Goal: Transaction & Acquisition: Purchase product/service

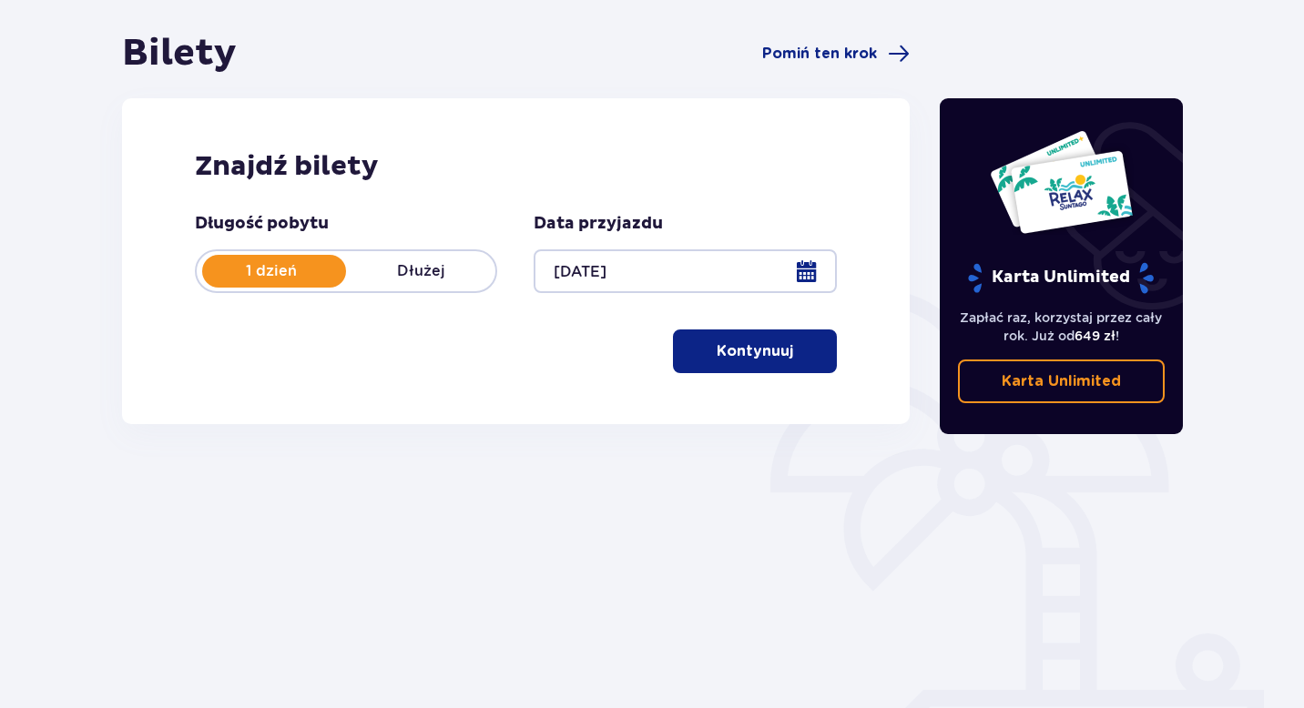
scroll to position [219, 0]
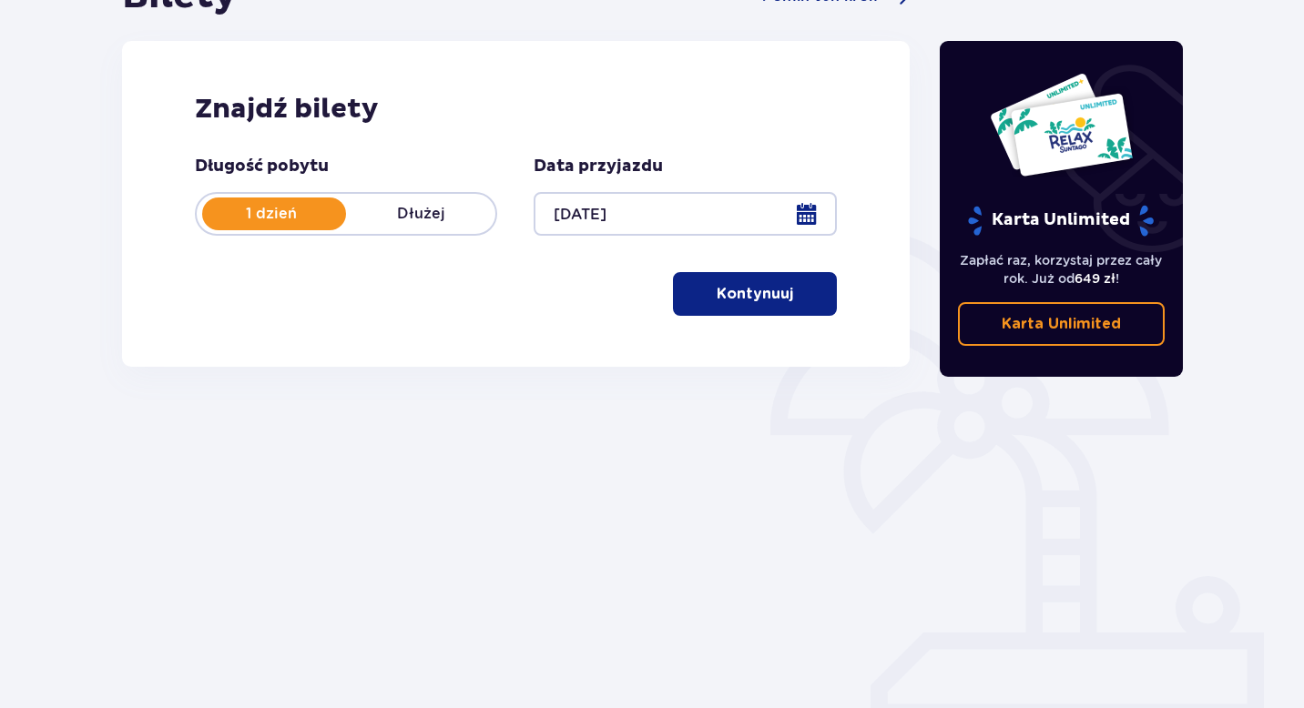
click at [743, 289] on p "Kontynuuj" at bounding box center [755, 294] width 76 height 20
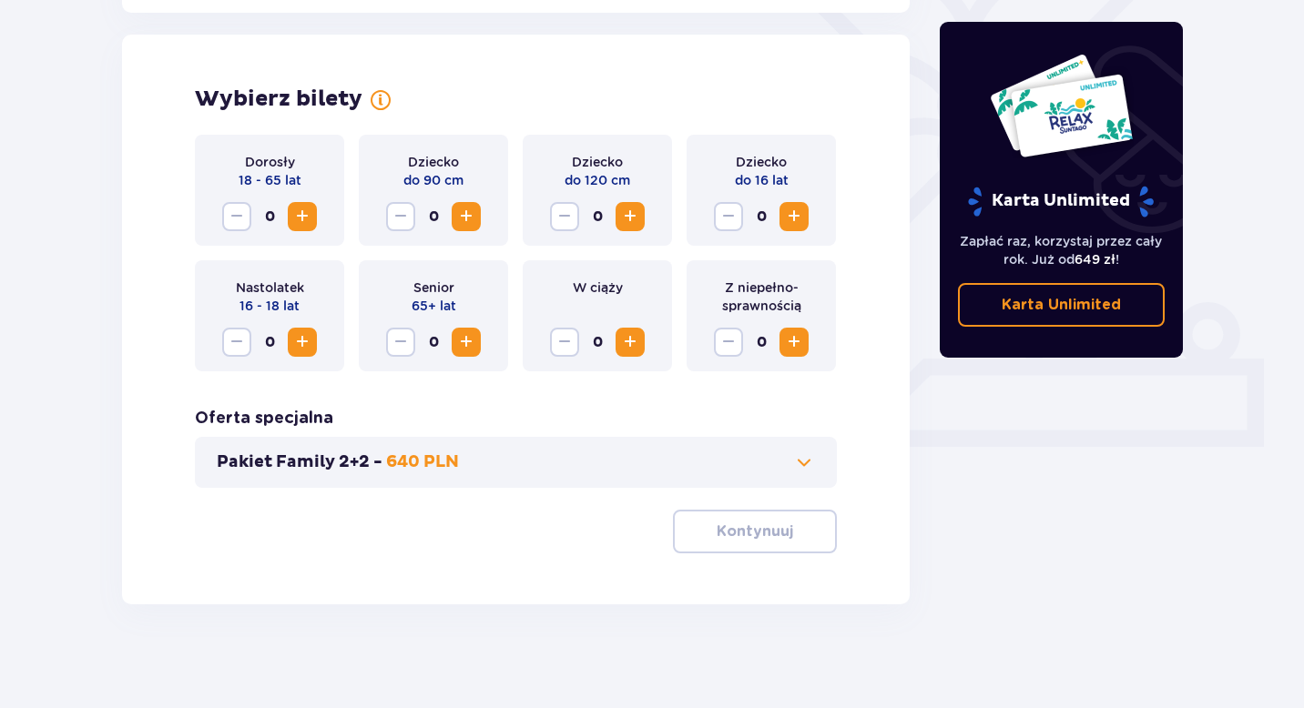
scroll to position [499, 0]
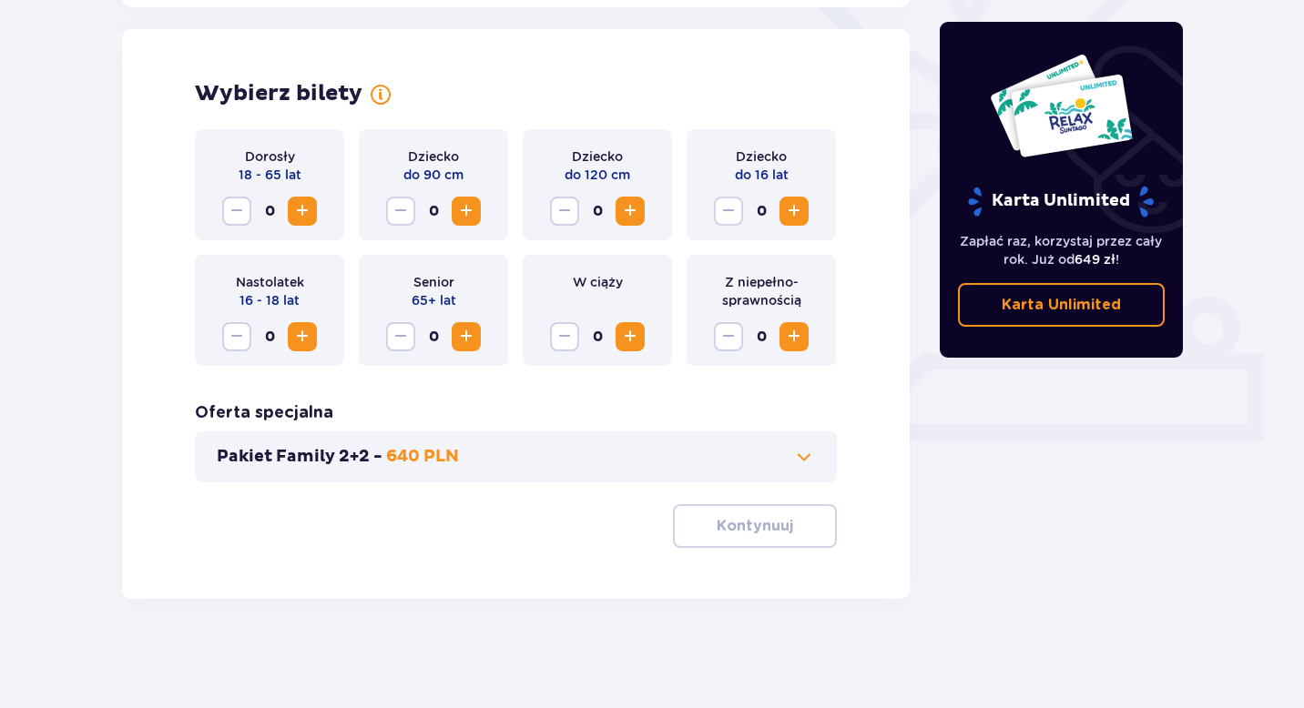
click at [310, 206] on span "Increase" at bounding box center [302, 211] width 22 height 22
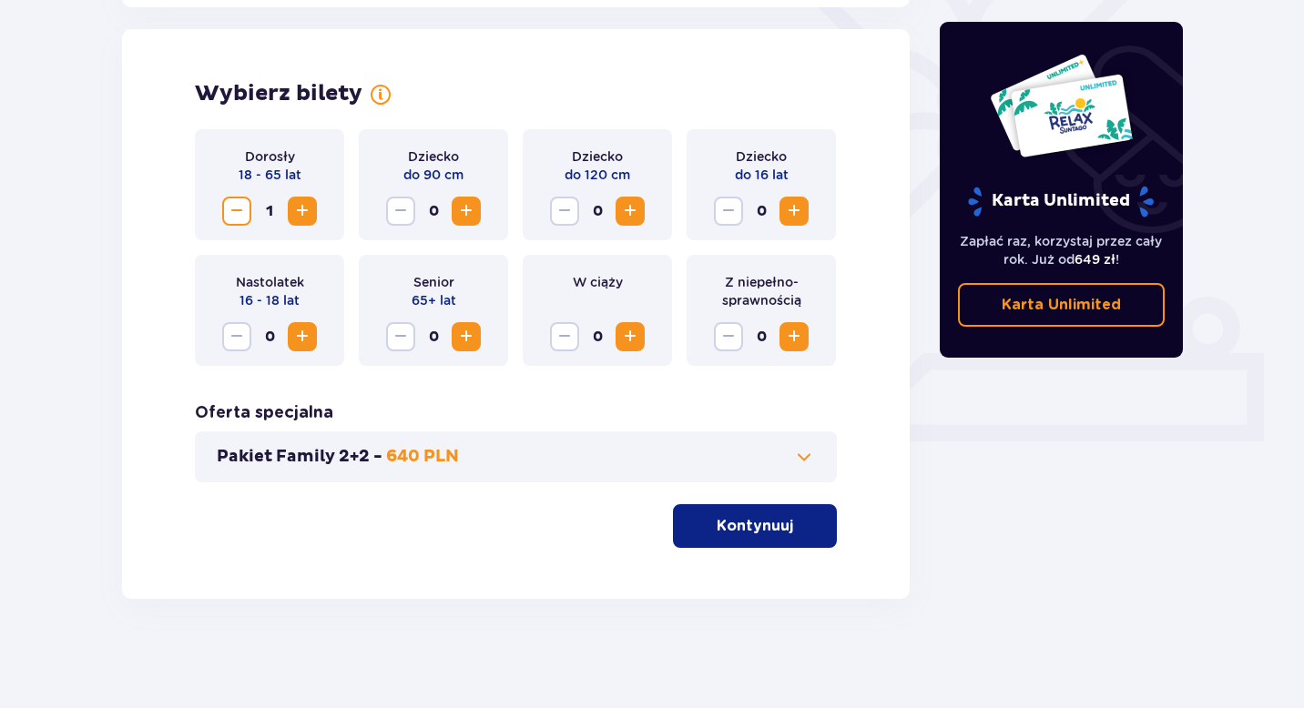
click at [310, 206] on span "Increase" at bounding box center [302, 211] width 22 height 22
click at [472, 206] on span "Increase" at bounding box center [466, 211] width 22 height 22
click at [633, 211] on span "Increase" at bounding box center [630, 211] width 22 height 22
click at [747, 523] on p "Kontynuuj" at bounding box center [755, 526] width 76 height 20
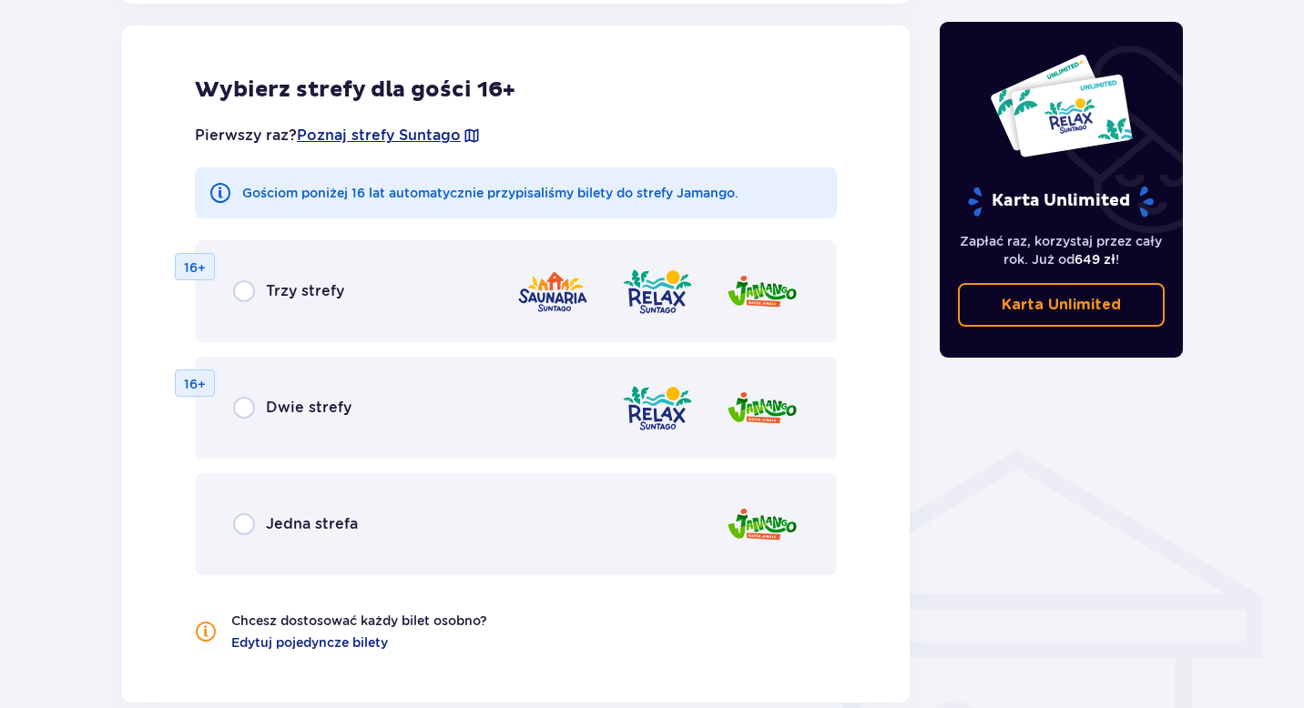
scroll to position [1036, 0]
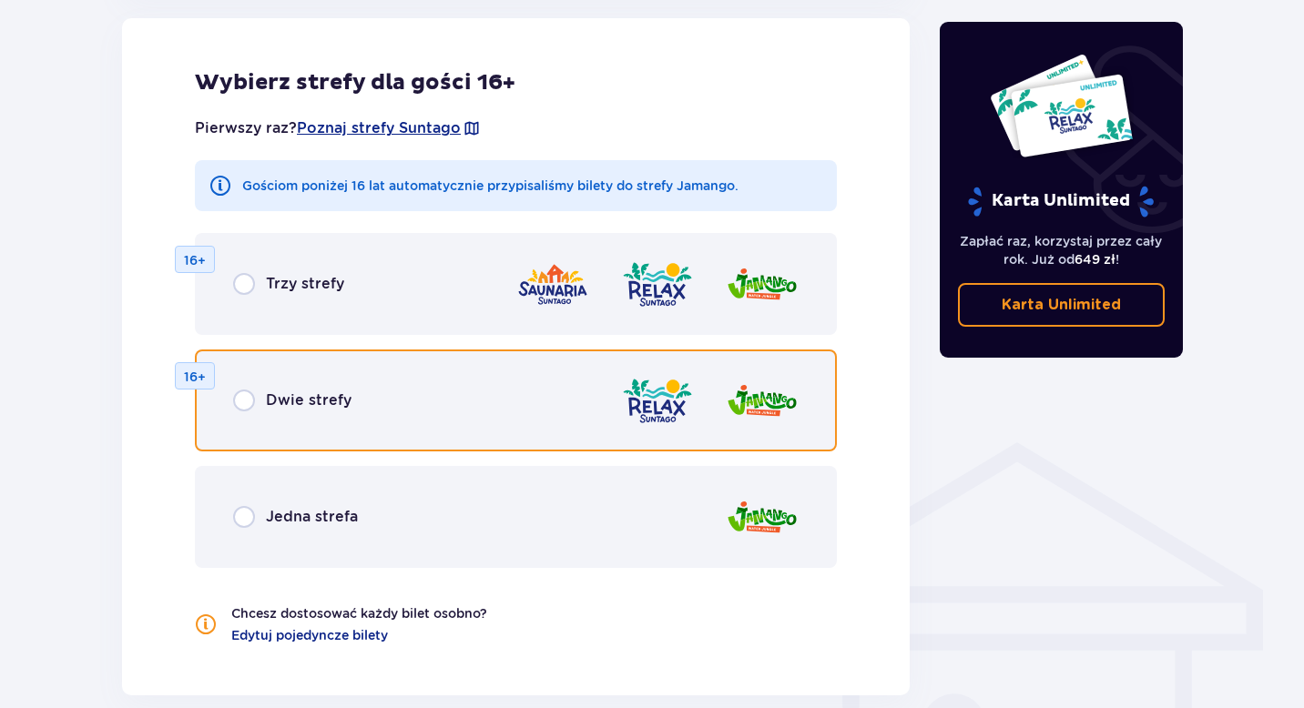
click at [242, 396] on input "radio" at bounding box center [244, 401] width 22 height 22
radio input "true"
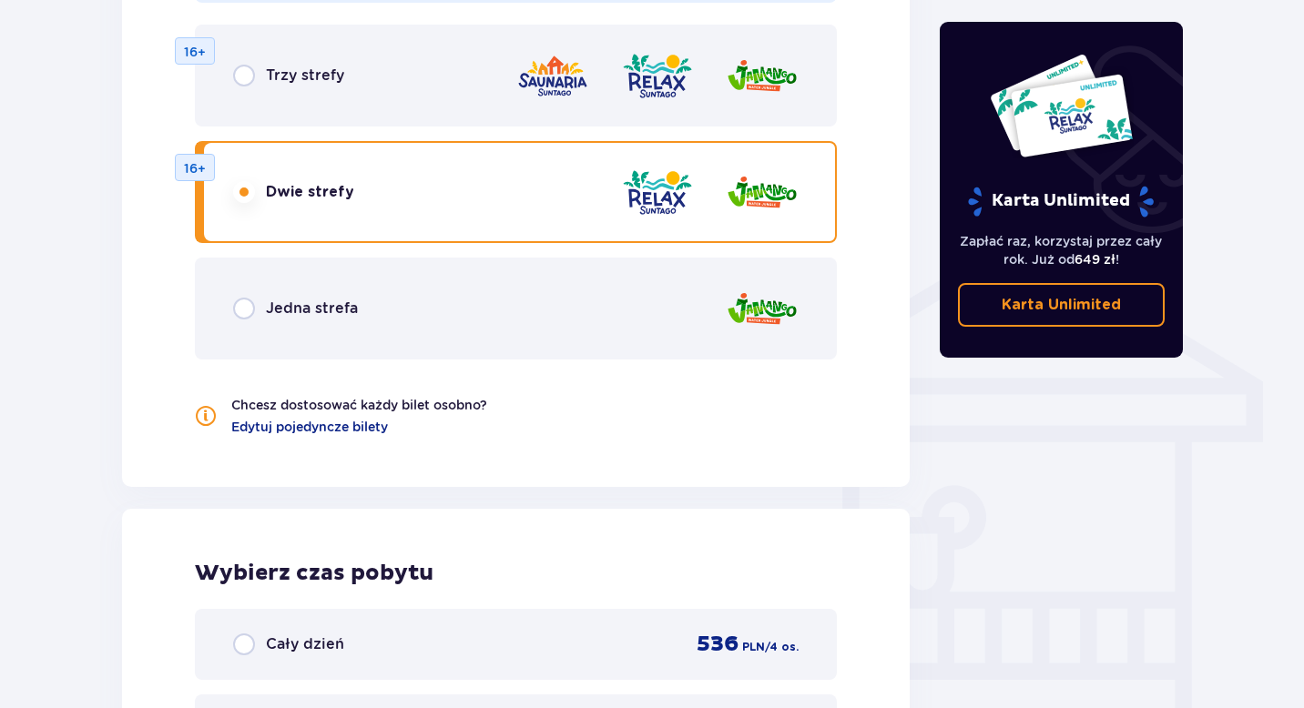
scroll to position [1225, 0]
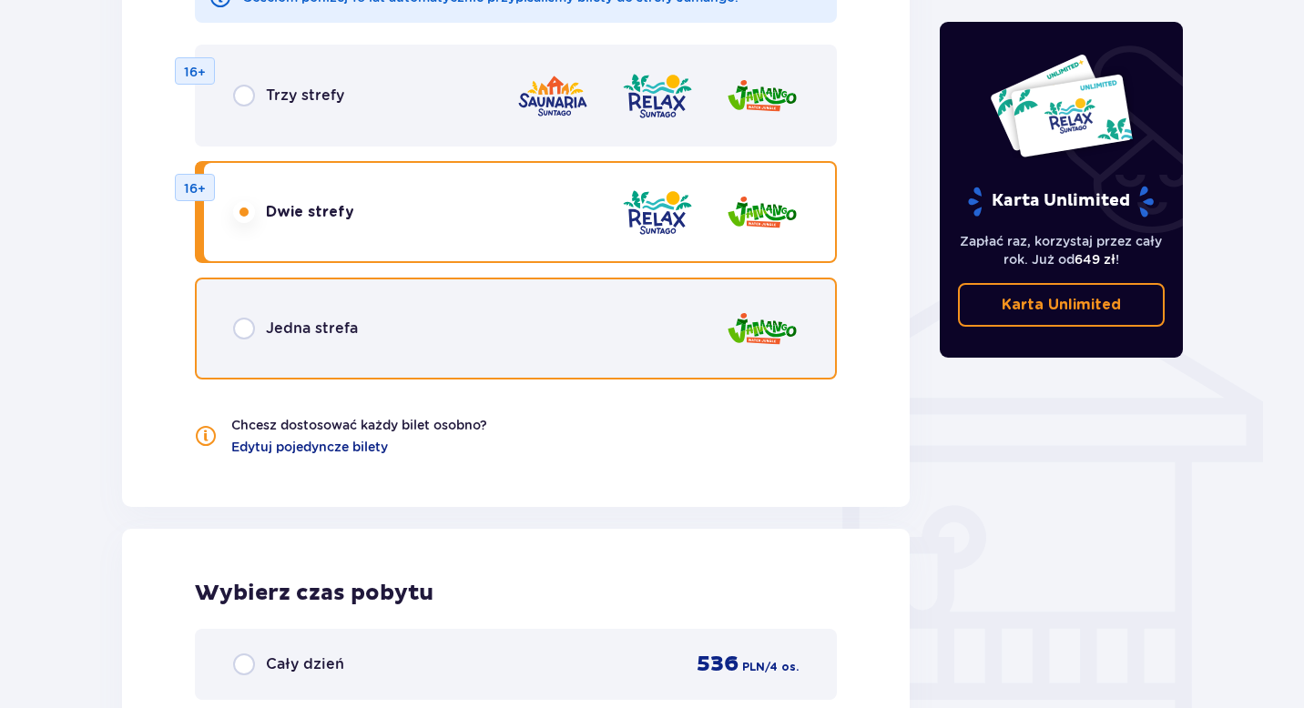
click at [247, 328] on input "radio" at bounding box center [244, 329] width 22 height 22
radio input "true"
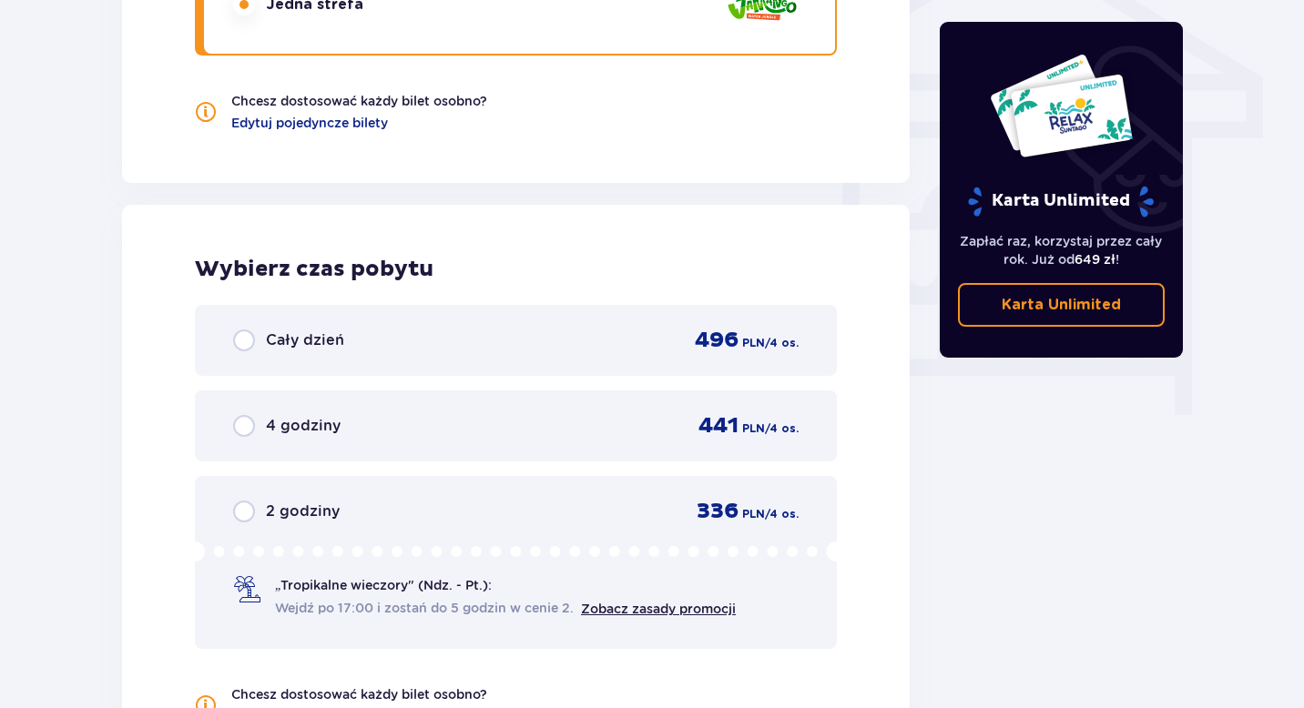
scroll to position [1625, 0]
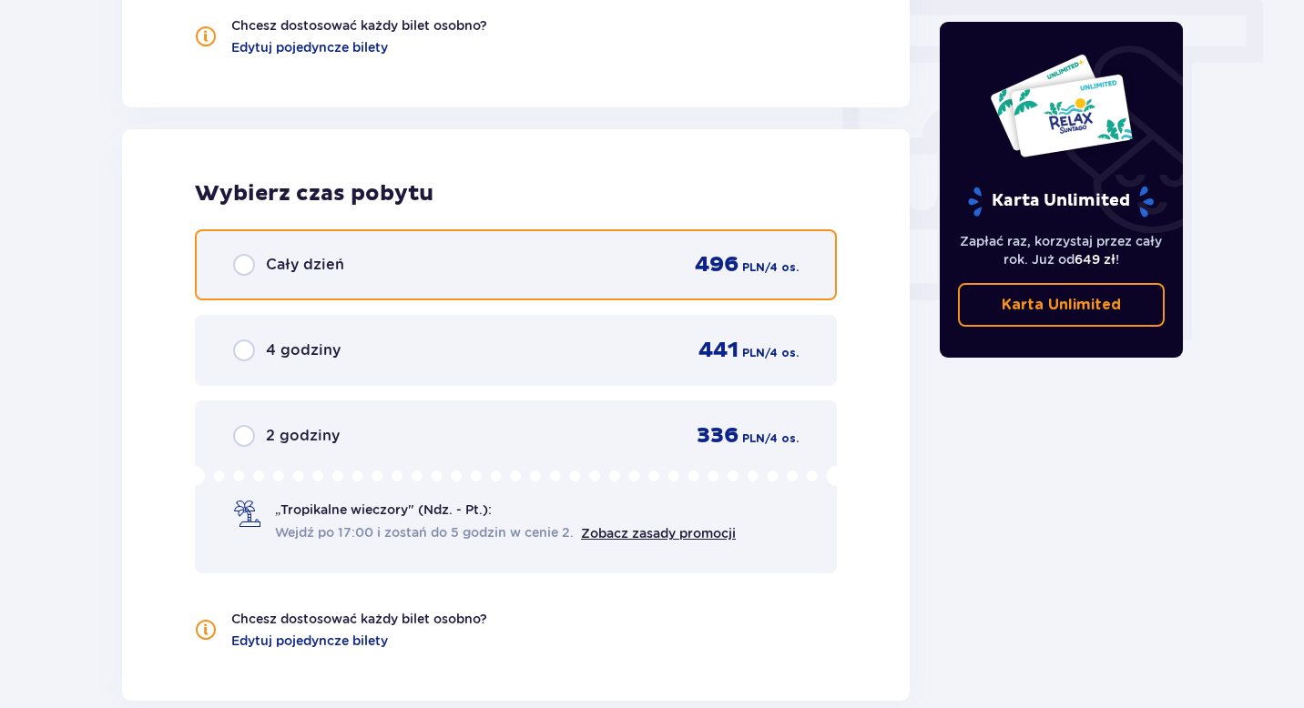
click at [244, 260] on input "radio" at bounding box center [244, 265] width 22 height 22
radio input "true"
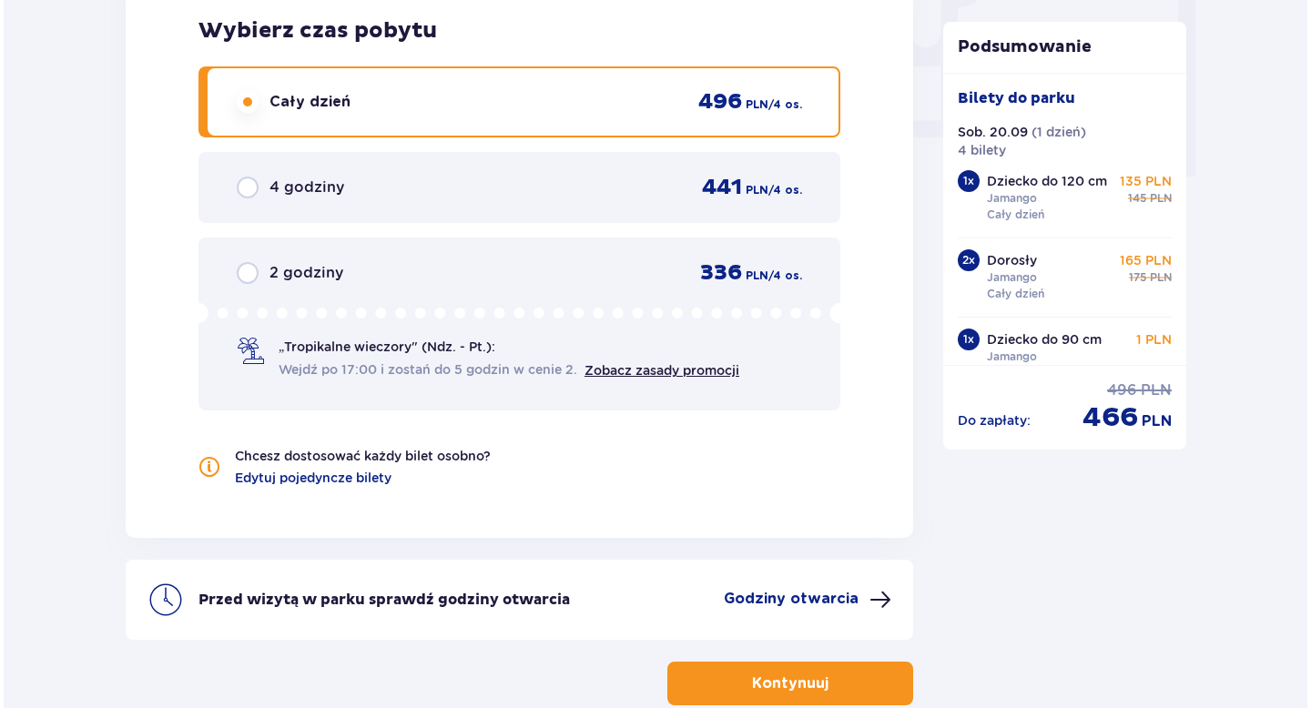
scroll to position [1894, 0]
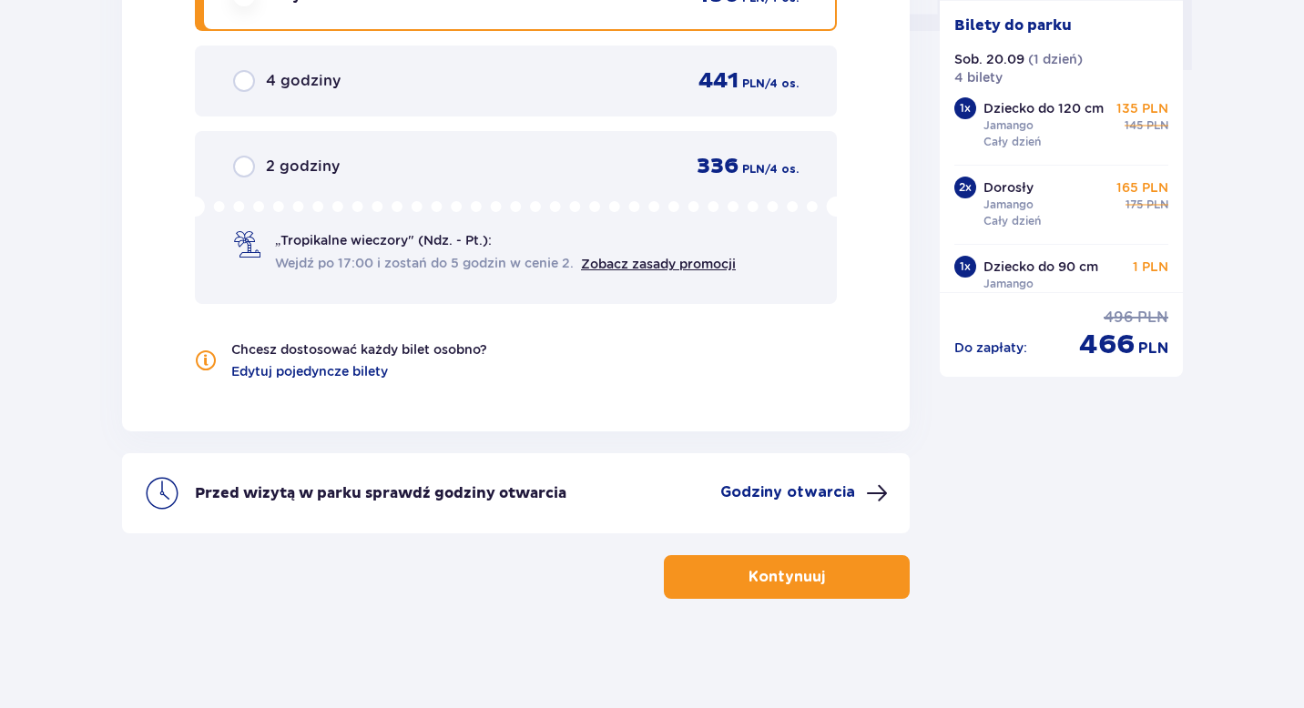
click at [804, 489] on p "Godziny otwarcia" at bounding box center [787, 493] width 135 height 20
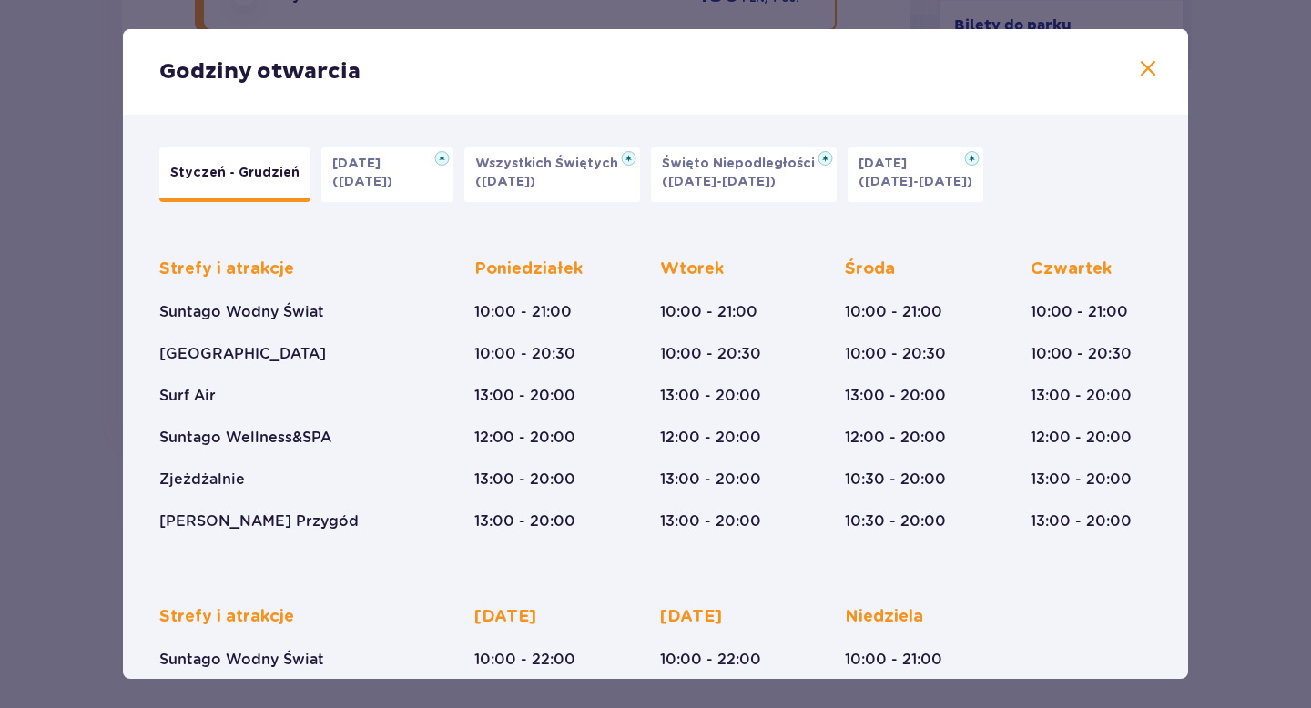
click at [1144, 69] on span at bounding box center [1148, 69] width 22 height 22
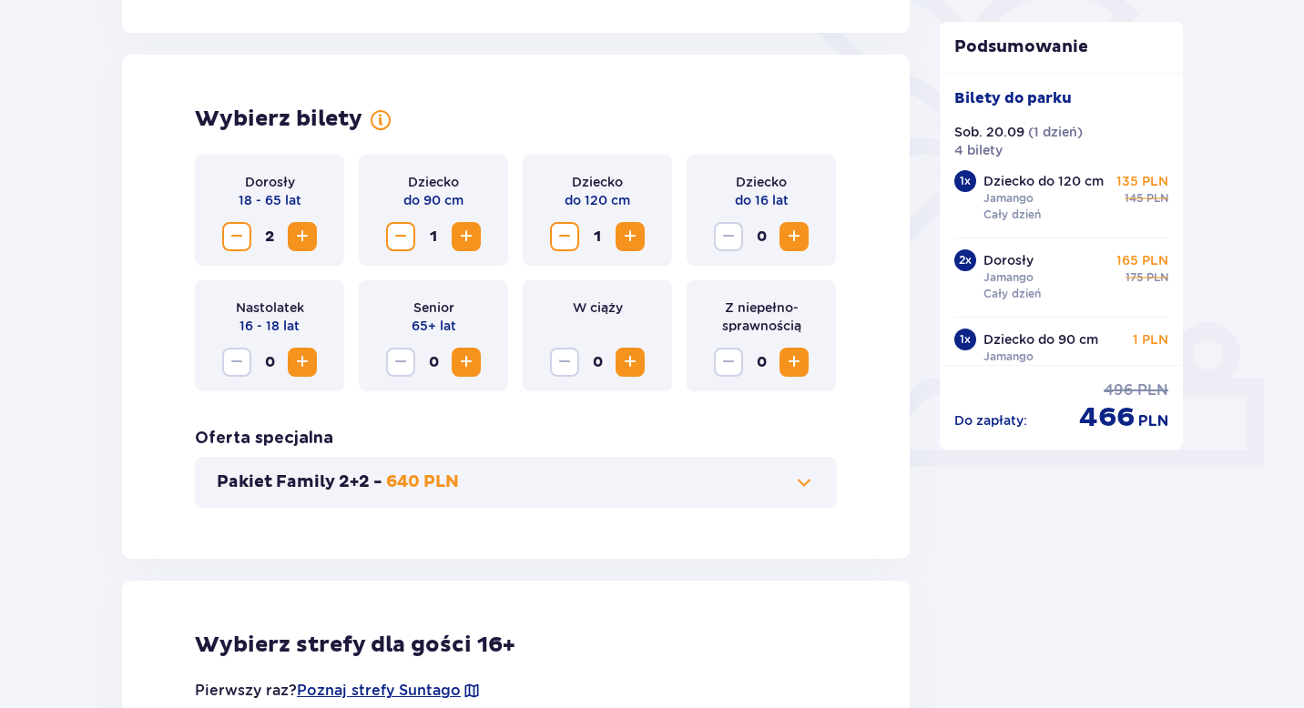
scroll to position [484, 0]
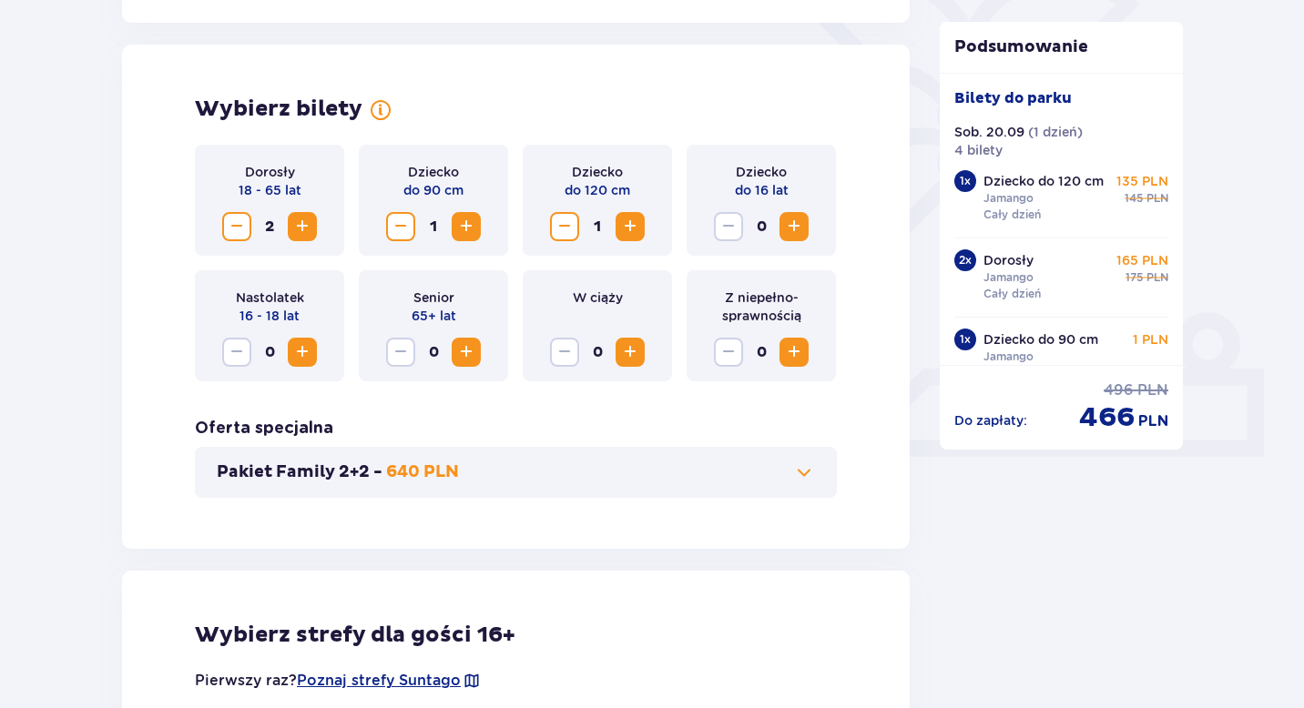
click at [808, 465] on span at bounding box center [804, 473] width 22 height 22
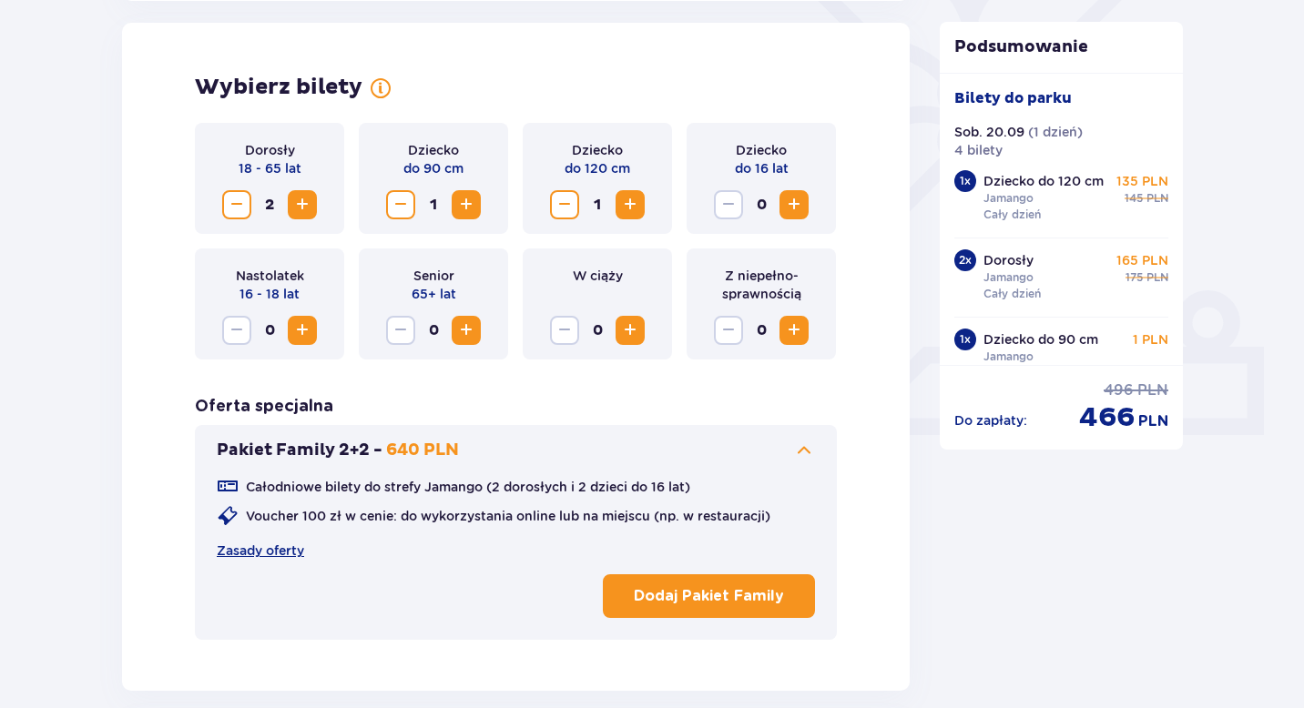
scroll to position [506, 0]
click at [741, 591] on p "Dodaj Pakiet Family" at bounding box center [709, 596] width 150 height 20
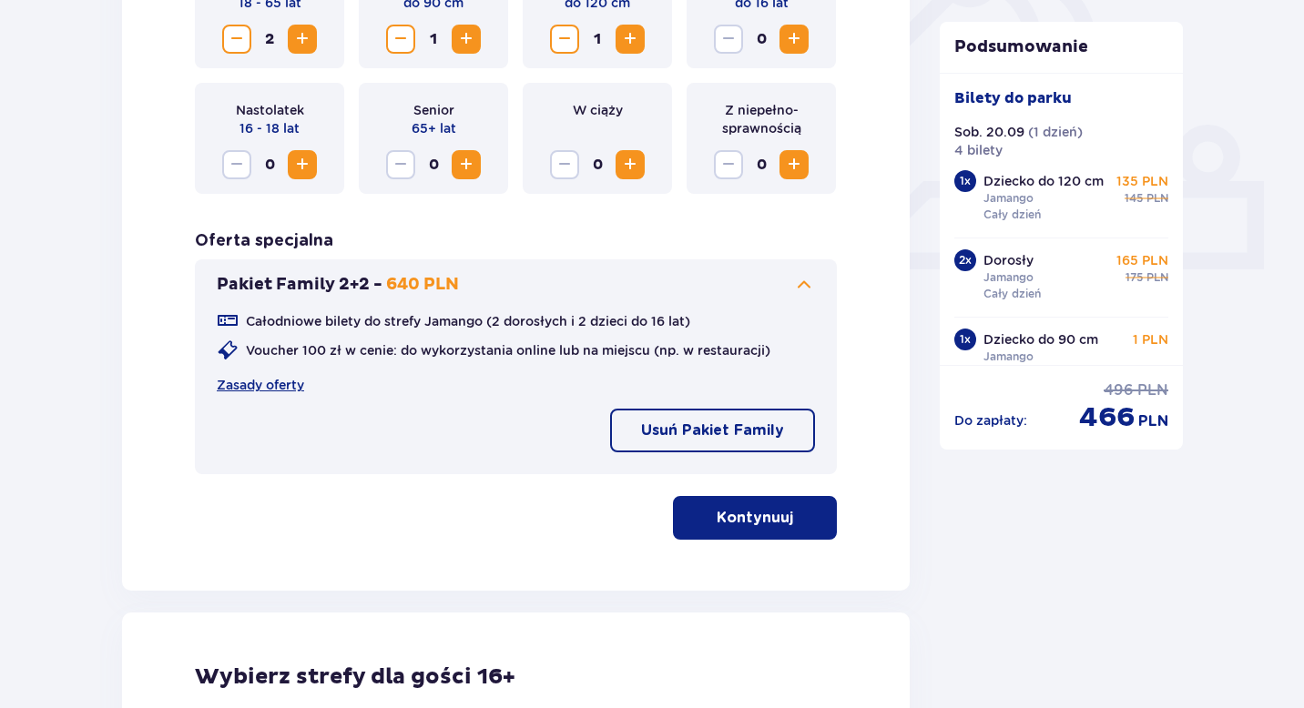
scroll to position [591, 0]
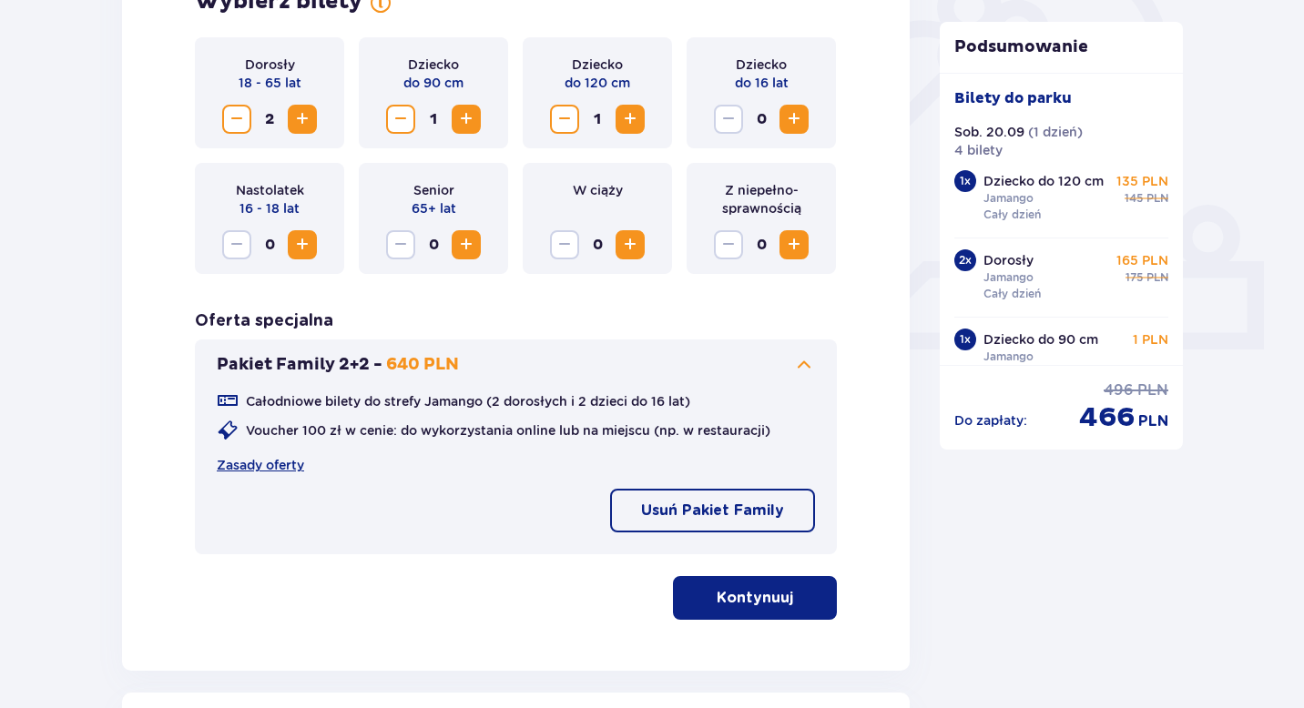
click at [720, 501] on p "Usuń Pakiet Family" at bounding box center [712, 511] width 143 height 20
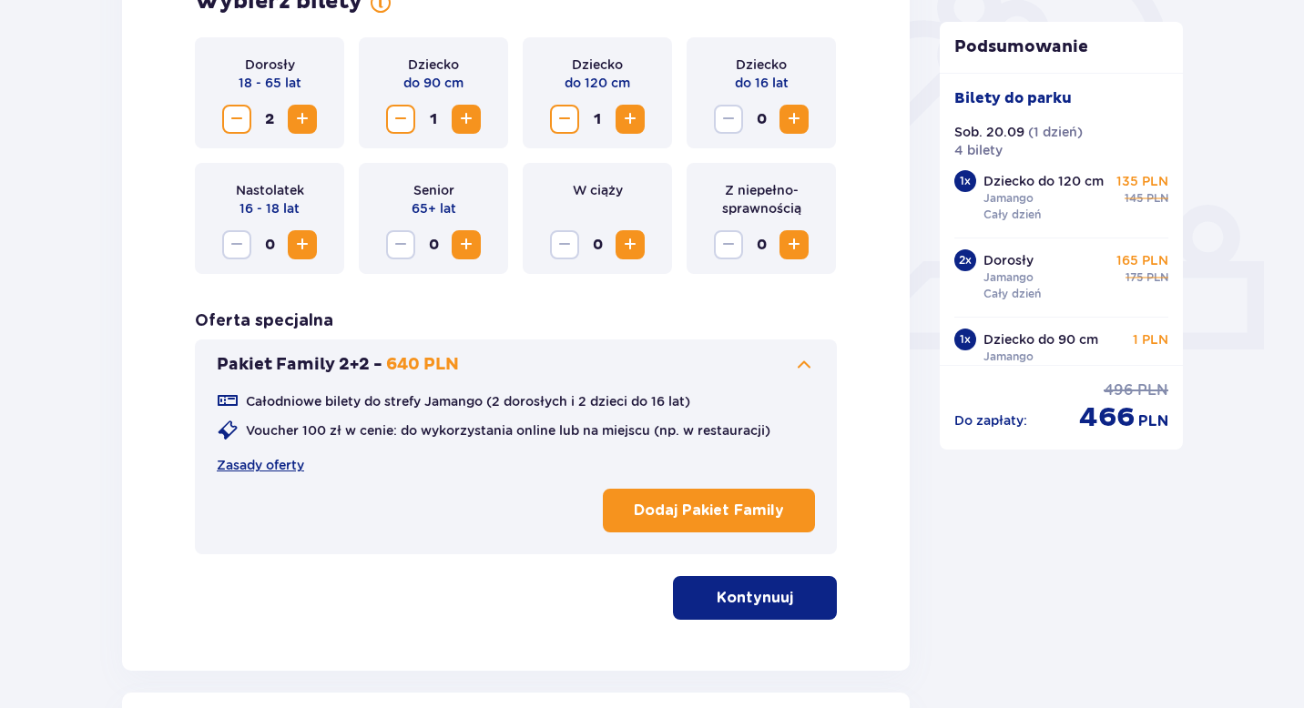
click at [733, 509] on p "Dodaj Pakiet Family" at bounding box center [709, 511] width 150 height 20
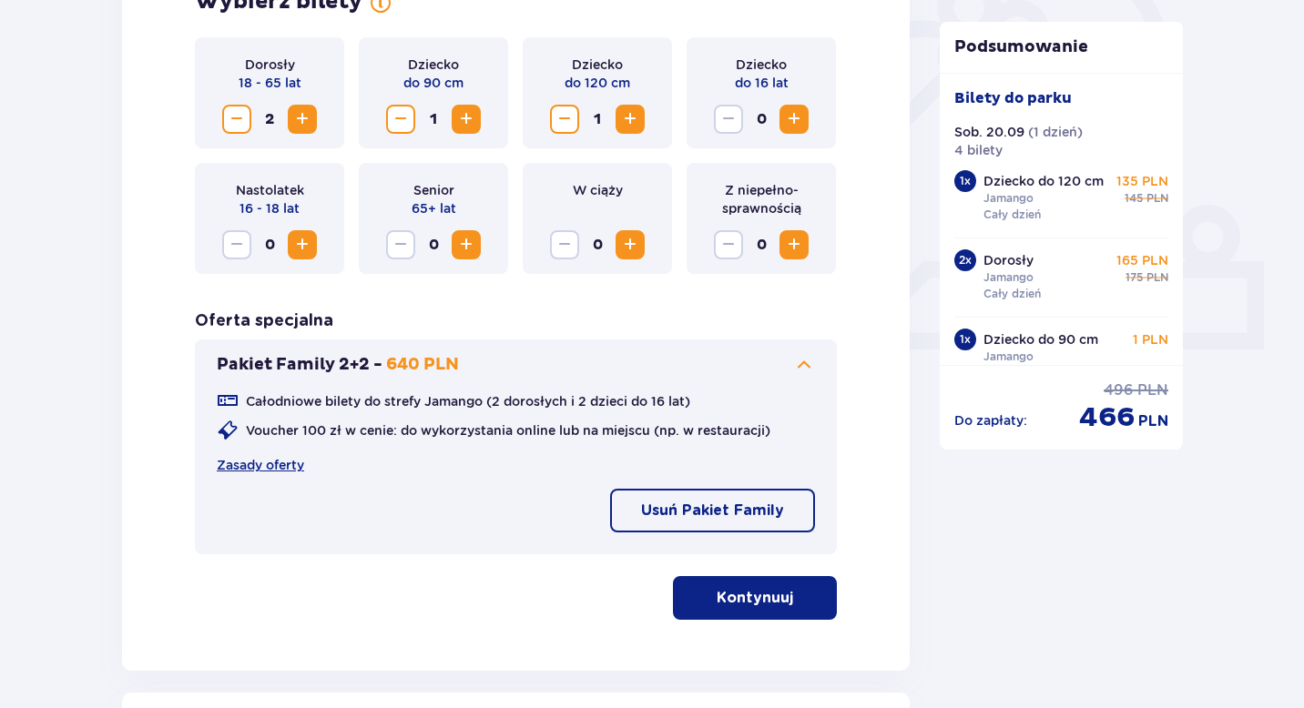
click at [701, 512] on p "Usuń Pakiet Family" at bounding box center [712, 511] width 143 height 20
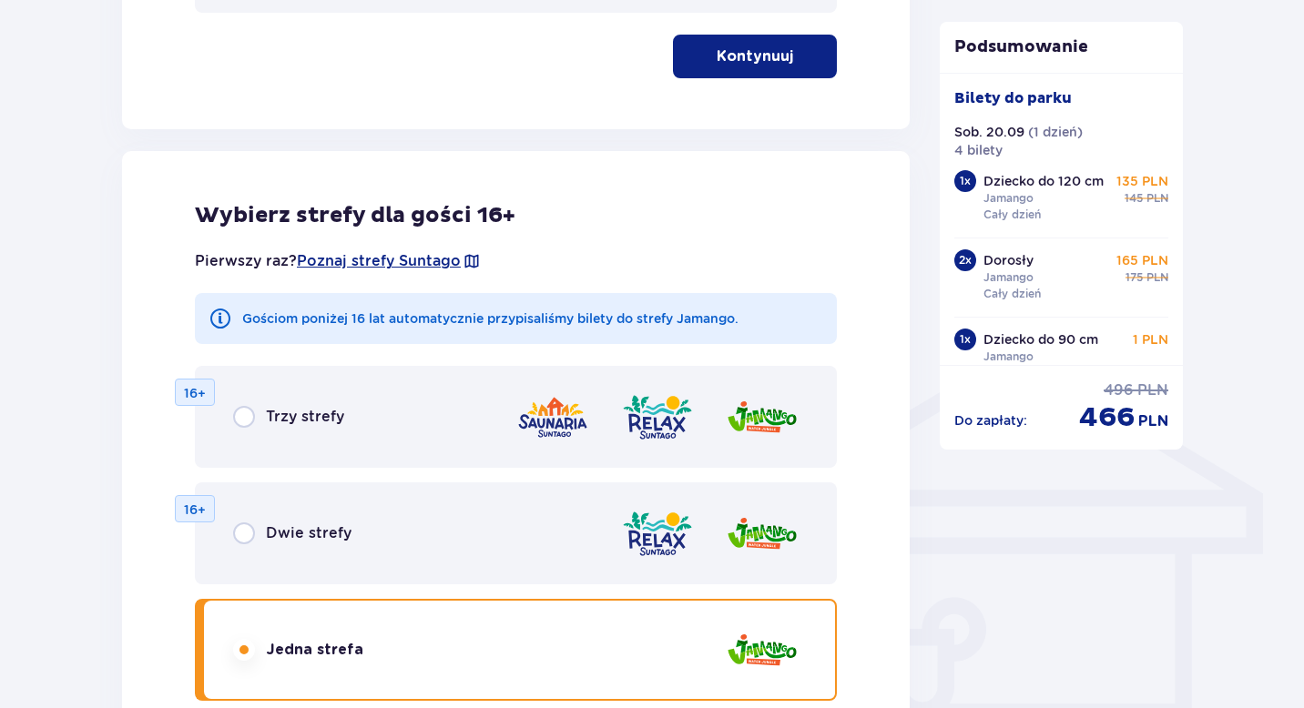
scroll to position [1145, 0]
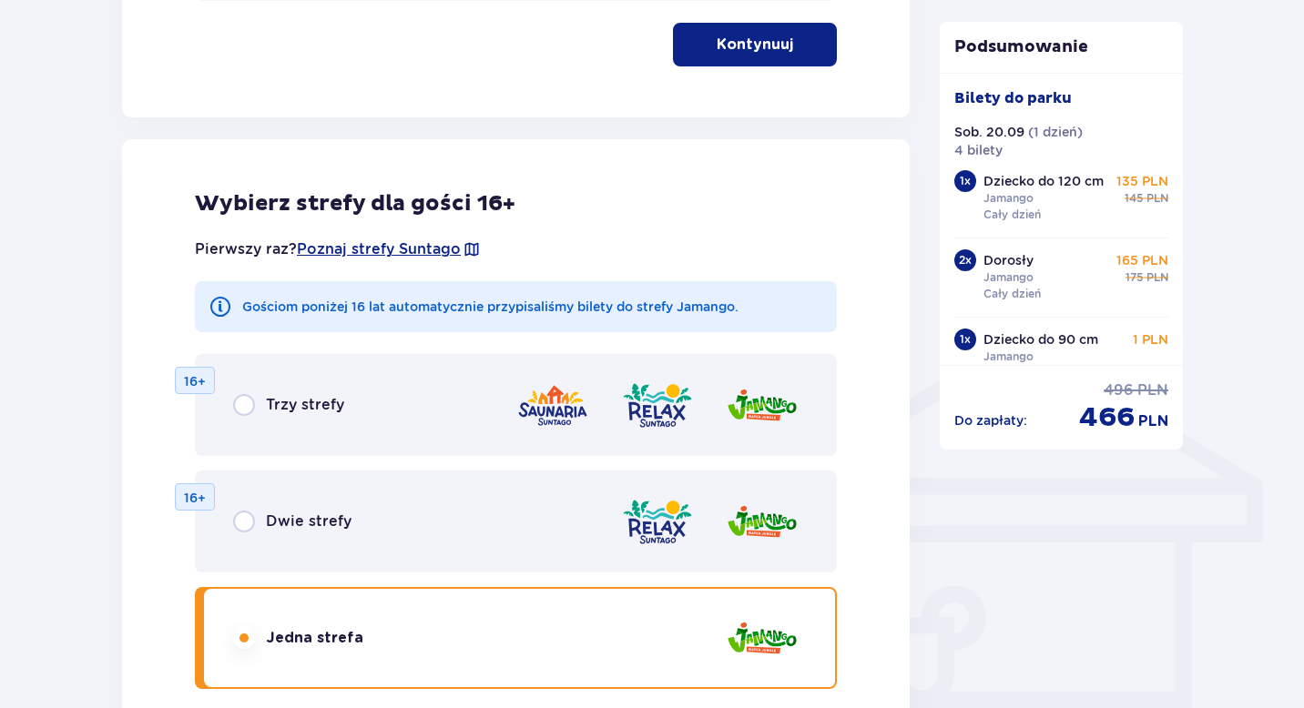
click at [195, 375] on p "16+" at bounding box center [195, 381] width 22 height 18
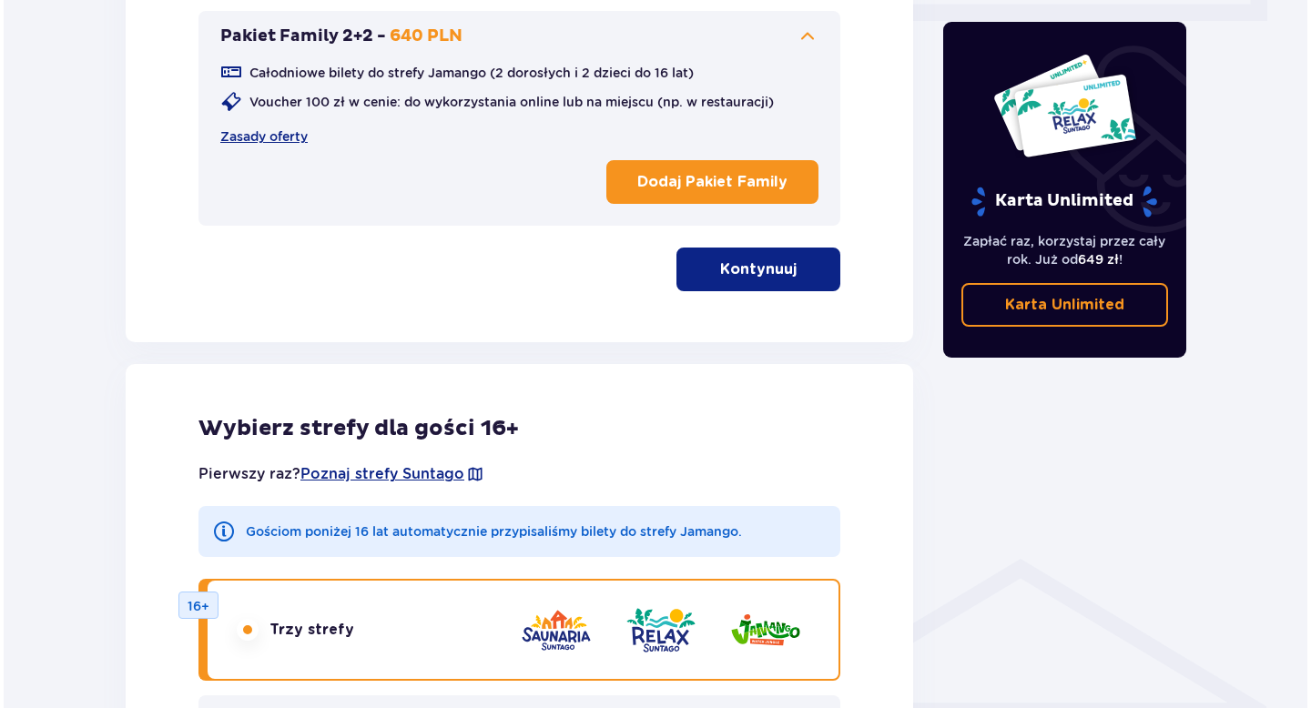
scroll to position [963, 0]
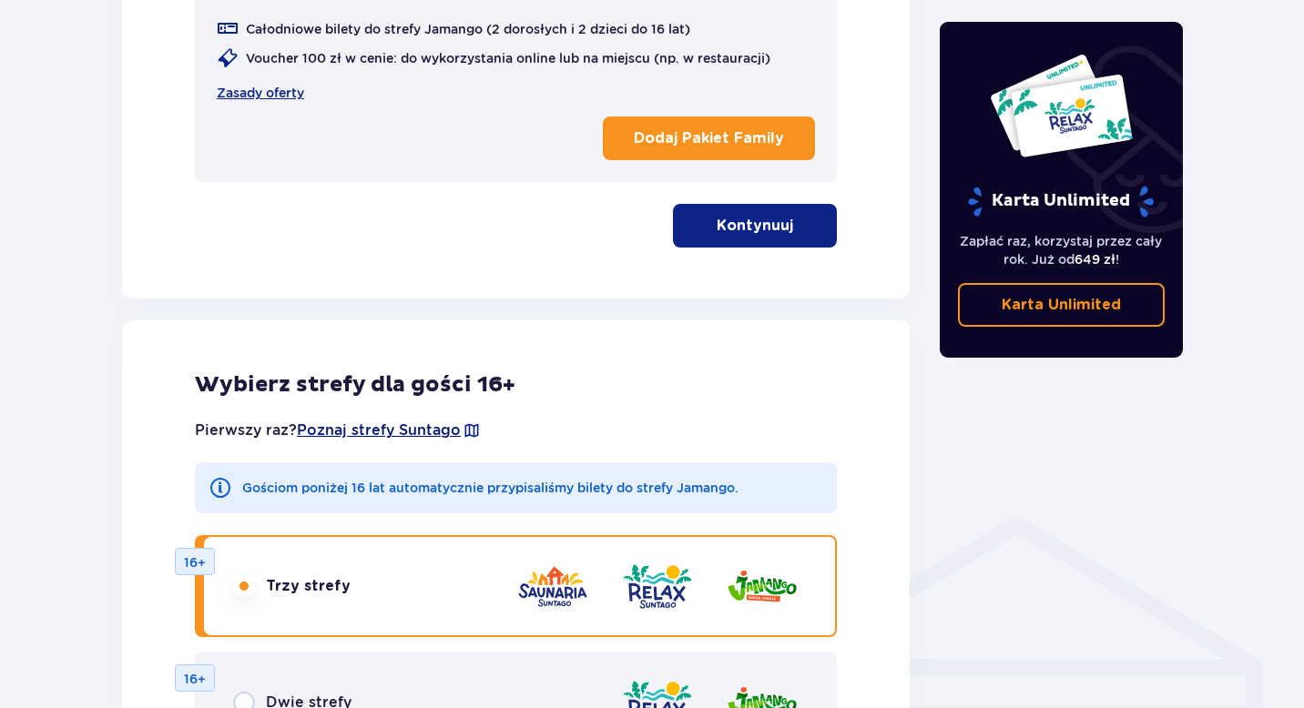
click at [402, 431] on span "Poznaj strefy Suntago" at bounding box center [379, 431] width 164 height 20
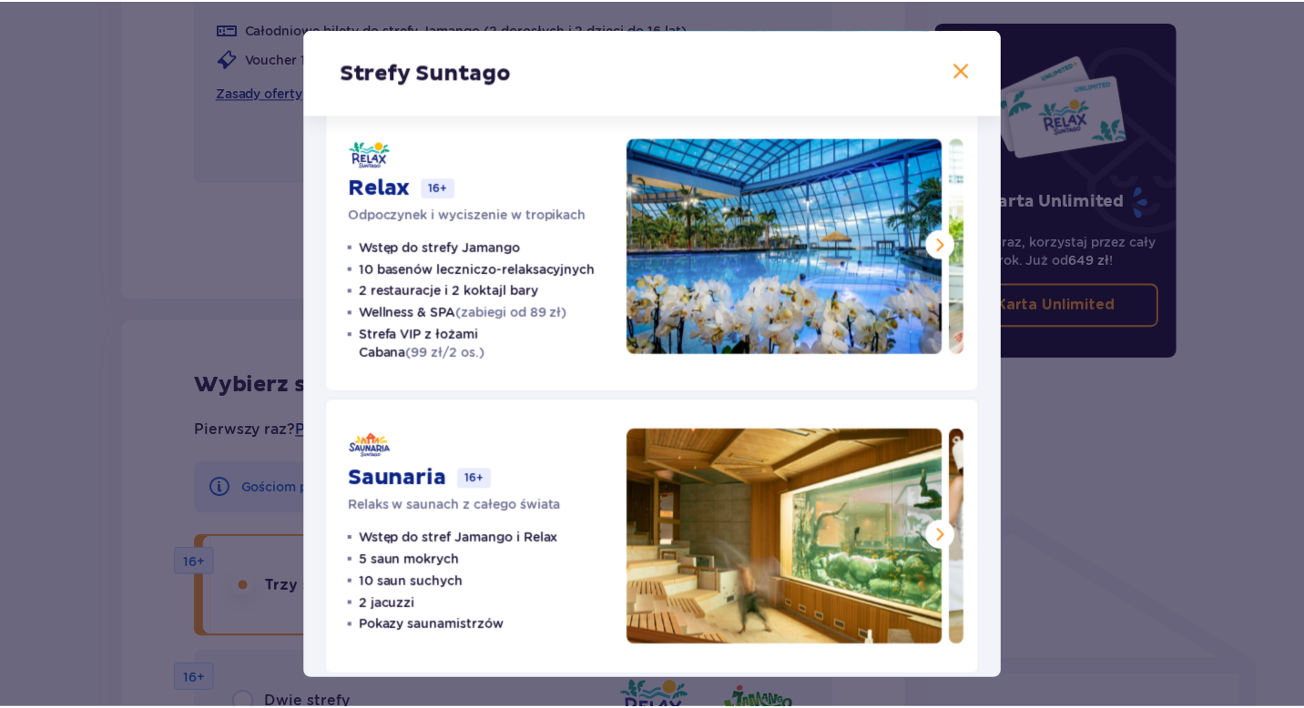
scroll to position [339, 0]
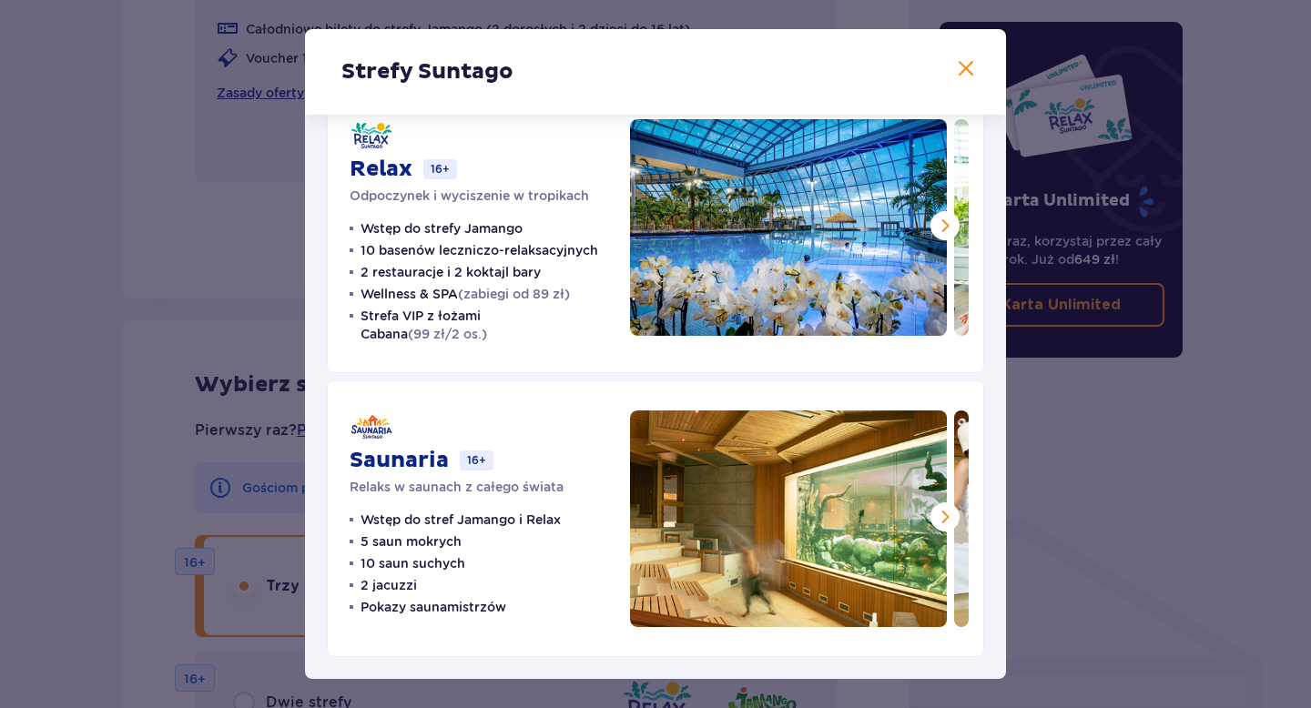
click at [961, 72] on span at bounding box center [966, 69] width 22 height 22
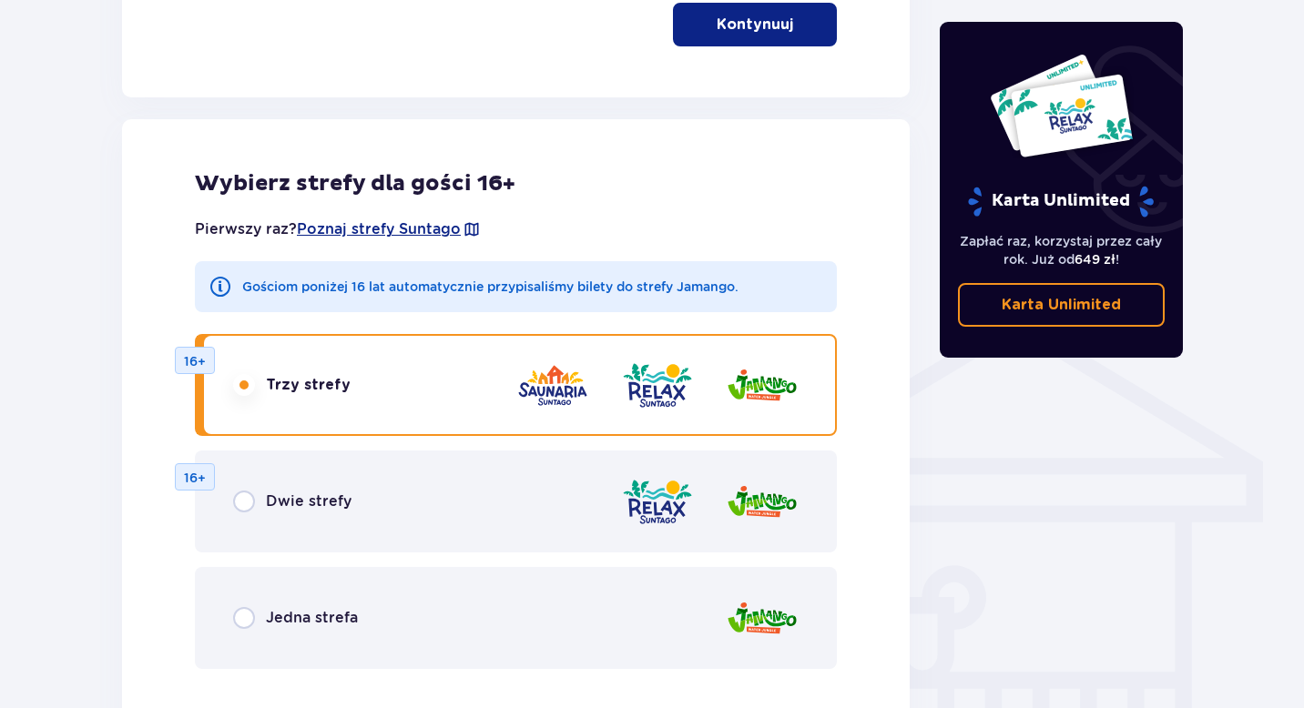
scroll to position [1238, 0]
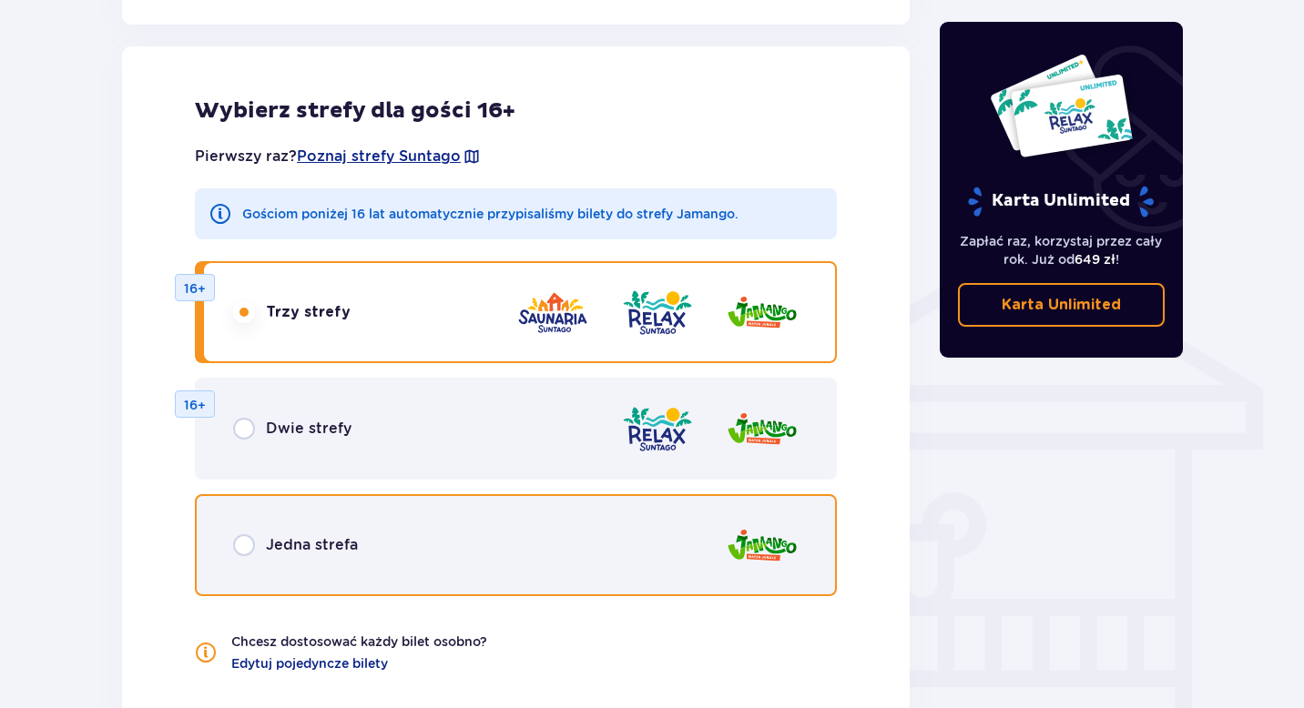
click at [239, 555] on input "radio" at bounding box center [244, 546] width 22 height 22
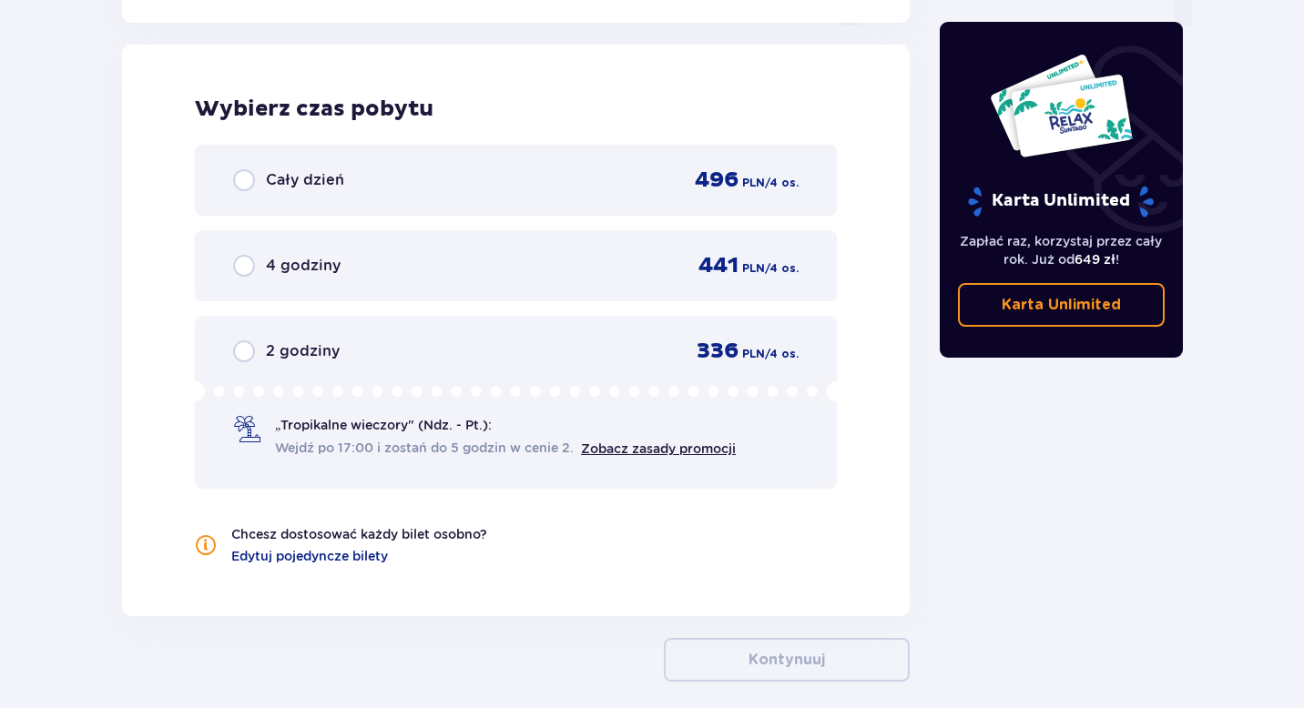
scroll to position [1940, 0]
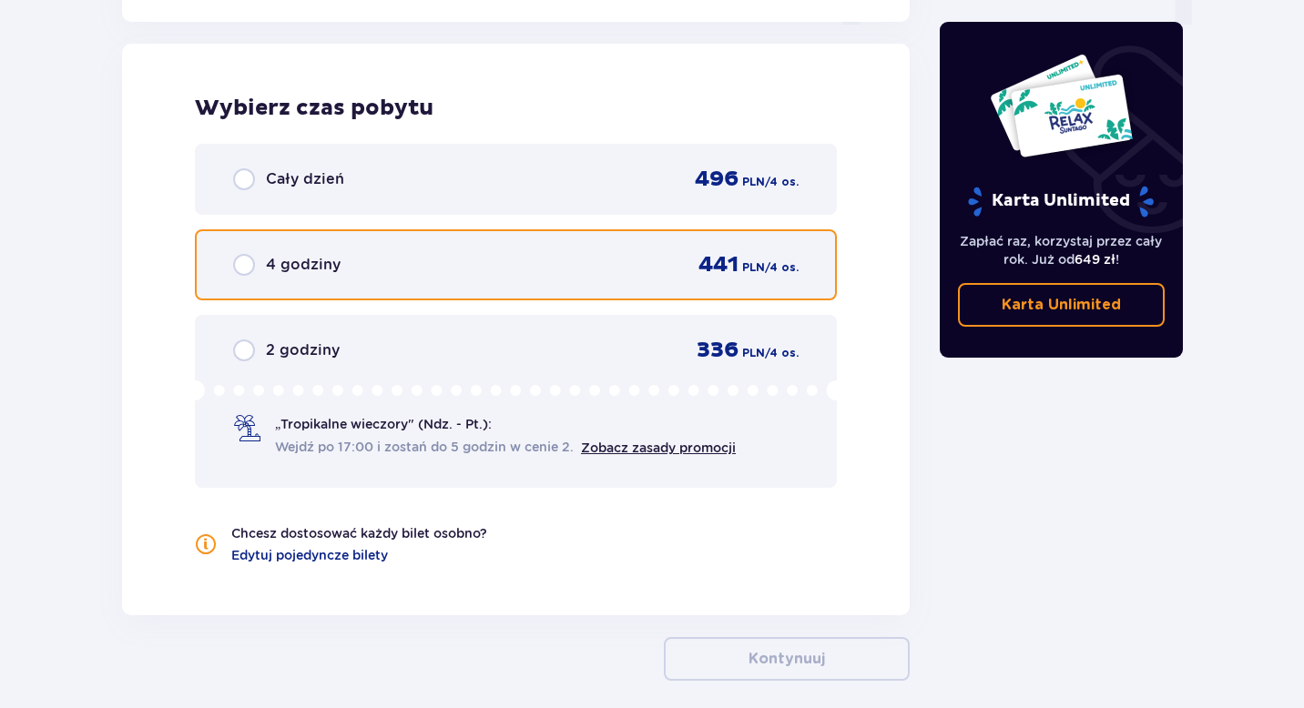
click at [241, 265] on input "radio" at bounding box center [244, 265] width 22 height 22
radio input "true"
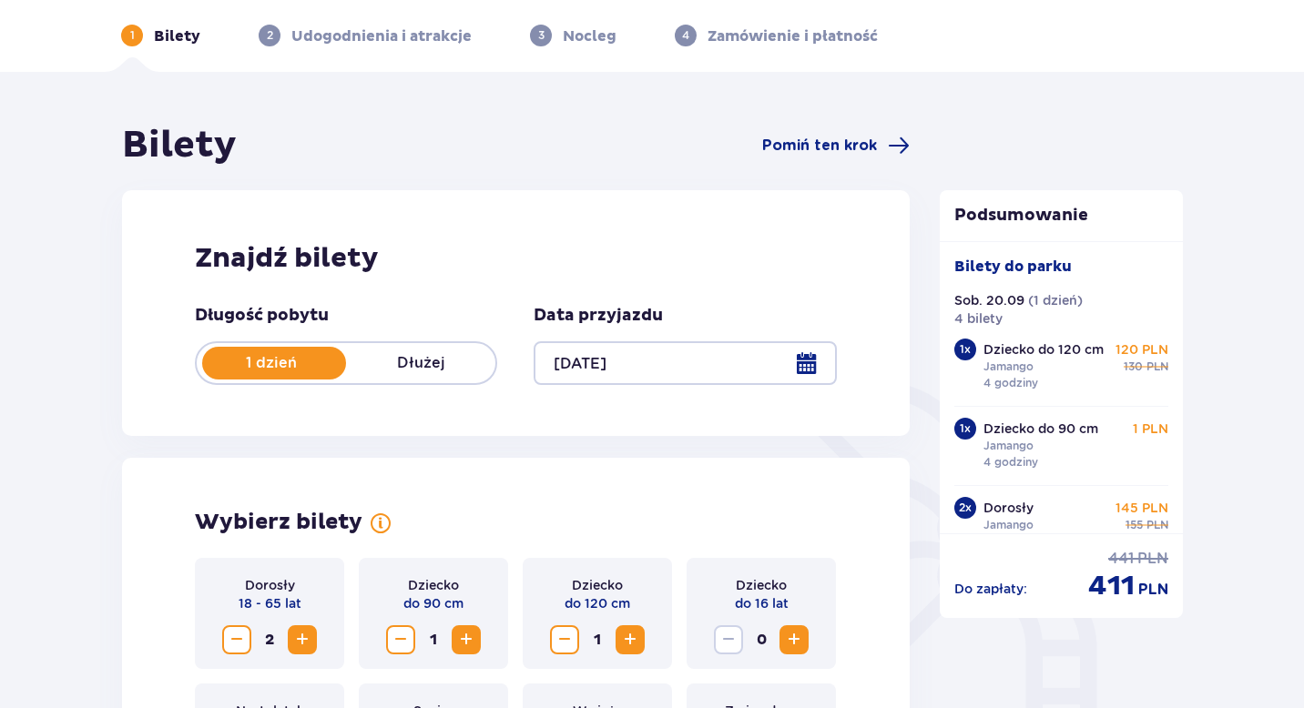
scroll to position [0, 0]
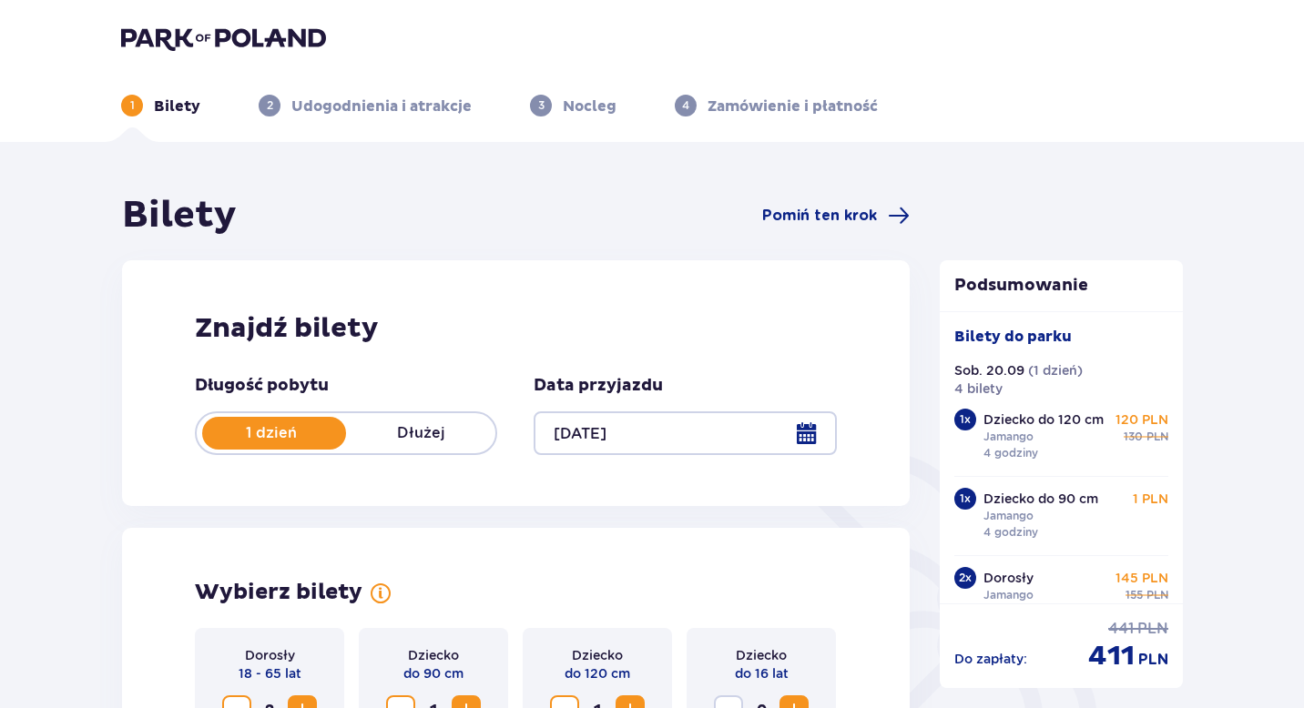
click at [806, 434] on div at bounding box center [685, 434] width 302 height 44
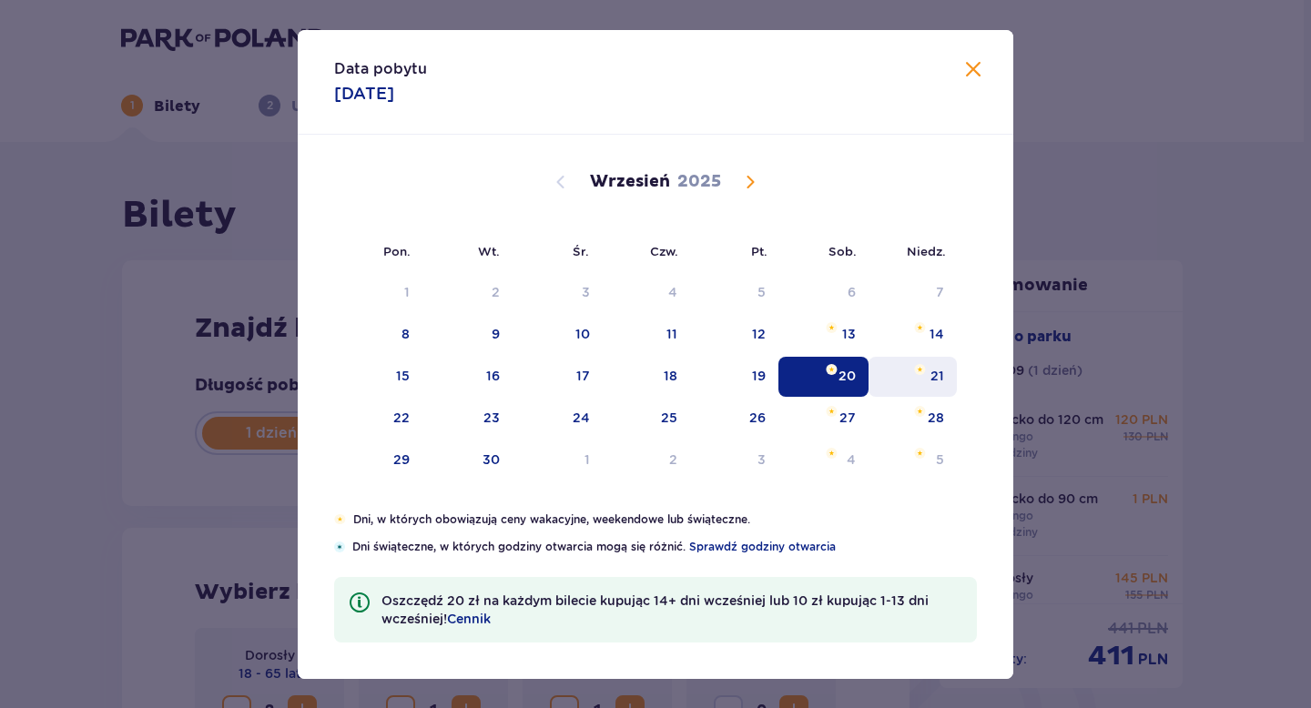
click at [932, 373] on div "21" at bounding box center [938, 376] width 14 height 18
type input "21.09.25"
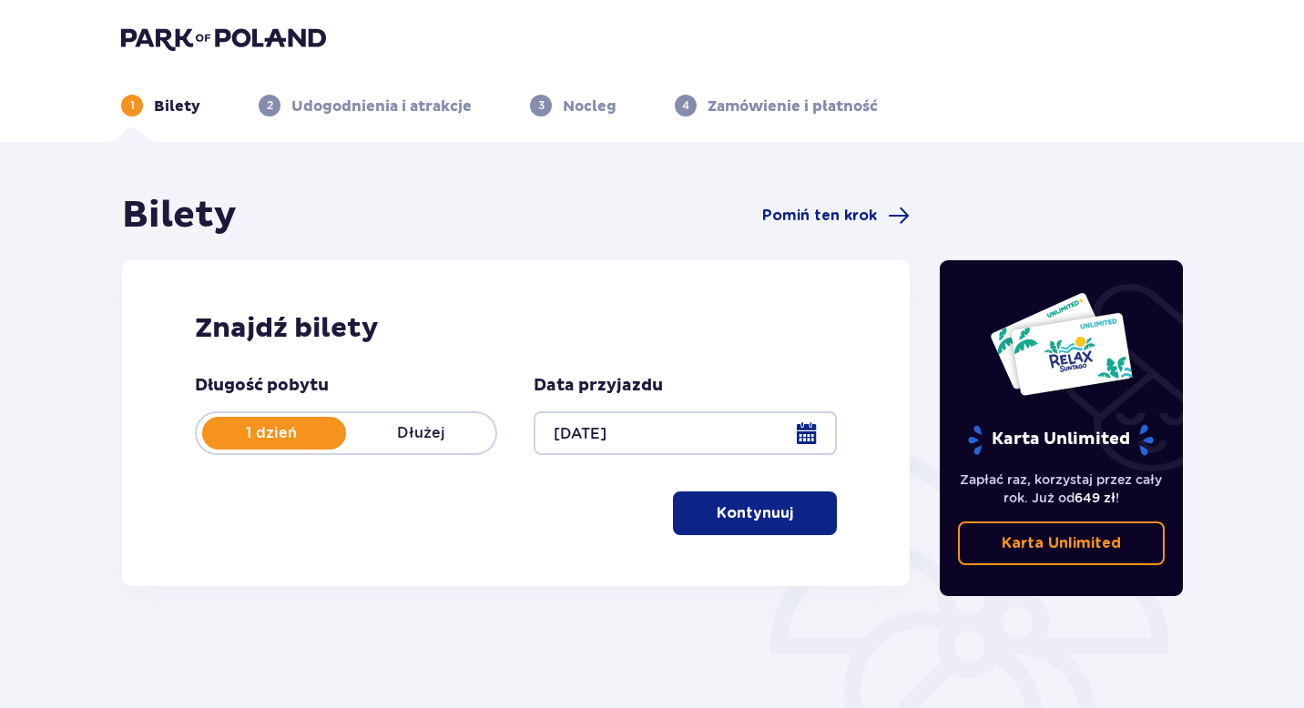
click at [758, 511] on p "Kontynuuj" at bounding box center [755, 514] width 76 height 20
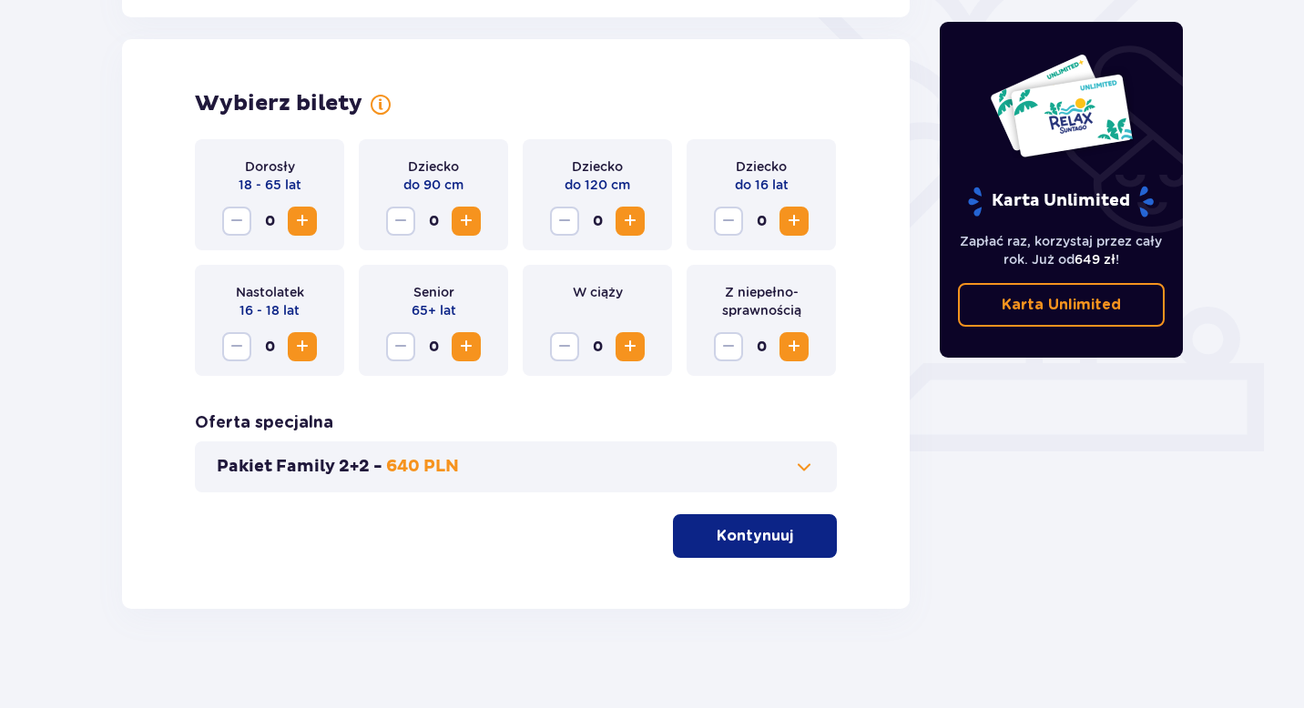
scroll to position [499, 0]
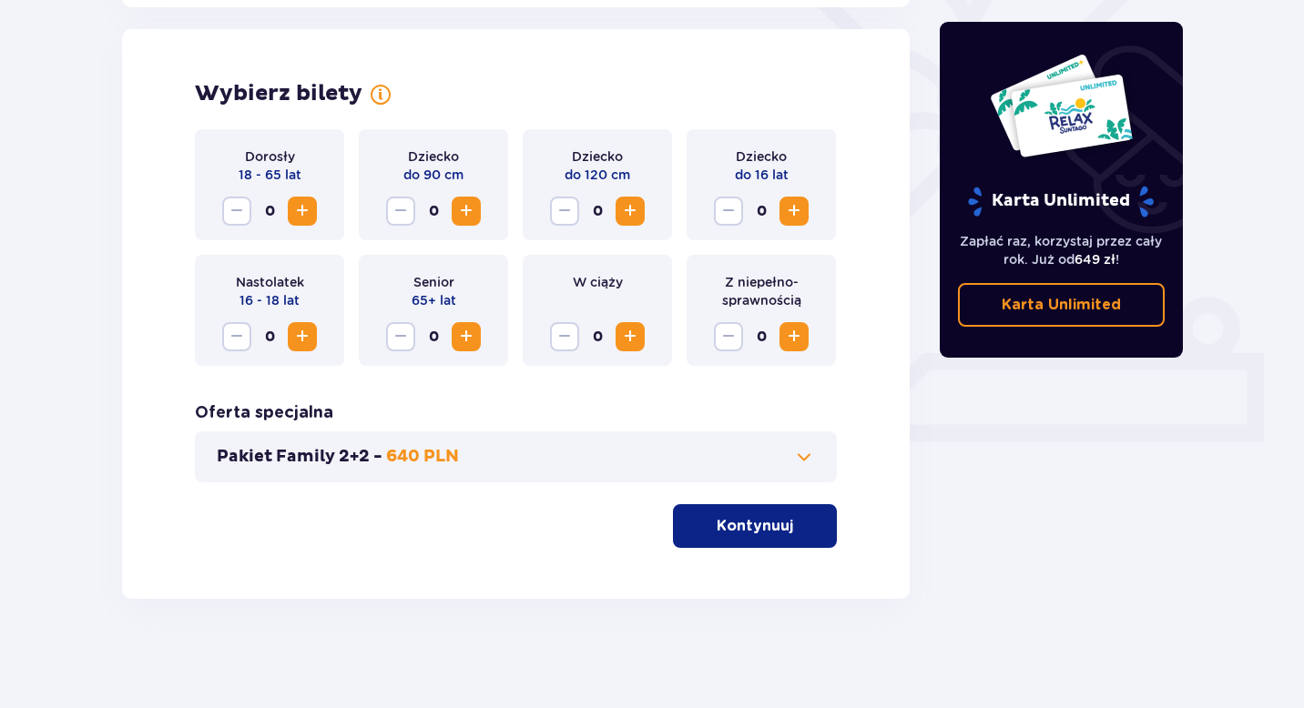
click at [292, 212] on span "Increase" at bounding box center [302, 211] width 22 height 22
click at [471, 202] on span "Increase" at bounding box center [466, 211] width 22 height 22
click at [628, 210] on span "Increase" at bounding box center [630, 211] width 22 height 22
click at [765, 514] on button "Kontynuuj" at bounding box center [755, 526] width 164 height 44
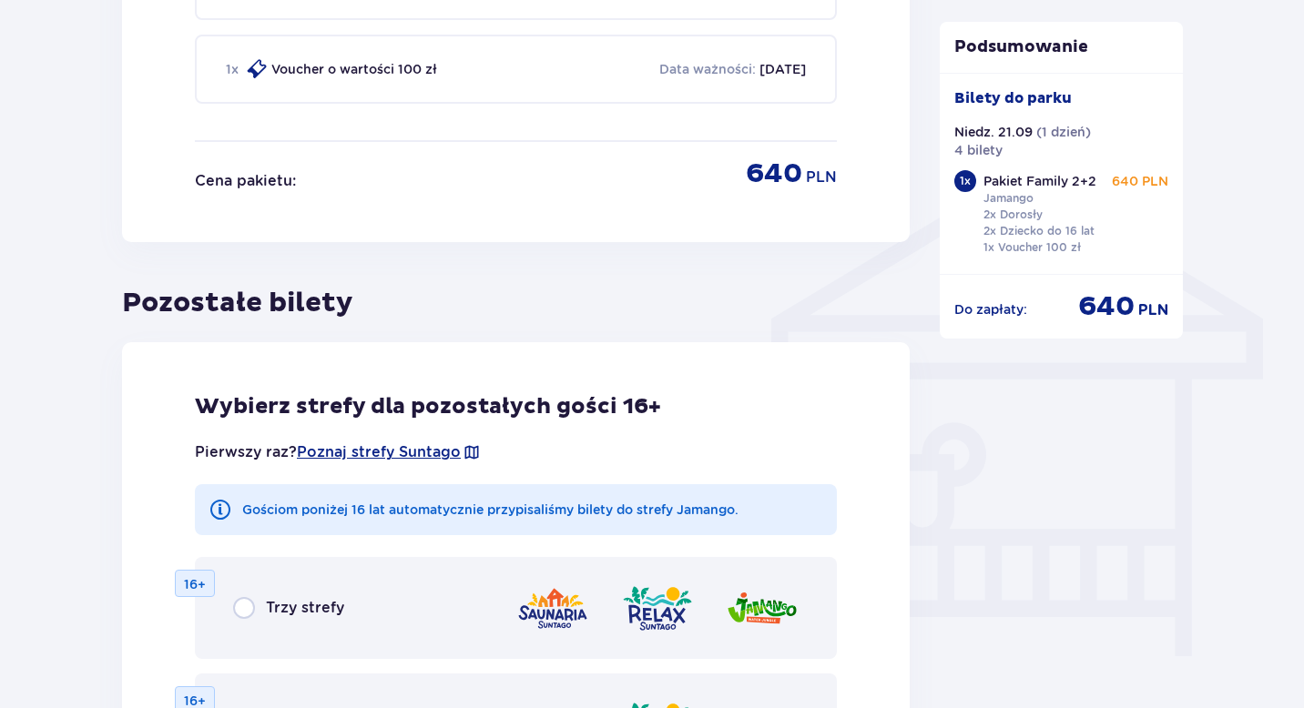
scroll to position [1597, 0]
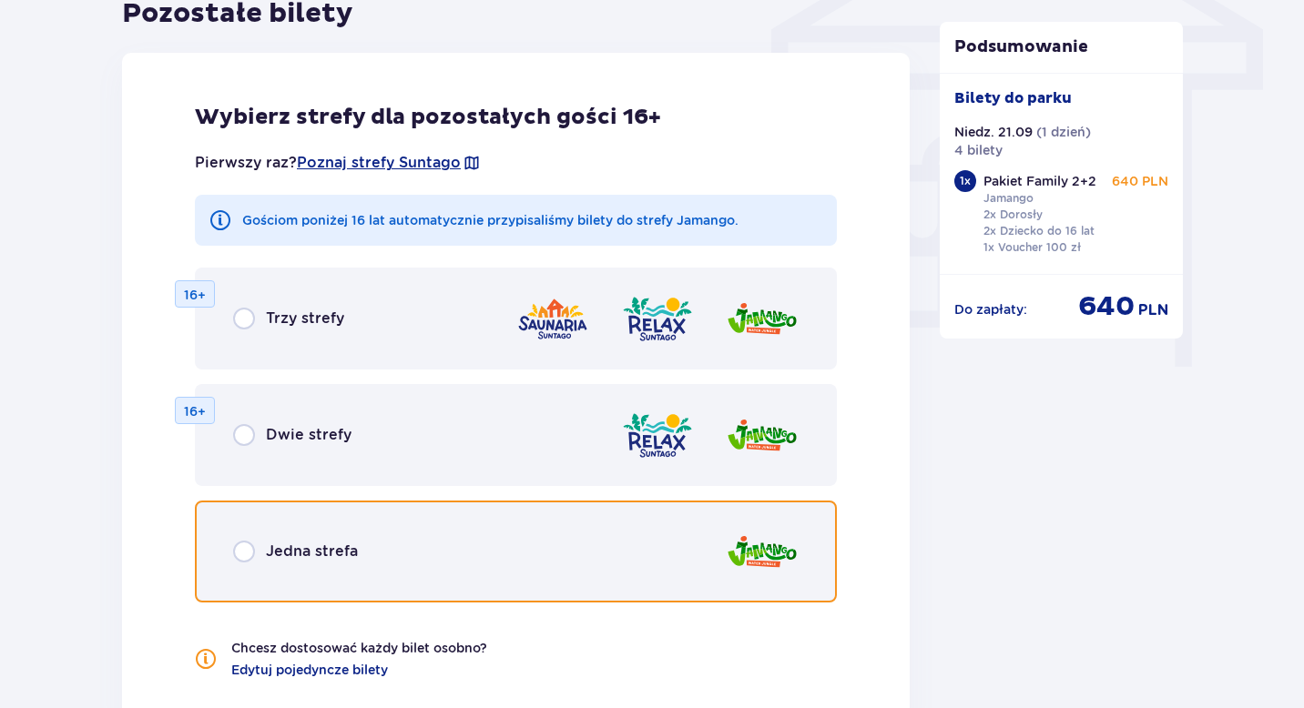
click at [247, 550] on input "radio" at bounding box center [244, 552] width 22 height 22
radio input "true"
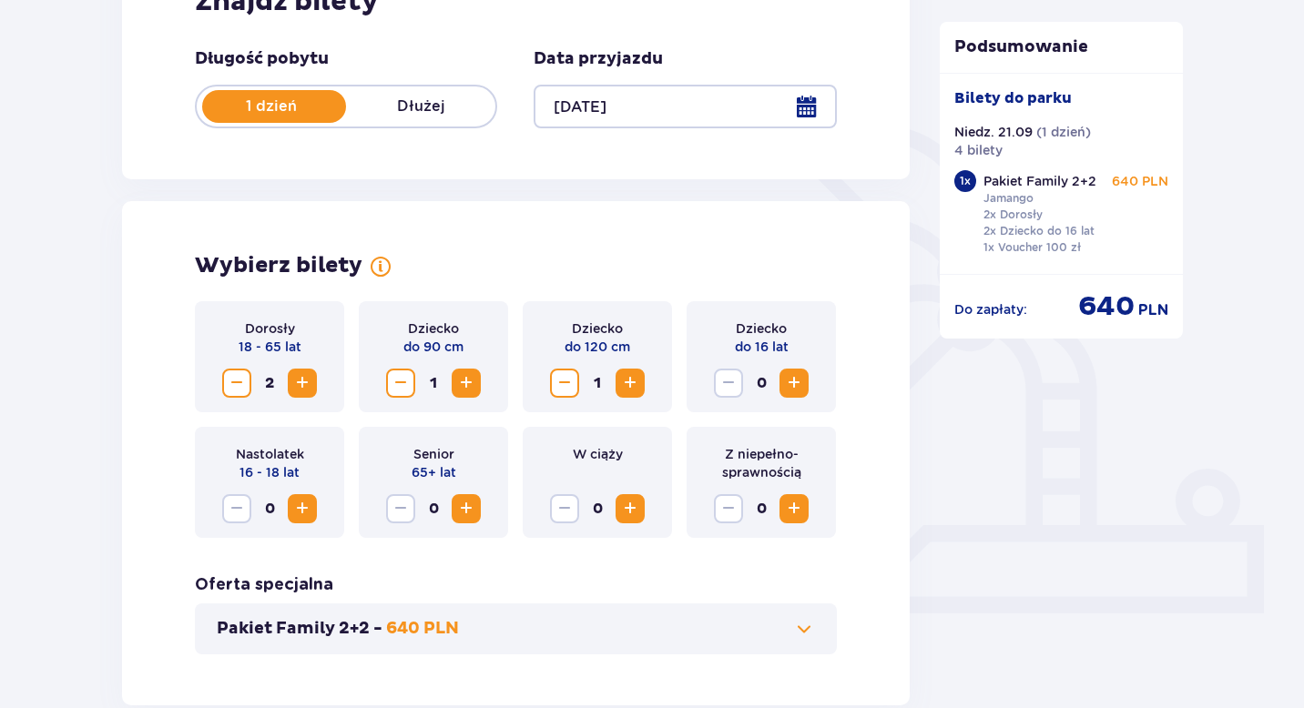
scroll to position [0, 0]
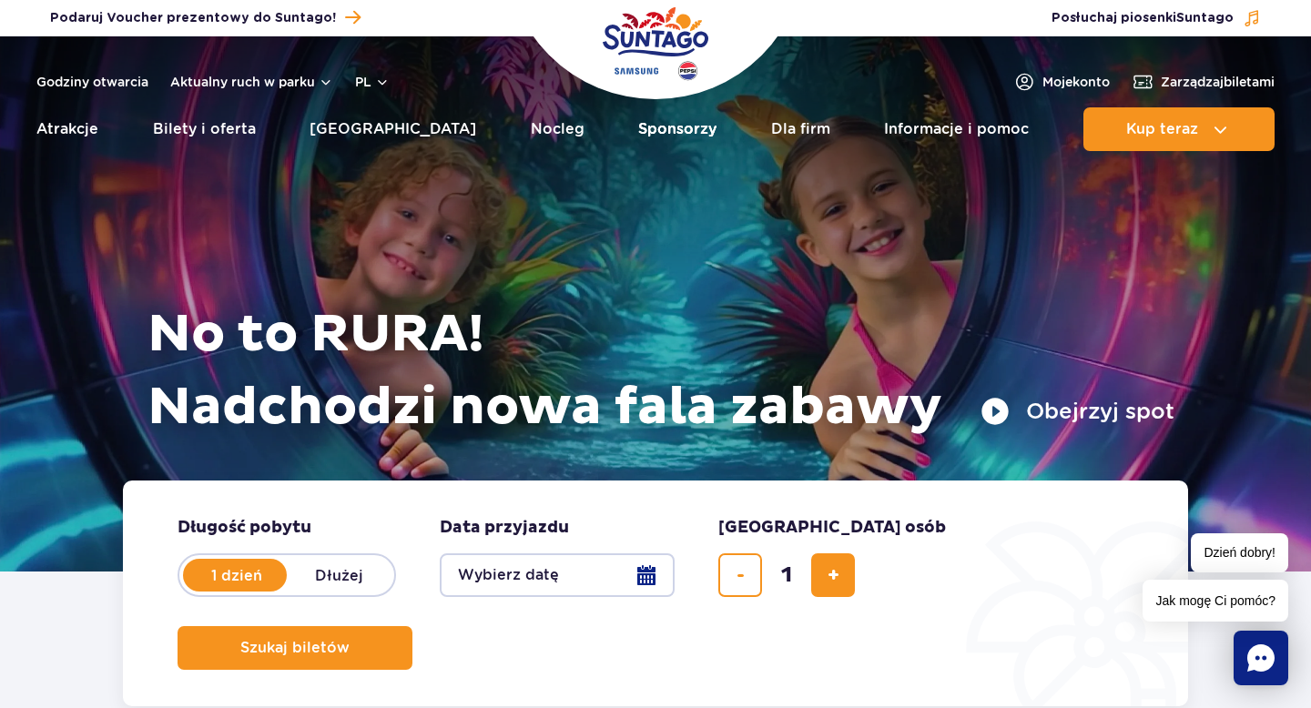
click at [638, 127] on link "Sponsorzy" at bounding box center [677, 129] width 78 height 44
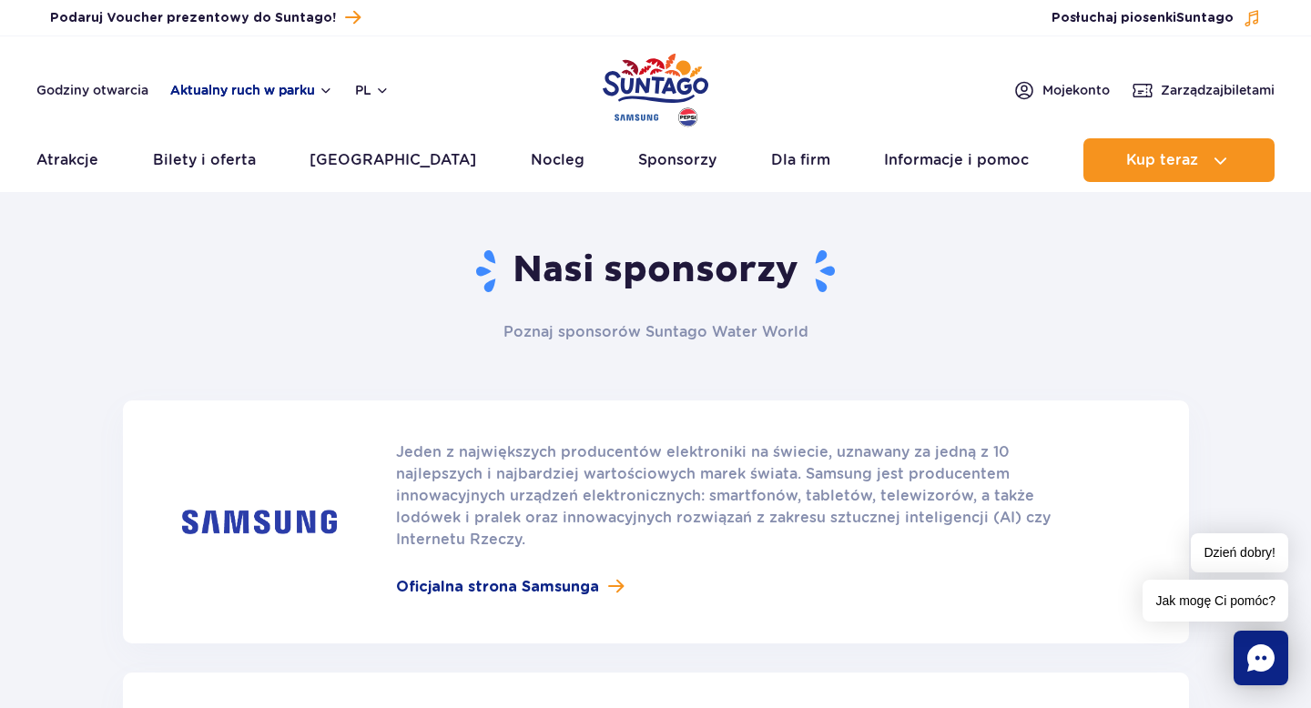
click at [261, 86] on button "Aktualny ruch w parku" at bounding box center [251, 90] width 163 height 15
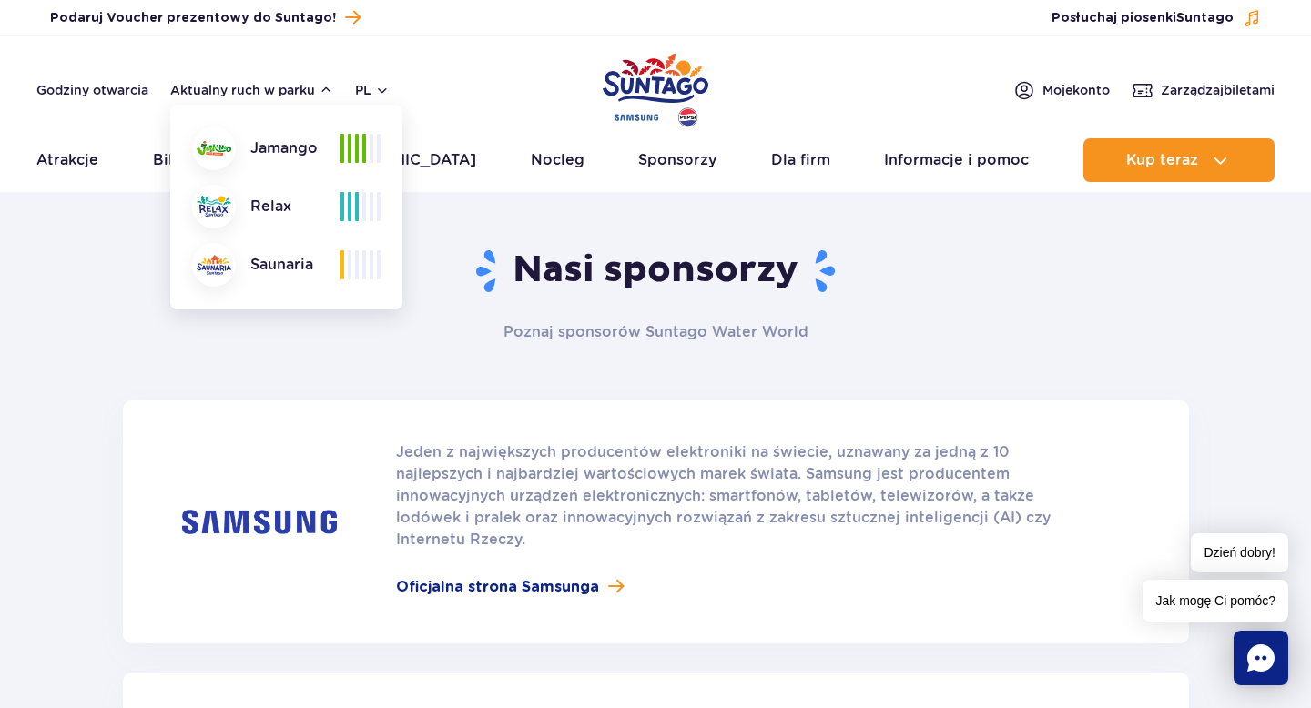
click at [356, 143] on span at bounding box center [357, 148] width 4 height 29
click at [215, 147] on img at bounding box center [214, 148] width 35 height 15
click at [401, 56] on header "Godziny otwarcia Aktualny ruch w parku Aktualny ruch w parku Jamango Relax Saun…" at bounding box center [655, 114] width 1311 height 156
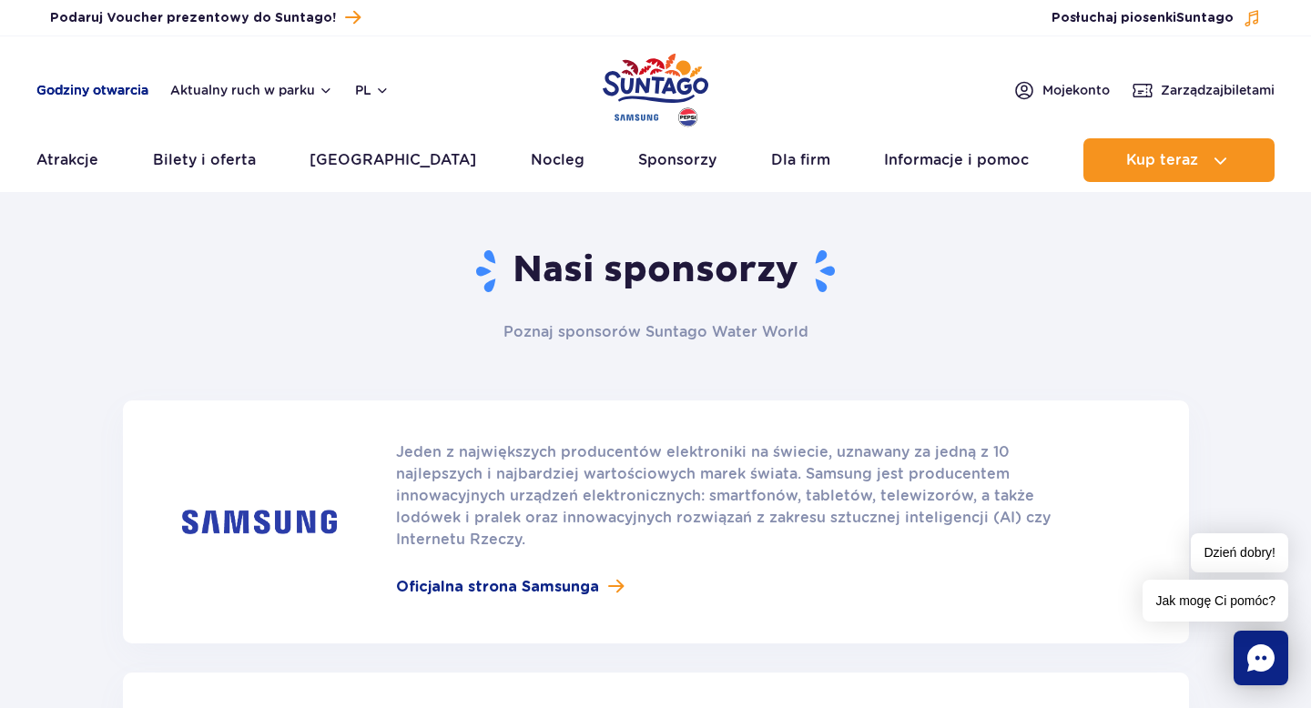
click at [77, 87] on link "Godziny otwarcia" at bounding box center [92, 90] width 112 height 18
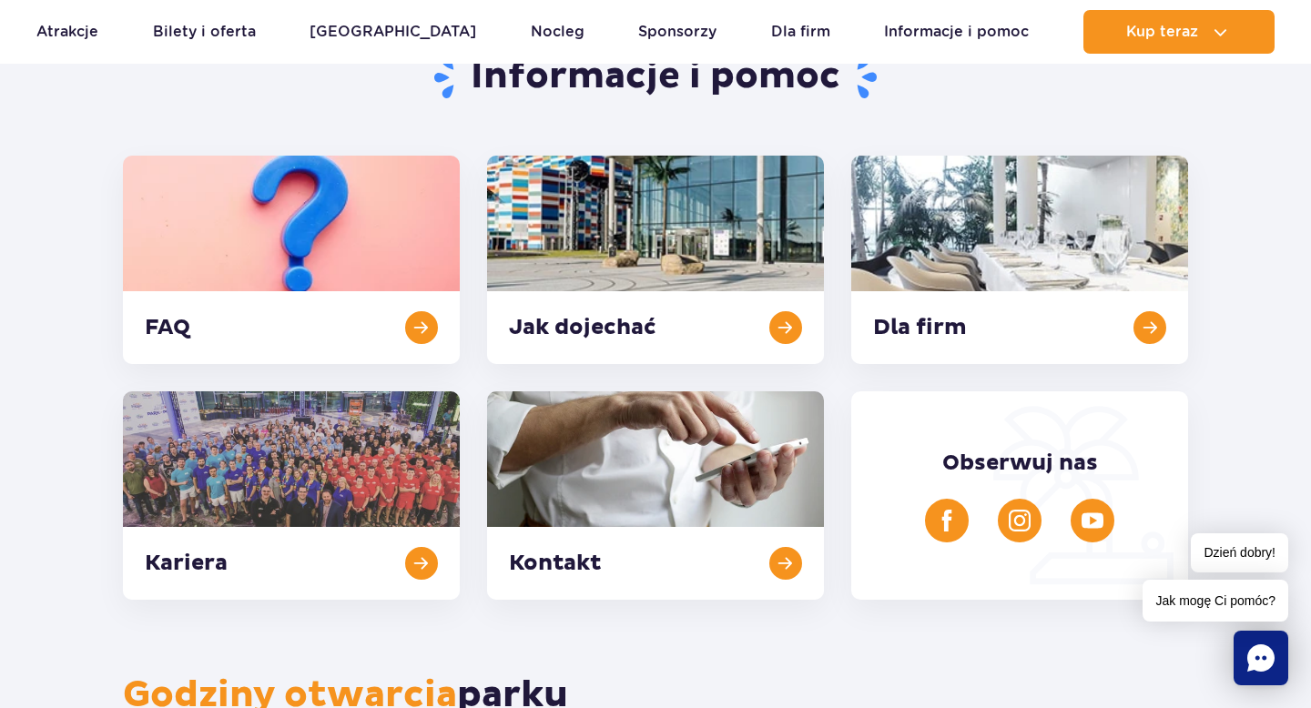
scroll to position [191, 0]
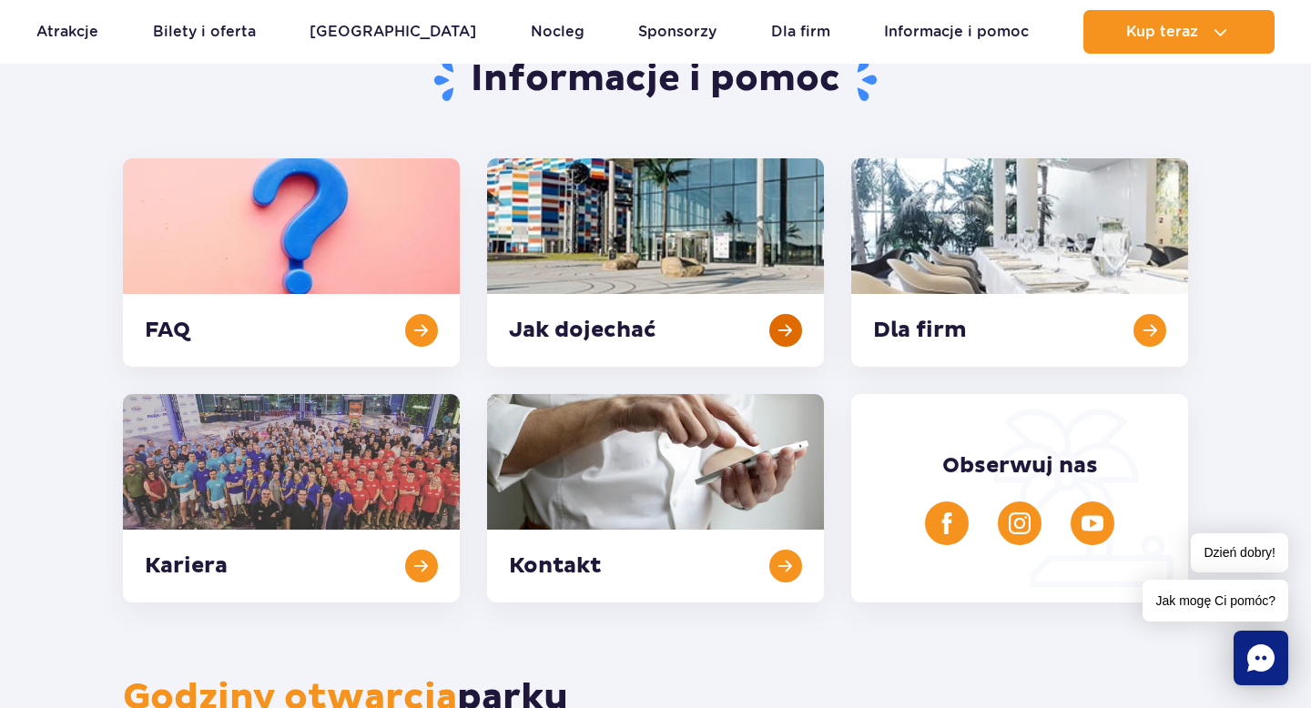
click at [661, 214] on link at bounding box center [655, 262] width 337 height 209
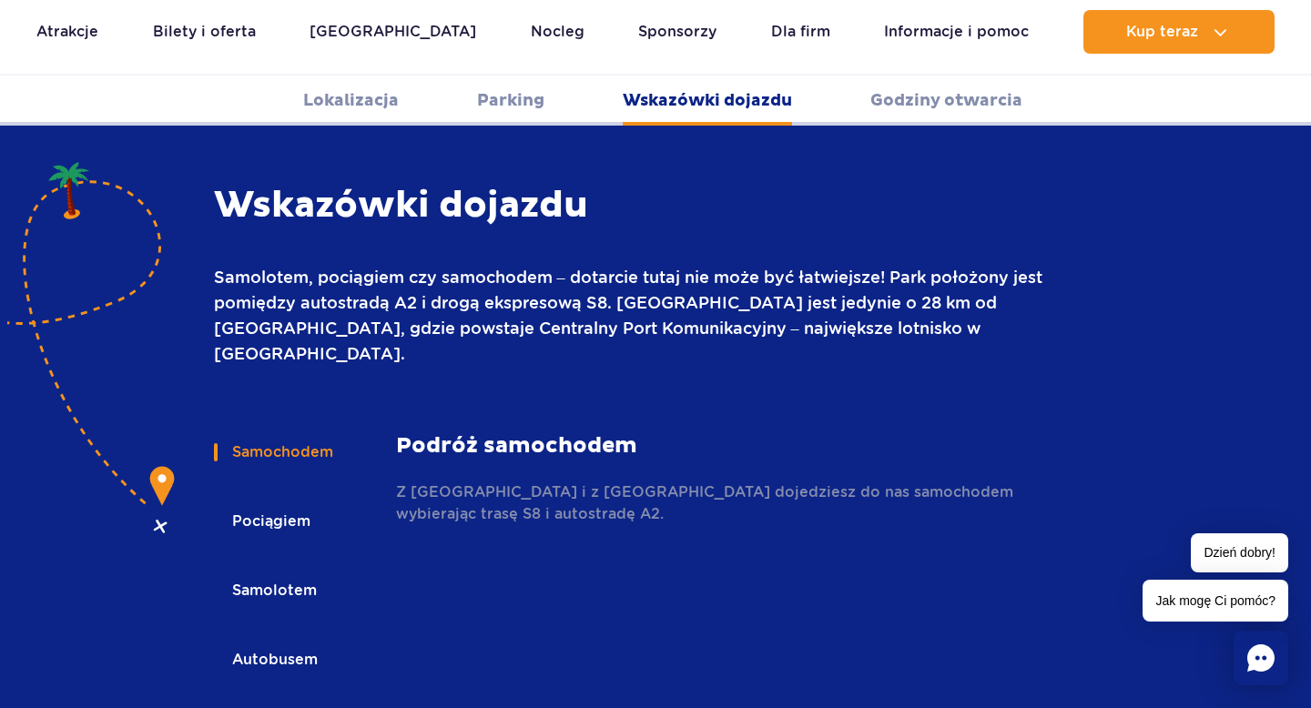
scroll to position [2451, 0]
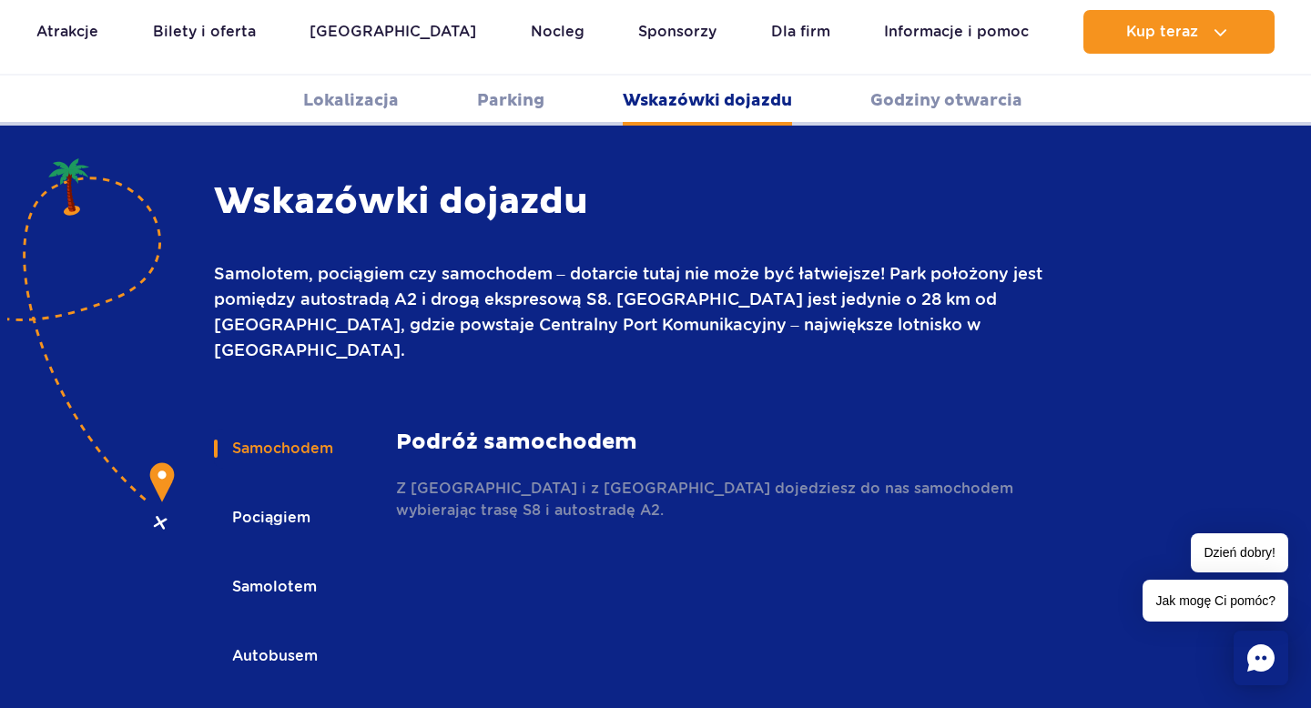
click at [325, 429] on button "Samochodem" at bounding box center [281, 449] width 135 height 40
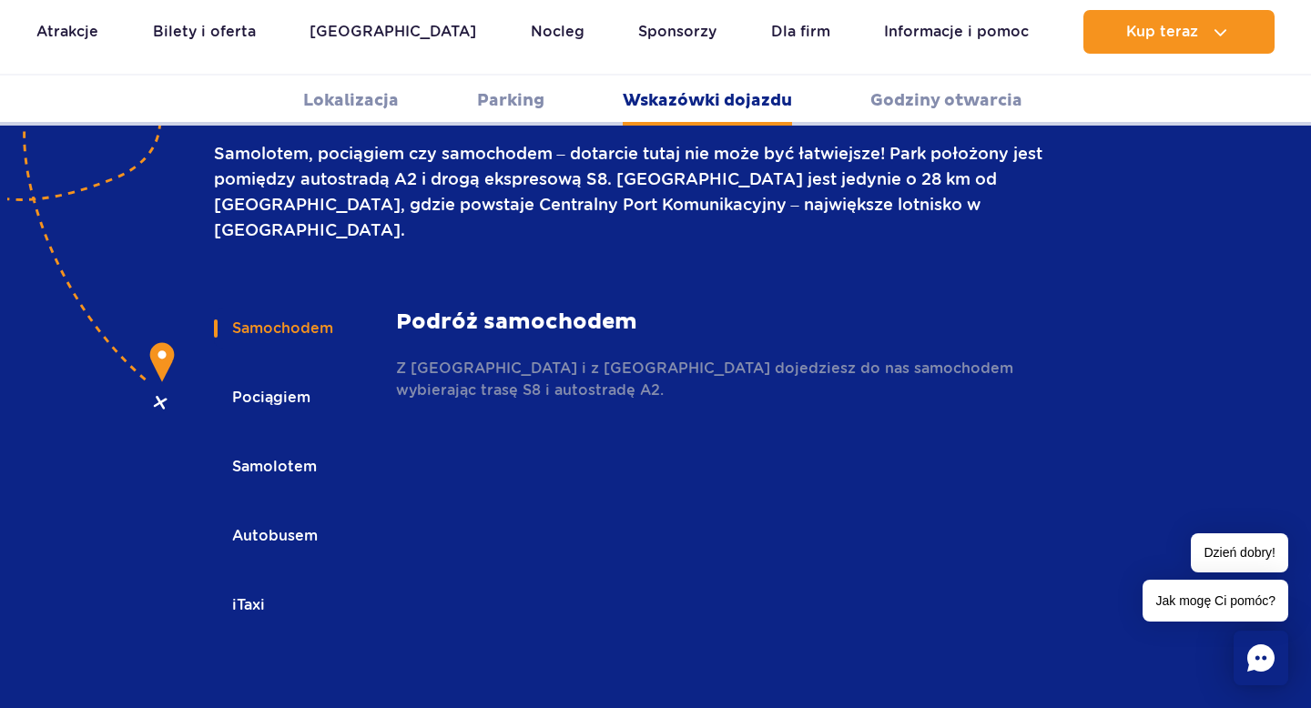
scroll to position [2353, 0]
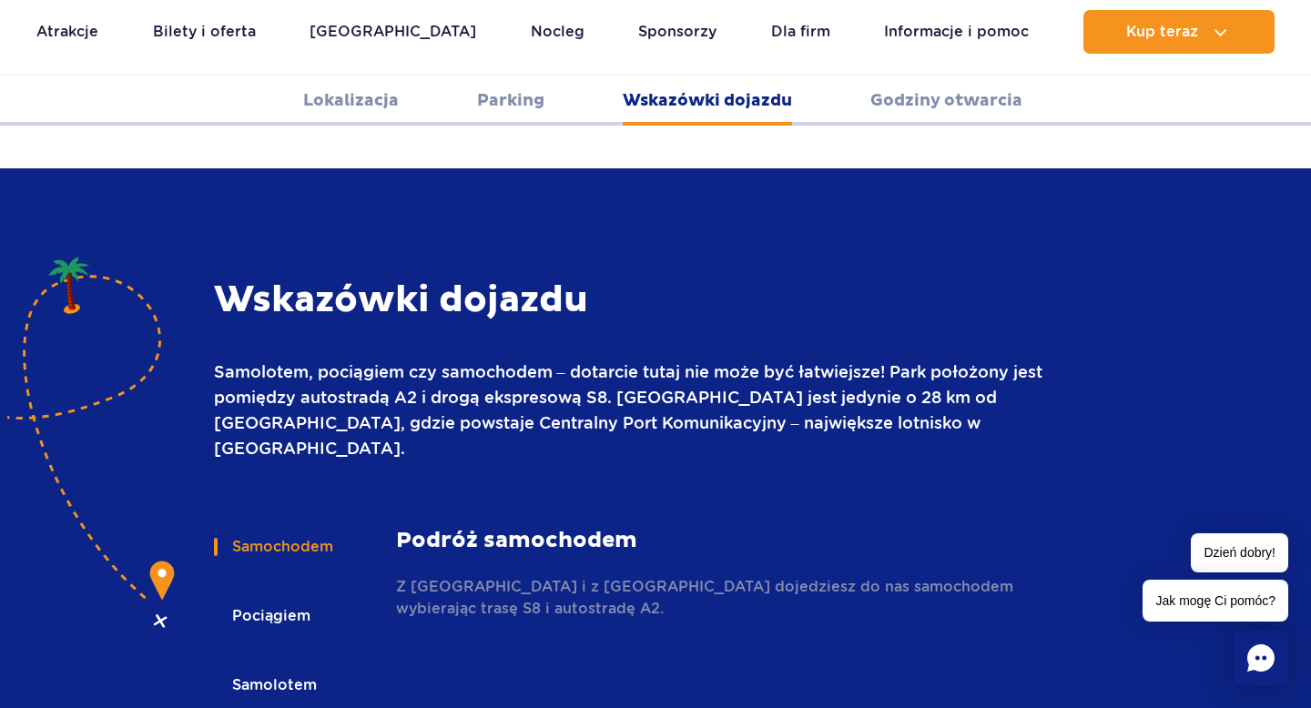
click at [154, 527] on div "Samochodem Pociągiem Samolotem Autobusem iTaxi Samochodem Podróż samochodem Z W…" at bounding box center [656, 700] width 1094 height 346
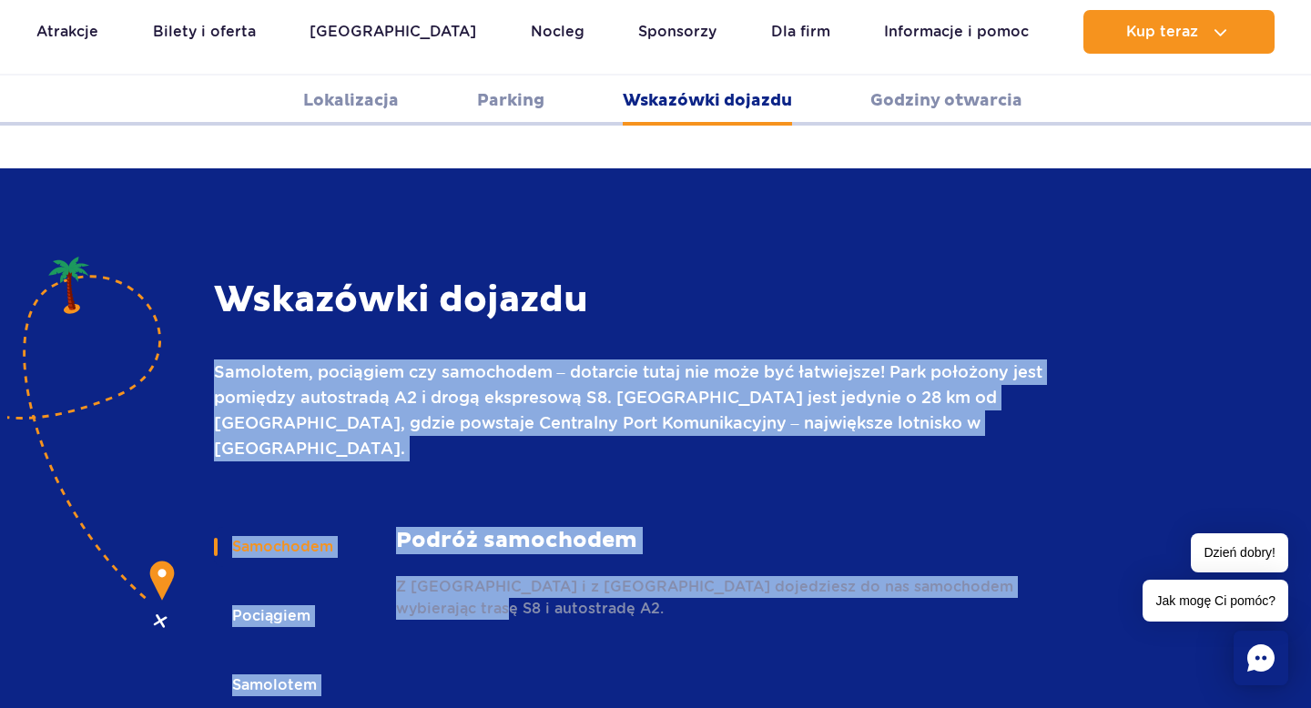
drag, startPoint x: 549, startPoint y: 569, endPoint x: 612, endPoint y: 239, distance: 335.6
click at [612, 278] on div "Wskazówki dojazdu Samolotem, pociągiem czy samochodem – dotarcie tutaj nie może…" at bounding box center [656, 576] width 1094 height 596
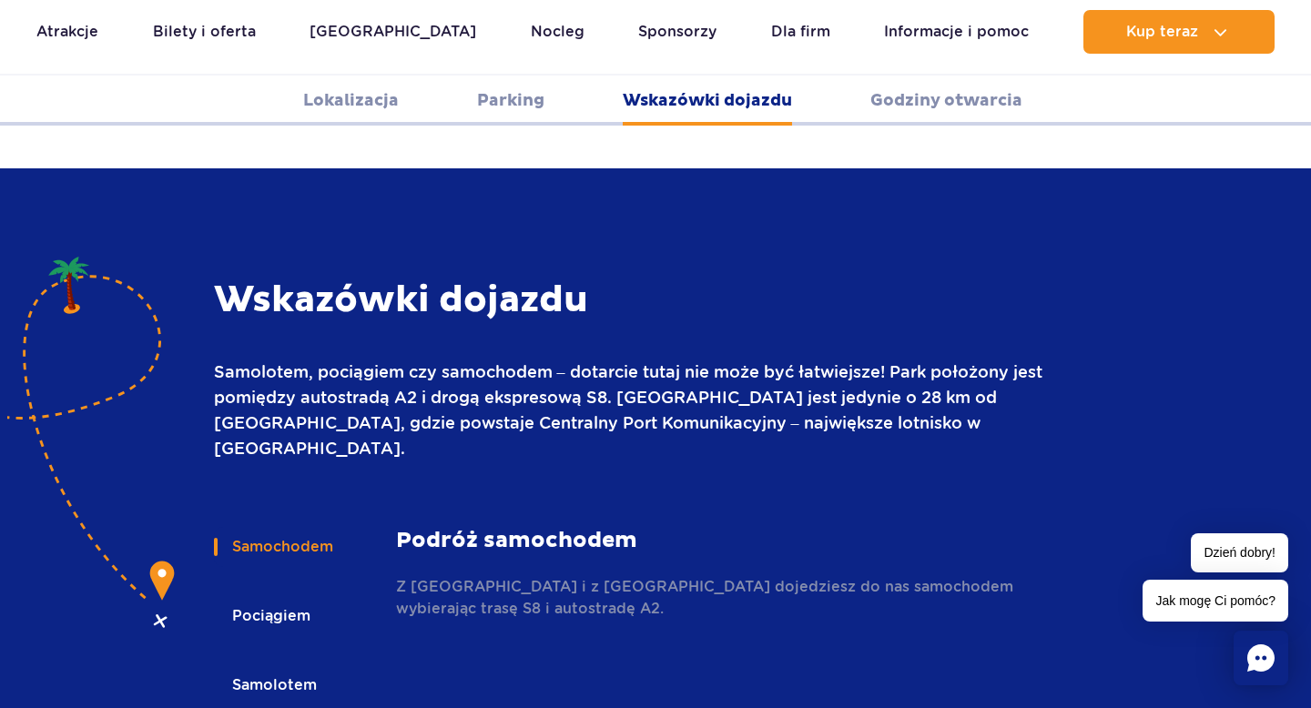
click at [788, 207] on section "Wskazówki dojazdu Samolotem, pociągiem czy samochodem – dotarcie tutaj nie może…" at bounding box center [655, 575] width 1311 height 814
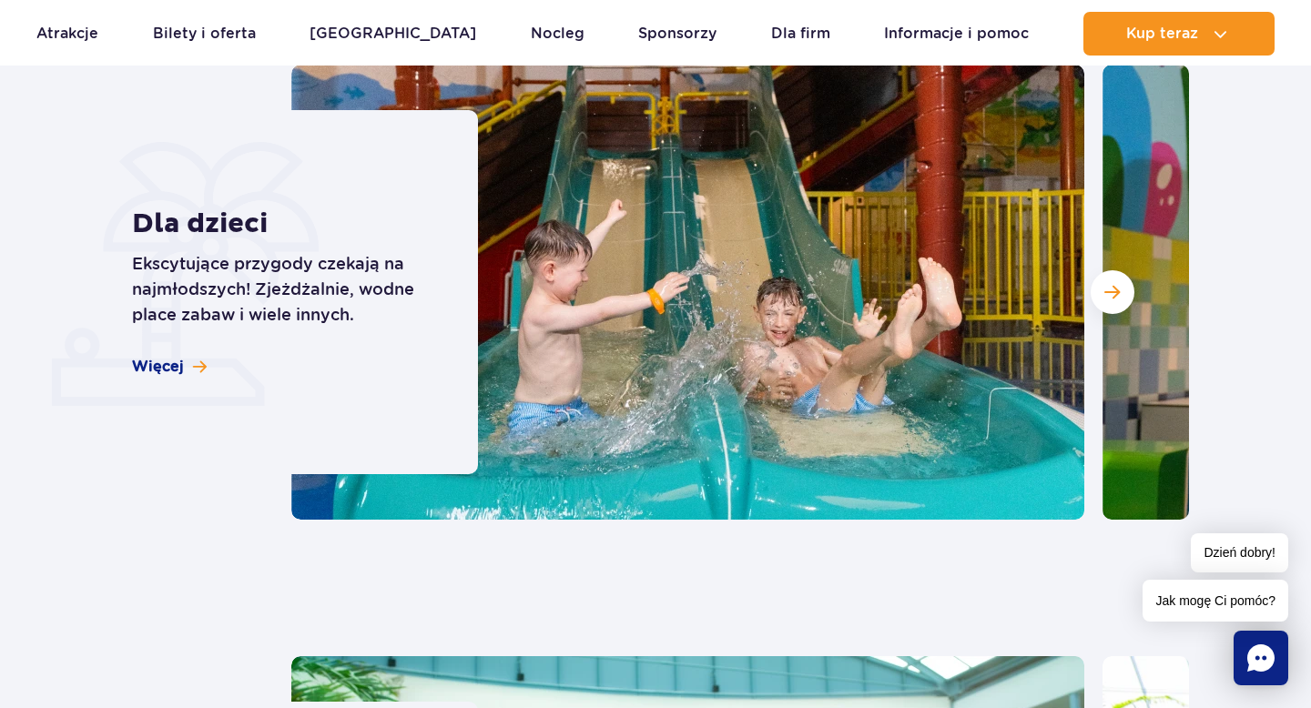
scroll to position [4702, 0]
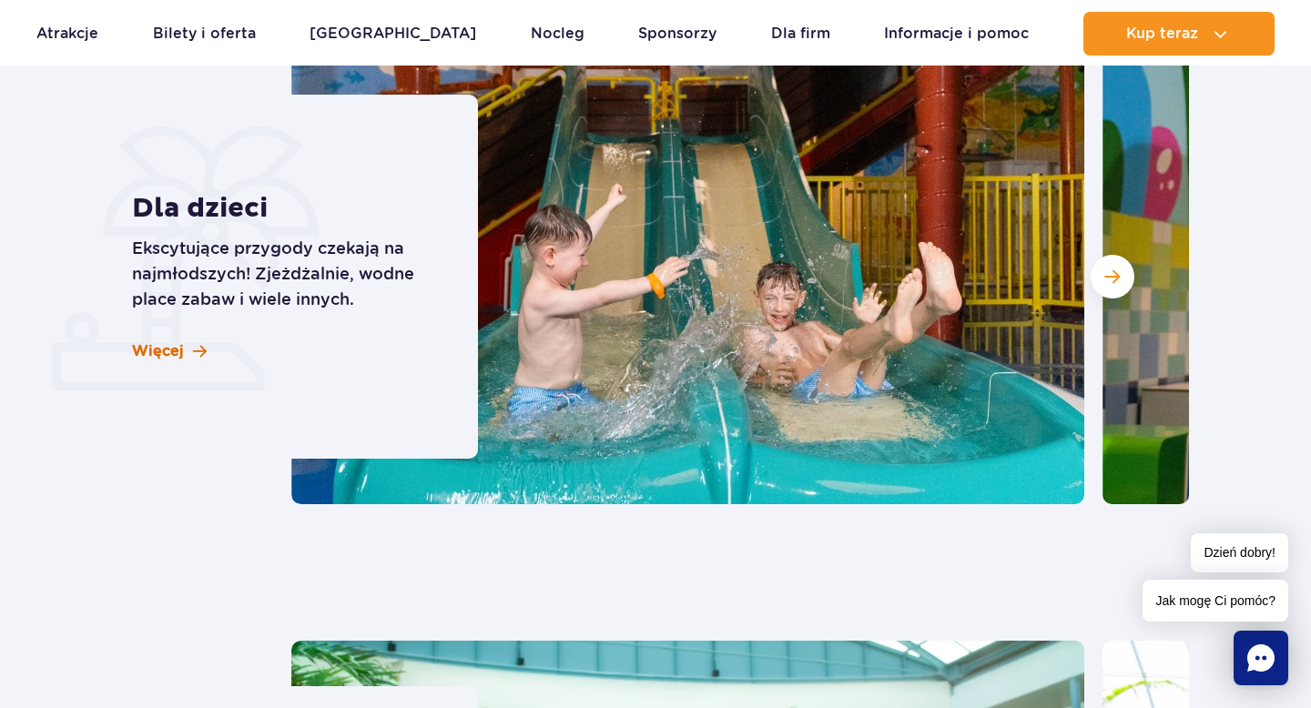
click at [185, 346] on link "Więcej" at bounding box center [169, 351] width 75 height 20
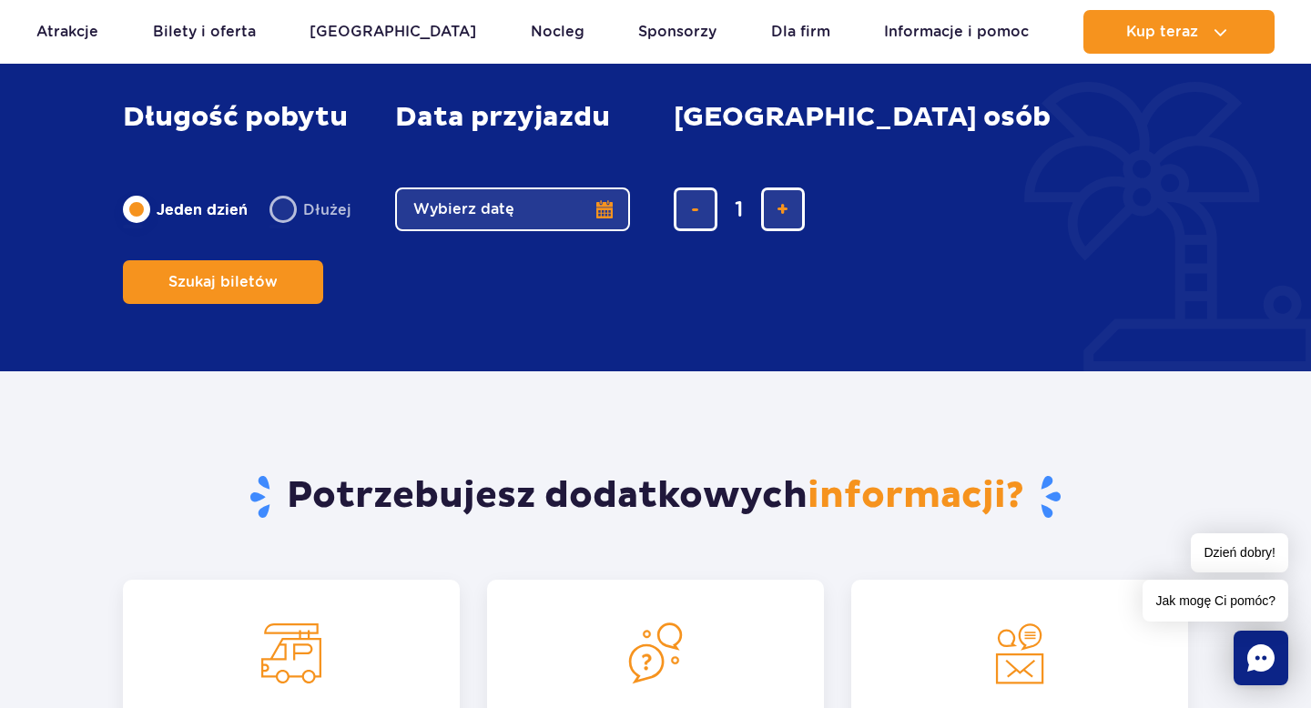
scroll to position [2805, 0]
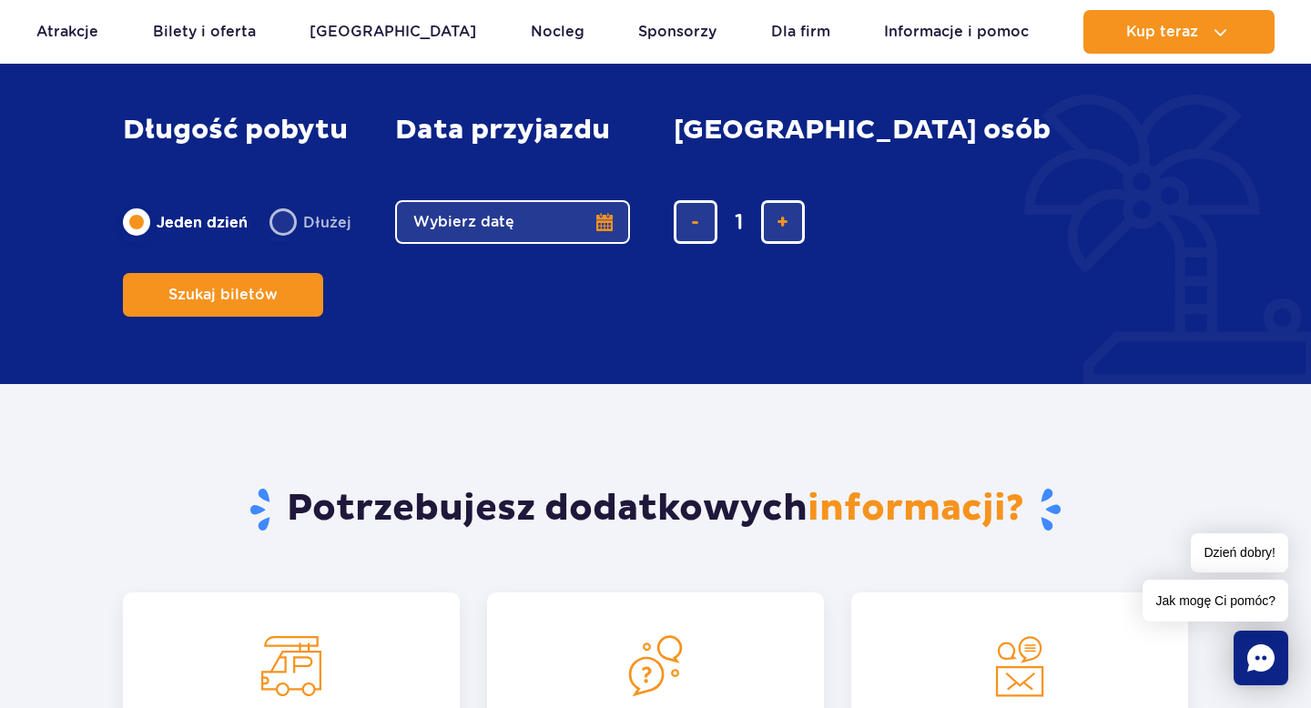
click at [603, 244] on button "Wybierz datę" at bounding box center [512, 222] width 235 height 44
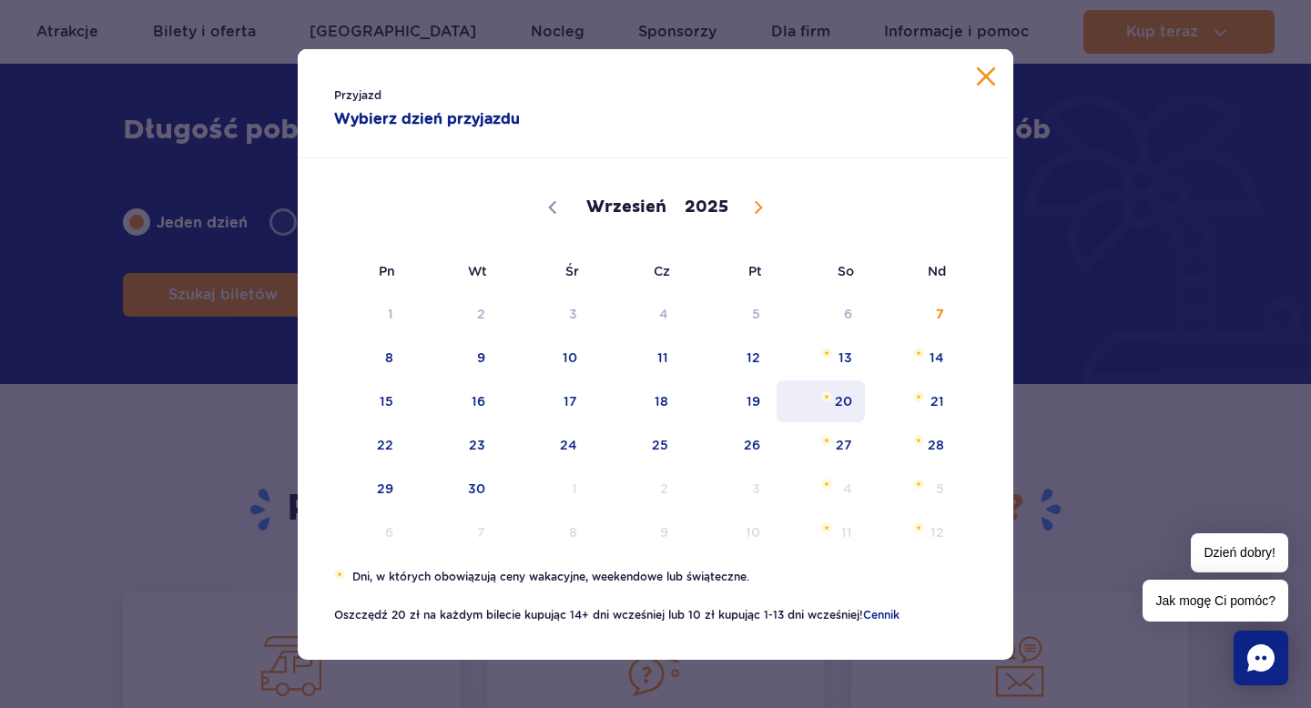
click at [839, 403] on span "20" at bounding box center [821, 402] width 92 height 42
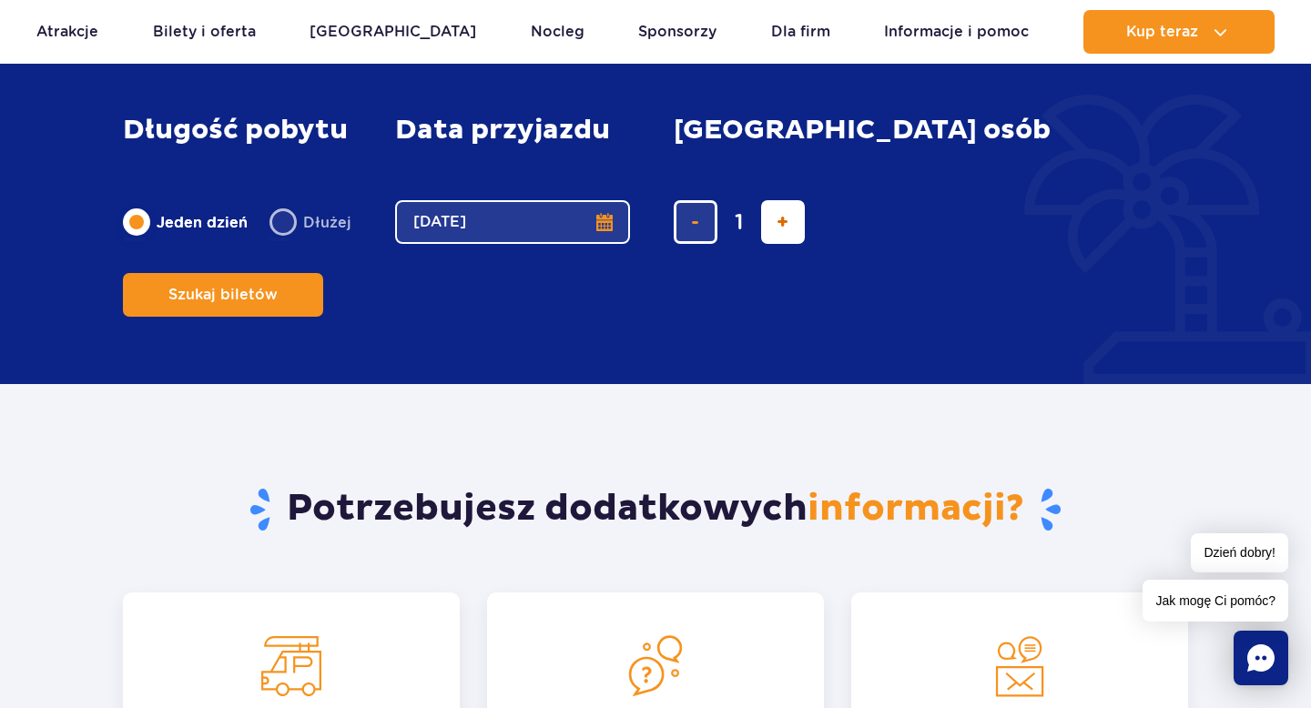
click at [777, 222] on span "dodaj bilet" at bounding box center [783, 222] width 12 height 0
type input "4"
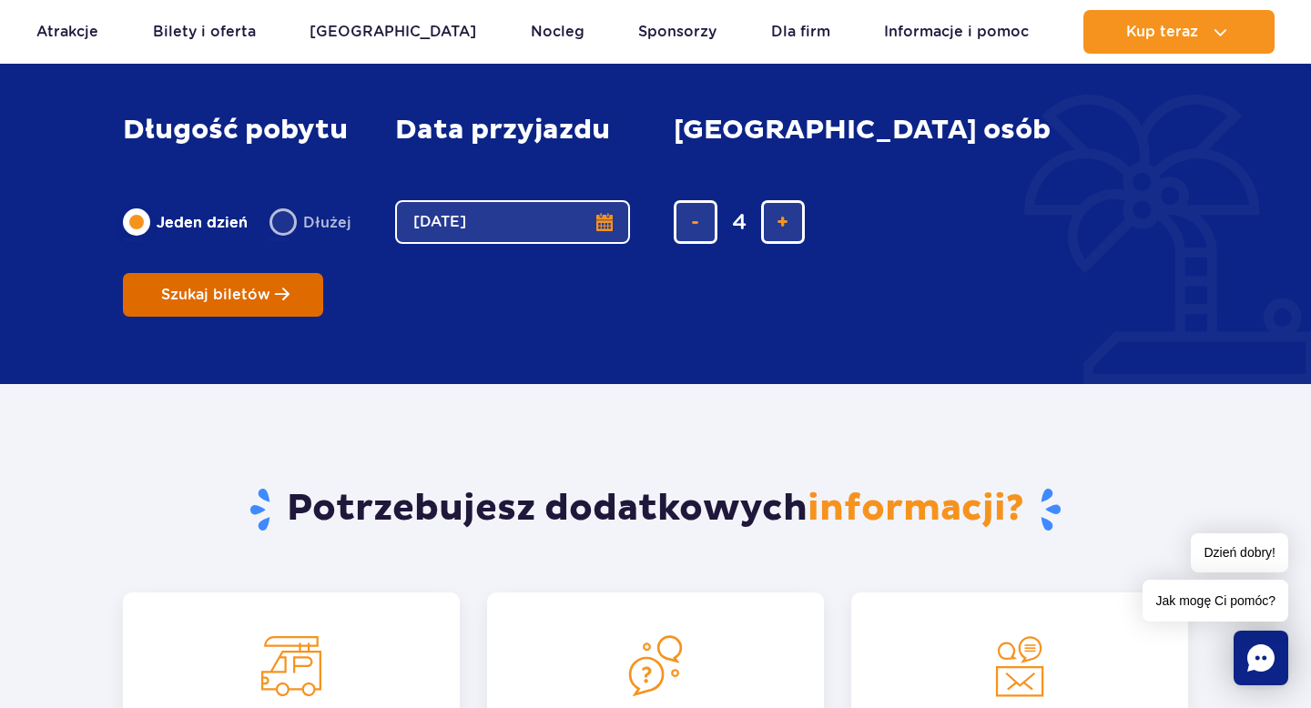
click at [270, 287] on span "Szukaj biletów" at bounding box center [215, 295] width 109 height 16
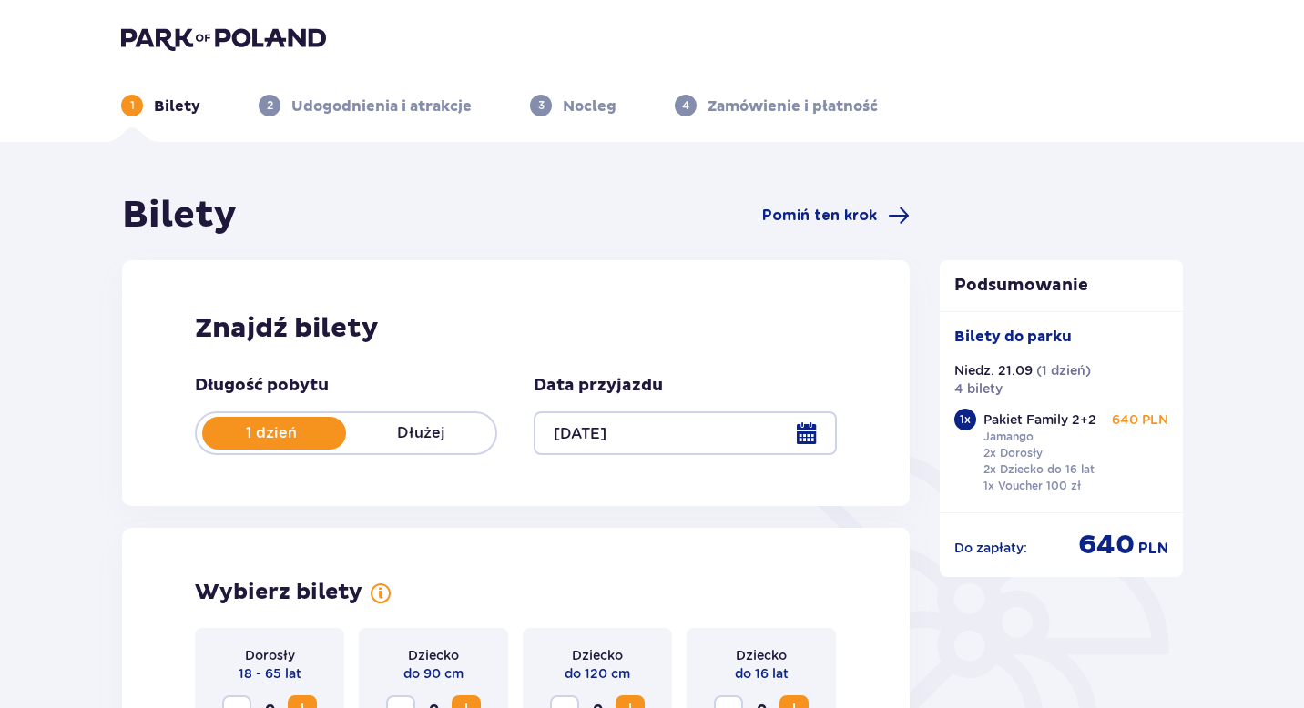
click at [797, 430] on div at bounding box center [685, 434] width 302 height 44
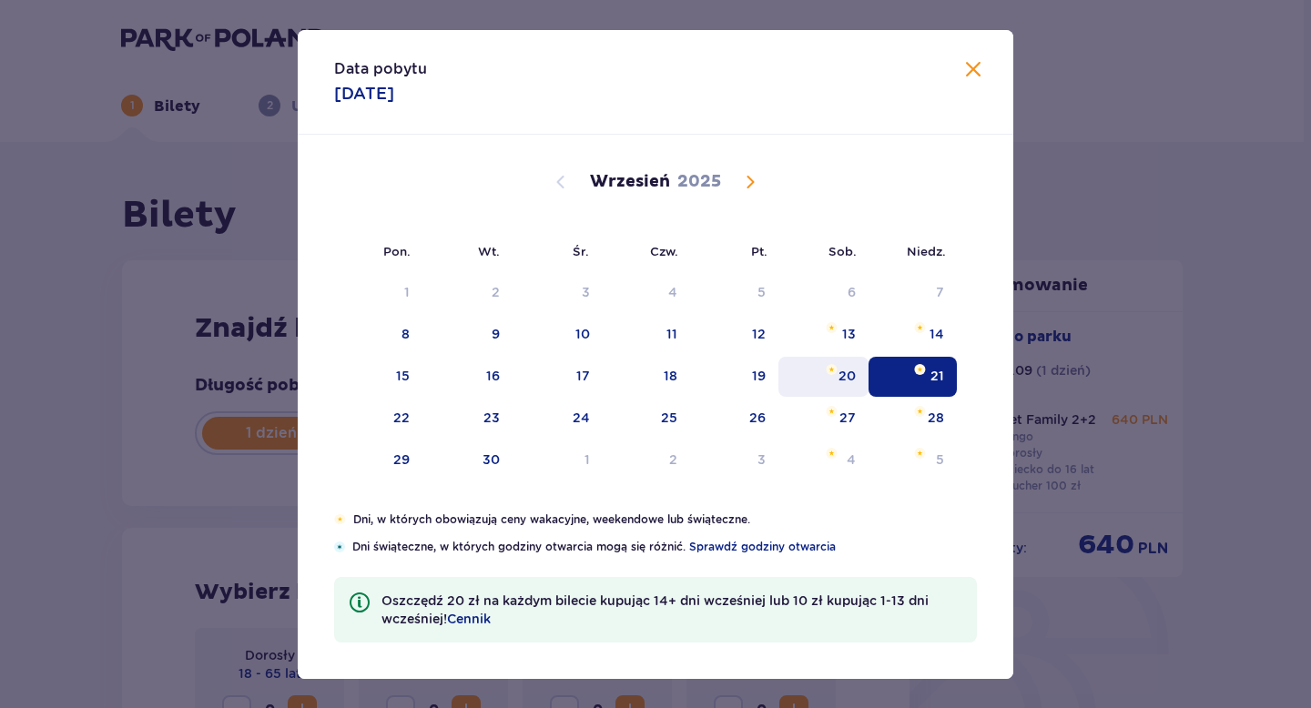
click at [840, 375] on div "20" at bounding box center [847, 376] width 17 height 18
type input "20.09.25"
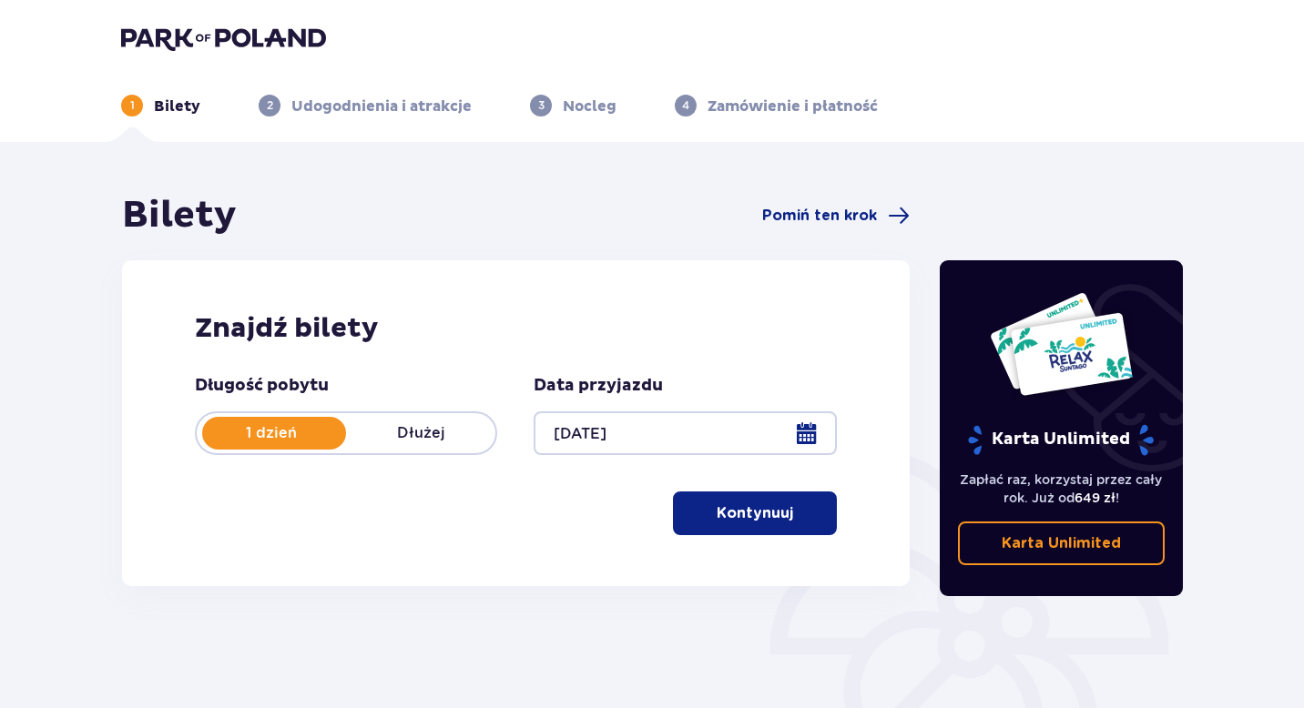
click at [749, 504] on p "Kontynuuj" at bounding box center [755, 514] width 76 height 20
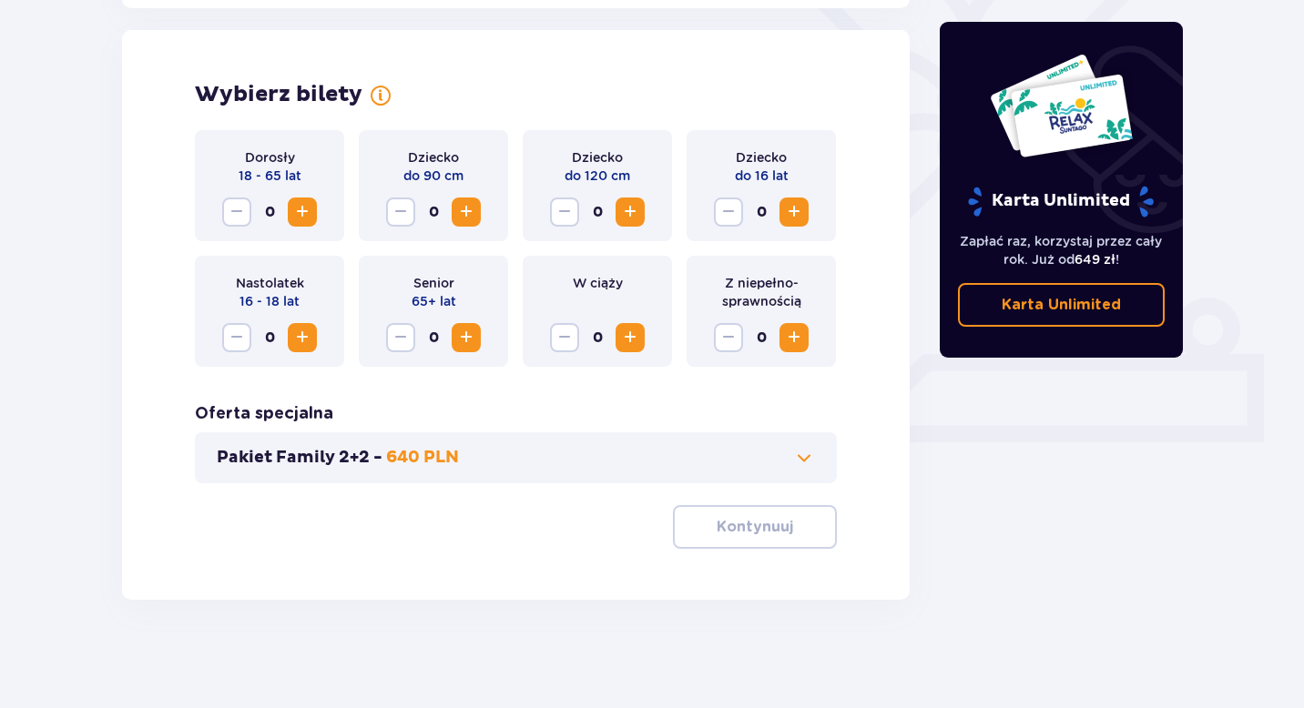
scroll to position [499, 0]
click at [295, 214] on span "Increase" at bounding box center [302, 211] width 22 height 22
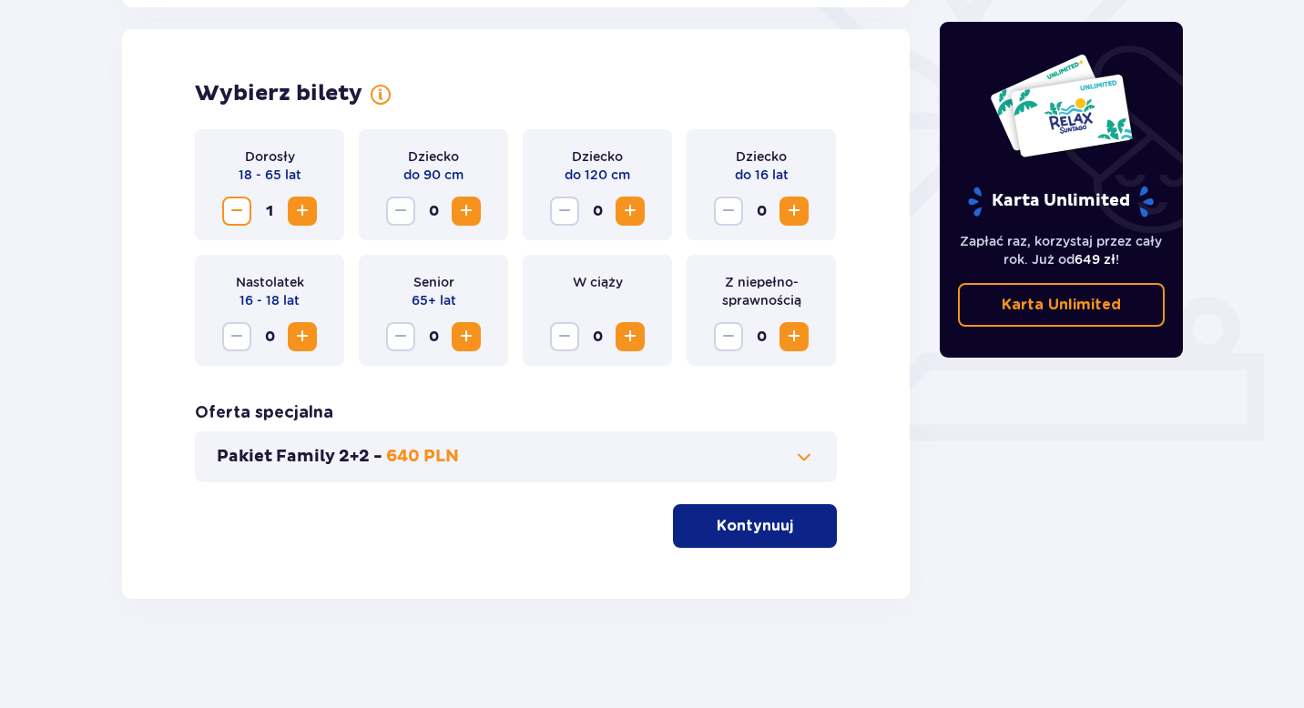
click at [469, 207] on span "Increase" at bounding box center [466, 211] width 22 height 22
click at [633, 210] on span "Increase" at bounding box center [630, 211] width 22 height 22
click at [309, 209] on span "Increase" at bounding box center [302, 211] width 22 height 22
click at [754, 524] on p "Kontynuuj" at bounding box center [755, 526] width 76 height 20
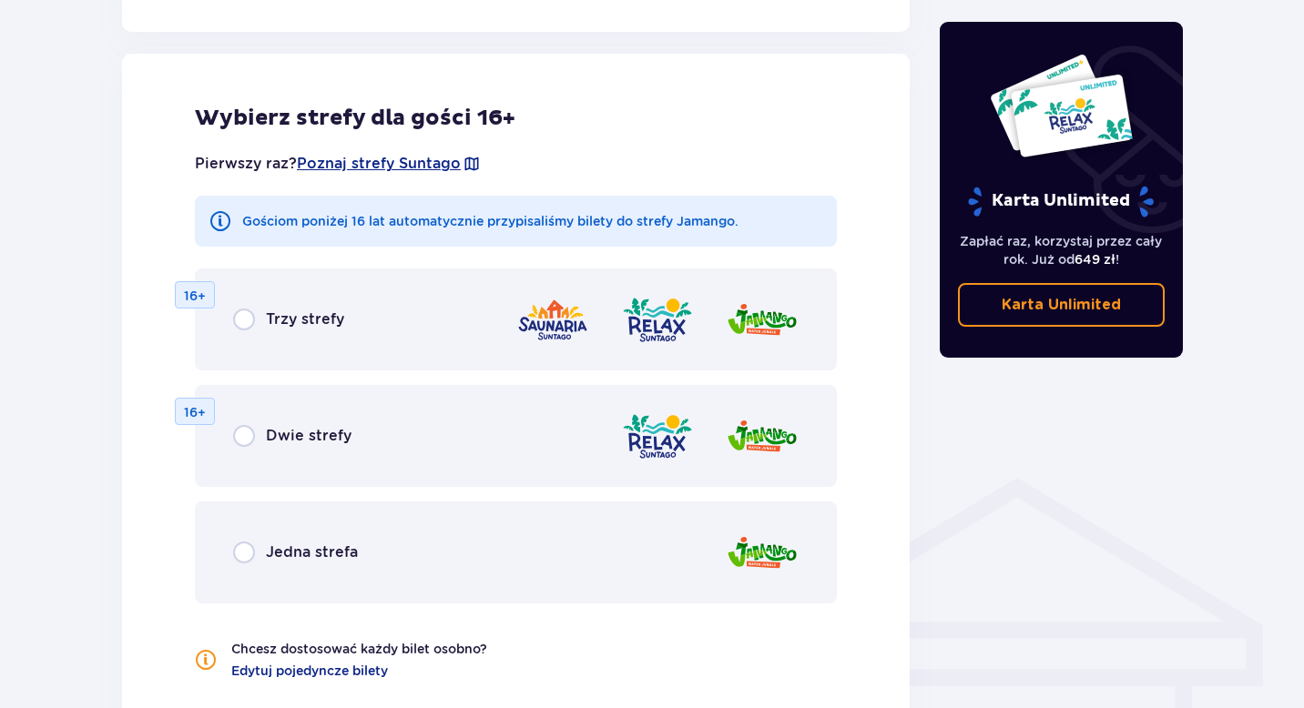
scroll to position [1011, 0]
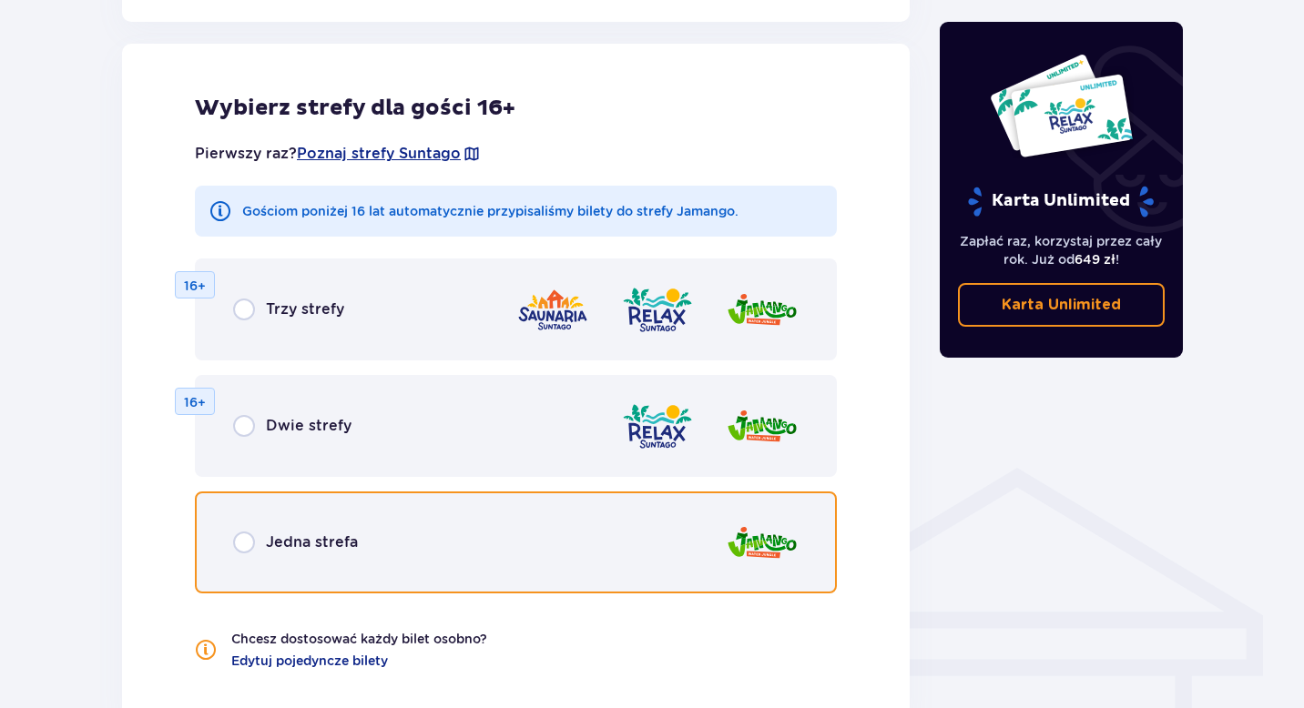
click at [243, 540] on input "radio" at bounding box center [244, 543] width 22 height 22
radio input "true"
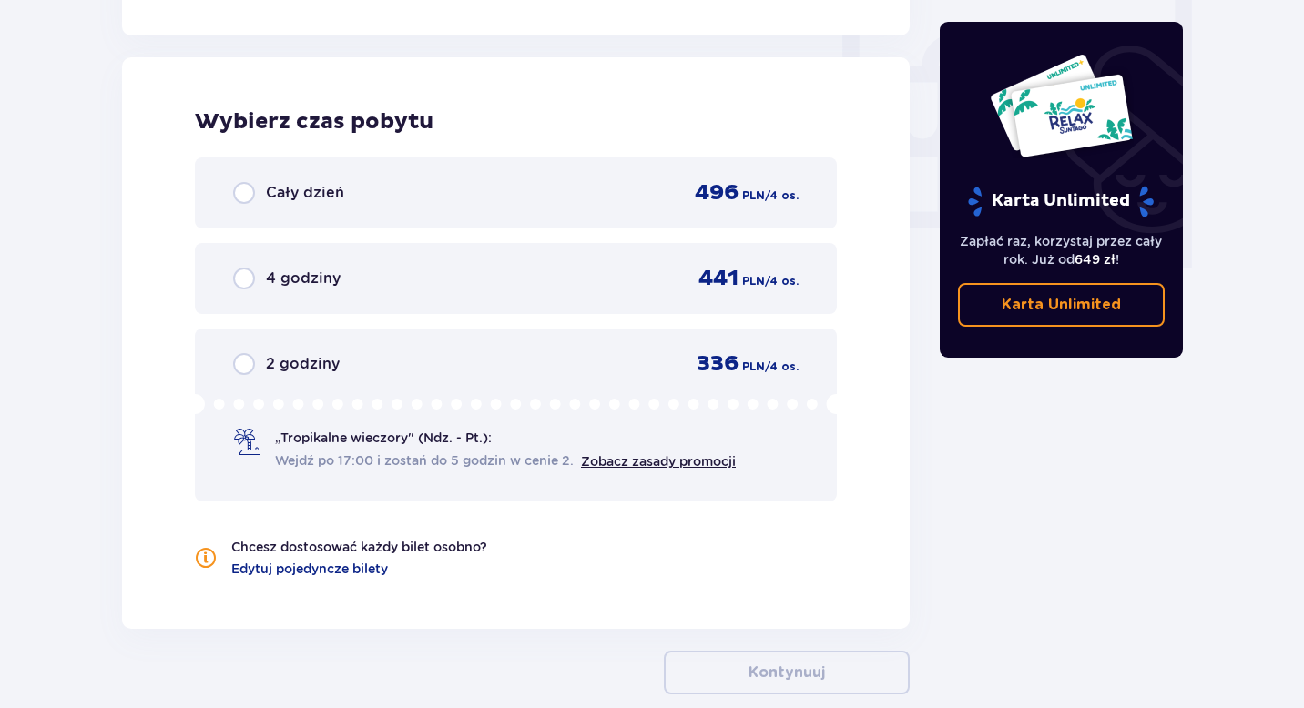
scroll to position [1710, 0]
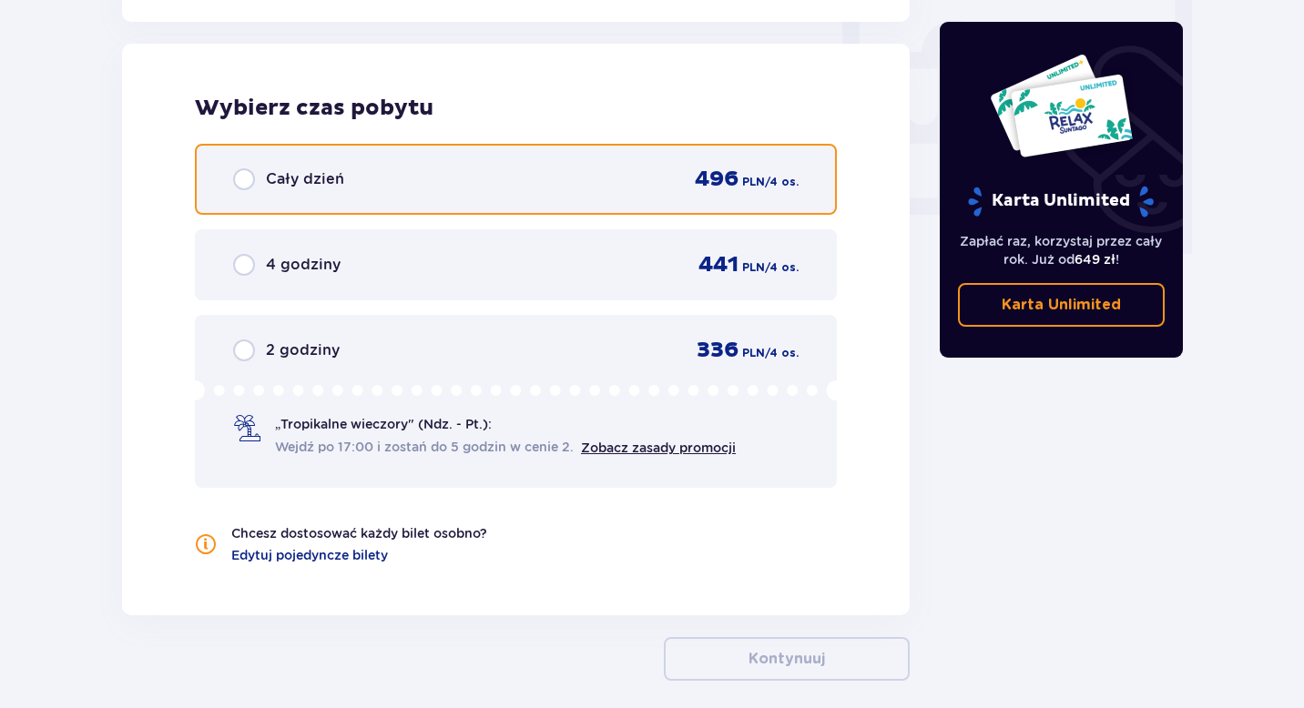
click at [243, 180] on input "radio" at bounding box center [244, 179] width 22 height 22
radio input "true"
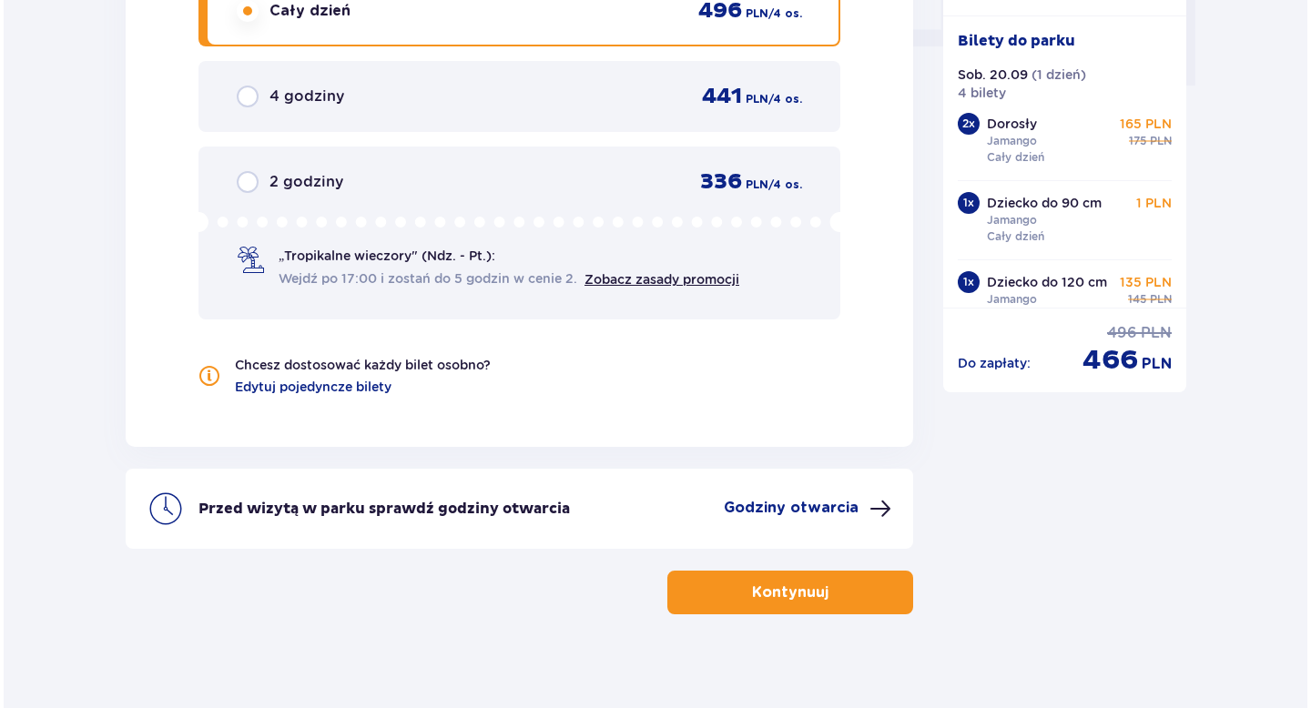
scroll to position [1894, 0]
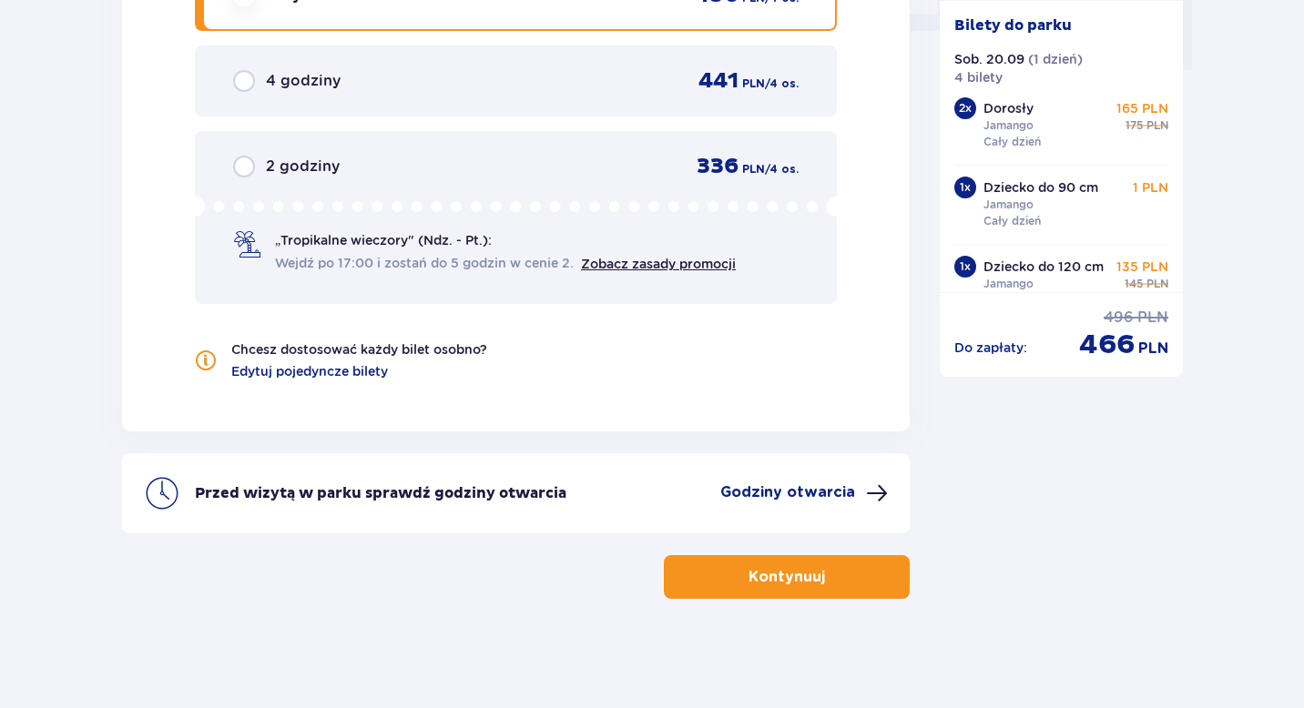
click at [795, 486] on p "Godziny otwarcia" at bounding box center [787, 493] width 135 height 20
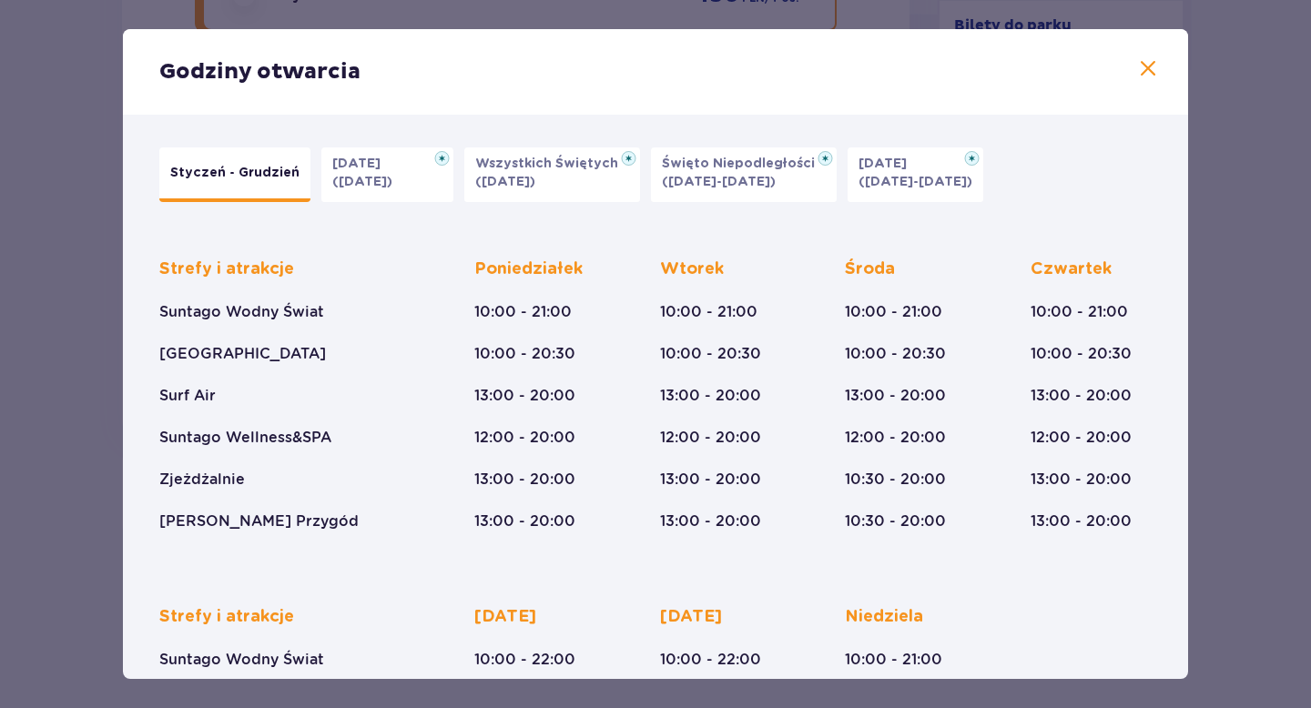
click at [1143, 65] on span at bounding box center [1148, 69] width 22 height 22
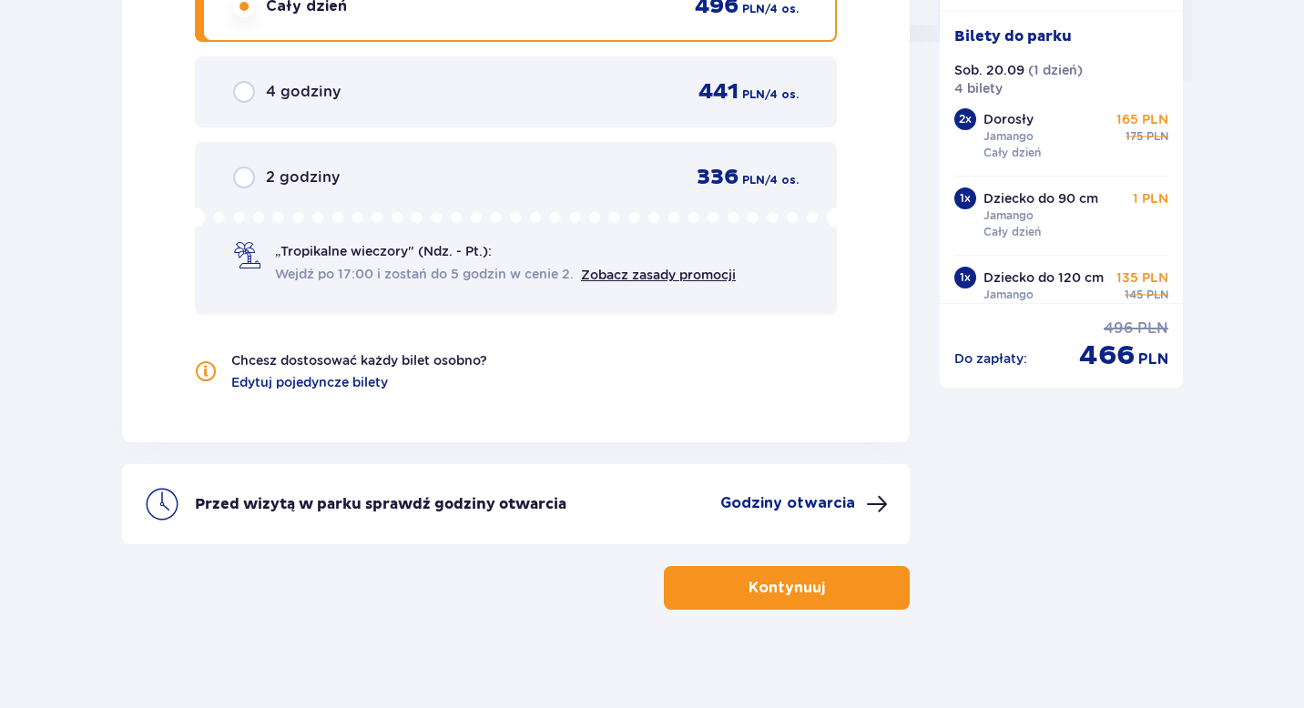
scroll to position [1894, 0]
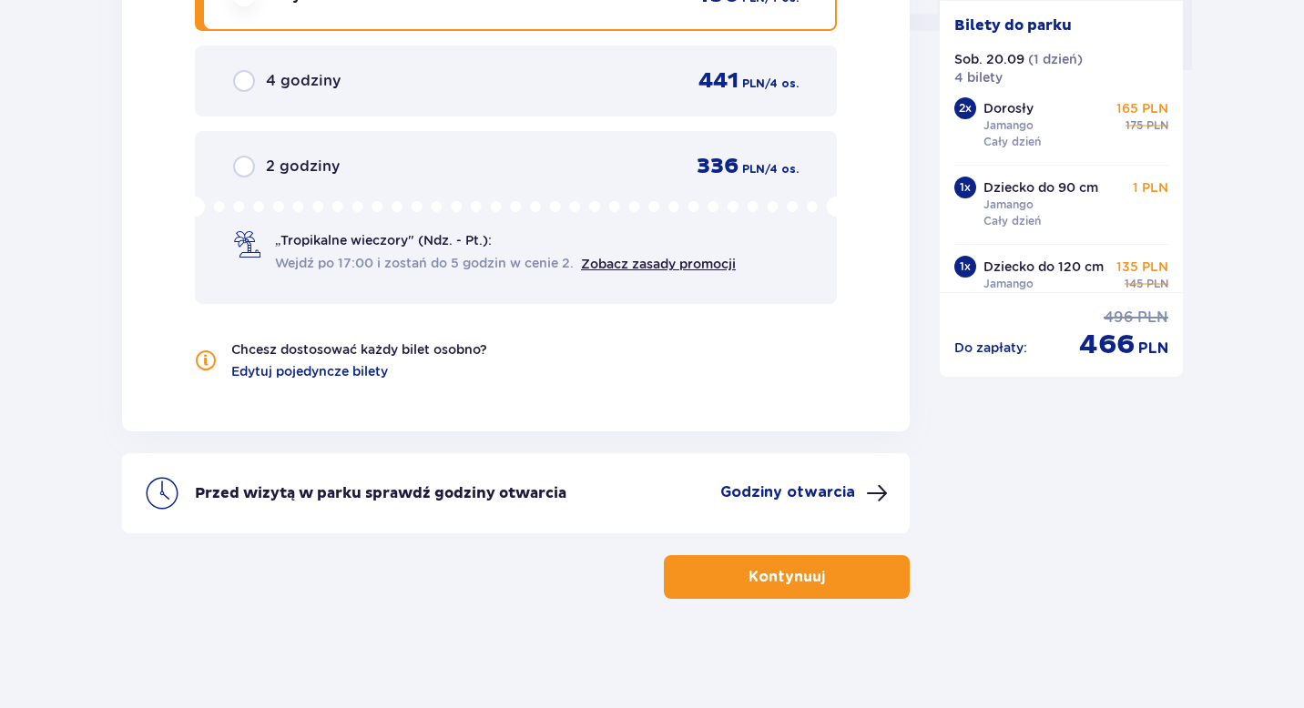
click at [784, 574] on p "Kontynuuj" at bounding box center [787, 577] width 76 height 20
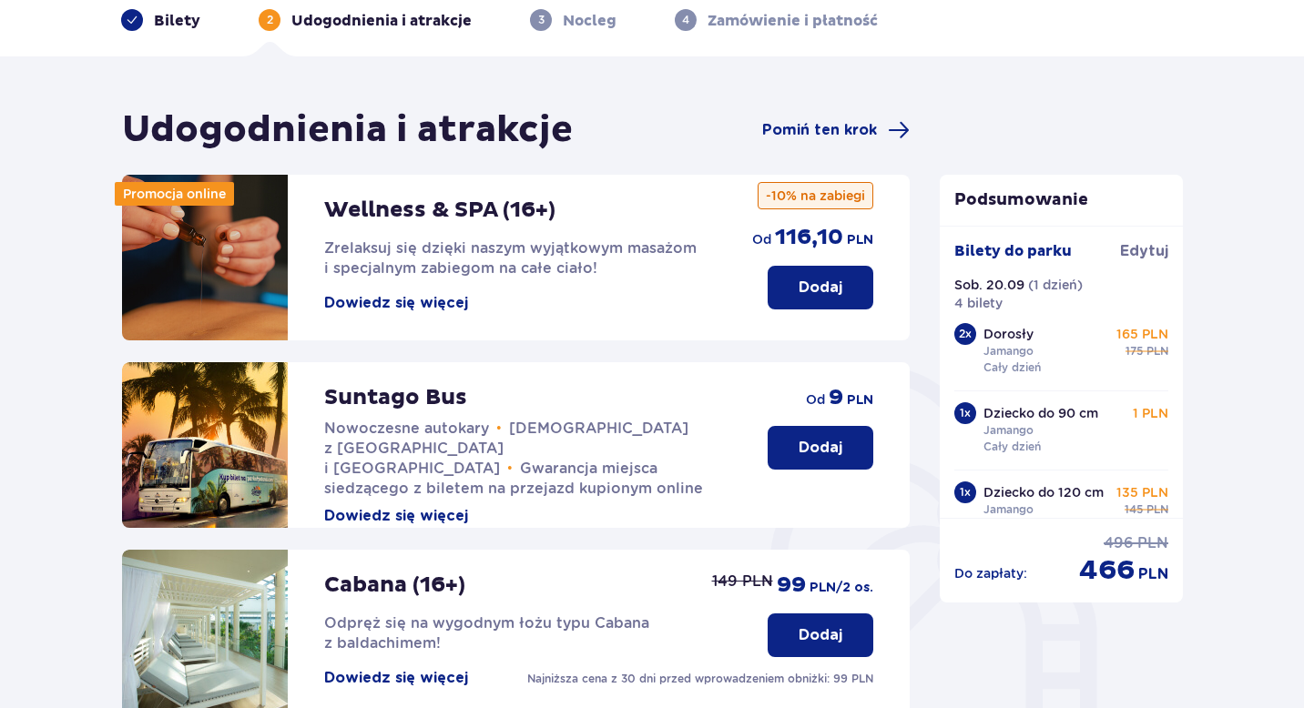
scroll to position [526, 0]
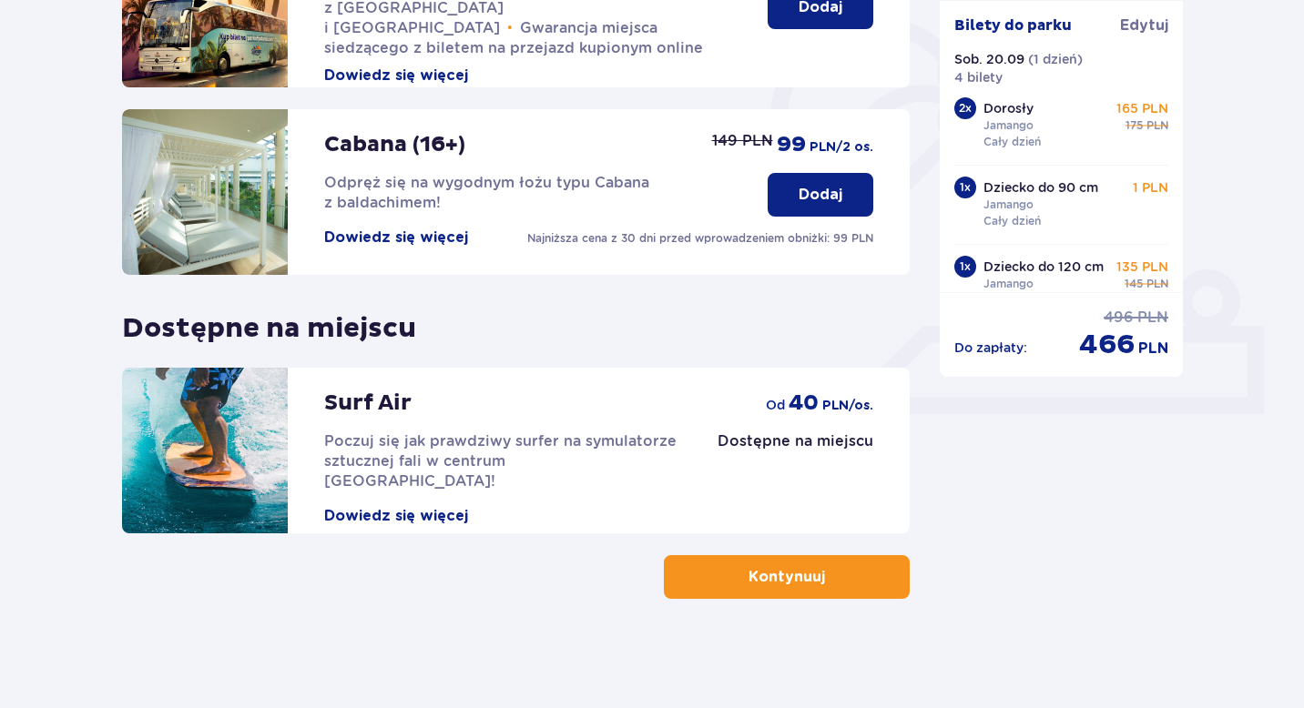
click at [774, 578] on p "Kontynuuj" at bounding box center [787, 577] width 76 height 20
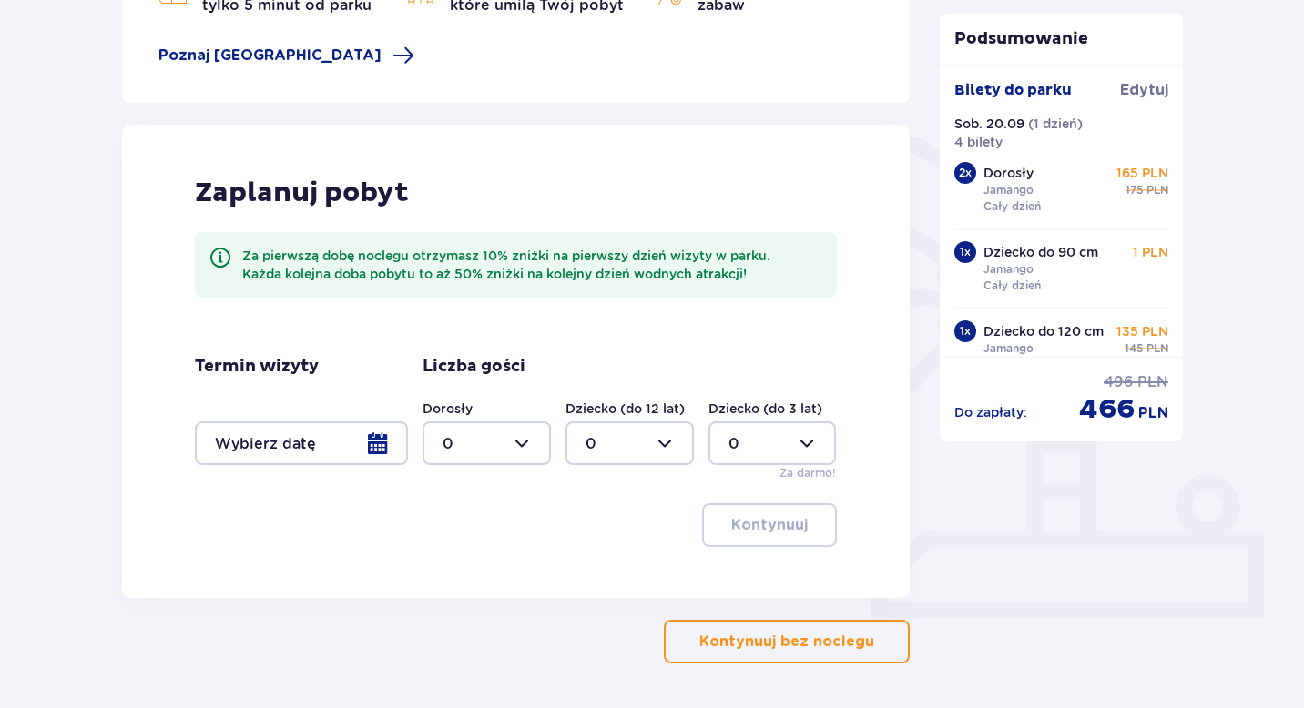
scroll to position [346, 0]
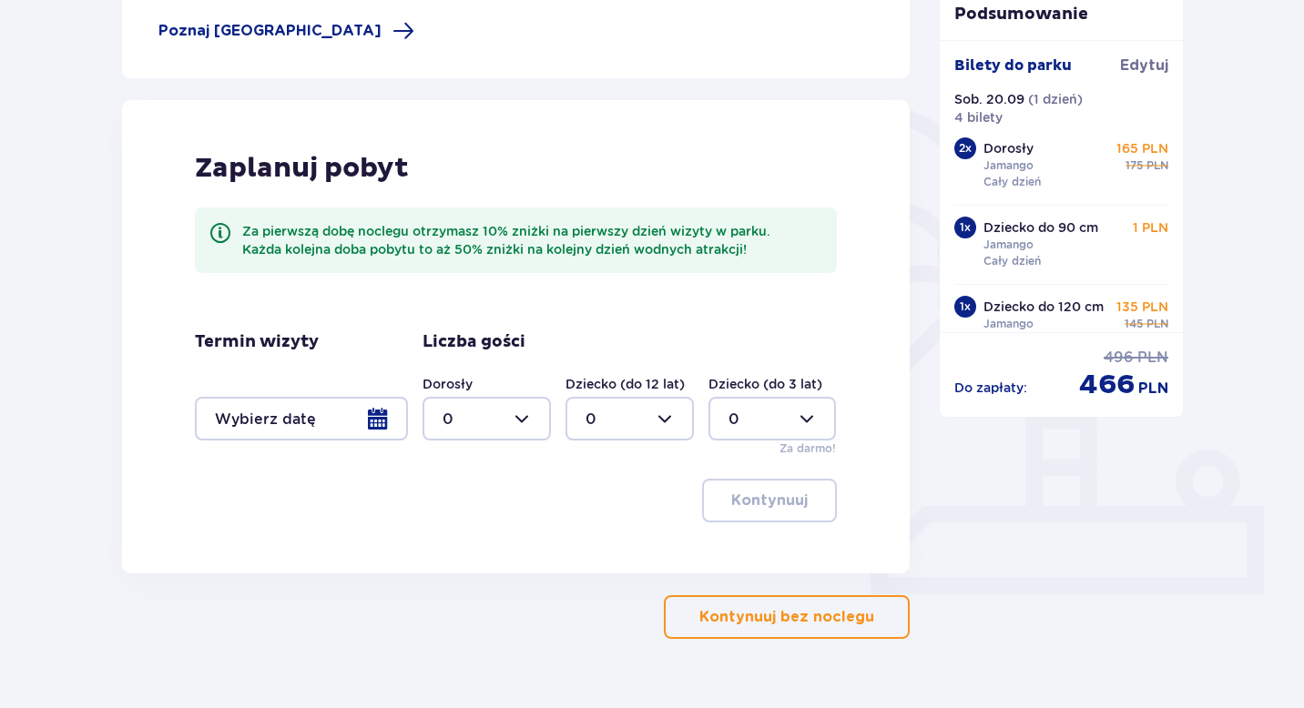
click at [377, 413] on div at bounding box center [301, 419] width 213 height 44
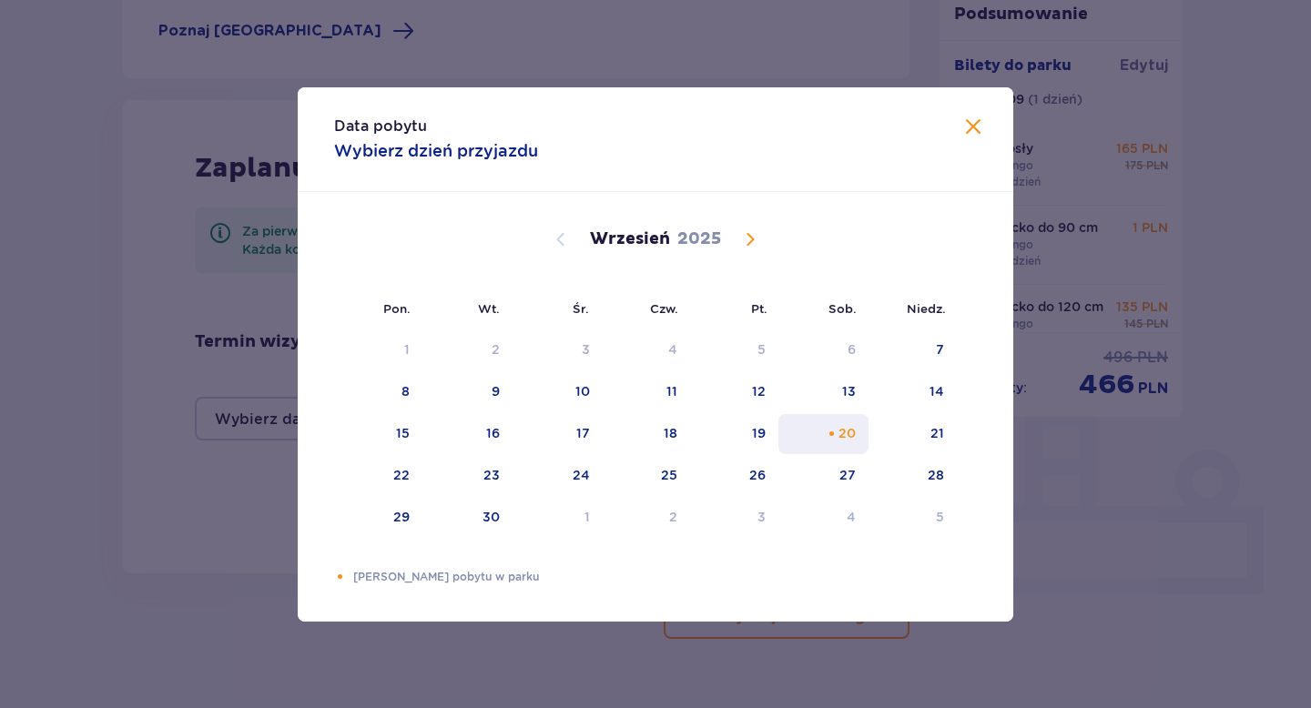
click at [829, 430] on div "Choose sobota, 20 września 2025 as your check-in date. It’s available." at bounding box center [832, 434] width 12 height 12
click at [186, 464] on div "Data pobytu Wybierz dzień przyjazdu Pon. Wt. Śr. Czw. Pt. Sob. Niedz. Sierpień …" at bounding box center [655, 354] width 1311 height 708
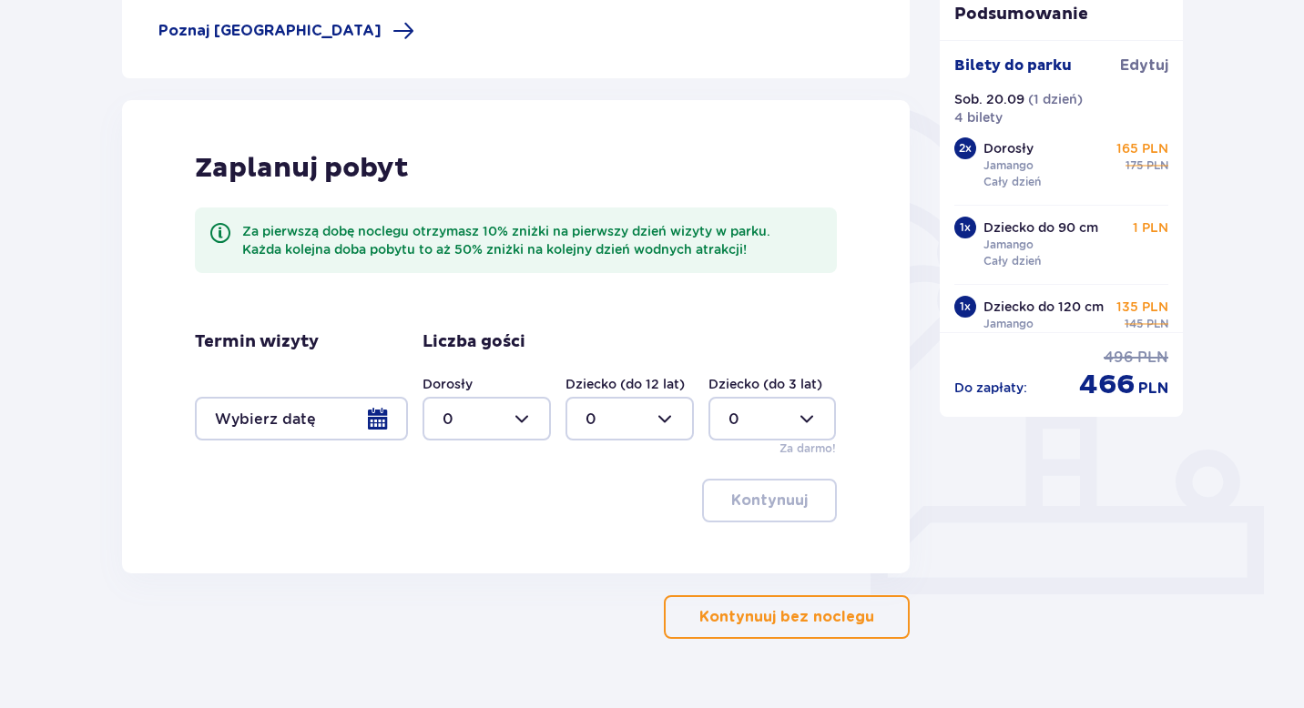
click at [378, 418] on div at bounding box center [301, 419] width 213 height 44
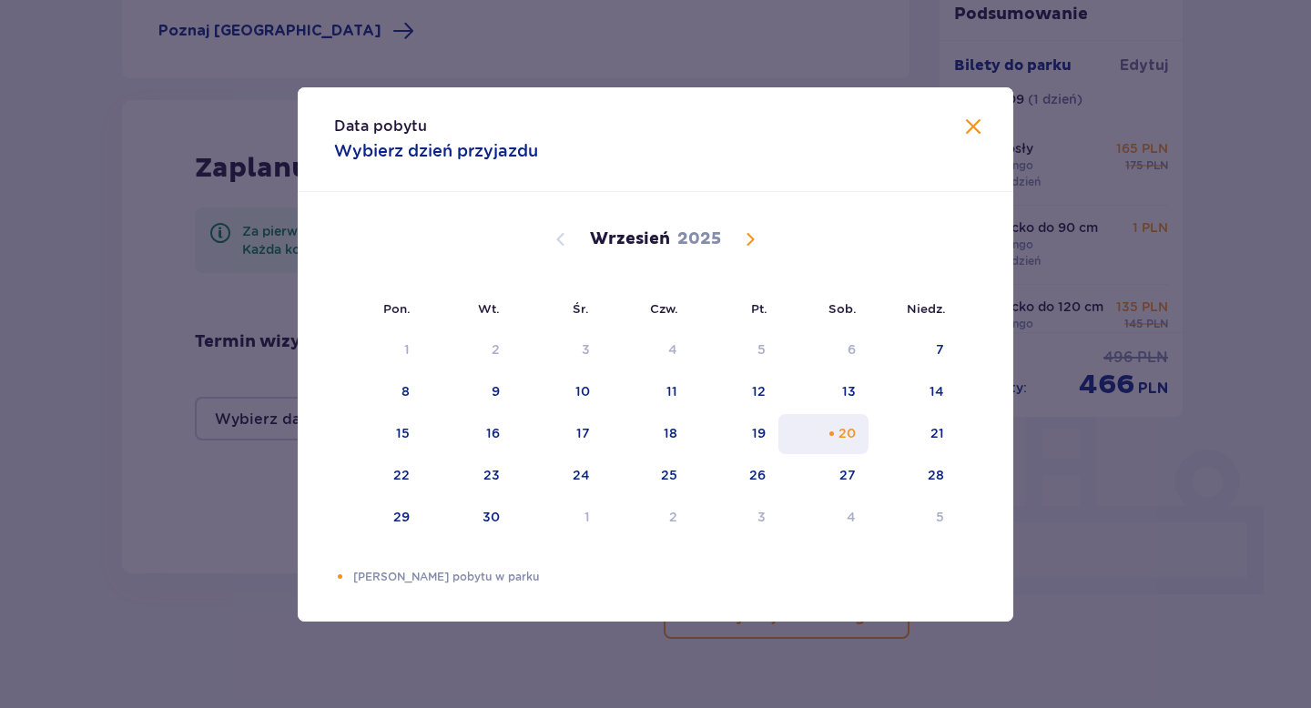
click at [835, 435] on div "Choose sobota, 20 września 2025 as your check-in date. It’s available." at bounding box center [832, 434] width 12 height 12
click at [835, 435] on div "Selected as start date. sobota, 20 września 2025" at bounding box center [832, 434] width 12 height 12
click at [192, 352] on div "Data pobytu Wybierz dzień przyjazdu Pon. Wt. Śr. Czw. Pt. Sob. Niedz. Sierpień …" at bounding box center [655, 354] width 1311 height 708
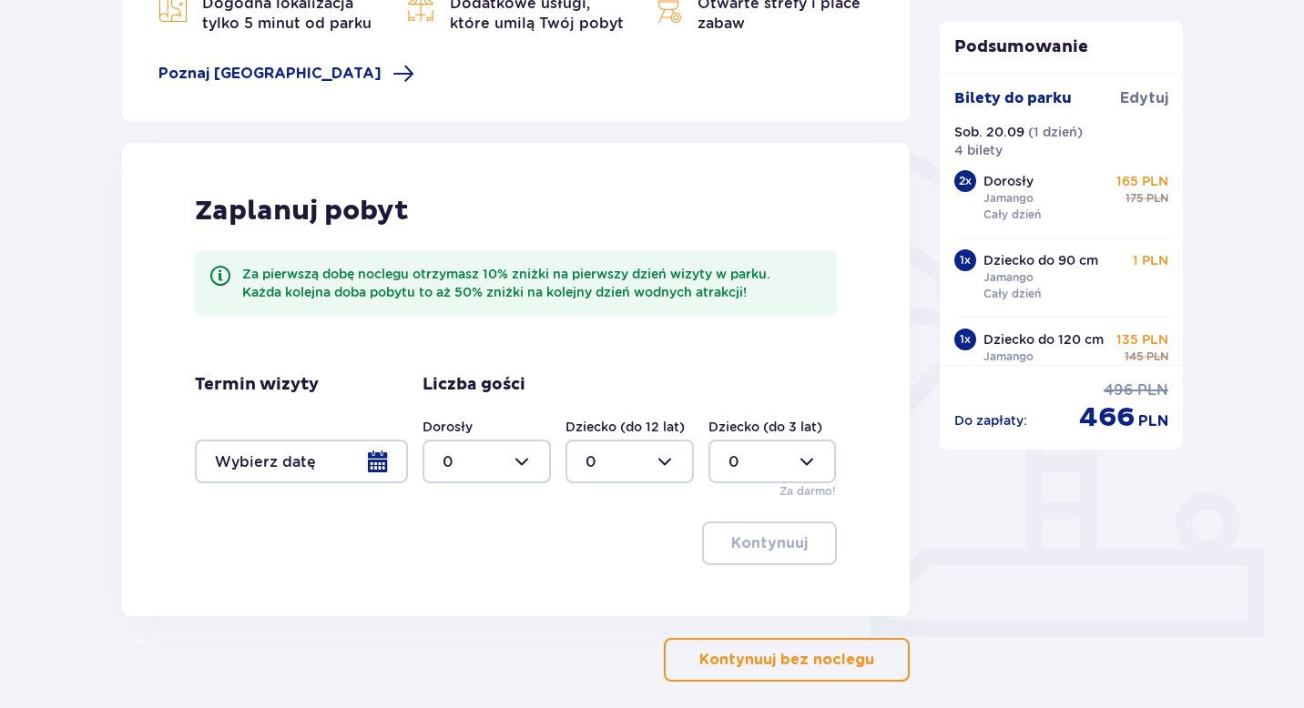
scroll to position [386, 0]
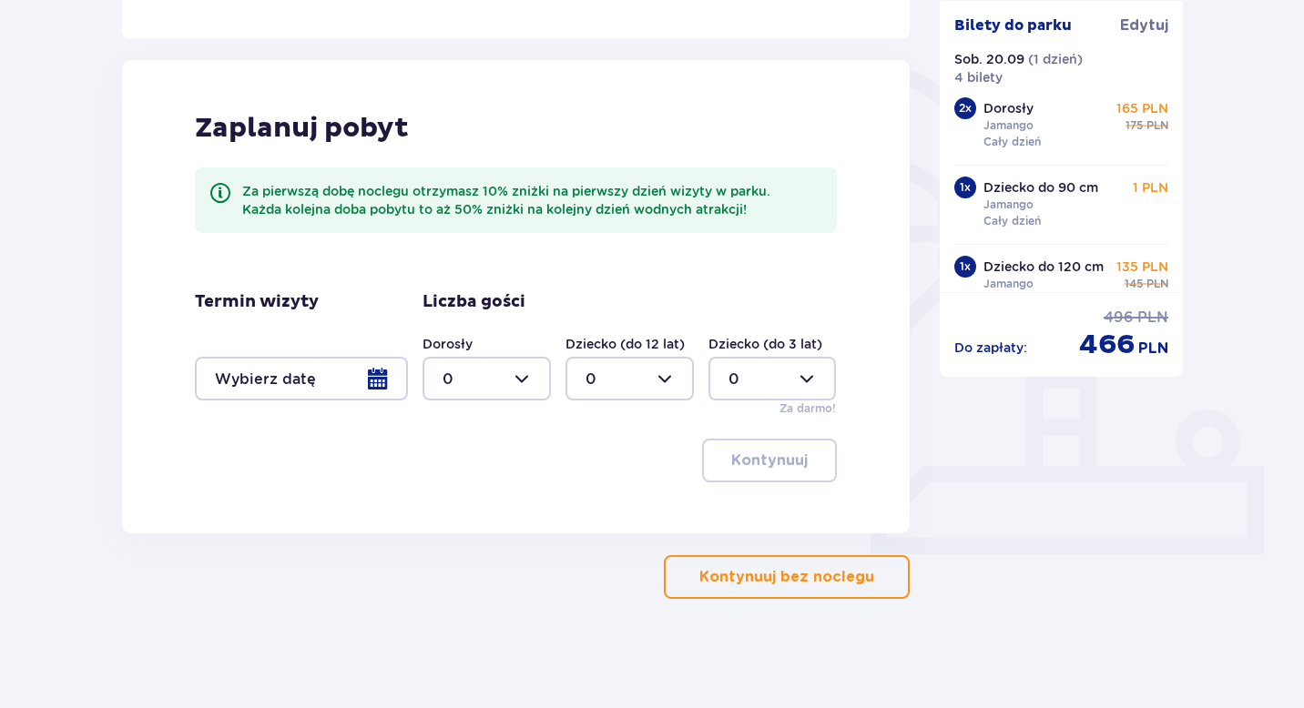
click at [765, 574] on p "Kontynuuj bez noclegu" at bounding box center [786, 577] width 175 height 20
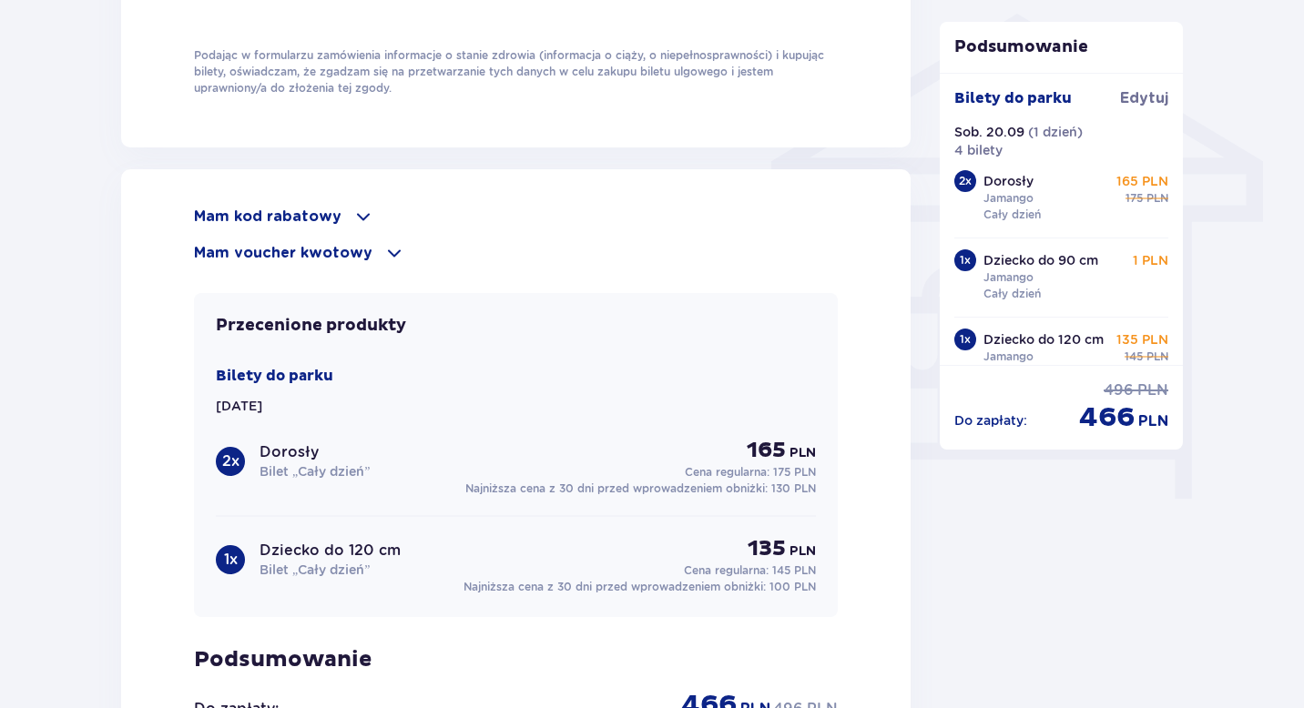
scroll to position [1477, 0]
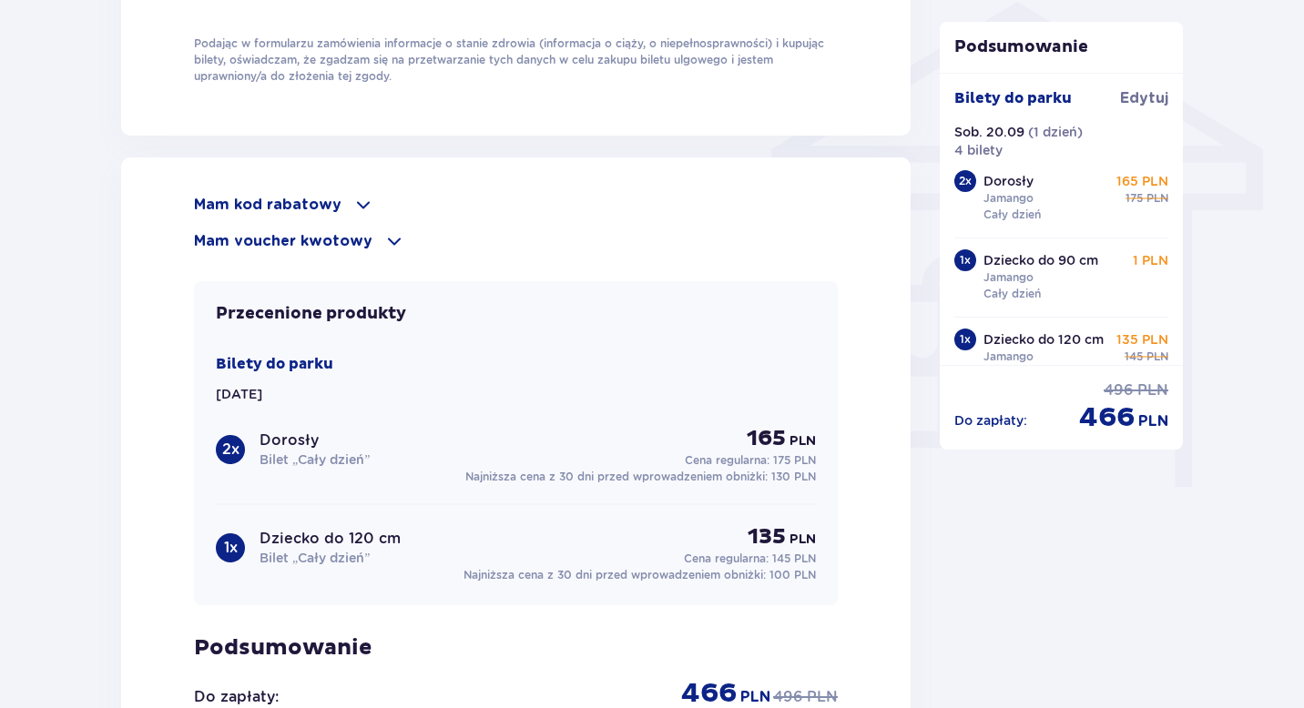
click at [354, 205] on span at bounding box center [363, 205] width 22 height 22
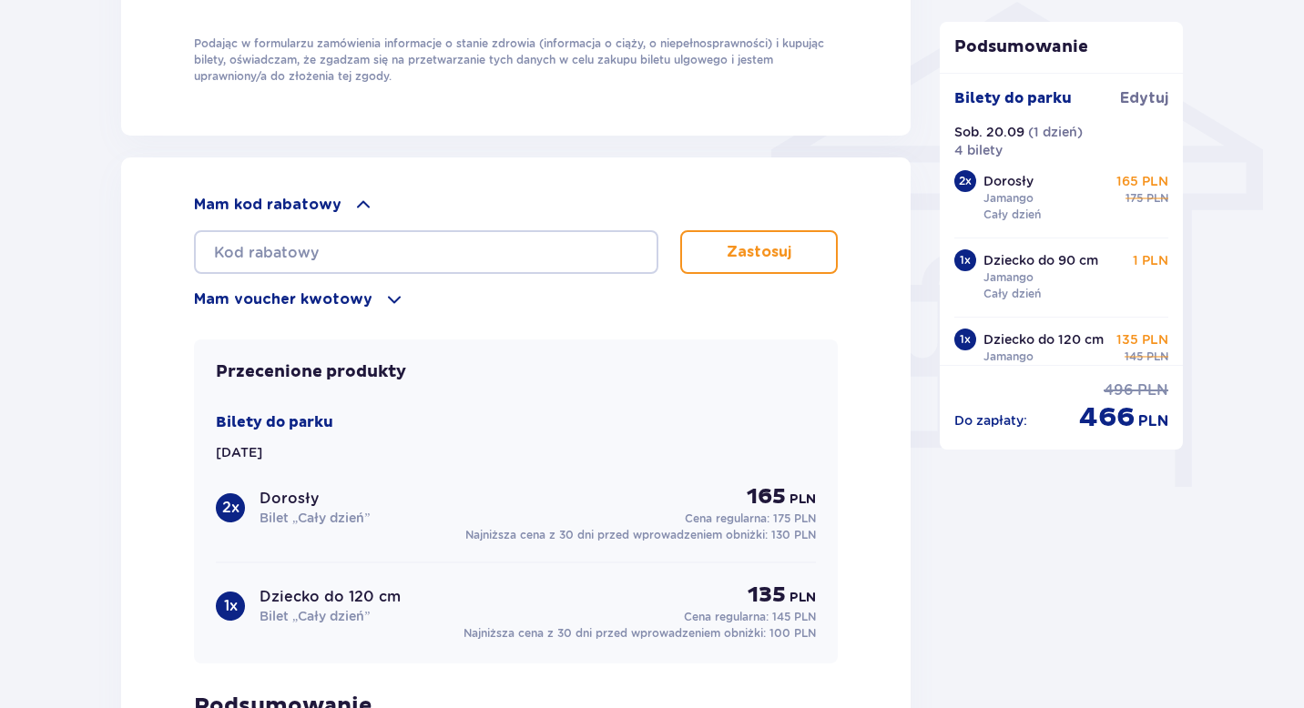
click at [355, 202] on span at bounding box center [363, 205] width 22 height 22
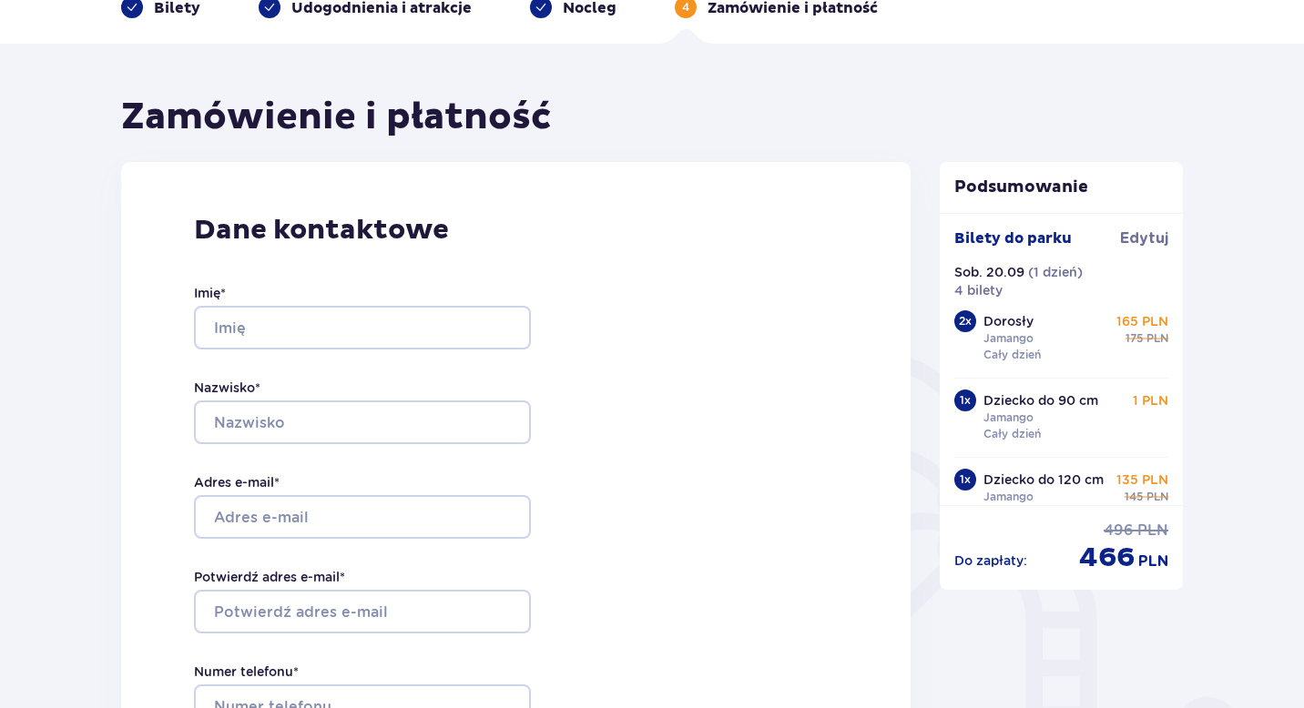
scroll to position [0, 0]
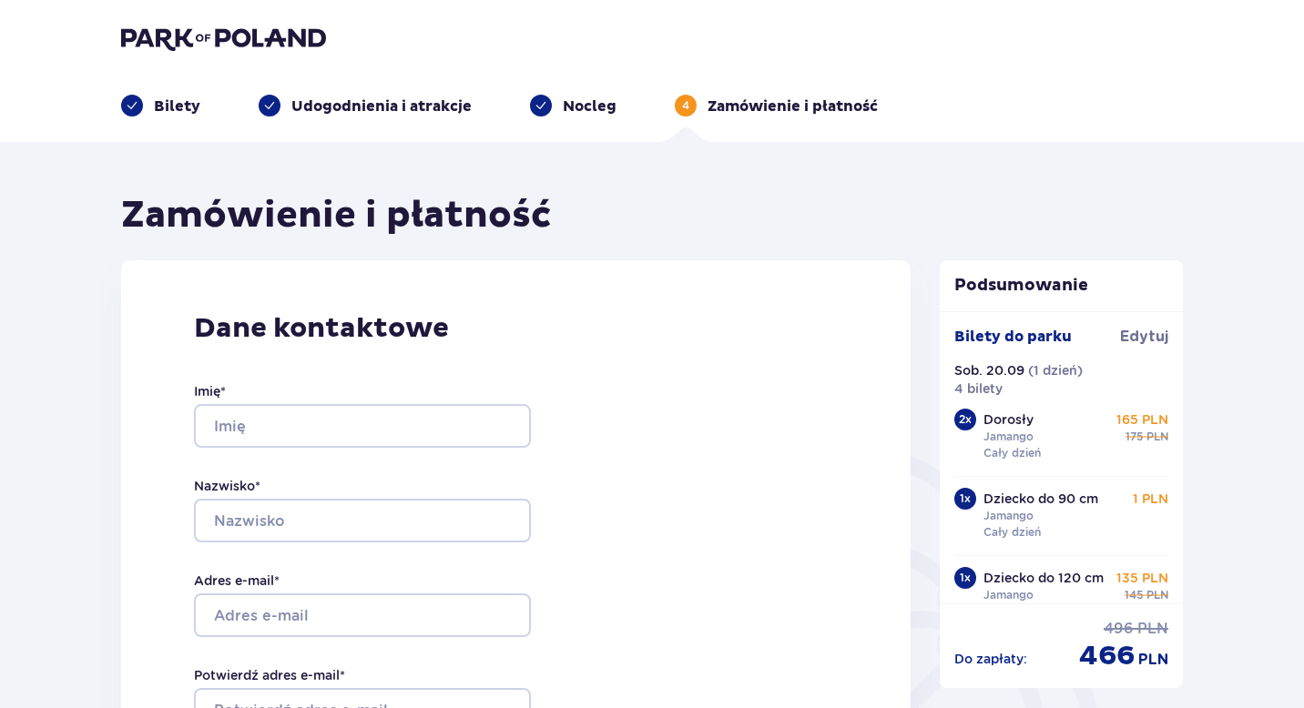
click at [341, 104] on p "Udogodnienia i atrakcje" at bounding box center [381, 107] width 180 height 20
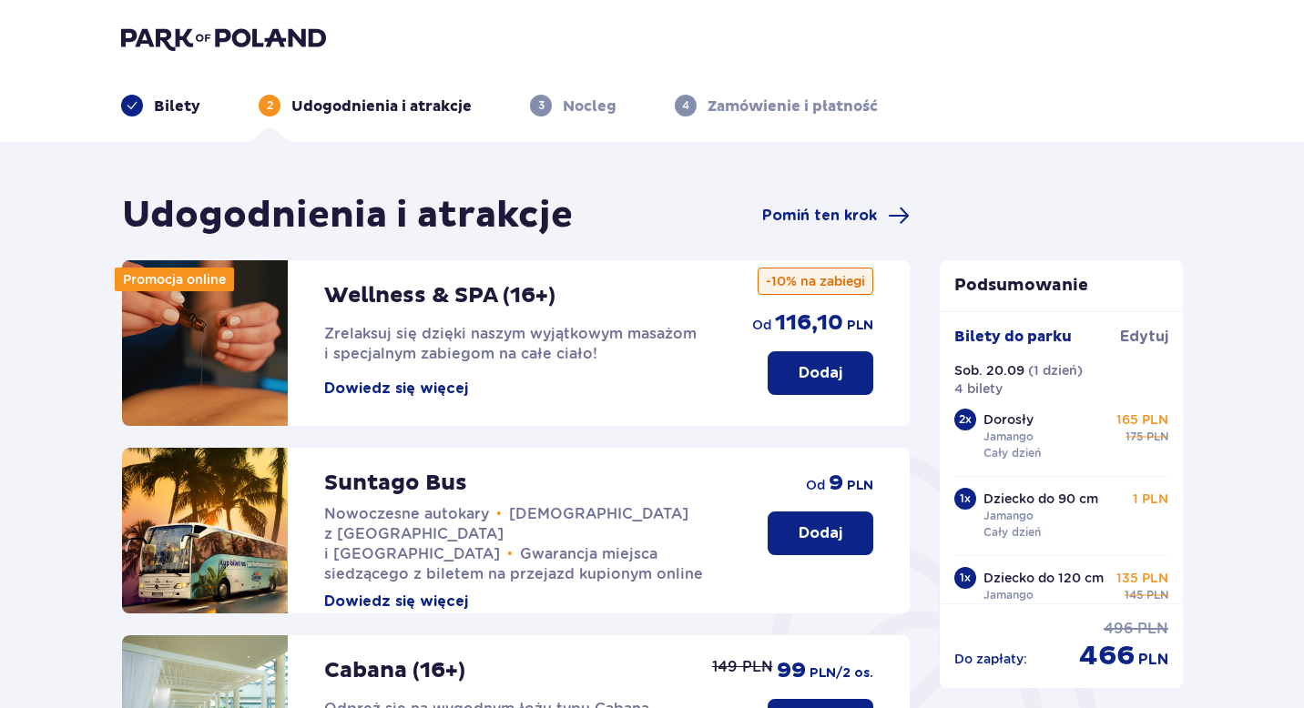
click at [176, 101] on p "Bilety" at bounding box center [177, 107] width 46 height 20
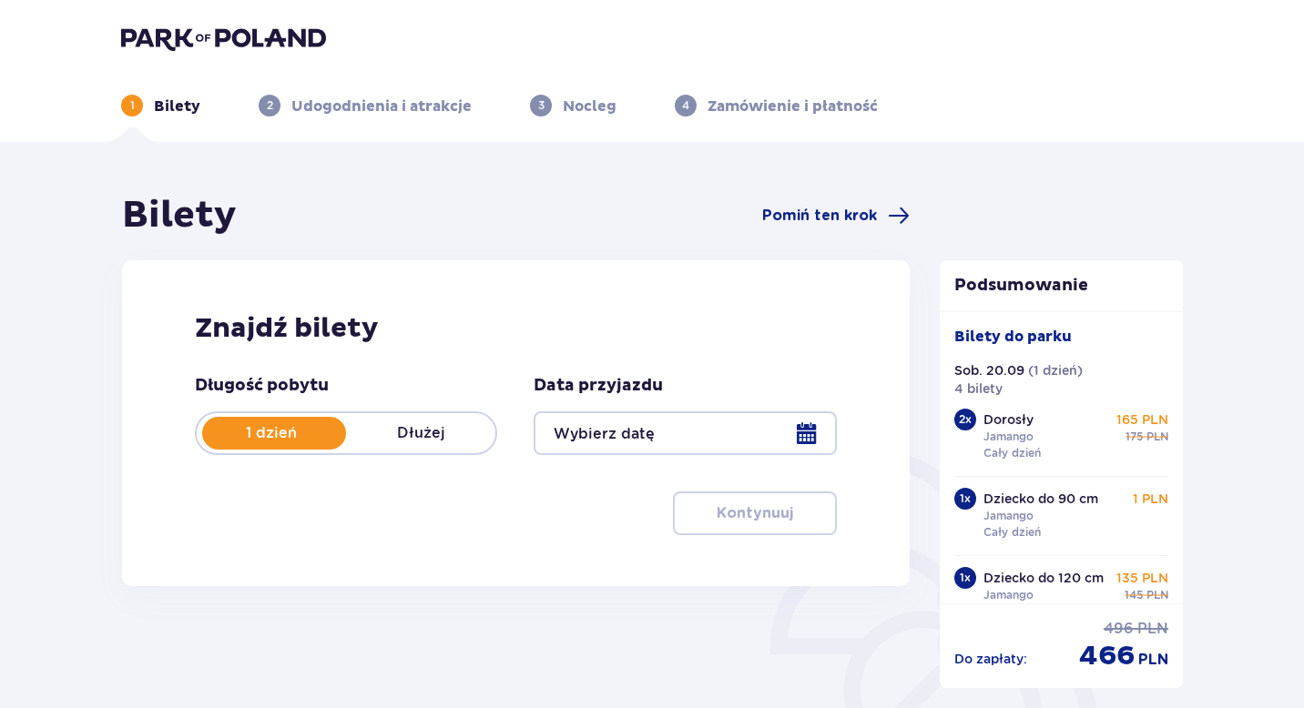
type input "20.09.25"
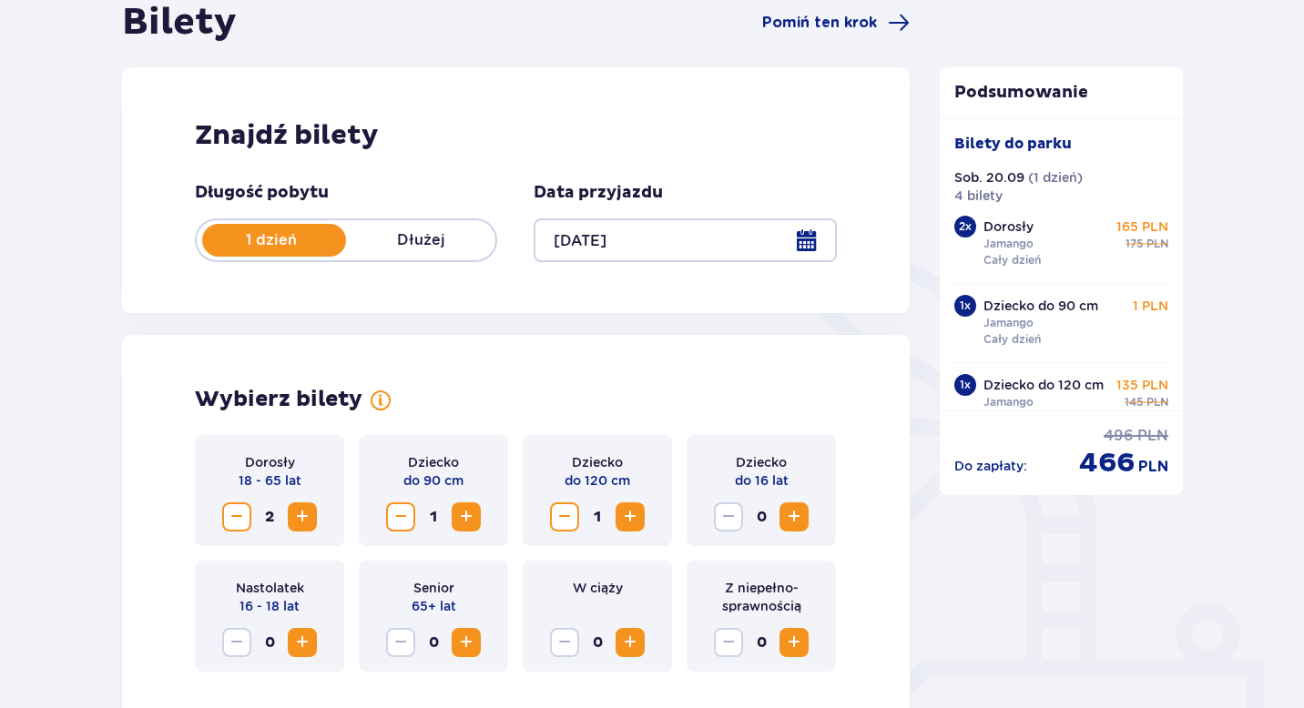
scroll to position [228, 0]
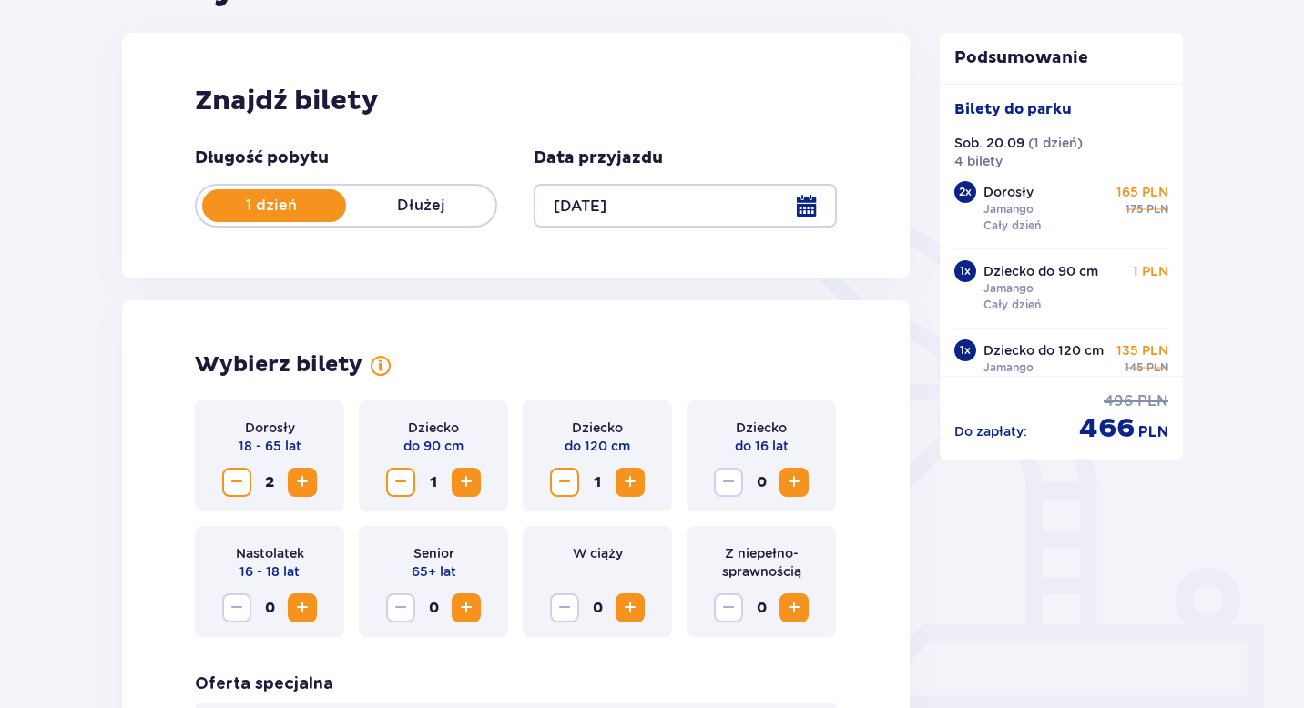
click at [798, 482] on span "Increase" at bounding box center [794, 483] width 22 height 22
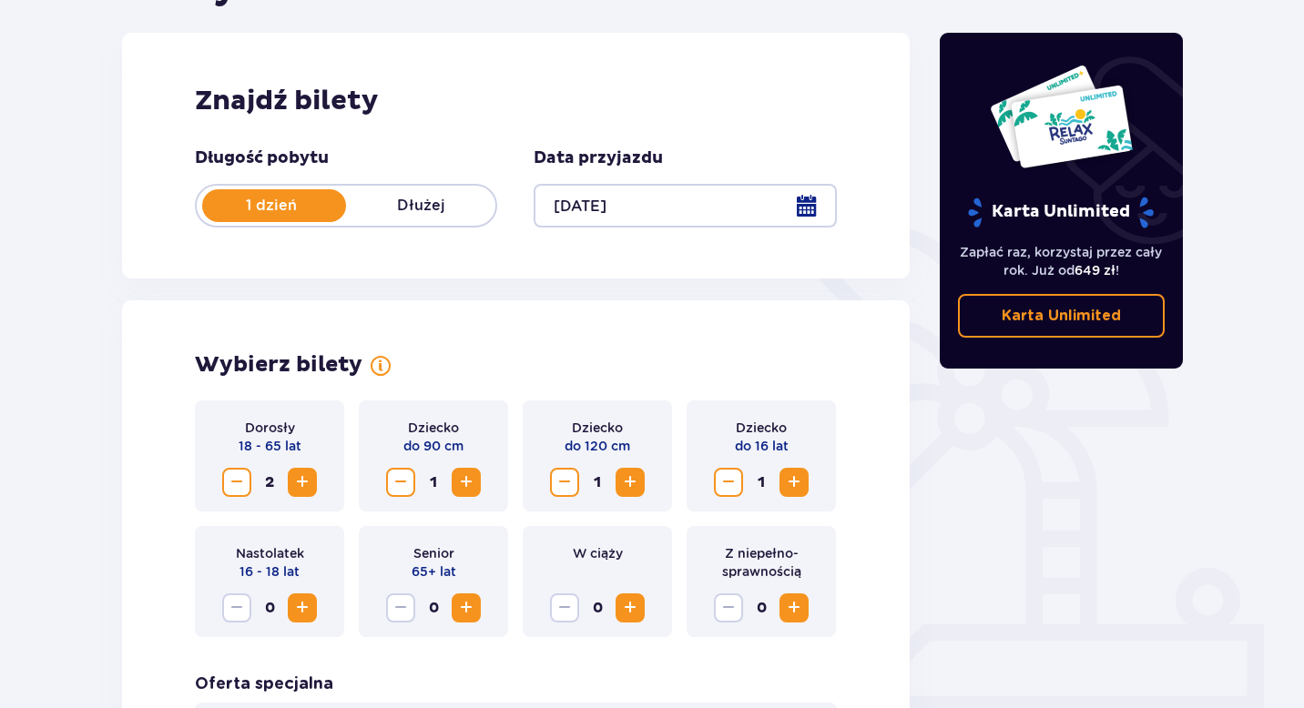
click at [731, 481] on span "Decrease" at bounding box center [729, 483] width 22 height 22
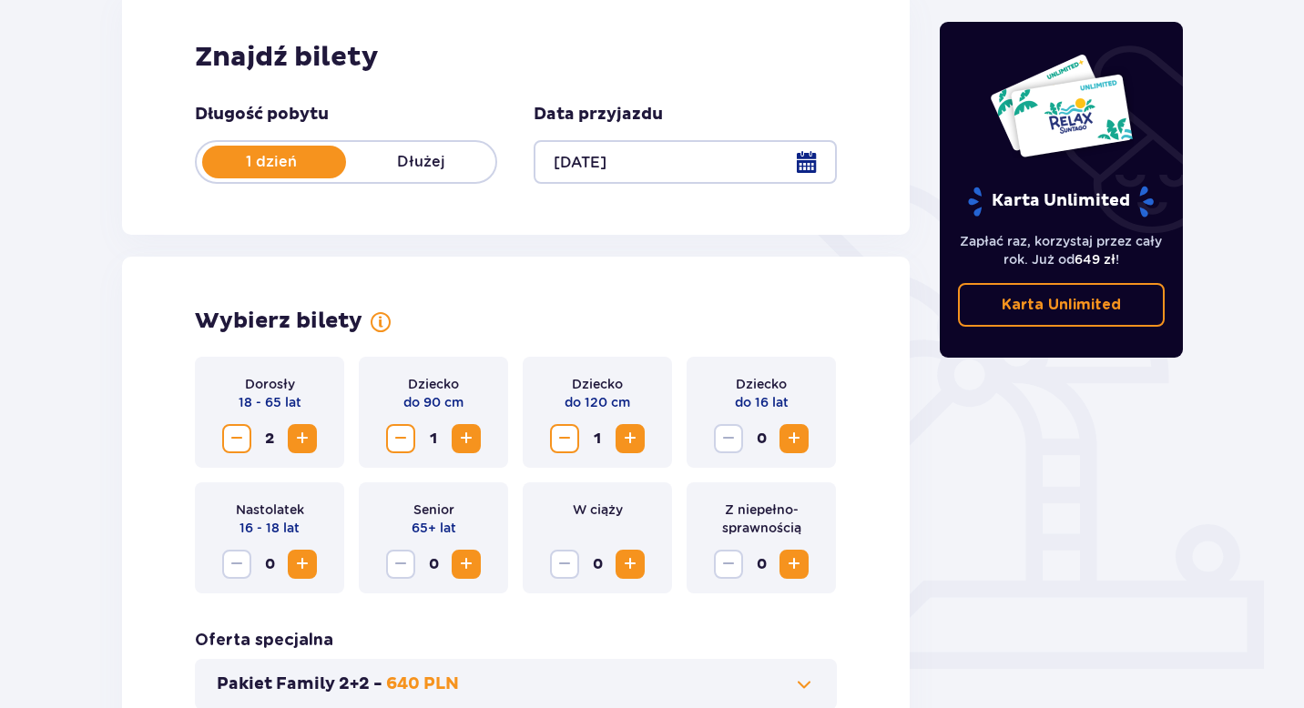
scroll to position [0, 0]
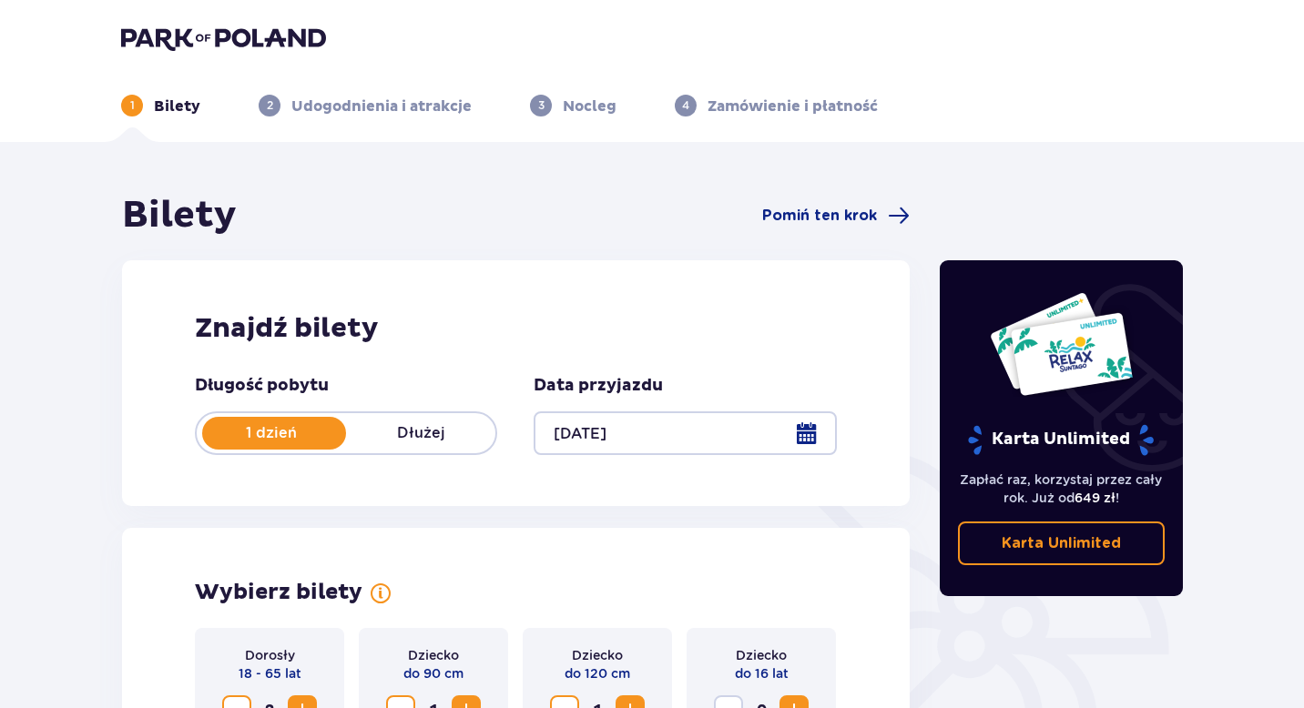
click at [492, 216] on div "Bilety Pomiń ten krok" at bounding box center [516, 216] width 788 height 46
click at [832, 214] on span "Pomiń ten krok" at bounding box center [819, 216] width 115 height 20
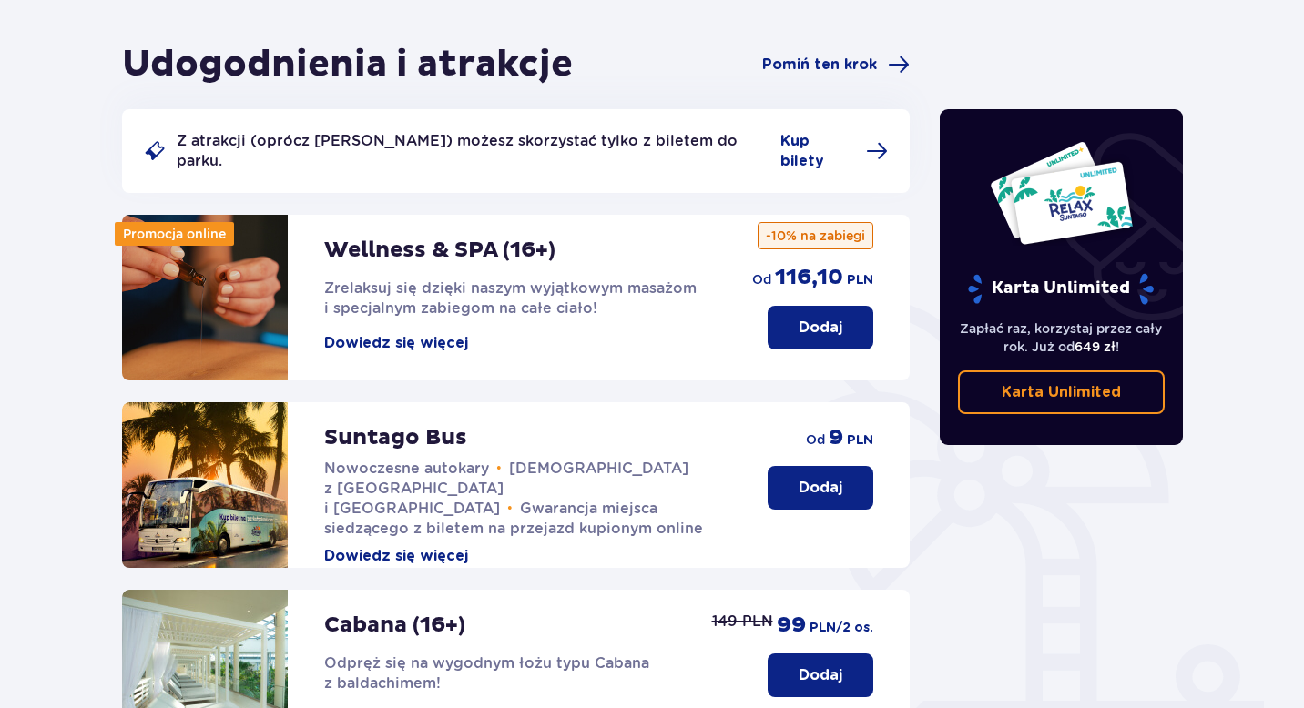
scroll to position [141, 0]
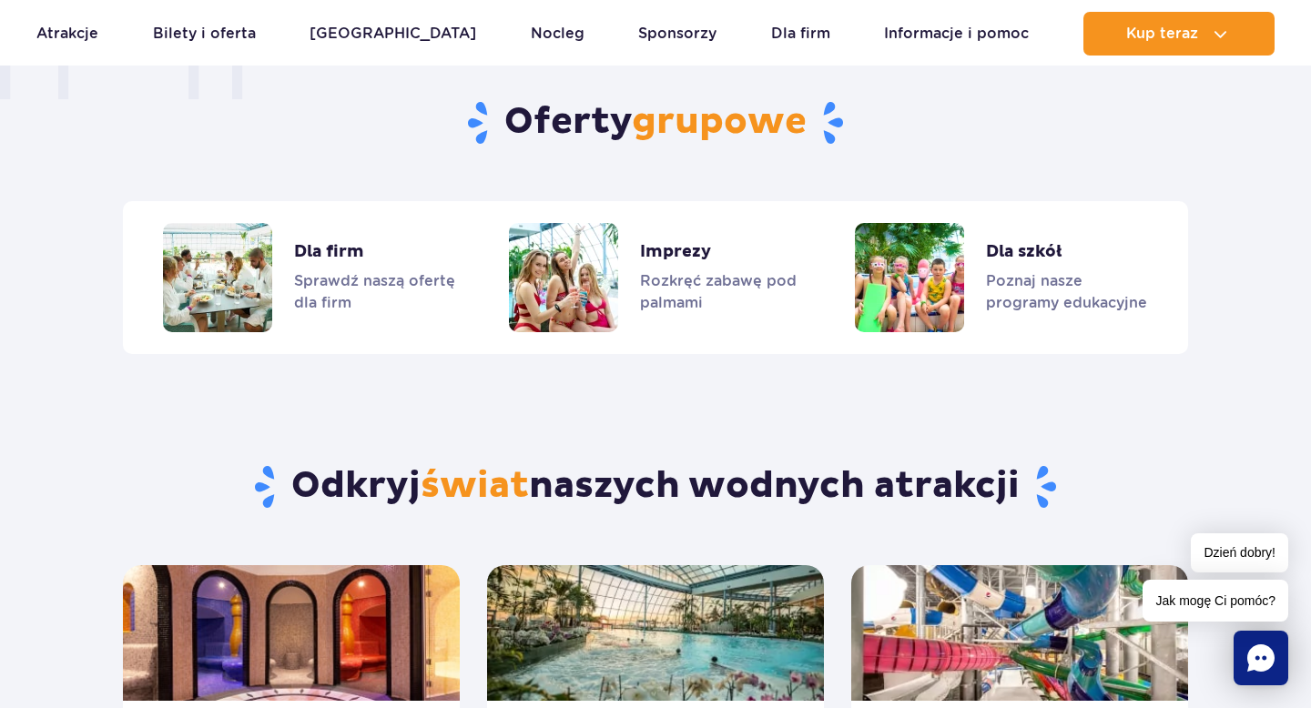
scroll to position [1542, 0]
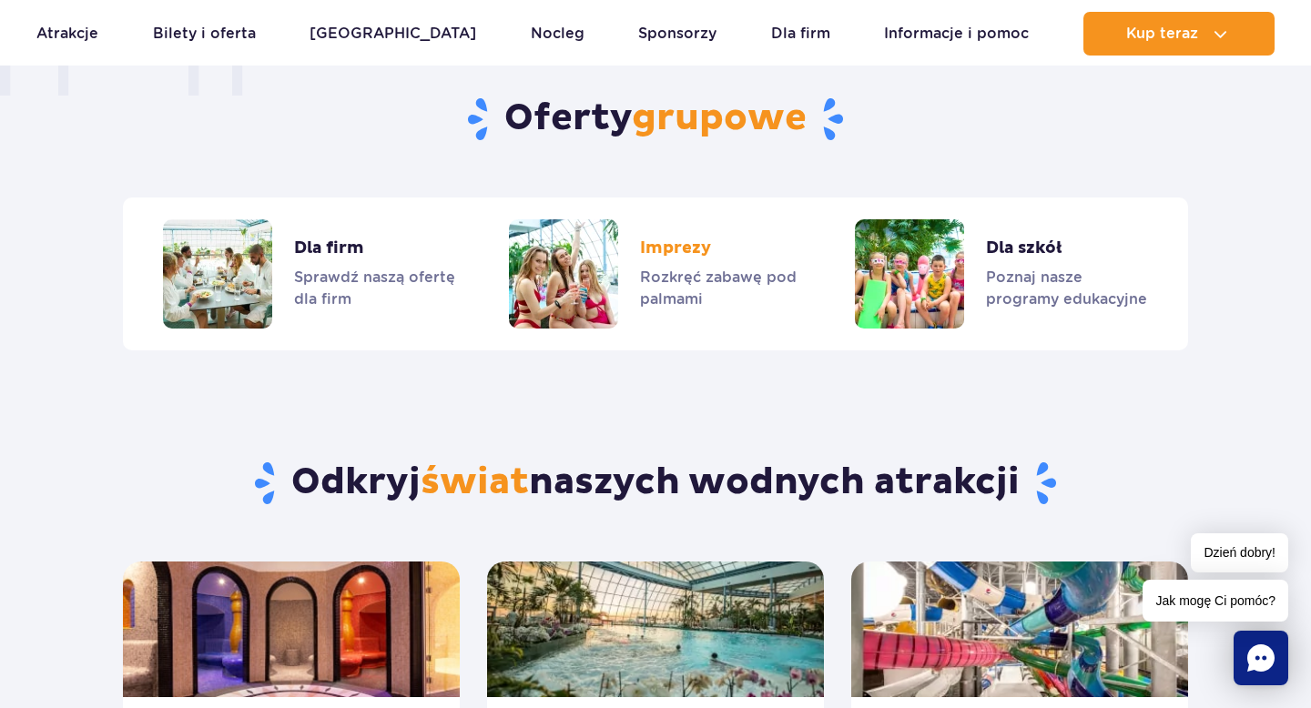
click at [701, 270] on link "Imprezy" at bounding box center [655, 273] width 293 height 109
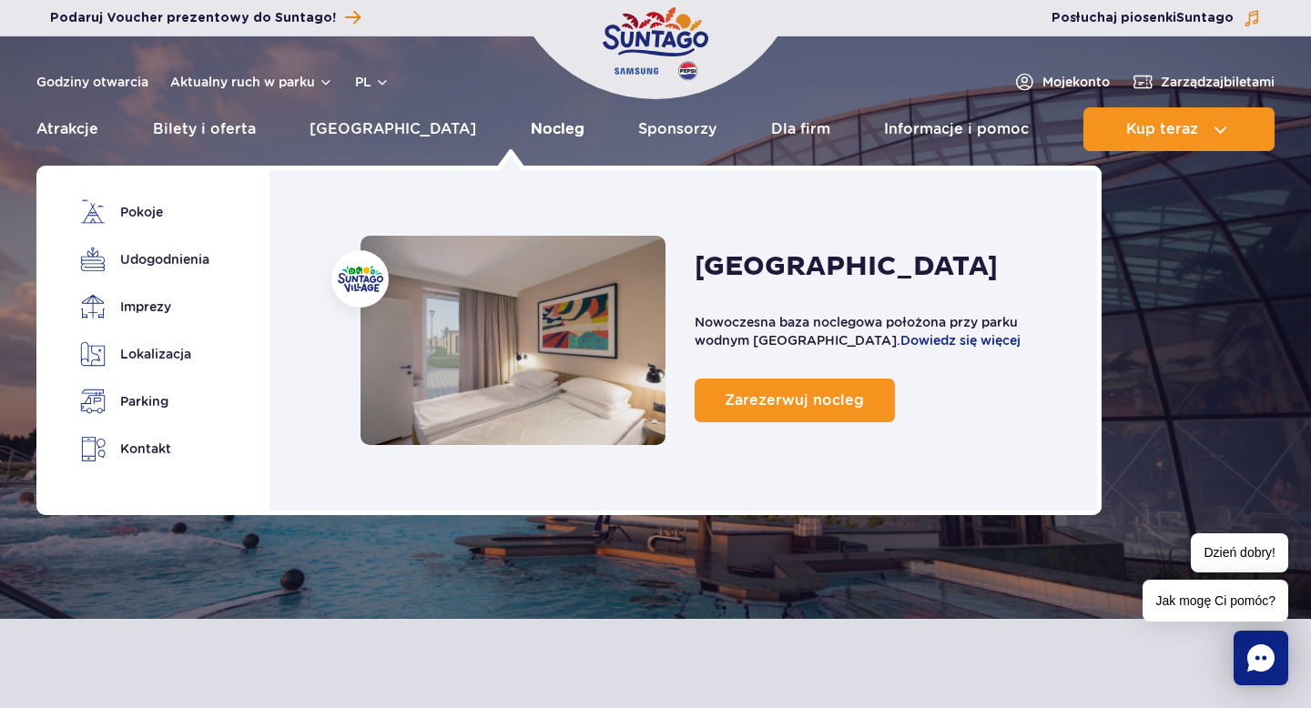
click at [531, 126] on link "Nocleg" at bounding box center [558, 129] width 54 height 44
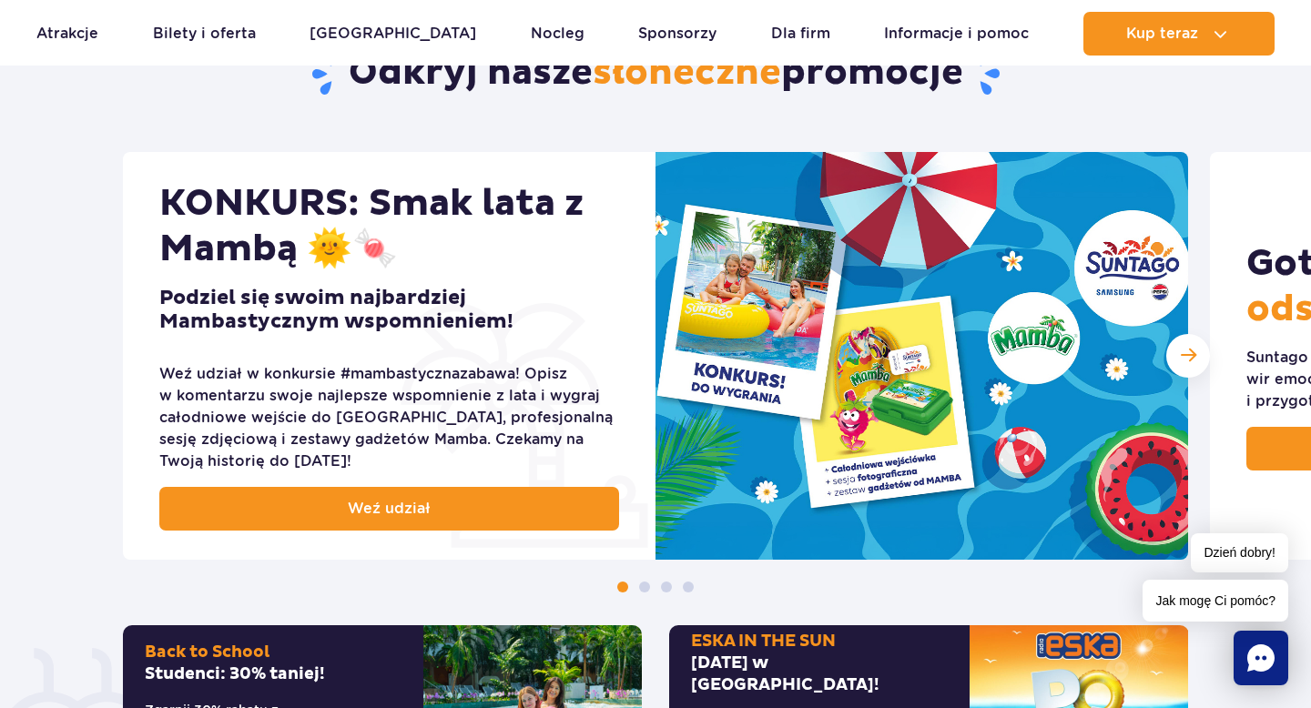
scroll to position [680, 0]
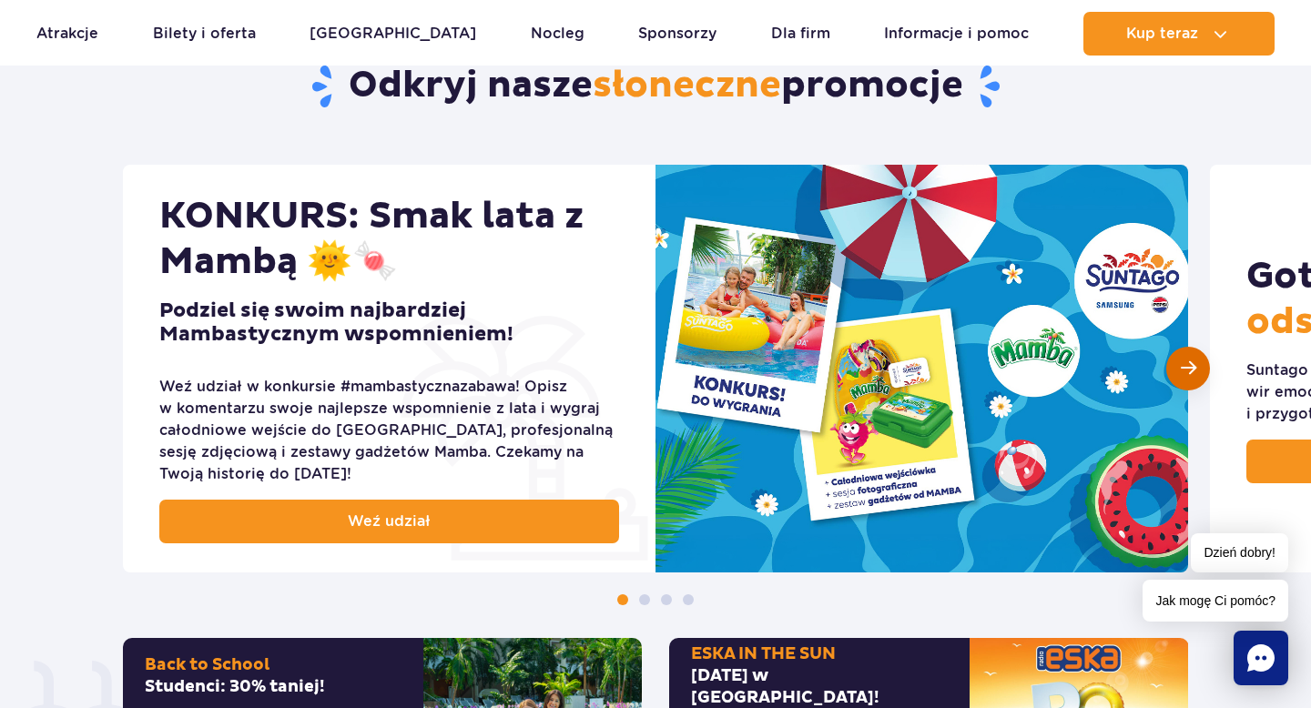
click at [1190, 362] on span "Następny slajd" at bounding box center [1188, 368] width 15 height 17
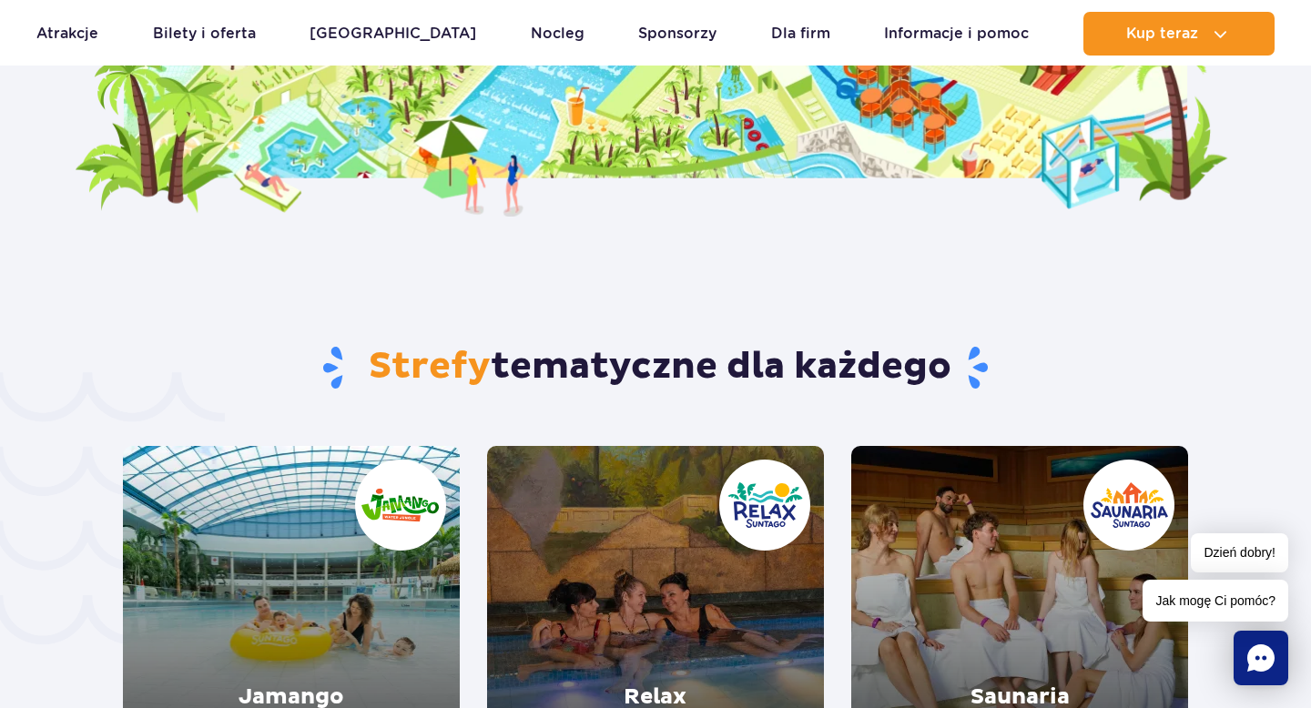
scroll to position [3914, 0]
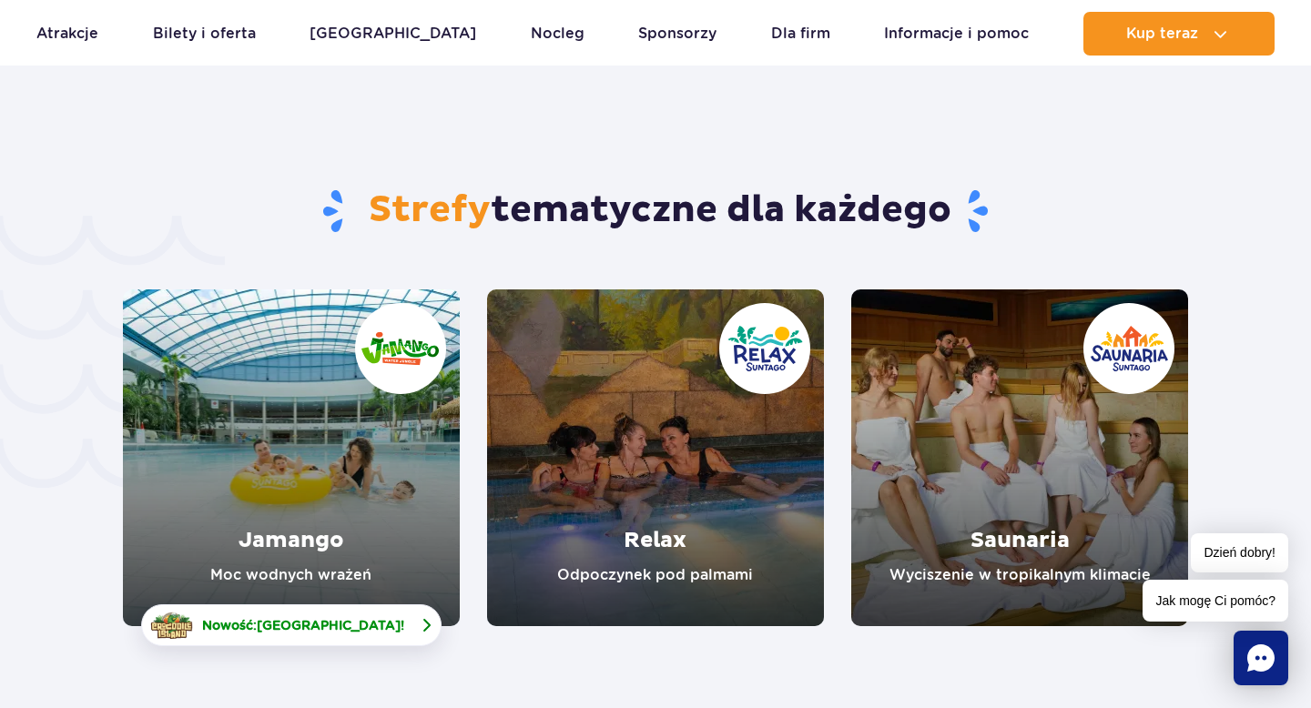
click at [299, 618] on span "[GEOGRAPHIC_DATA]" at bounding box center [329, 625] width 144 height 15
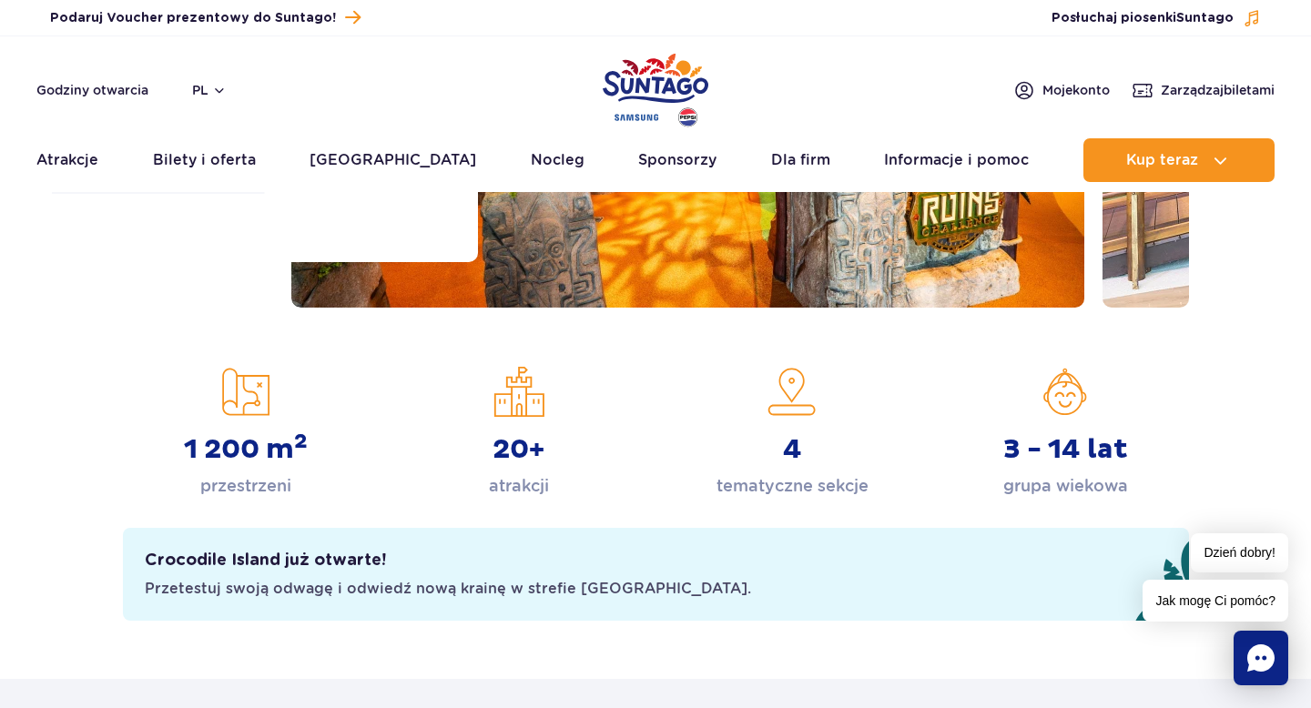
scroll to position [243, 0]
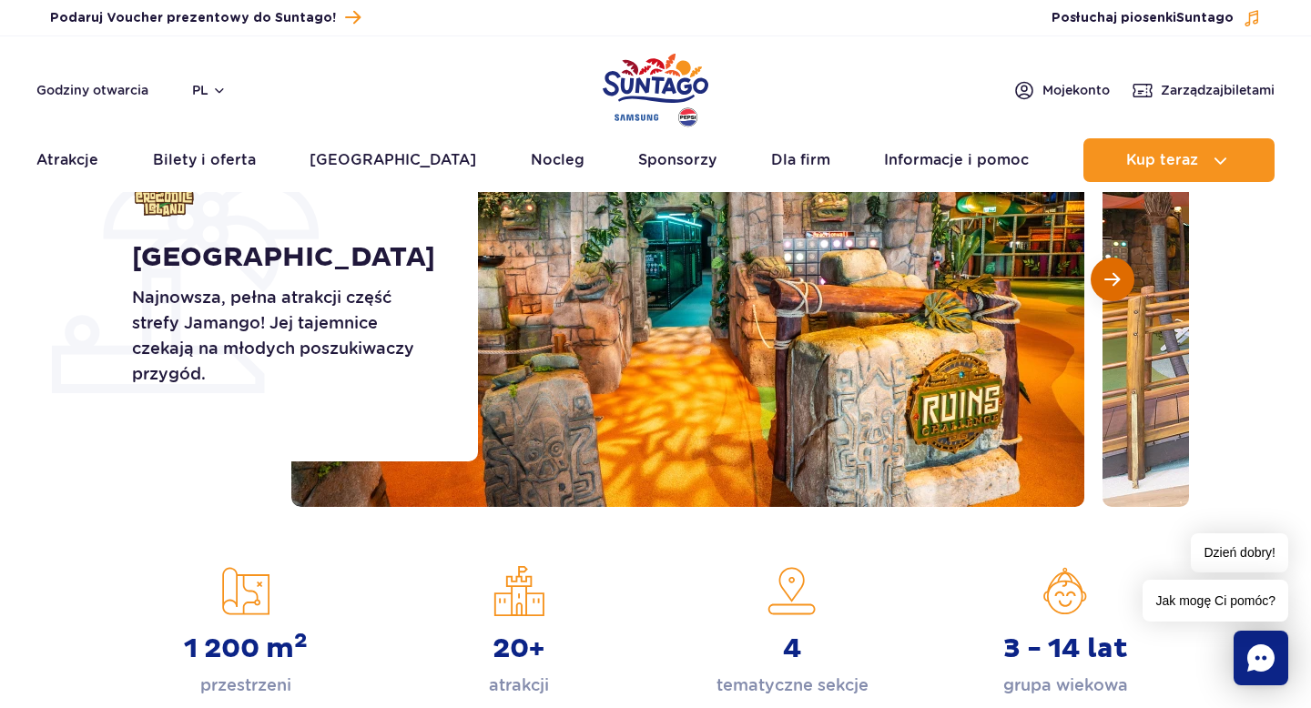
click at [1116, 272] on span "Następny slajd" at bounding box center [1112, 279] width 15 height 16
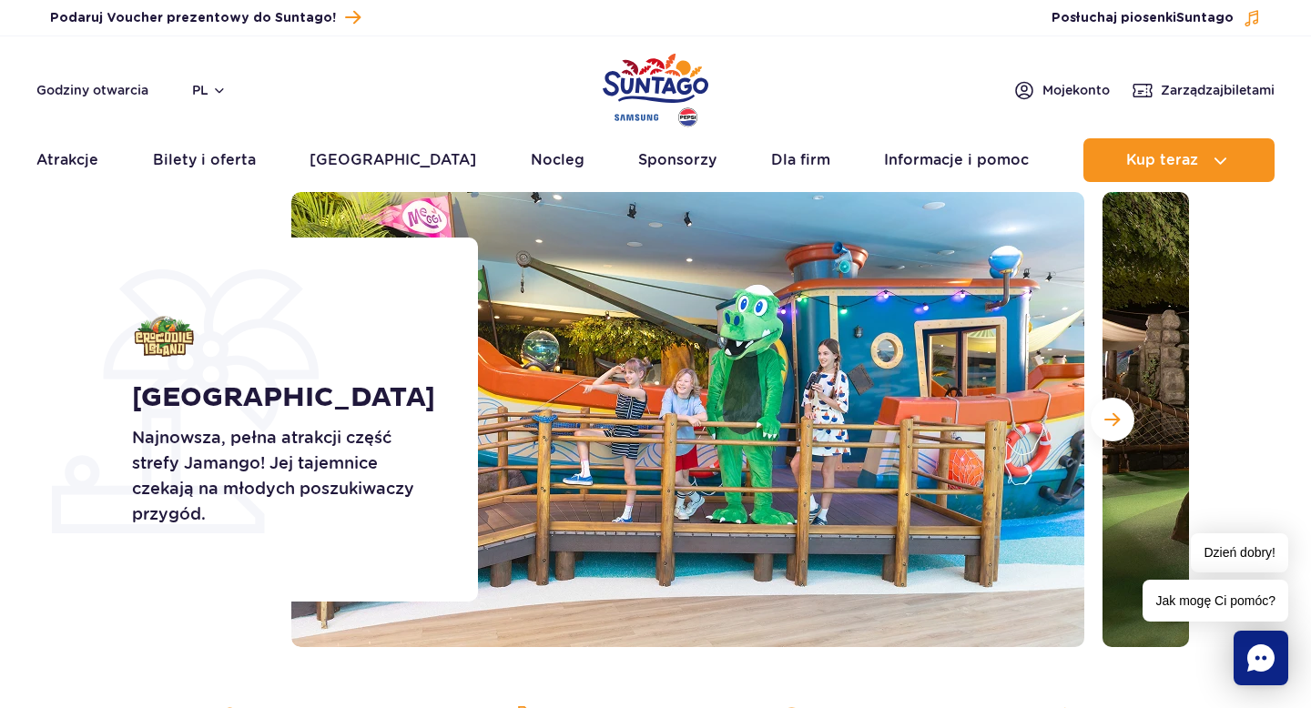
scroll to position [102, 0]
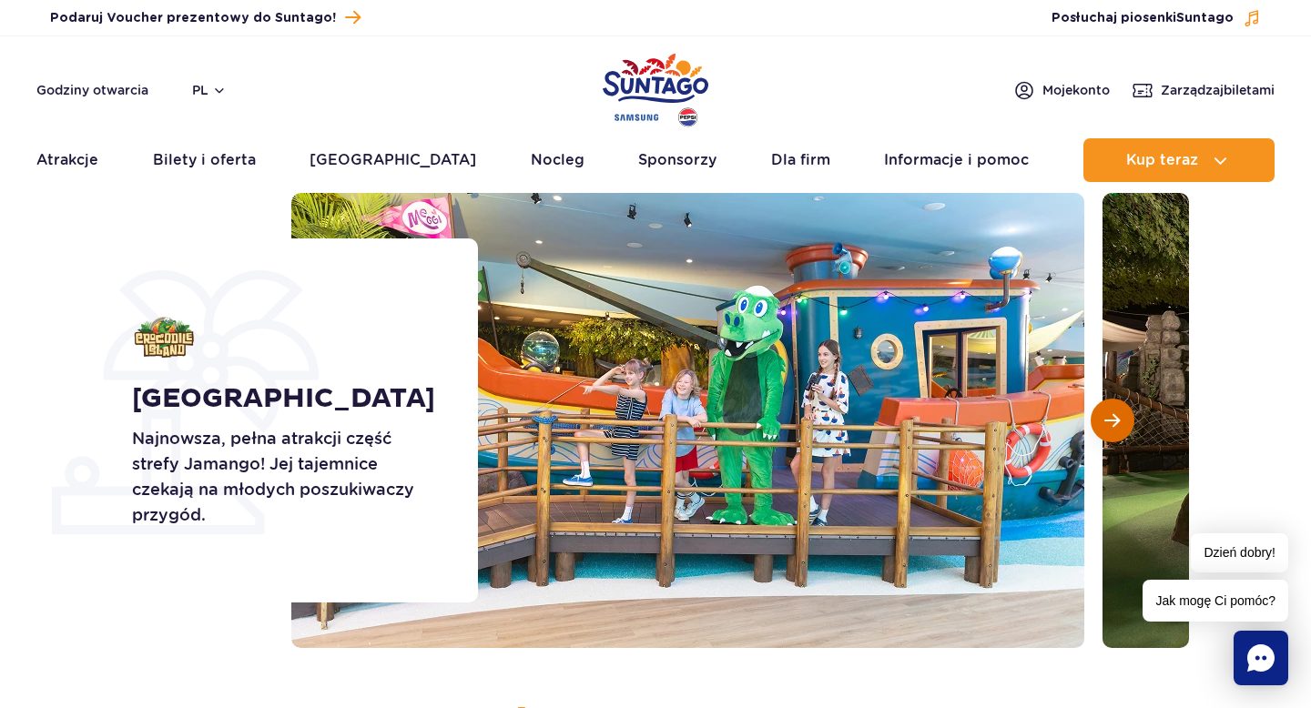
click at [1118, 416] on span "Następny slajd" at bounding box center [1112, 421] width 15 height 16
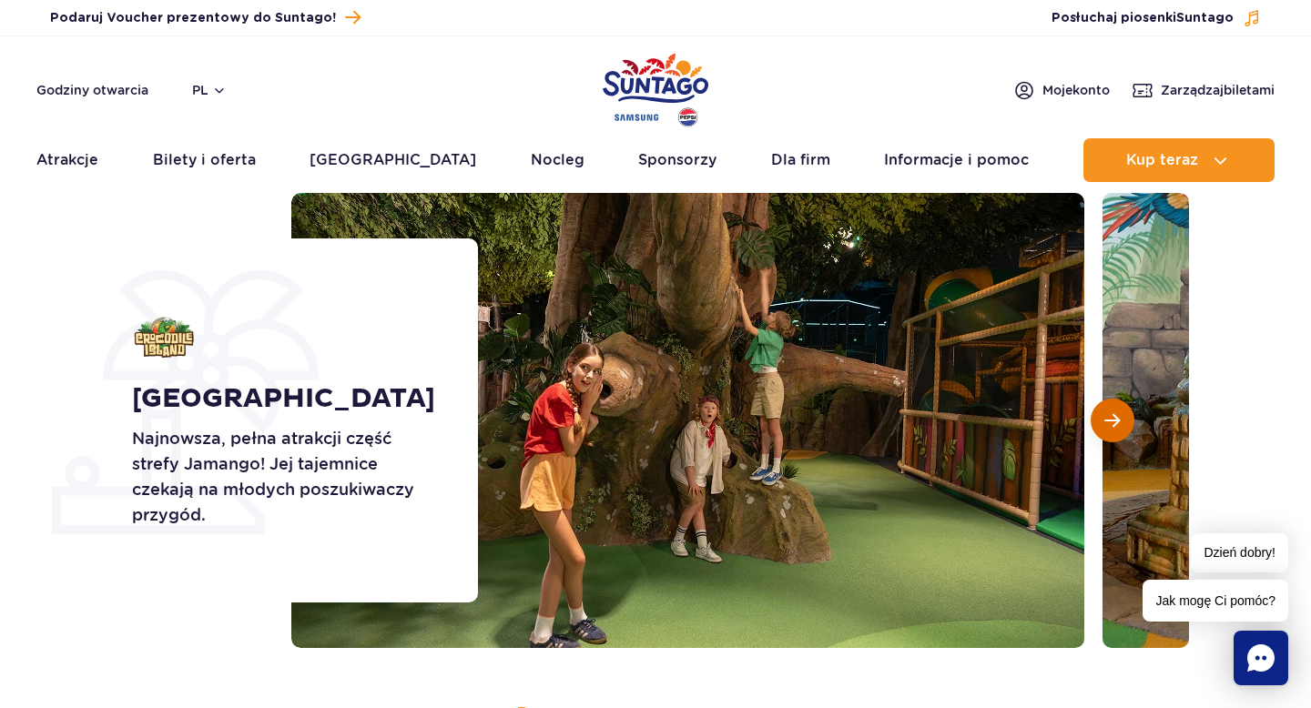
click at [1115, 416] on span "Następny slajd" at bounding box center [1112, 421] width 15 height 16
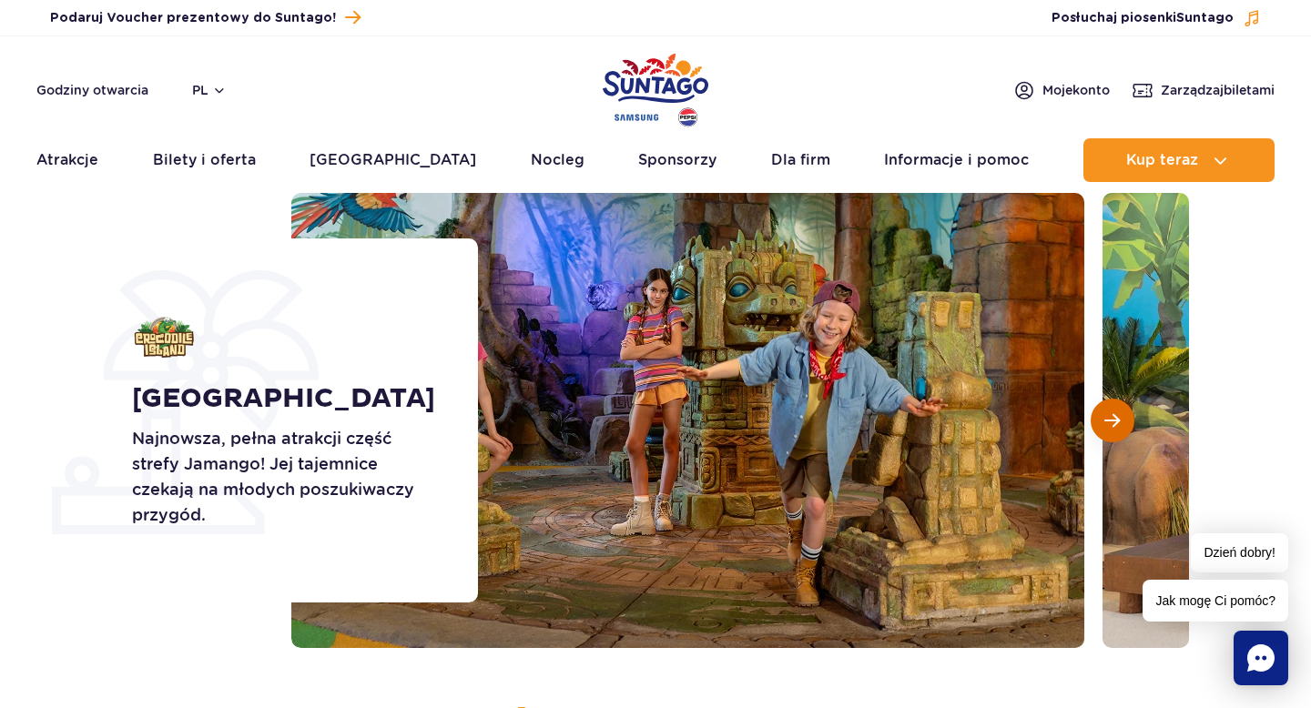
click at [1115, 416] on span "Następny slajd" at bounding box center [1112, 421] width 15 height 16
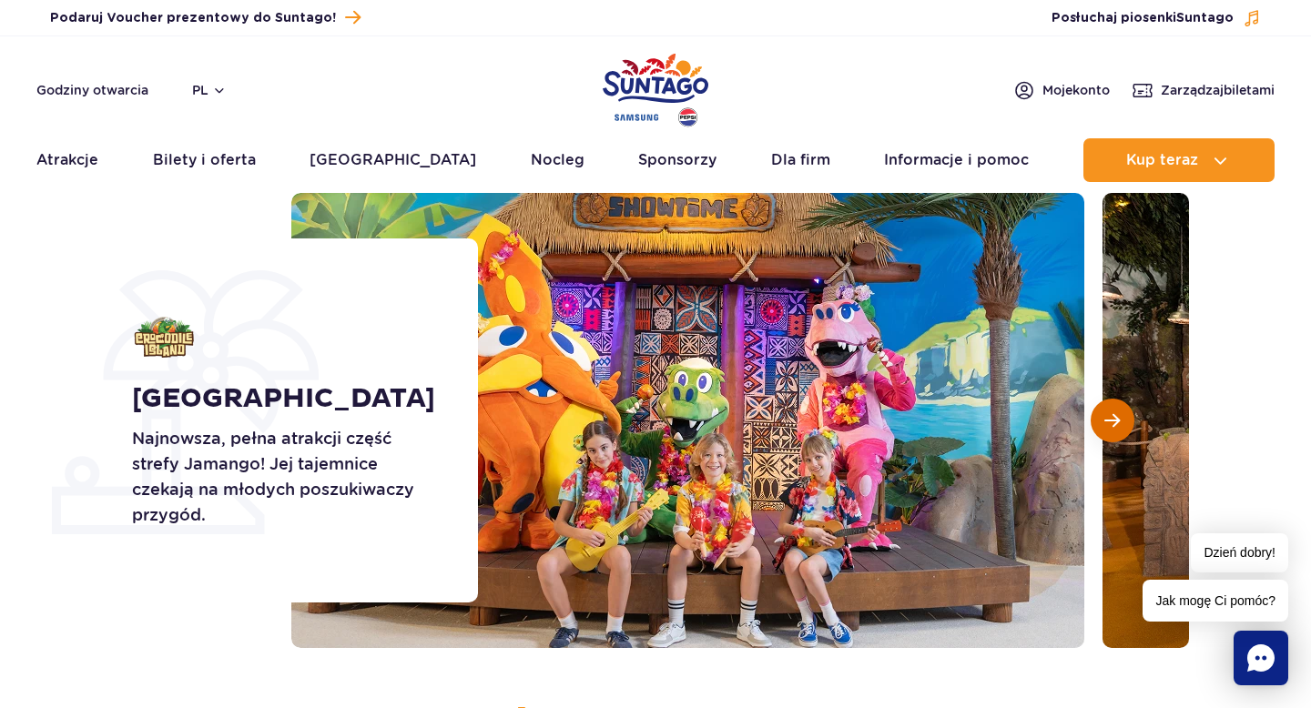
click at [1115, 417] on span "Następny slajd" at bounding box center [1112, 421] width 15 height 16
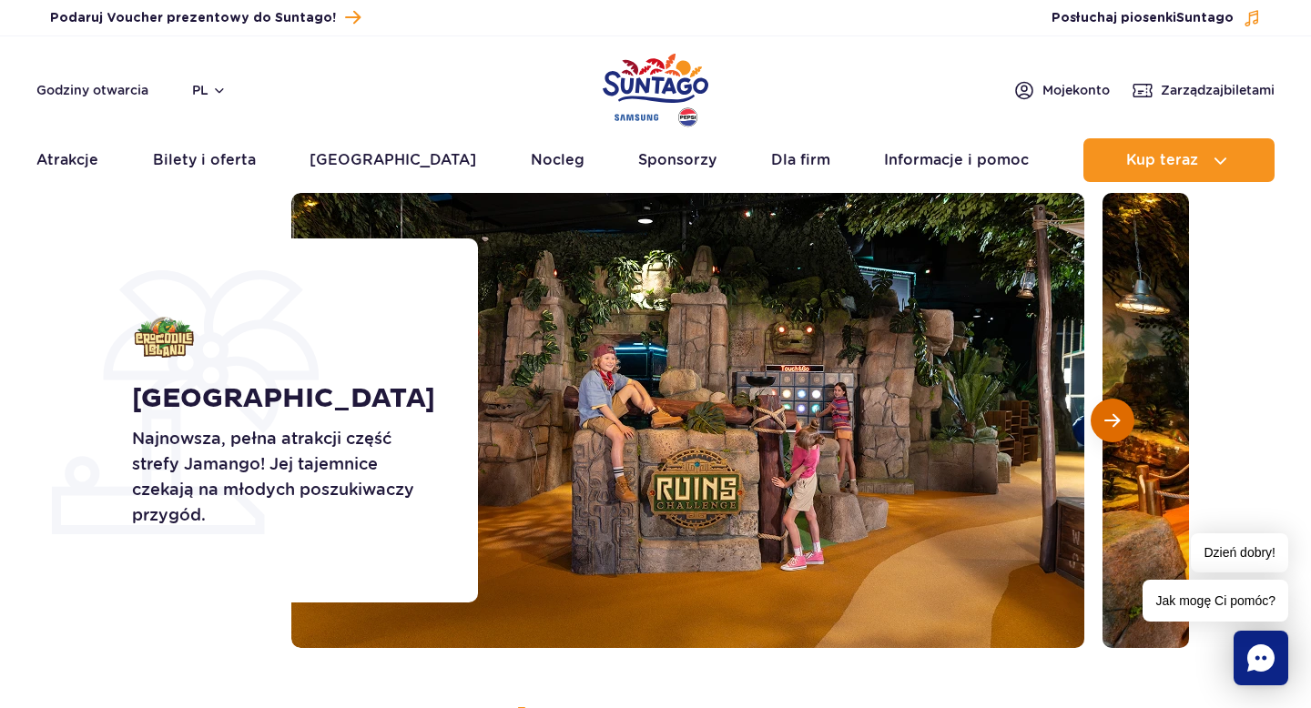
click at [1115, 417] on span "Następny slajd" at bounding box center [1112, 421] width 15 height 16
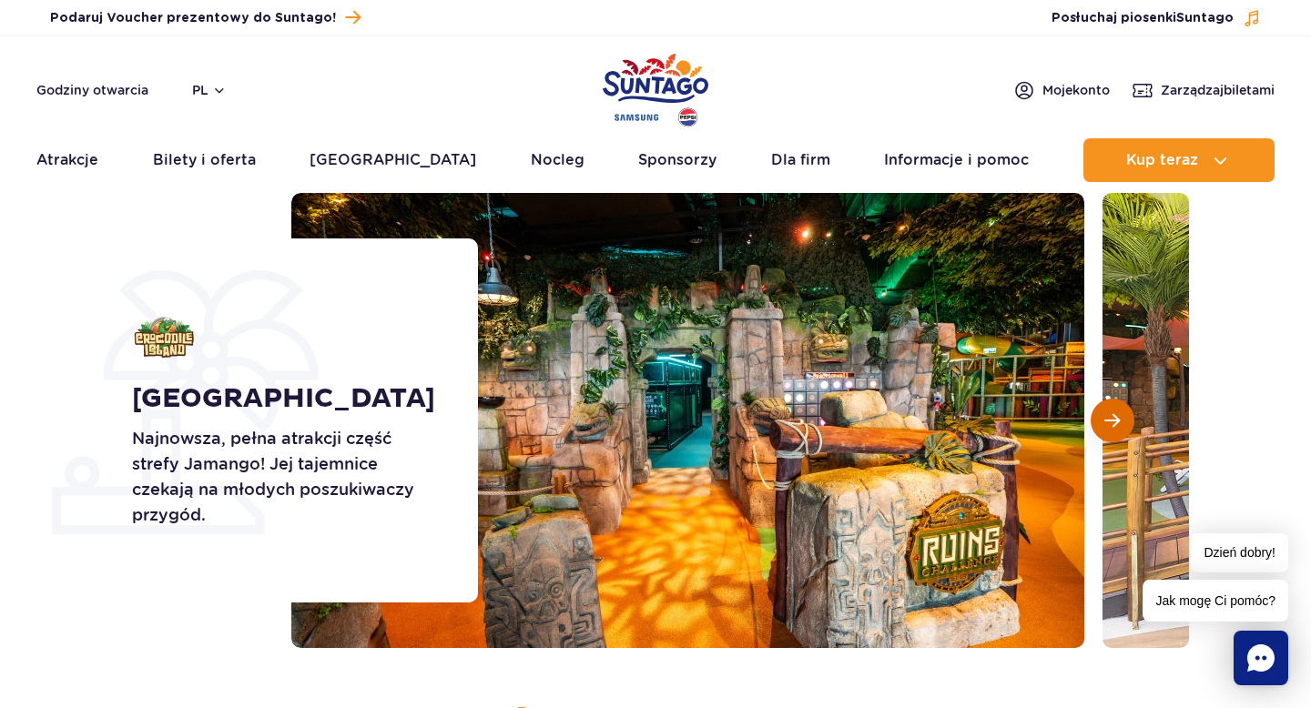
click at [1115, 417] on span "Następny slajd" at bounding box center [1112, 421] width 15 height 16
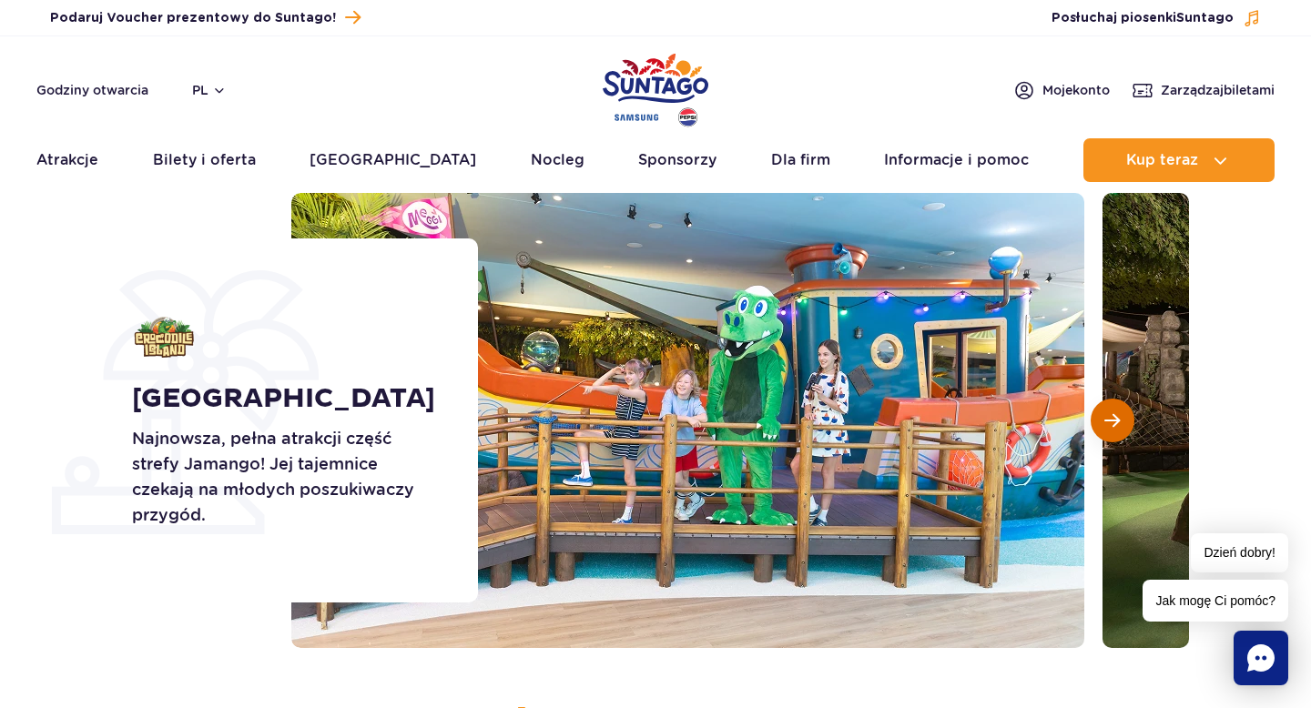
click at [1115, 417] on span "Następny slajd" at bounding box center [1112, 421] width 15 height 16
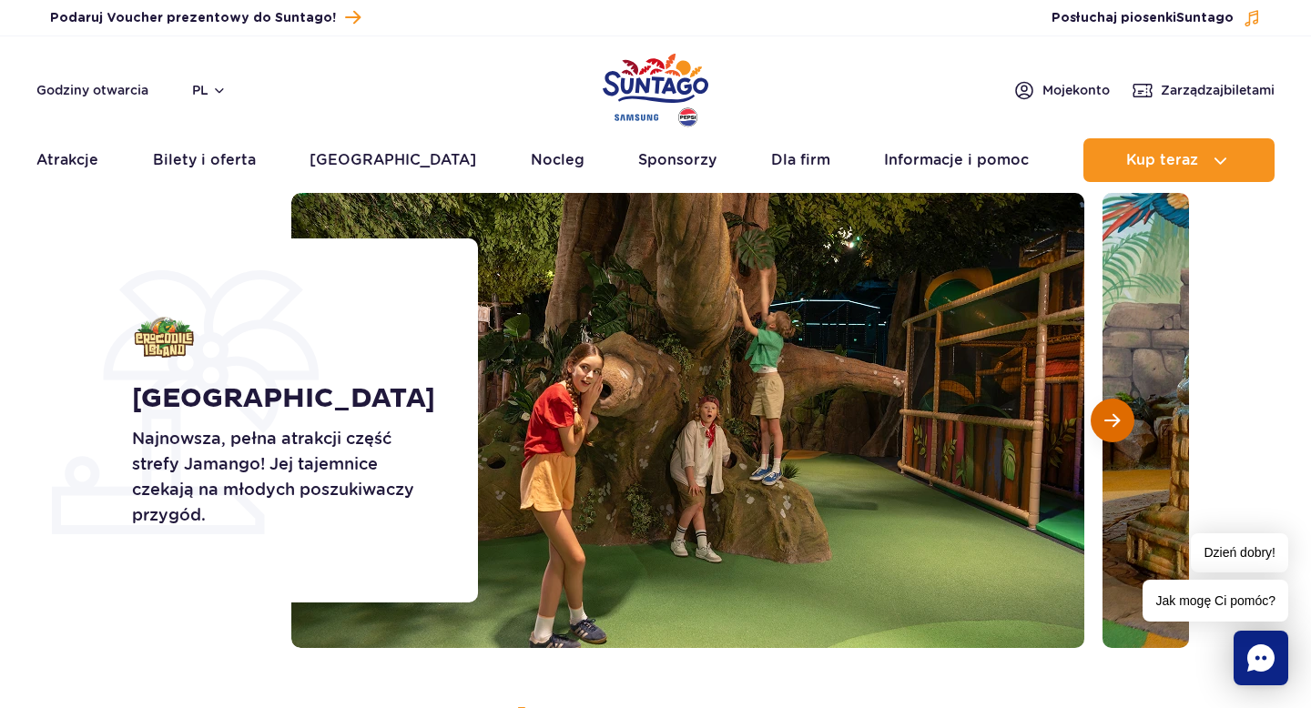
click at [1115, 417] on span "Następny slajd" at bounding box center [1112, 421] width 15 height 16
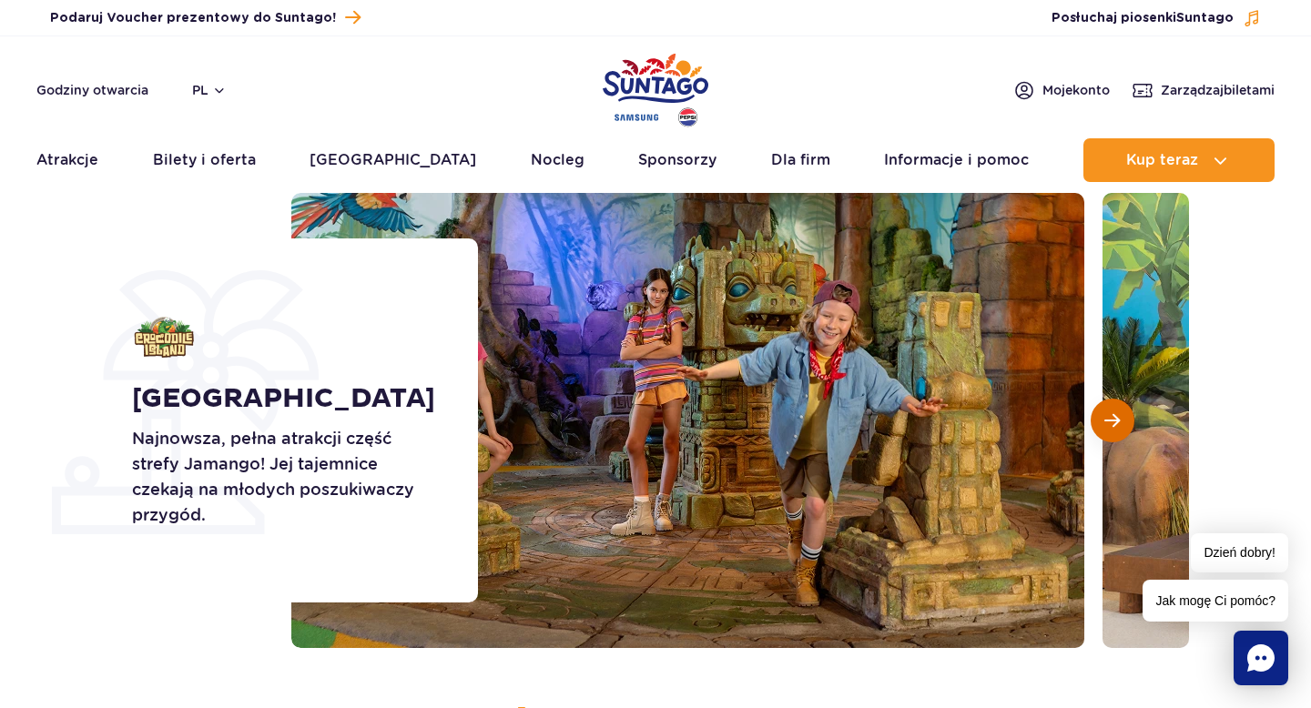
click at [1115, 417] on span "Następny slajd" at bounding box center [1112, 421] width 15 height 16
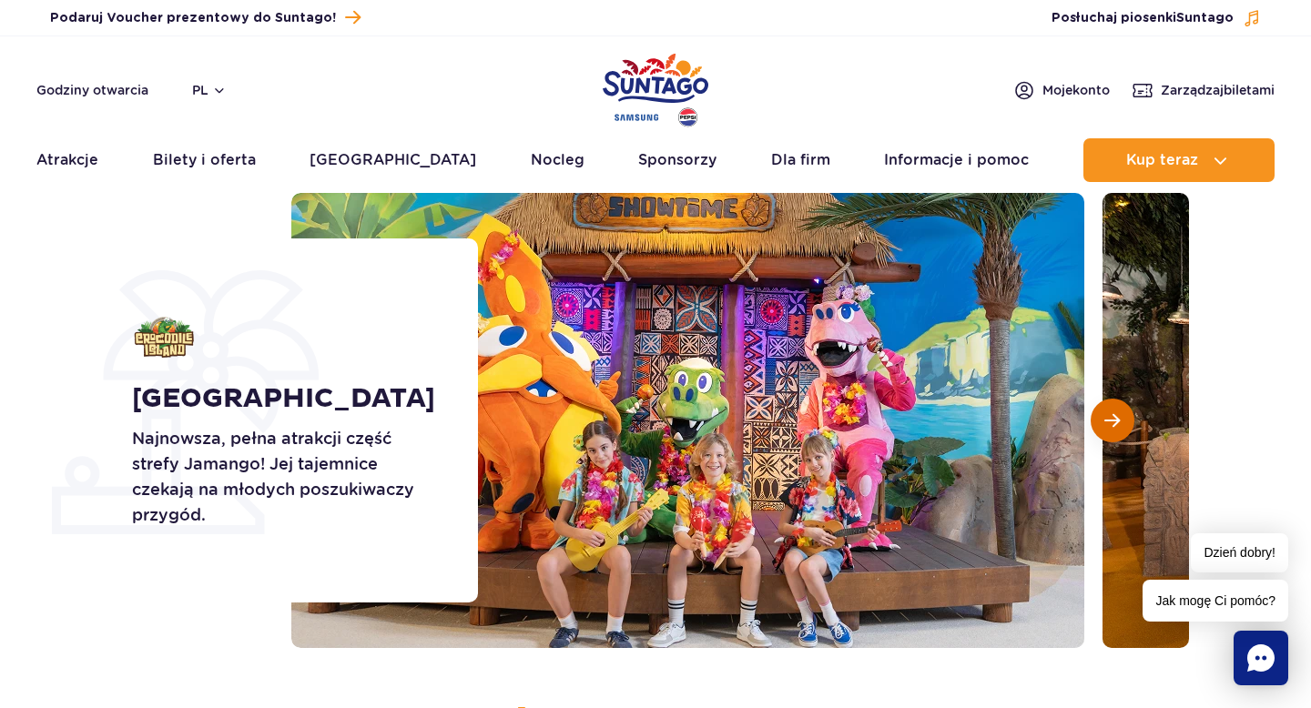
click at [1115, 417] on span "Następny slajd" at bounding box center [1112, 421] width 15 height 16
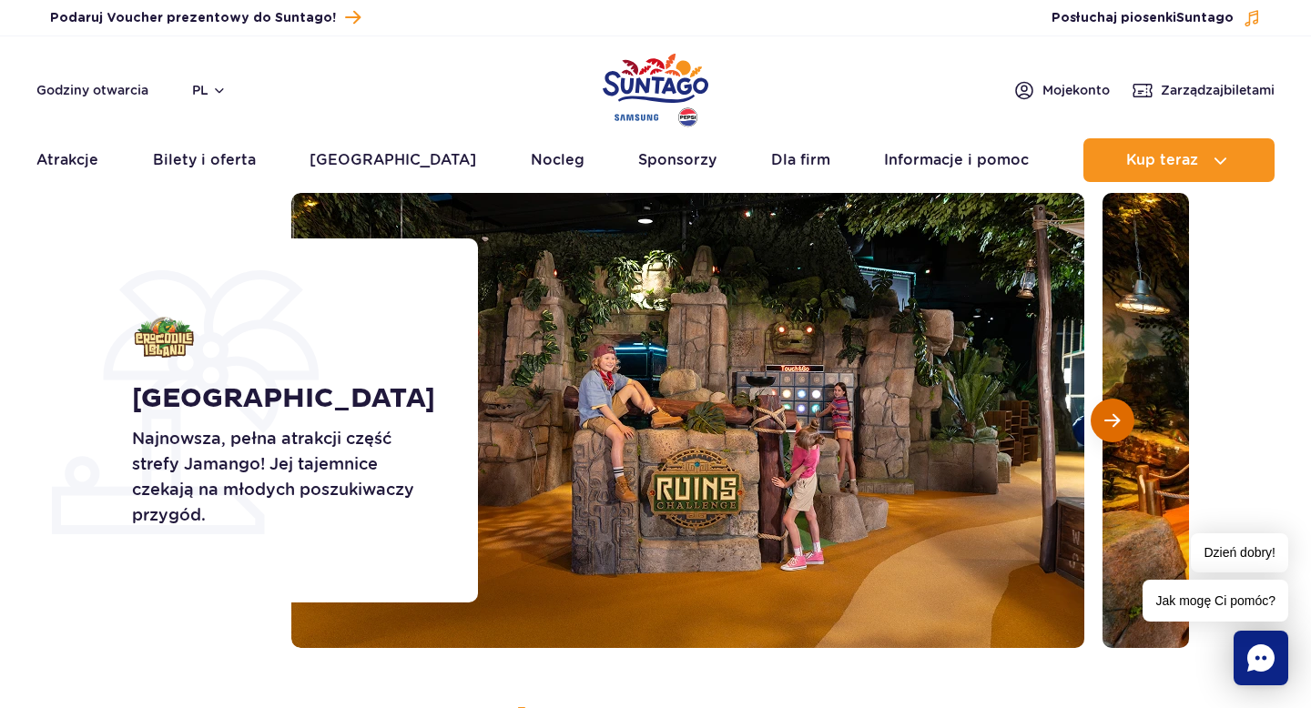
click at [1115, 417] on span "Następny slajd" at bounding box center [1112, 421] width 15 height 16
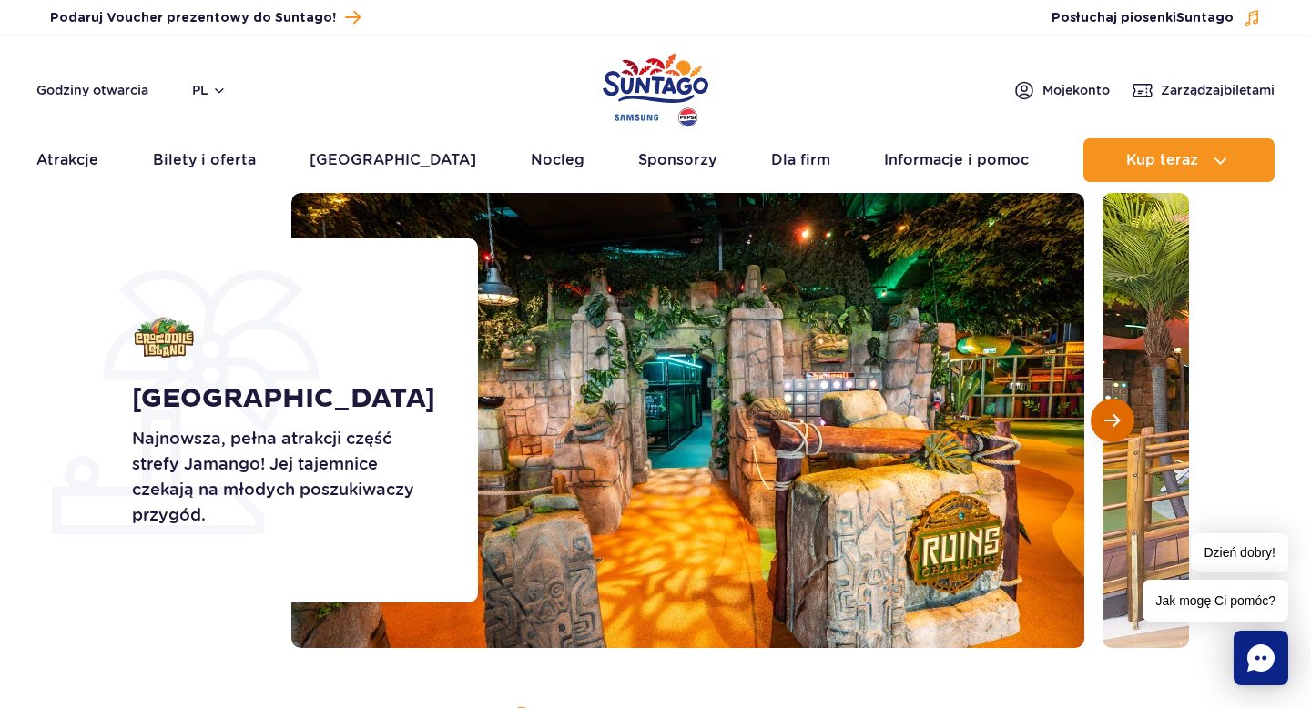
click at [1115, 417] on span "Następny slajd" at bounding box center [1112, 421] width 15 height 16
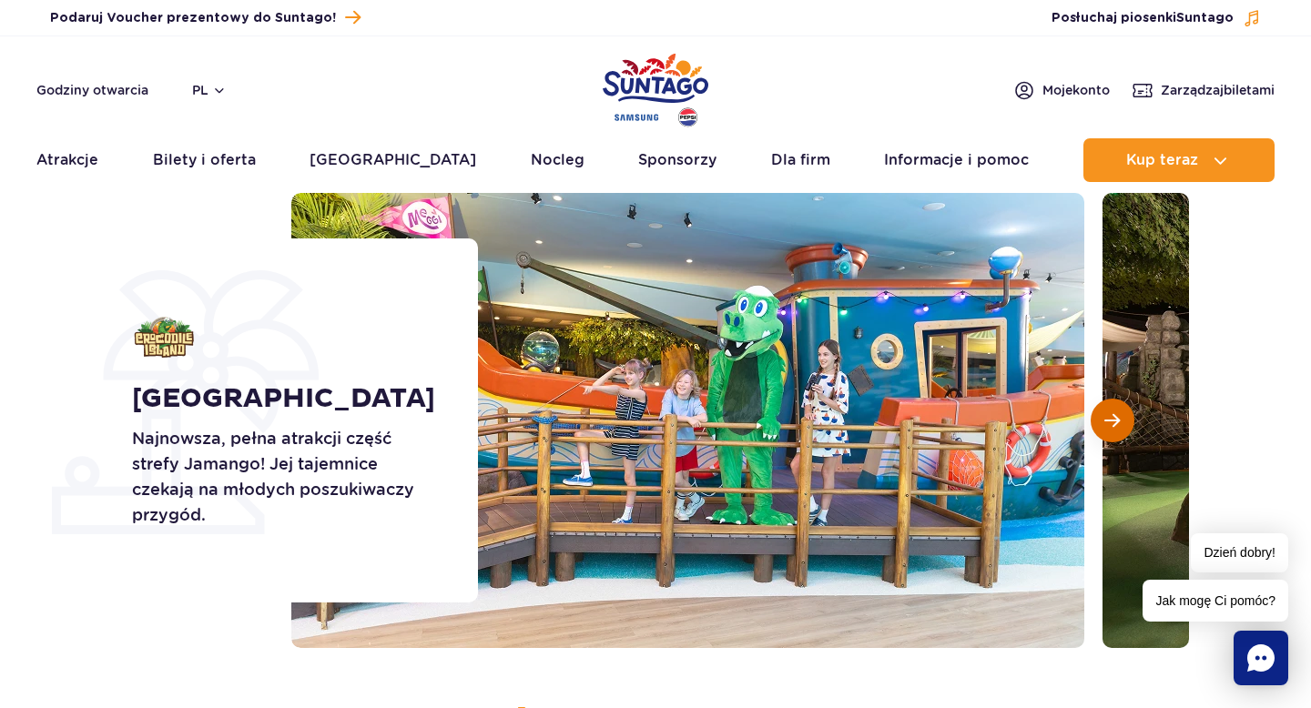
click at [1115, 417] on span "Następny slajd" at bounding box center [1112, 421] width 15 height 16
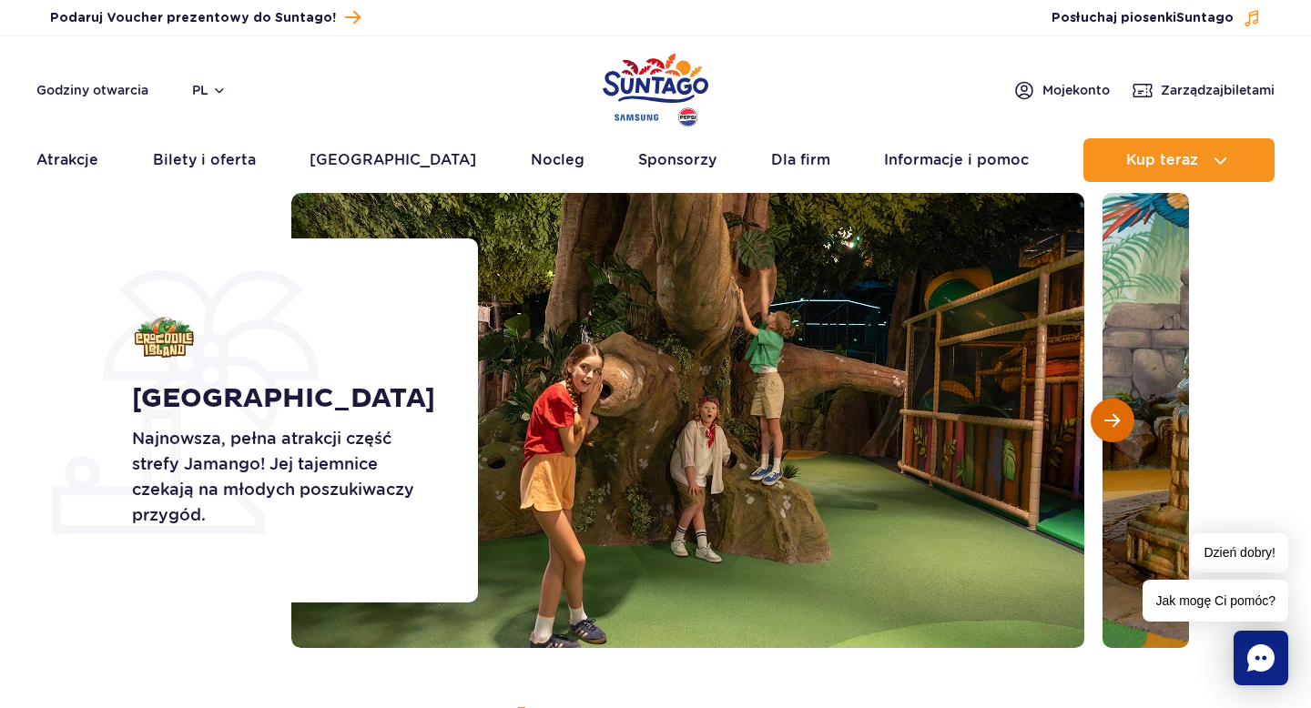
click at [1115, 417] on span "Następny slajd" at bounding box center [1112, 421] width 15 height 16
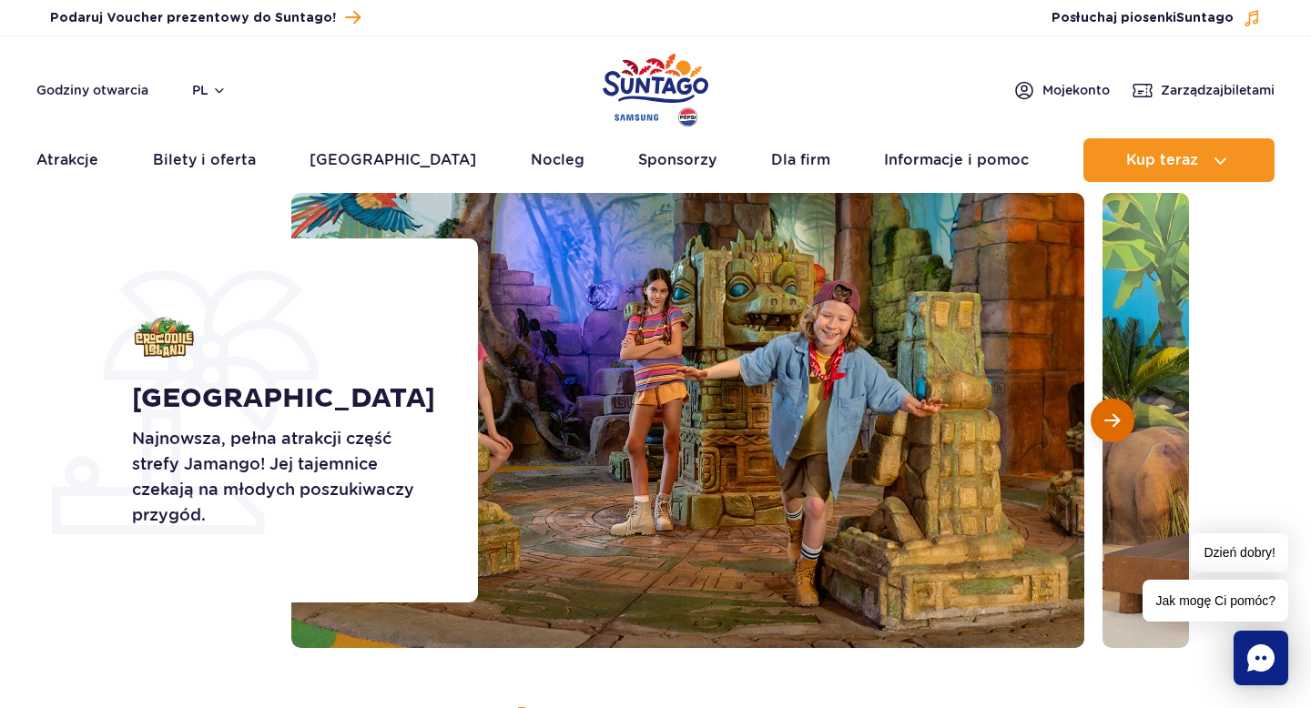
click at [1115, 417] on span "Następny slajd" at bounding box center [1112, 421] width 15 height 16
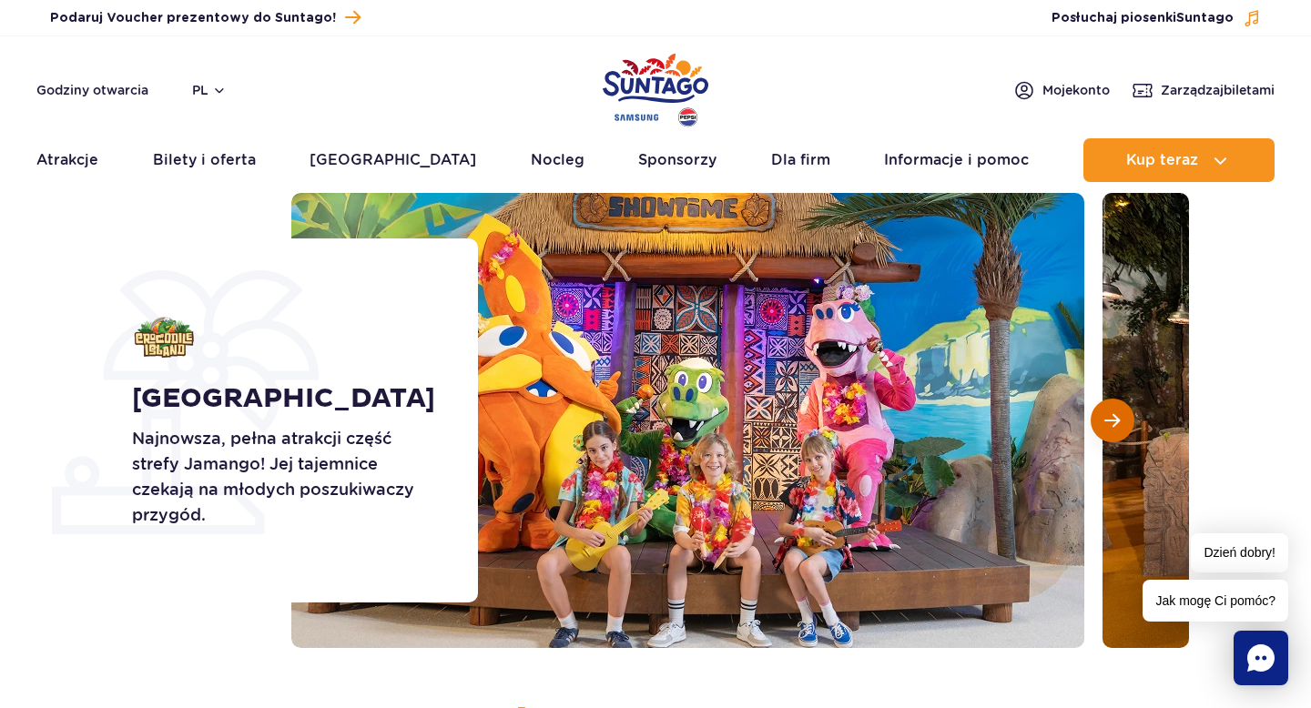
click at [1115, 417] on span "Następny slajd" at bounding box center [1112, 421] width 15 height 16
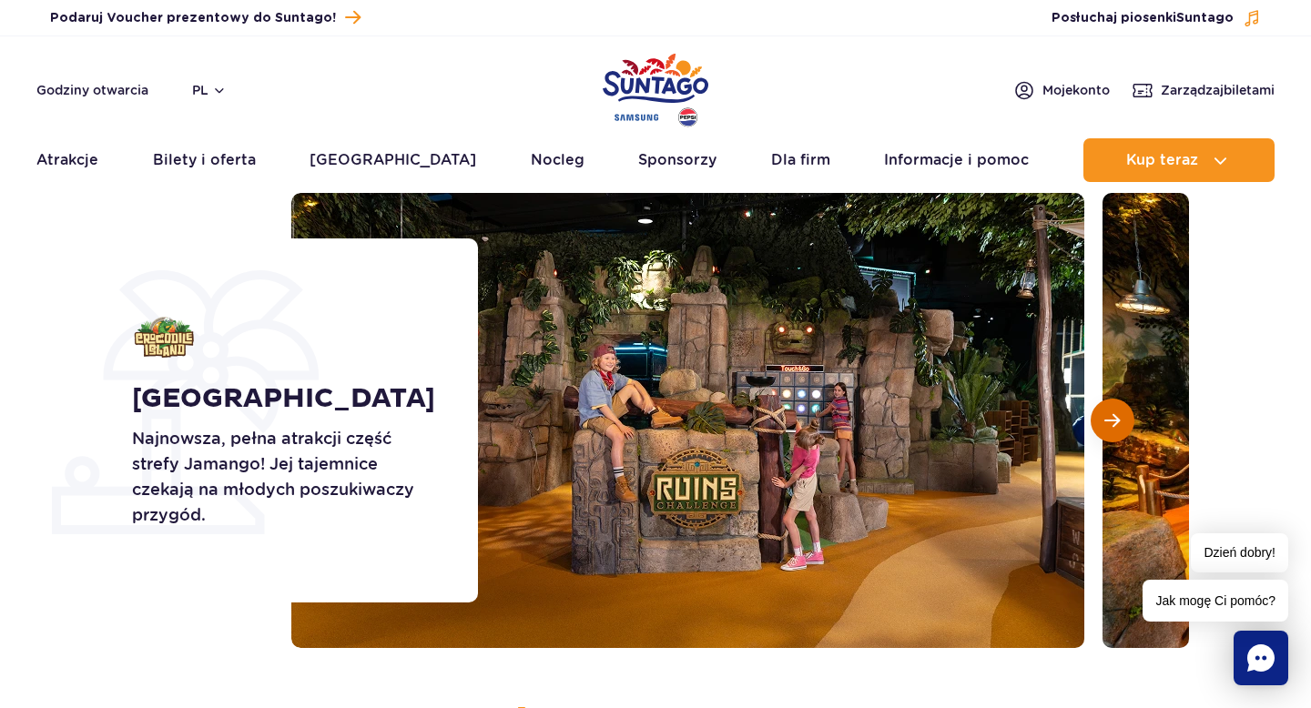
click at [1115, 419] on span "Następny slajd" at bounding box center [1112, 421] width 15 height 16
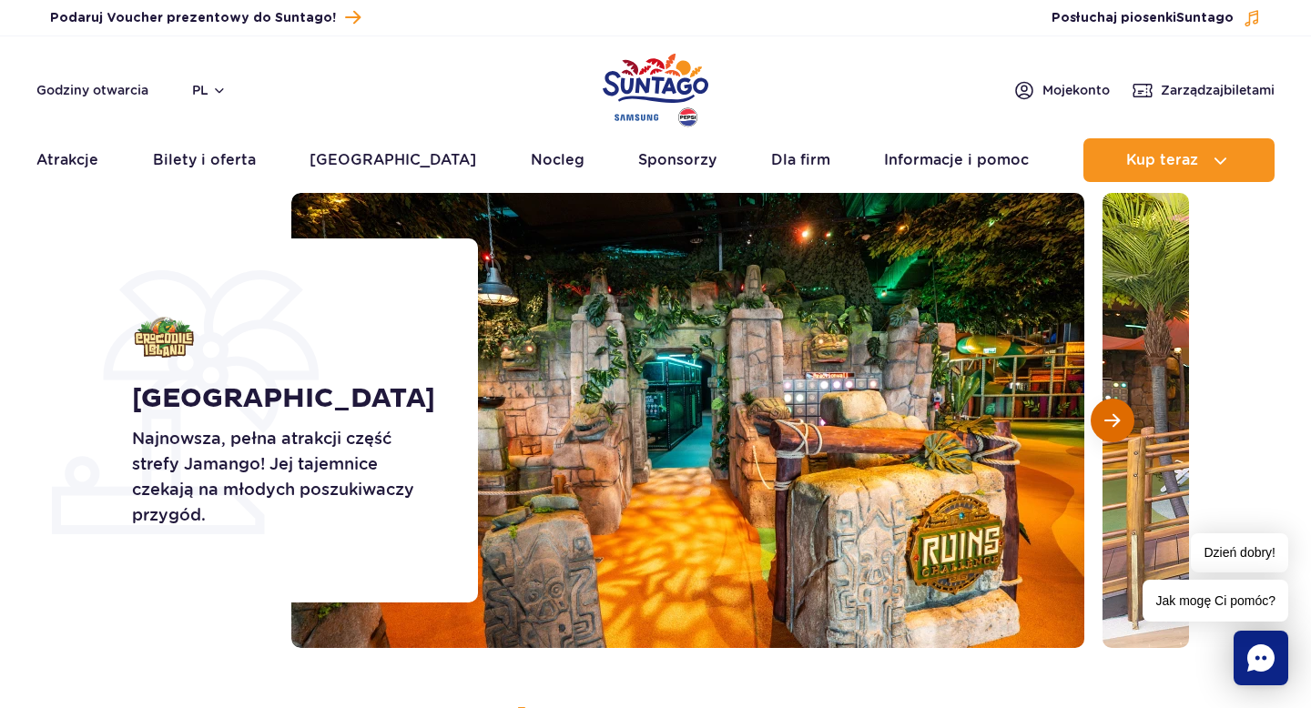
click at [1115, 419] on span "Następny slajd" at bounding box center [1112, 421] width 15 height 16
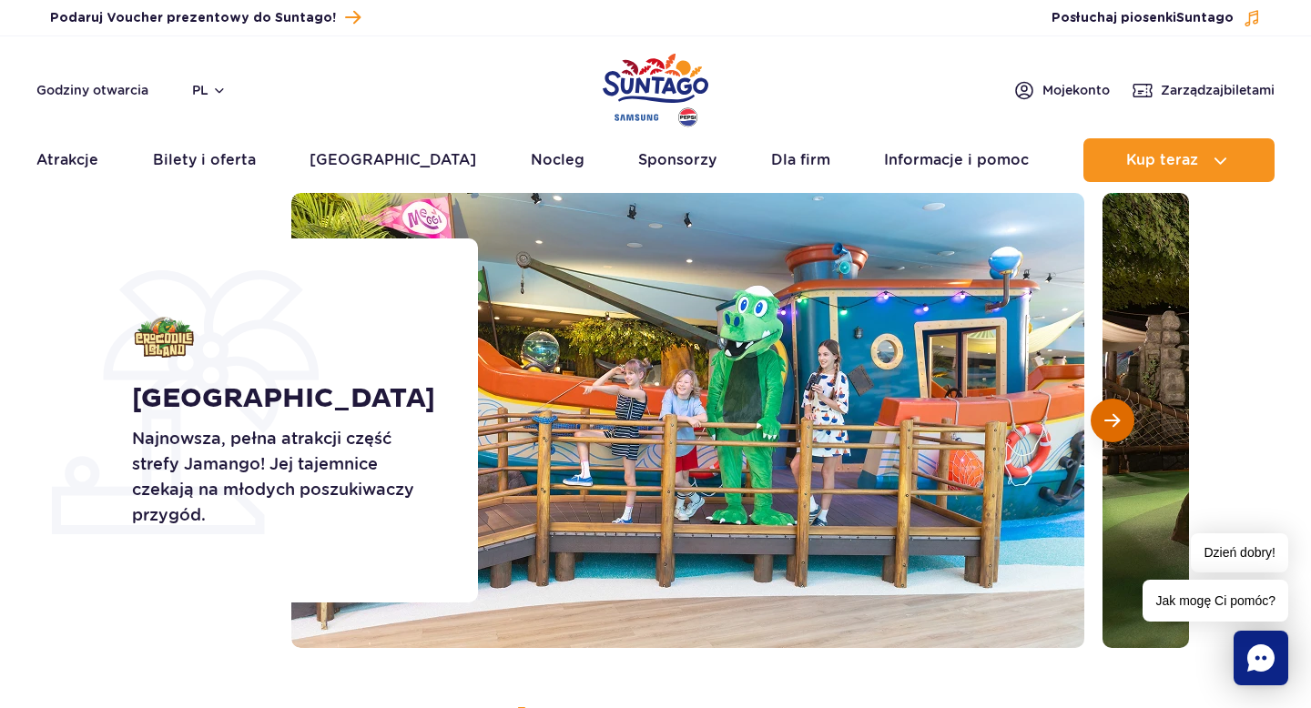
click at [1115, 419] on span "Następny slajd" at bounding box center [1112, 421] width 15 height 16
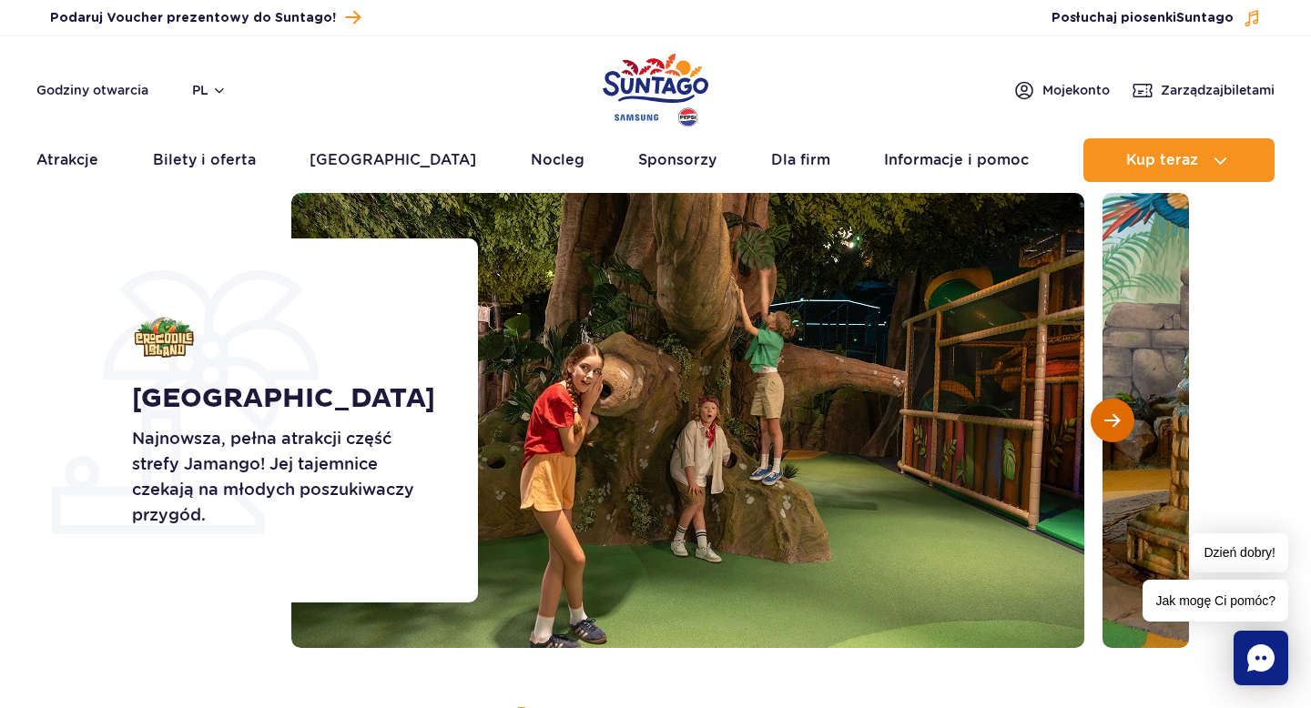
click at [1115, 419] on span "Następny slajd" at bounding box center [1112, 421] width 15 height 16
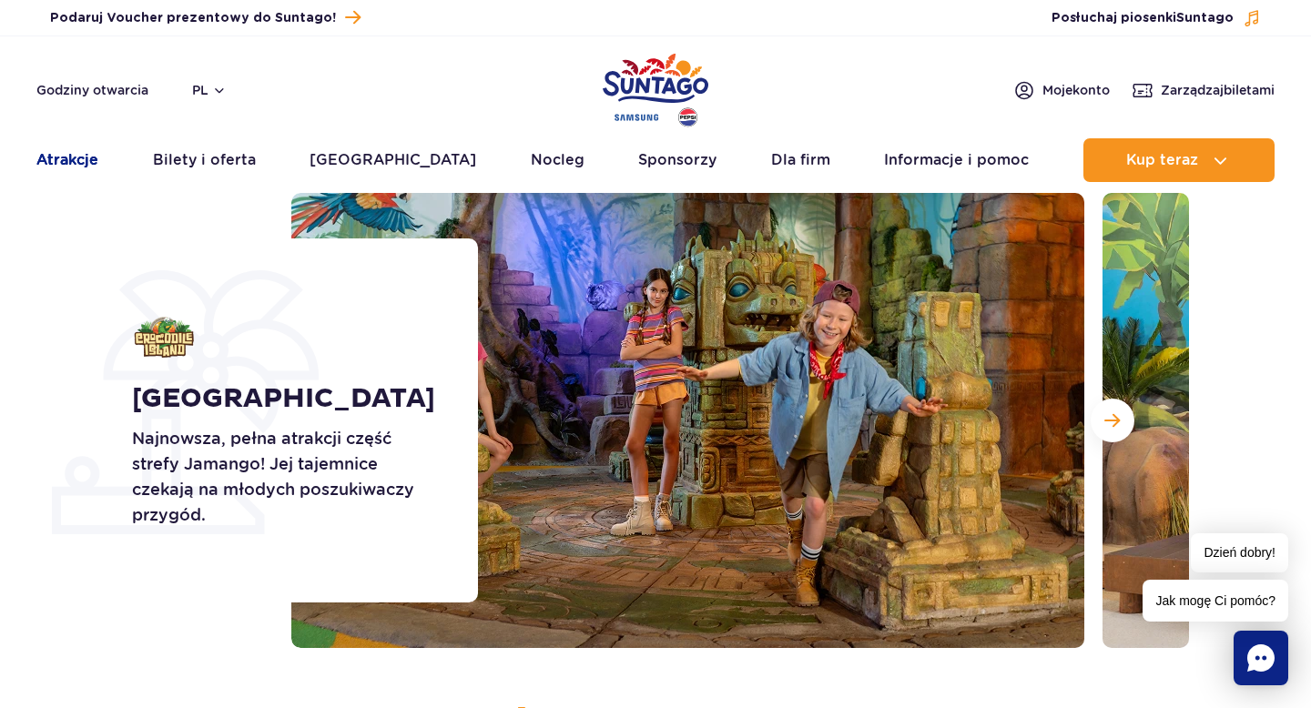
click at [78, 152] on link "Atrakcje" at bounding box center [67, 160] width 62 height 44
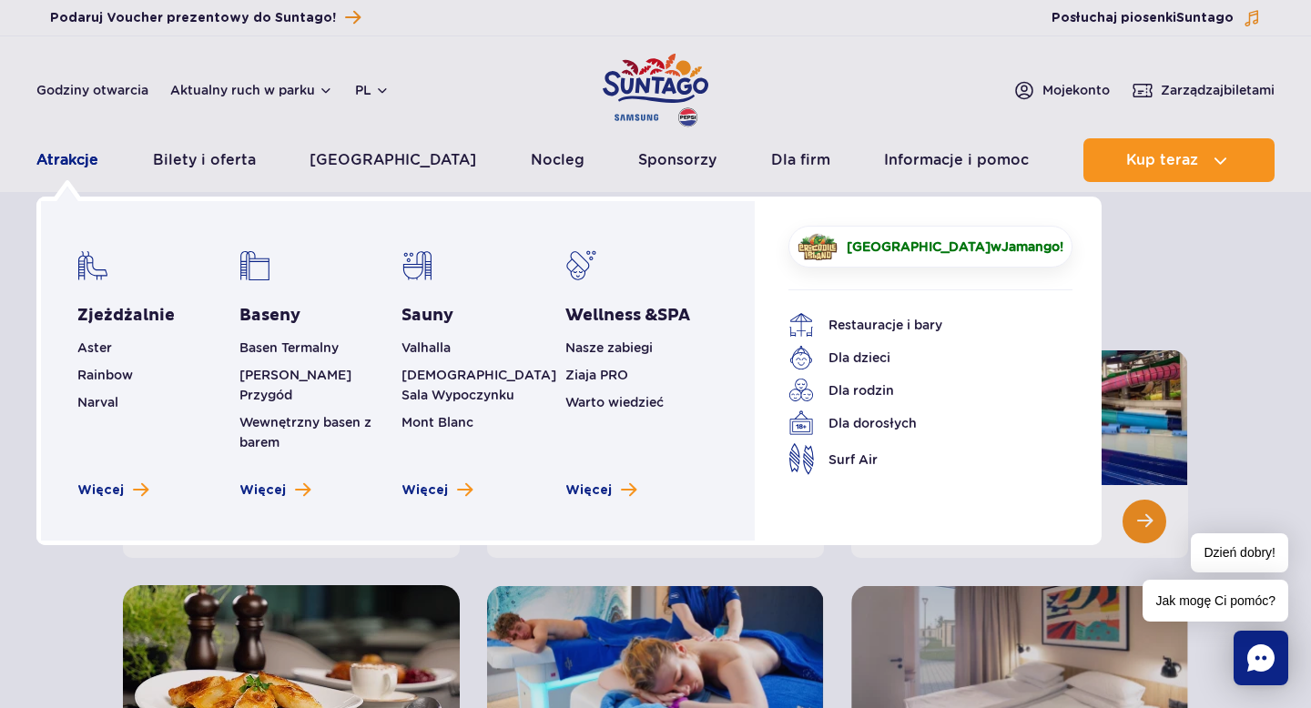
click at [79, 160] on link "Atrakcje" at bounding box center [67, 160] width 62 height 44
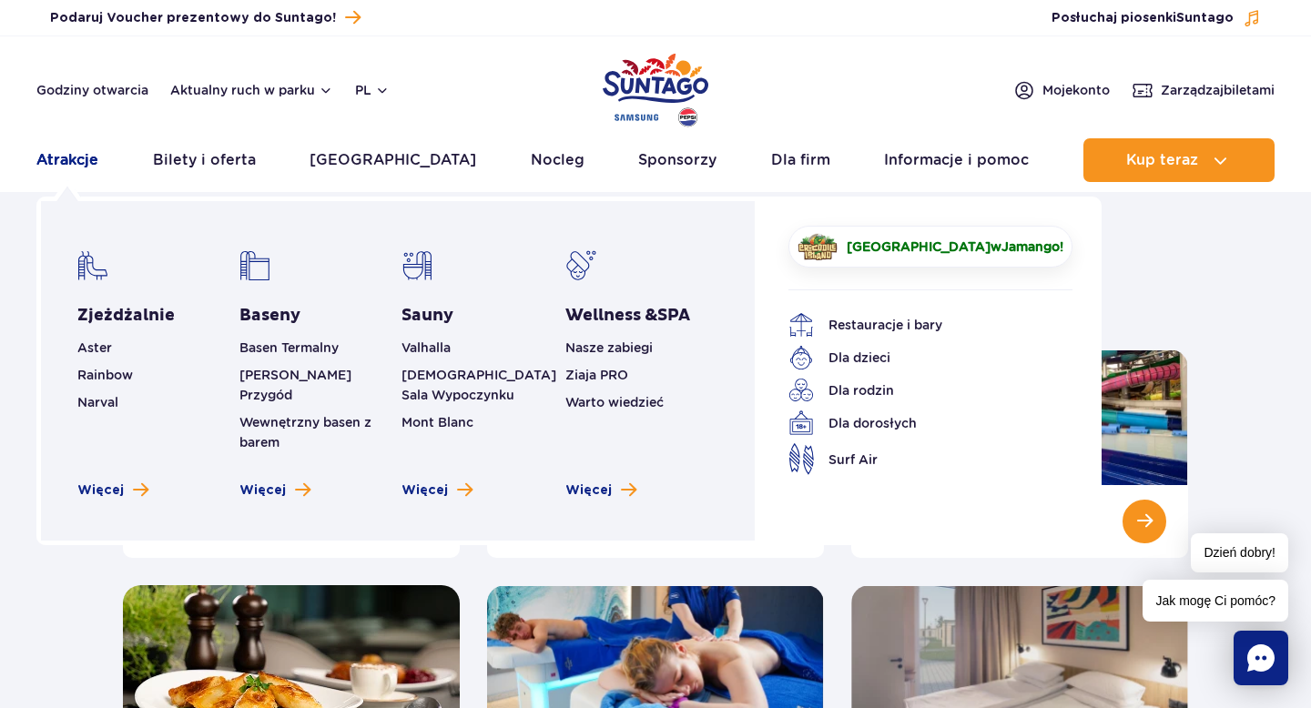
click at [60, 157] on link "Atrakcje" at bounding box center [67, 160] width 62 height 44
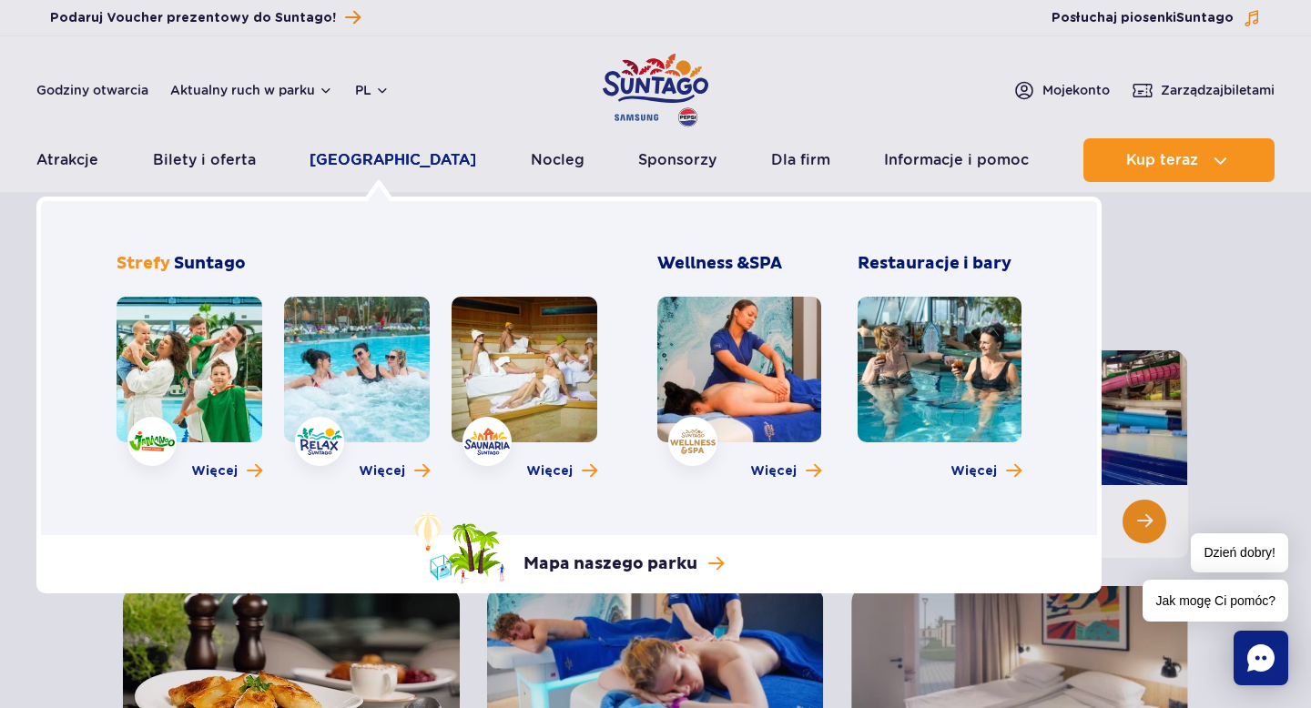
click at [372, 158] on link "[GEOGRAPHIC_DATA]" at bounding box center [393, 160] width 167 height 44
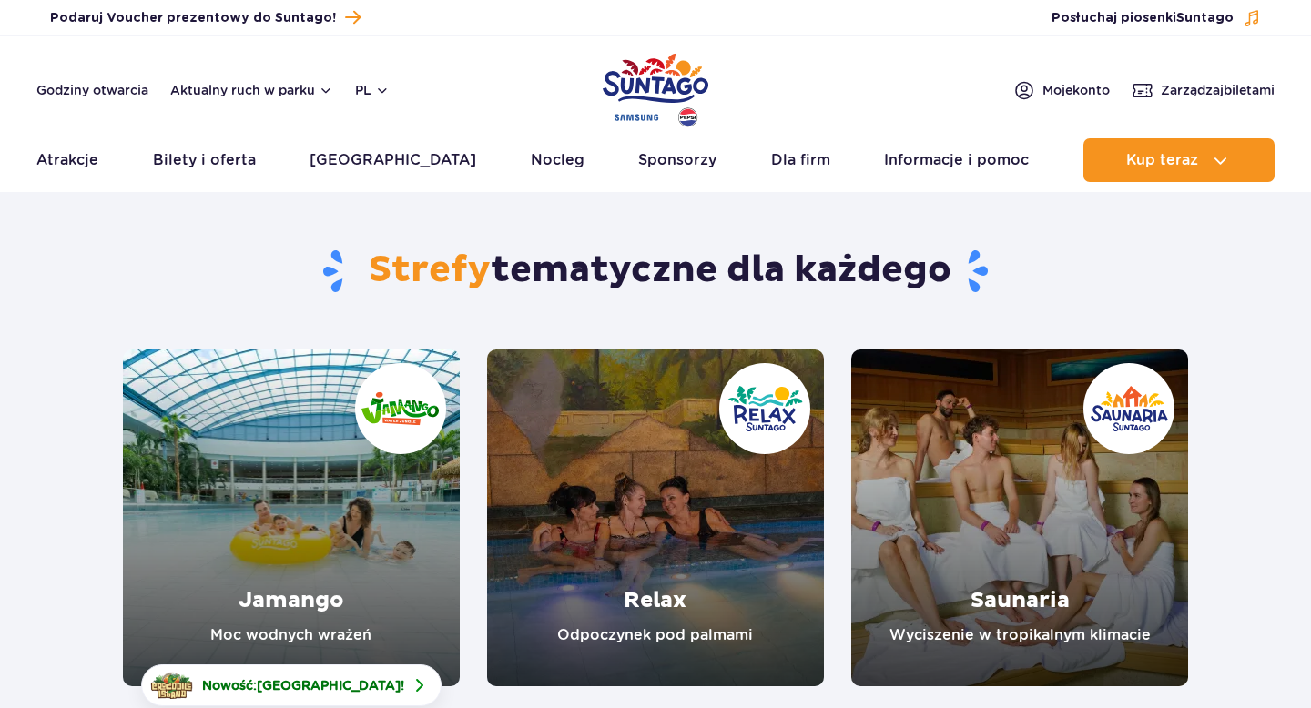
click at [372, 158] on link "[GEOGRAPHIC_DATA]" at bounding box center [393, 160] width 167 height 44
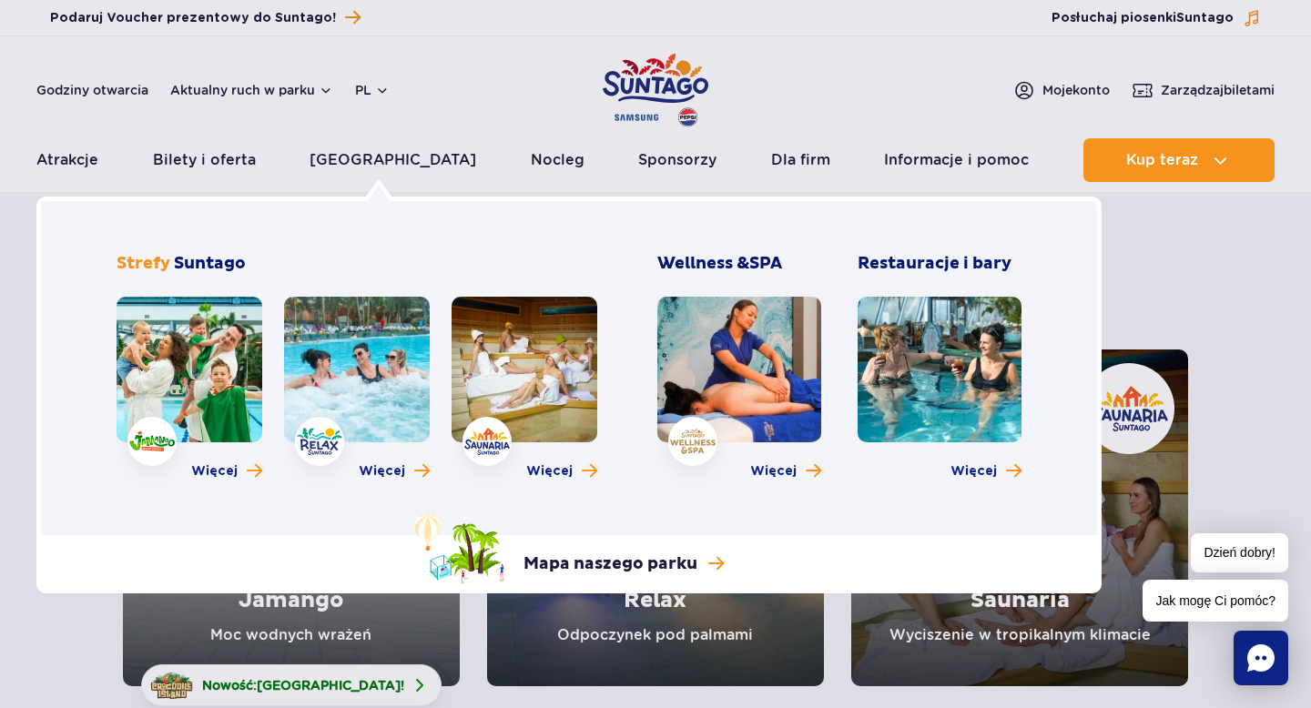
click at [206, 367] on link at bounding box center [190, 370] width 146 height 146
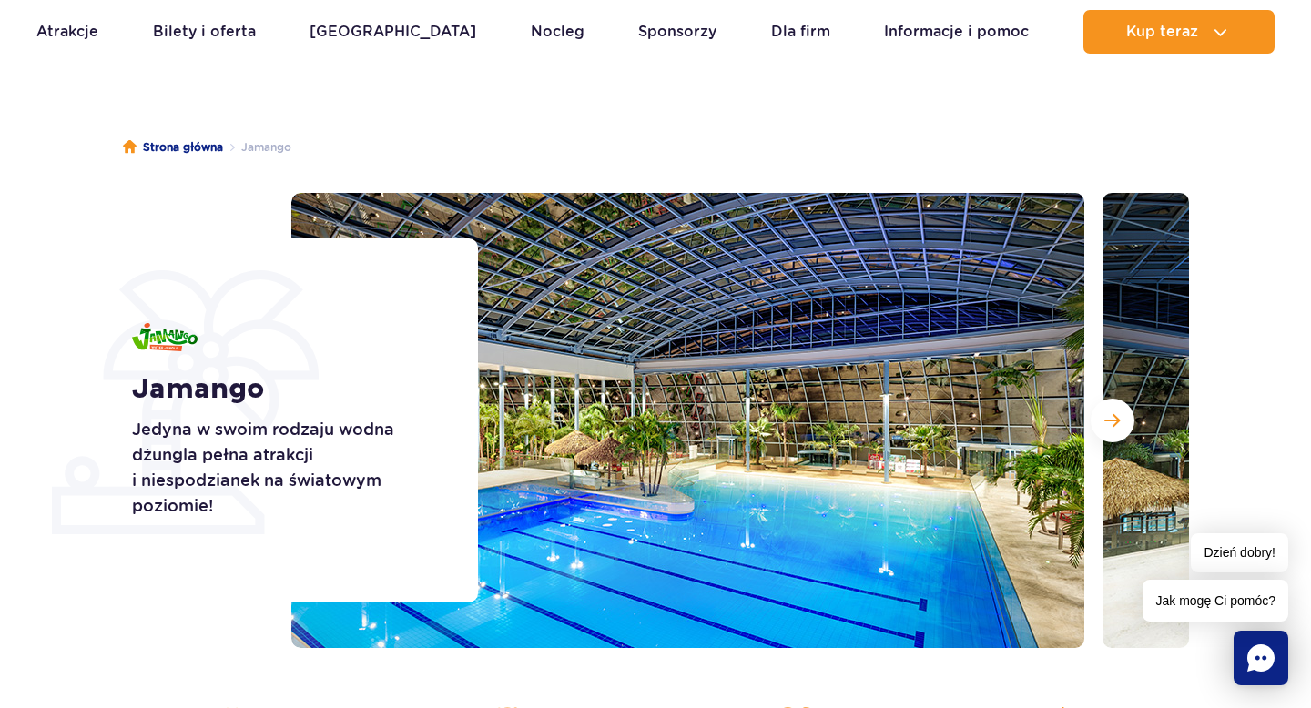
scroll to position [105, 0]
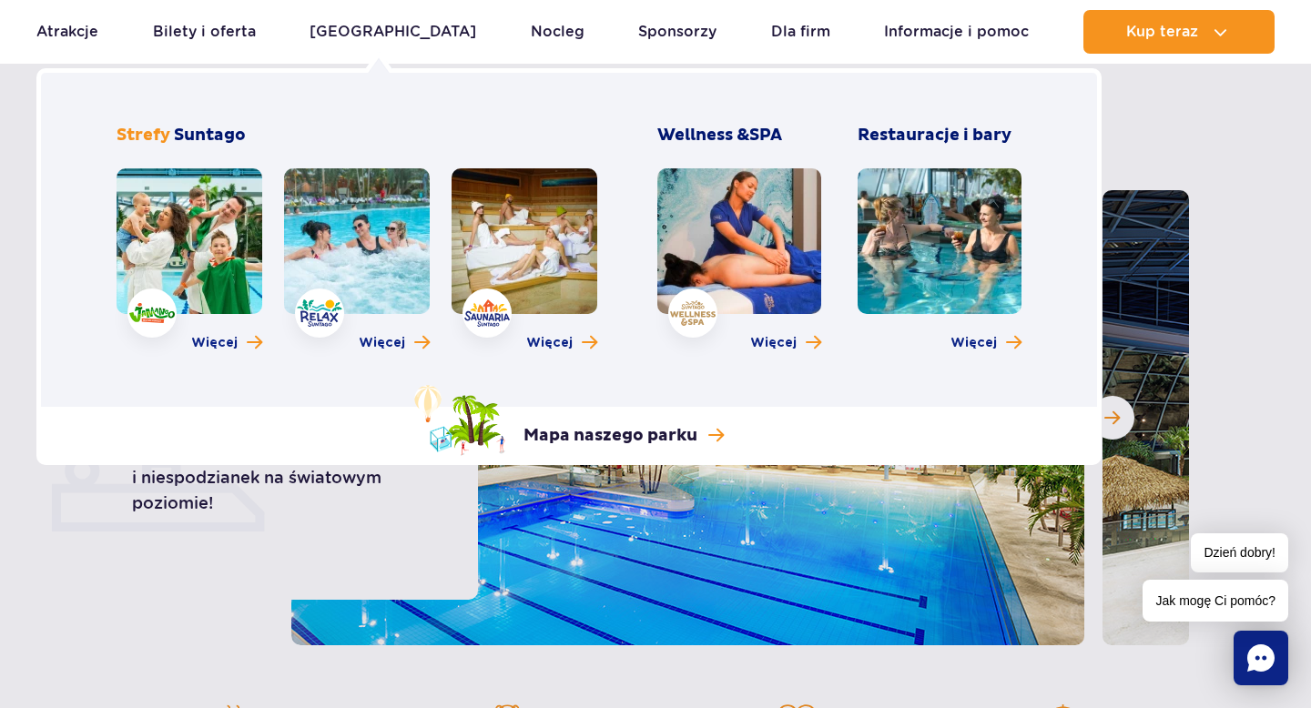
click at [724, 278] on link at bounding box center [739, 241] width 164 height 146
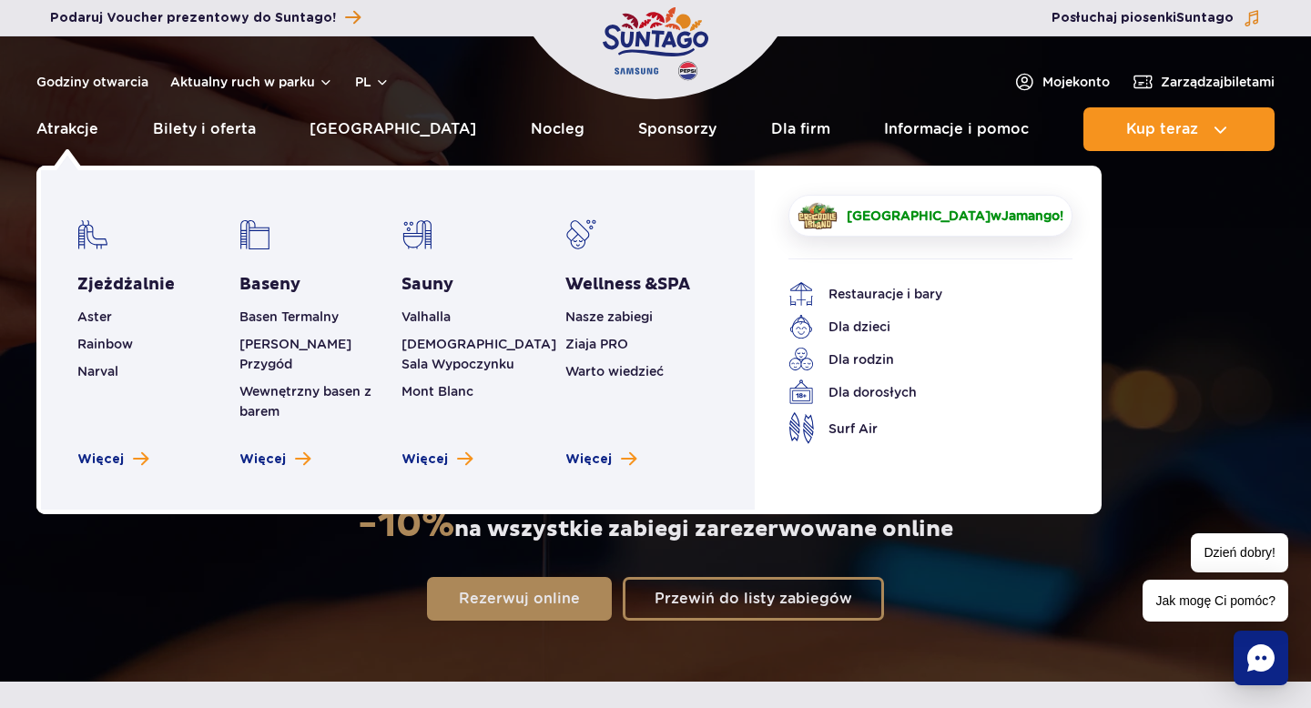
click at [900, 215] on span "[GEOGRAPHIC_DATA]" at bounding box center [919, 216] width 144 height 15
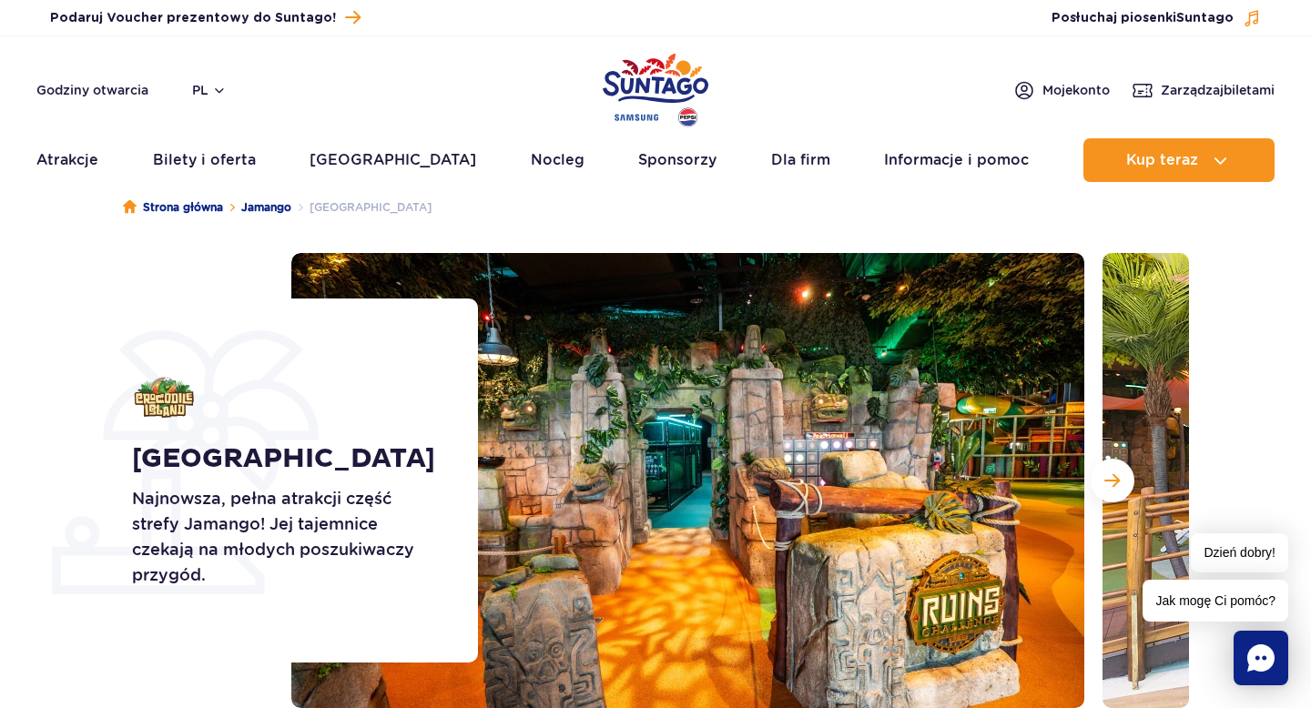
scroll to position [30, 0]
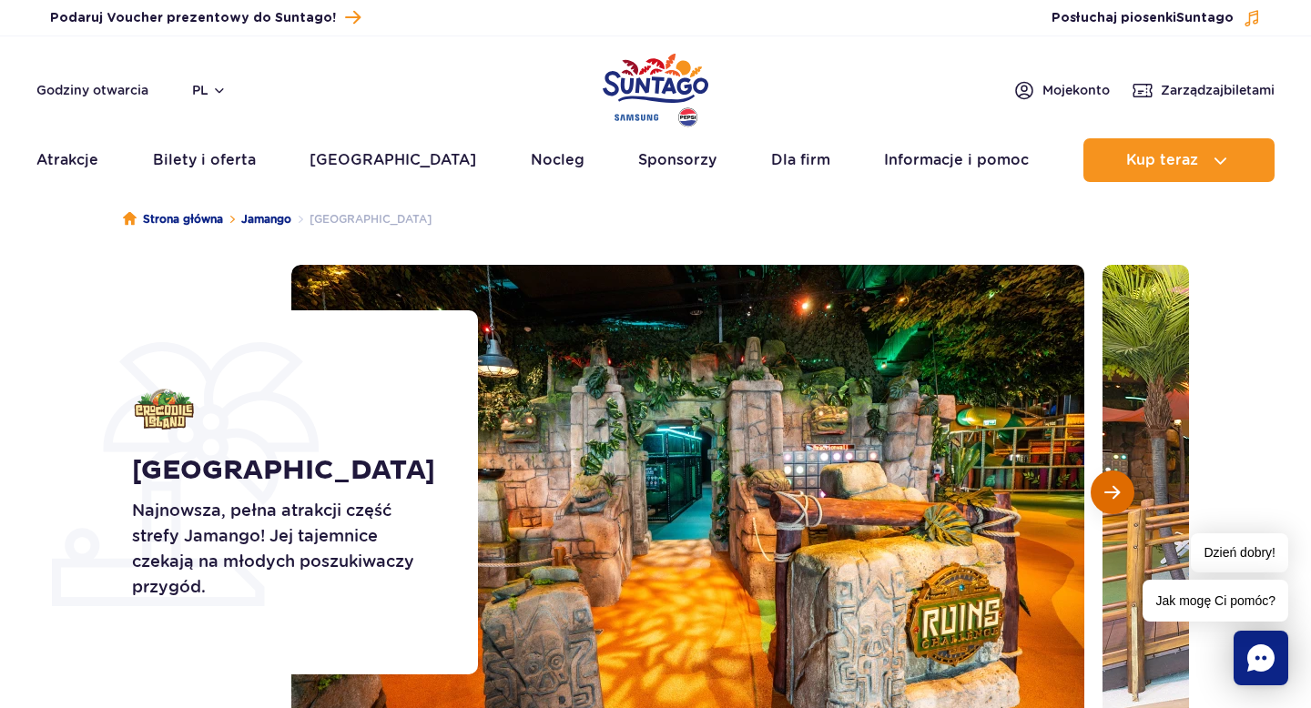
click at [1114, 503] on button "Następny slajd" at bounding box center [1113, 493] width 44 height 44
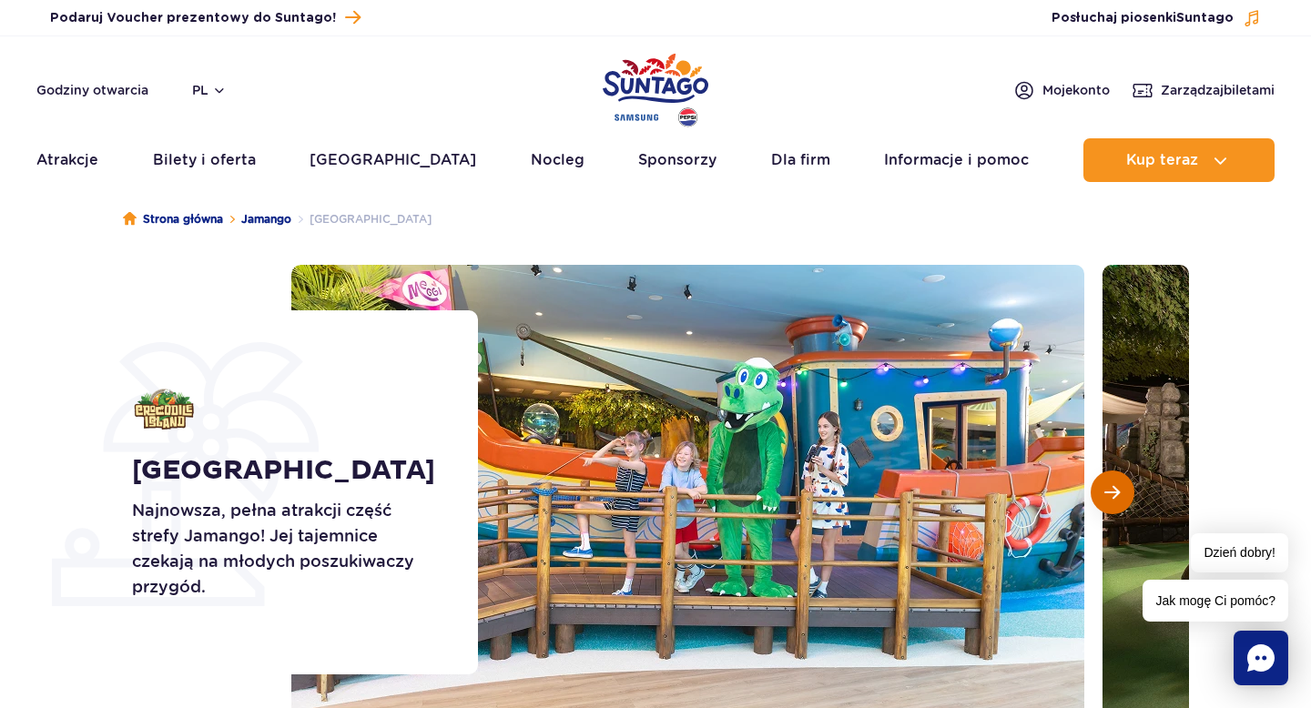
click at [1111, 493] on span "Następny slajd" at bounding box center [1112, 492] width 15 height 16
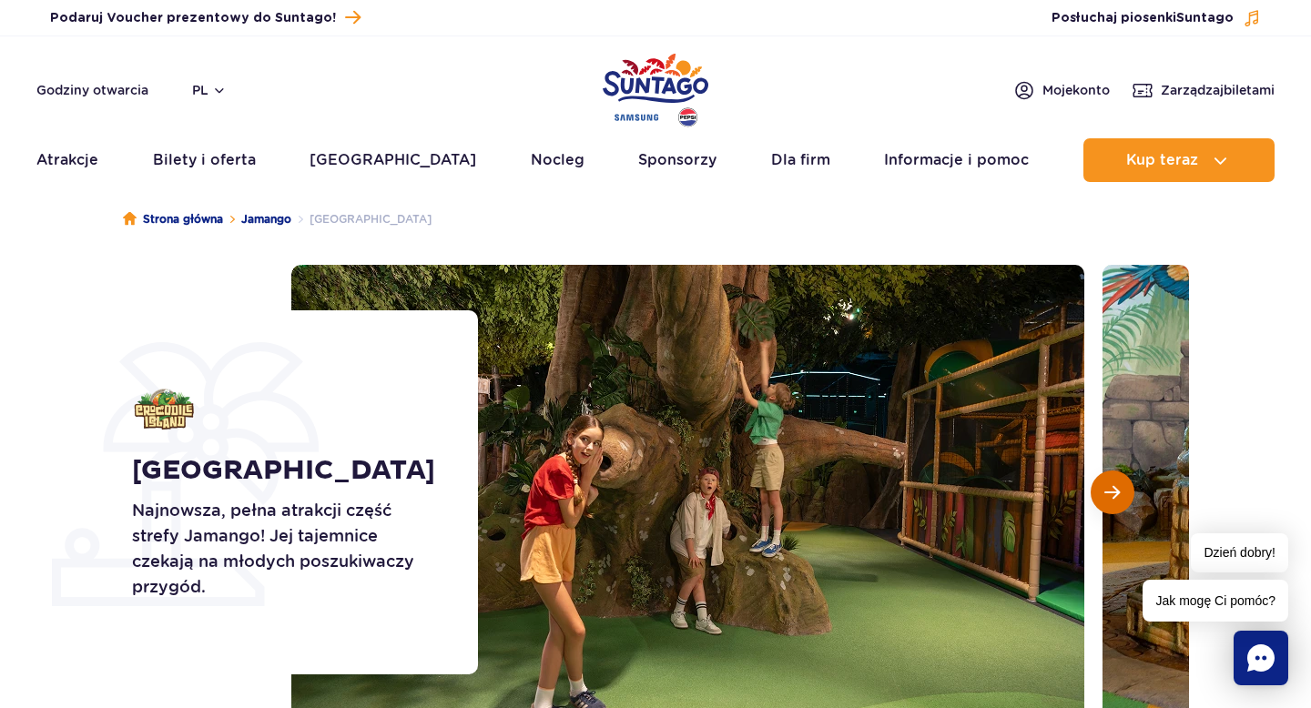
click at [1111, 493] on span "Następny slajd" at bounding box center [1112, 492] width 15 height 16
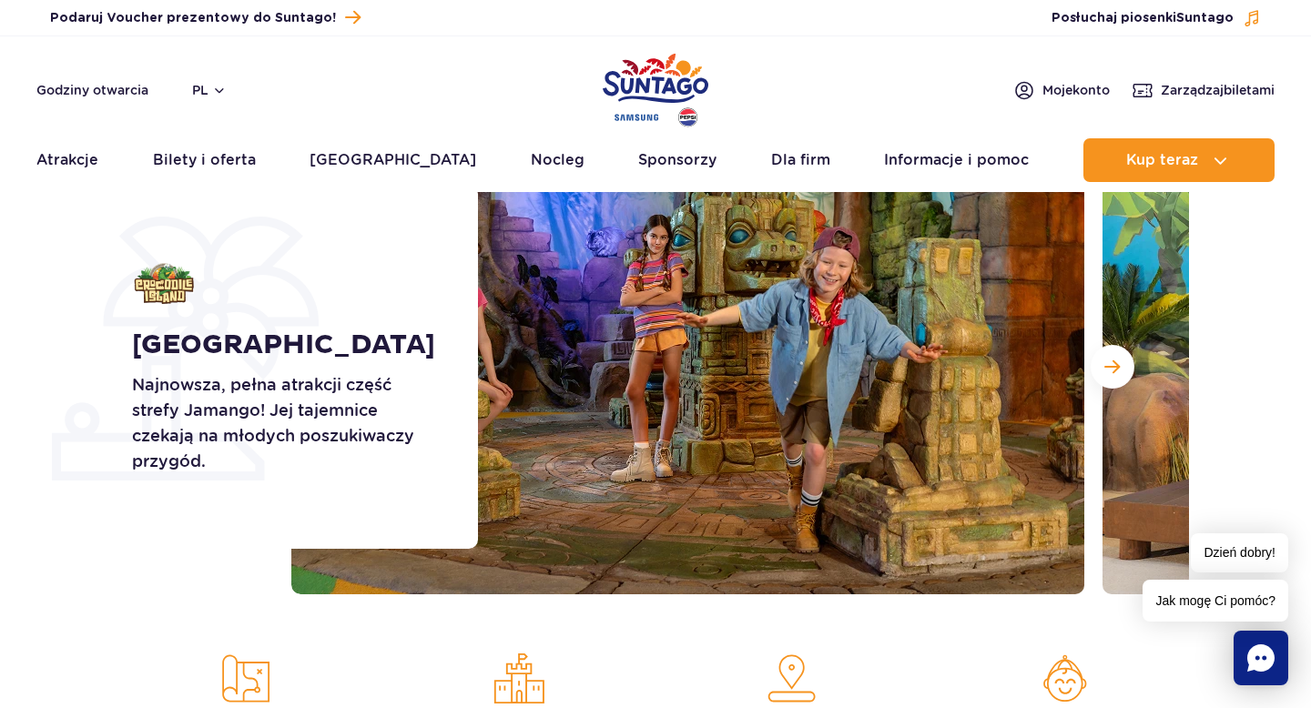
scroll to position [76, 0]
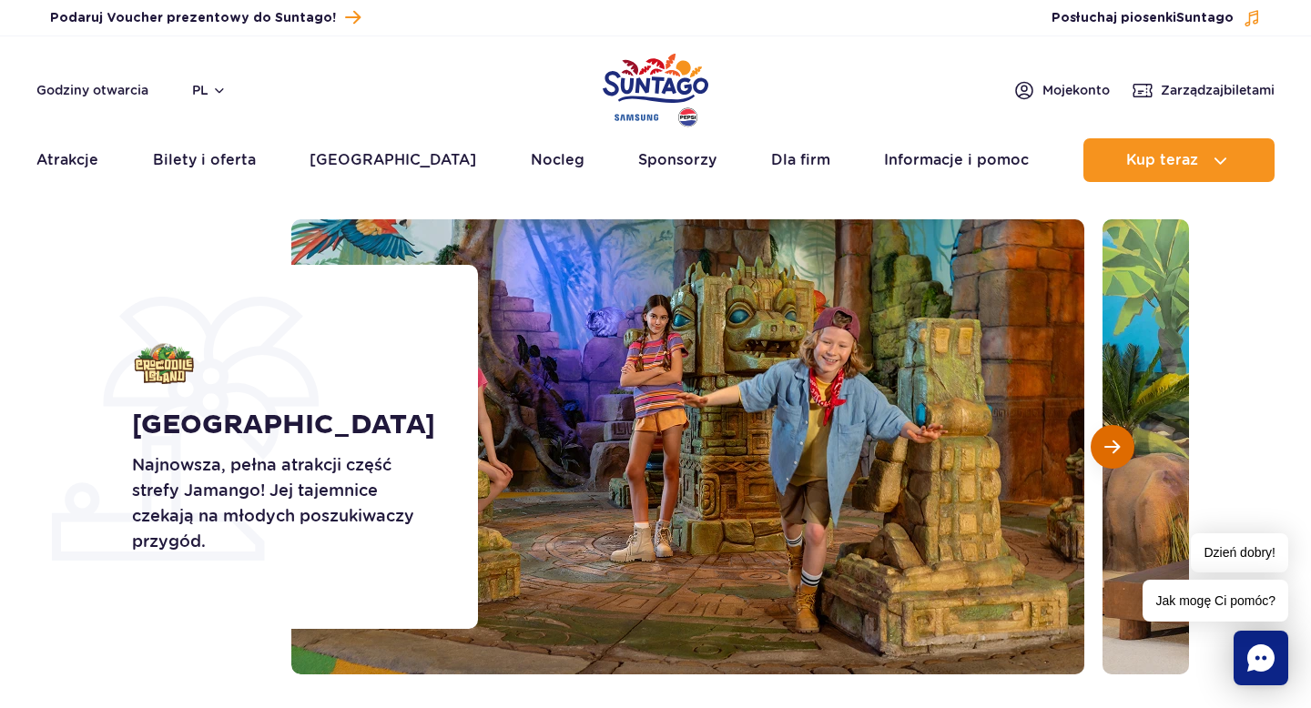
click at [1114, 445] on span "Następny slajd" at bounding box center [1112, 447] width 15 height 16
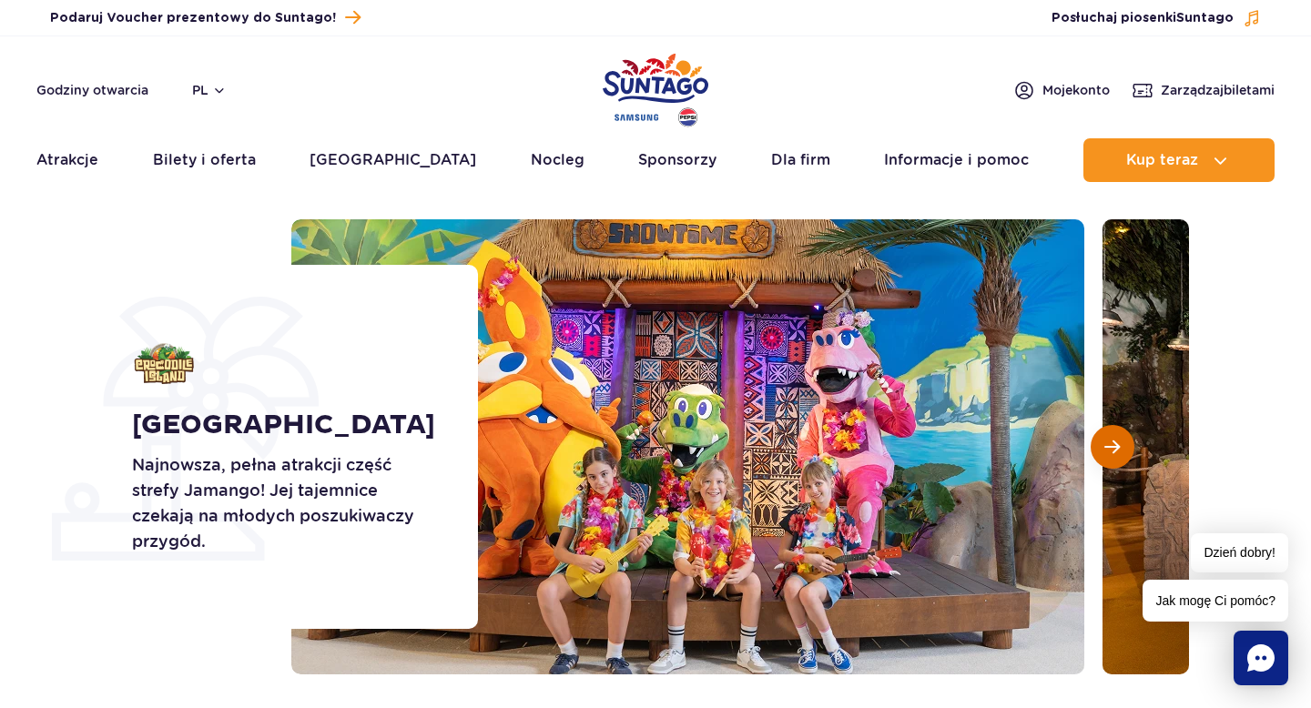
click at [1114, 441] on span "Następny slajd" at bounding box center [1112, 447] width 15 height 16
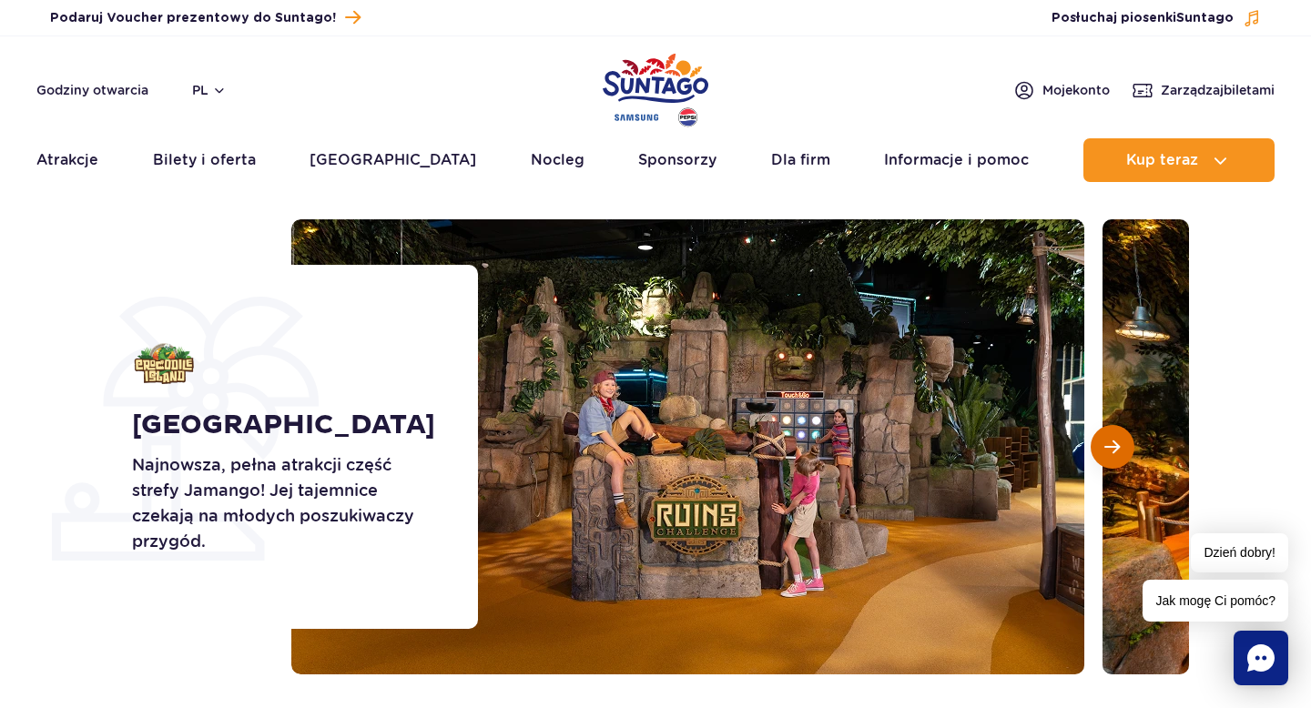
click at [1114, 441] on span "Następny slajd" at bounding box center [1112, 447] width 15 height 16
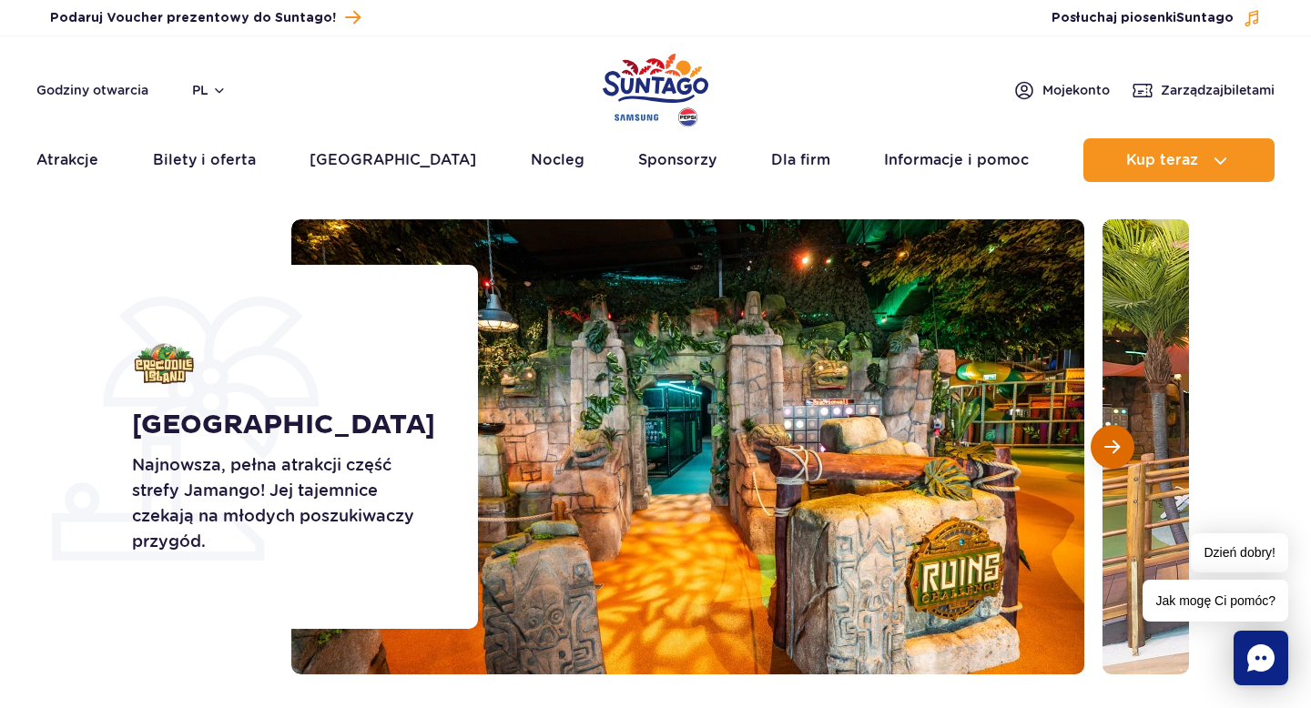
click at [1114, 441] on span "Następny slajd" at bounding box center [1112, 447] width 15 height 16
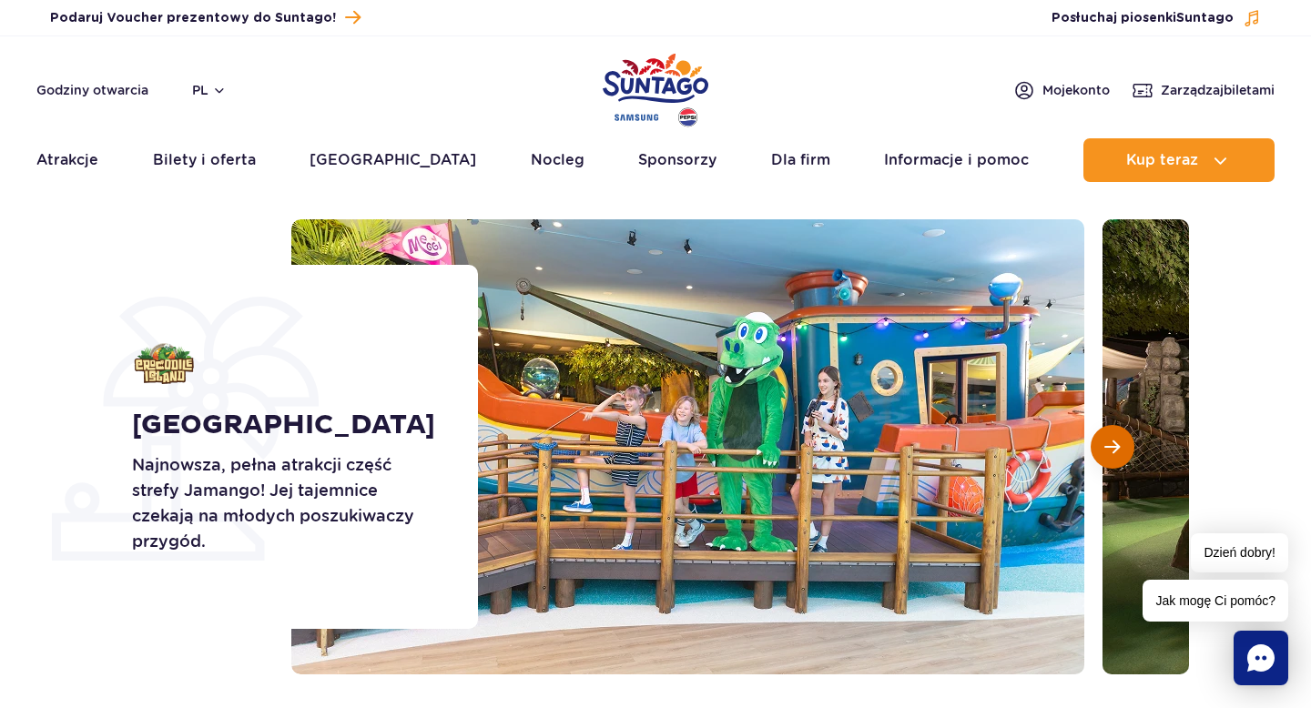
click at [1110, 436] on button "Następny slajd" at bounding box center [1113, 447] width 44 height 44
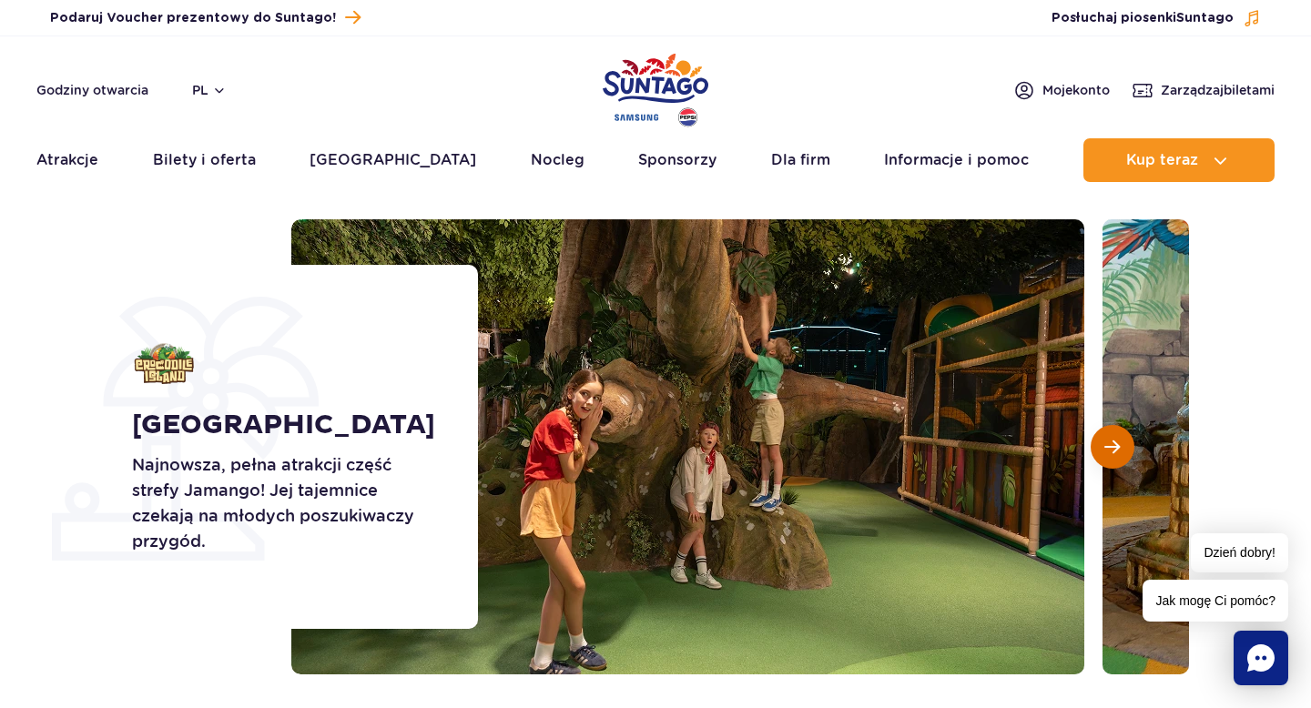
click at [1116, 439] on span "Następny slajd" at bounding box center [1112, 447] width 15 height 16
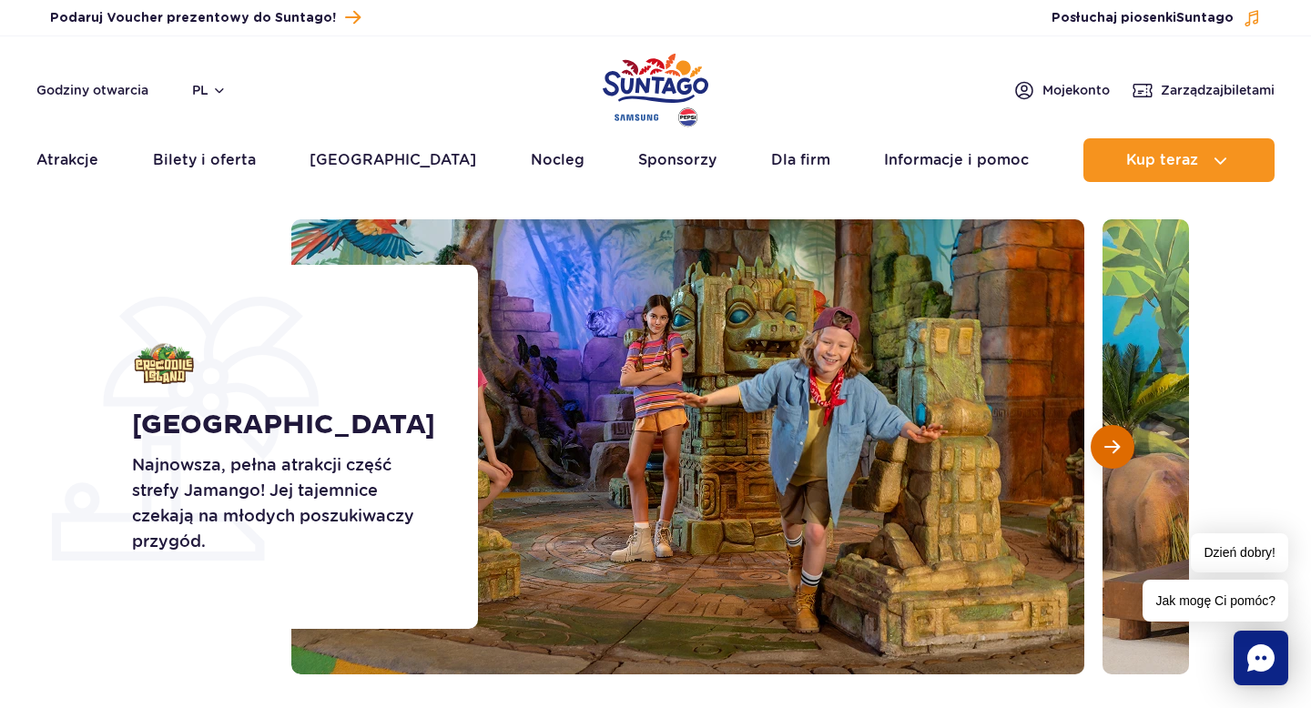
click at [1117, 449] on span "Następny slajd" at bounding box center [1112, 447] width 15 height 16
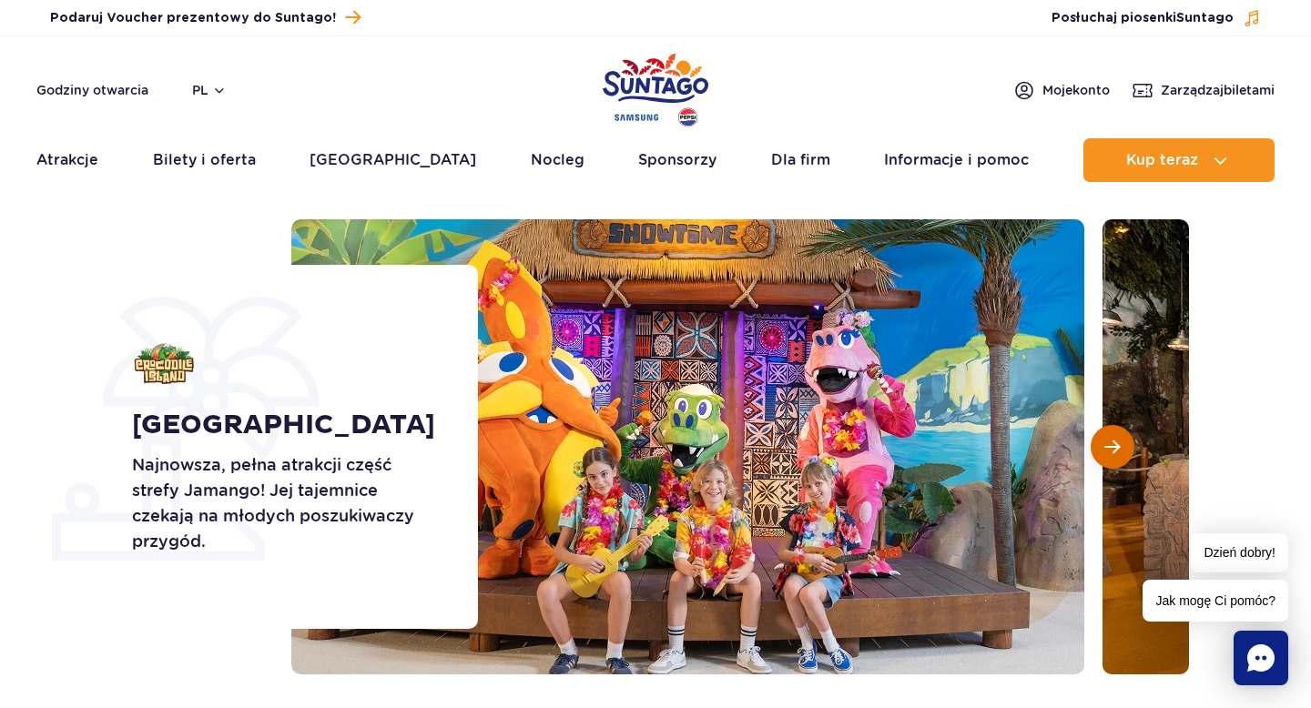
click at [1117, 449] on span "Następny slajd" at bounding box center [1112, 447] width 15 height 16
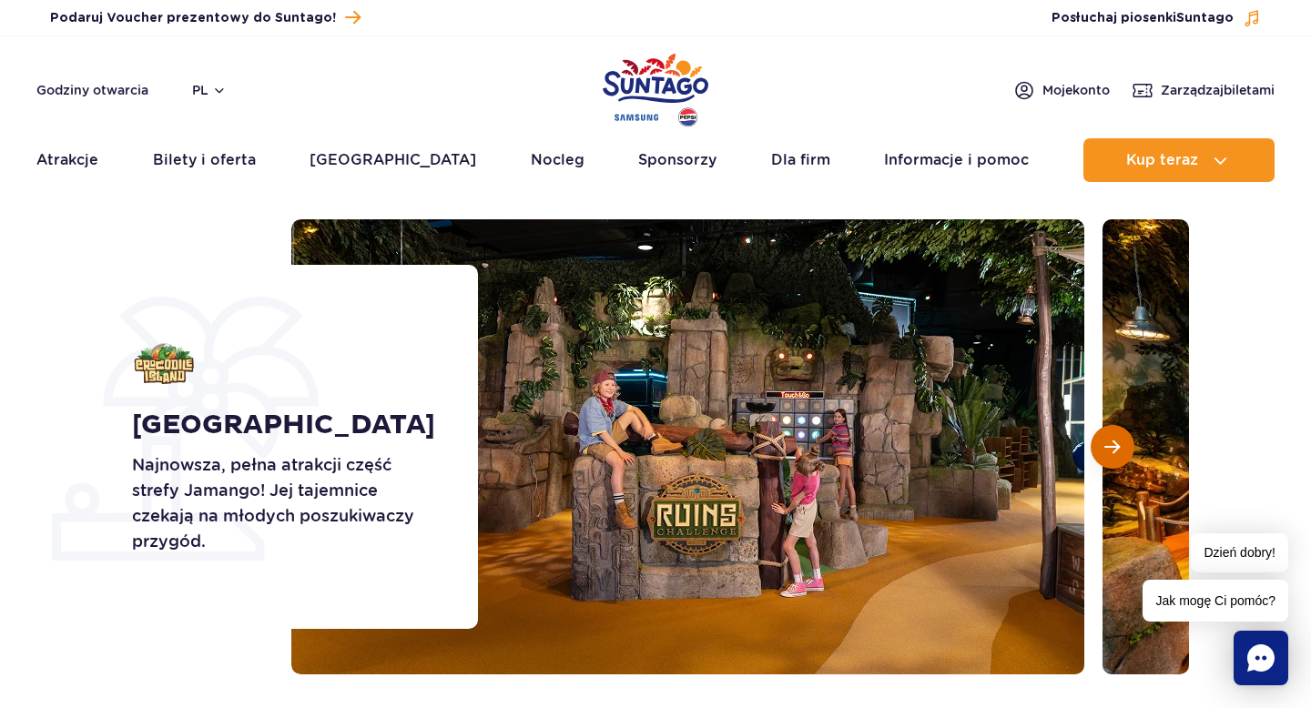
click at [1117, 452] on span "Następny slajd" at bounding box center [1112, 447] width 15 height 16
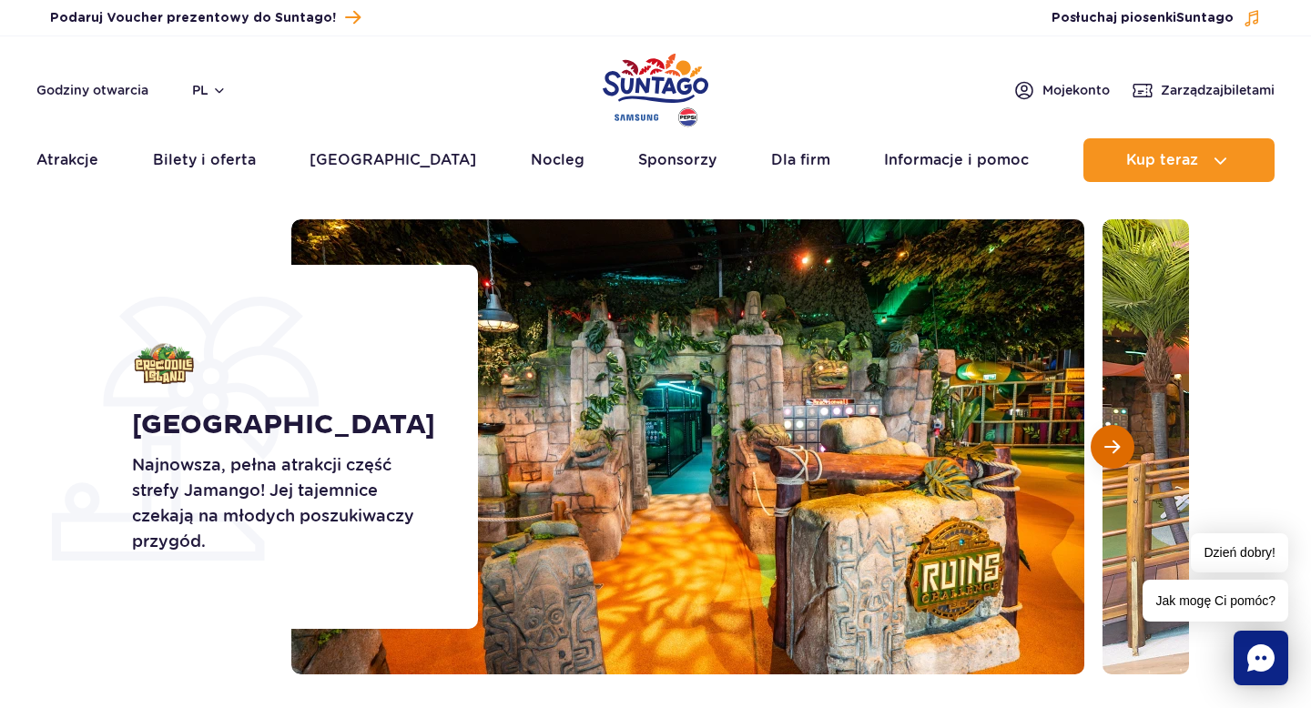
click at [1119, 448] on span "Następny slajd" at bounding box center [1112, 447] width 15 height 16
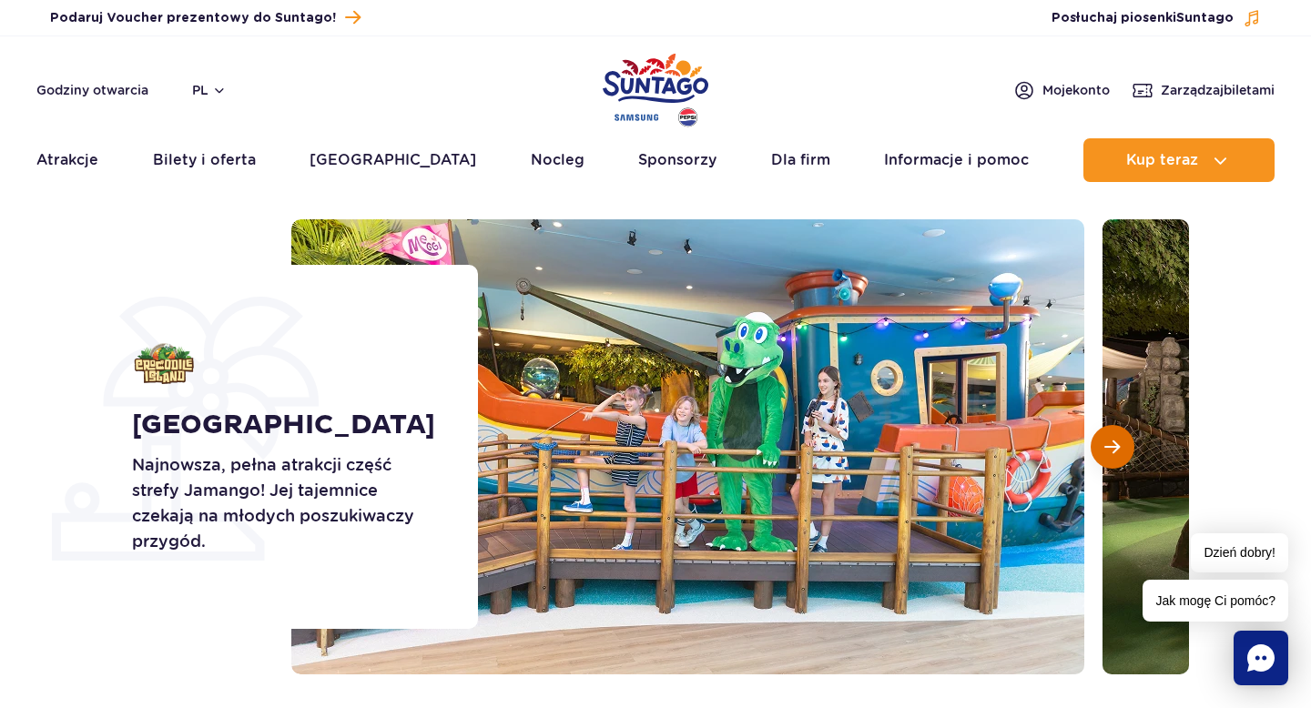
click at [1115, 442] on span "Następny slajd" at bounding box center [1112, 447] width 15 height 16
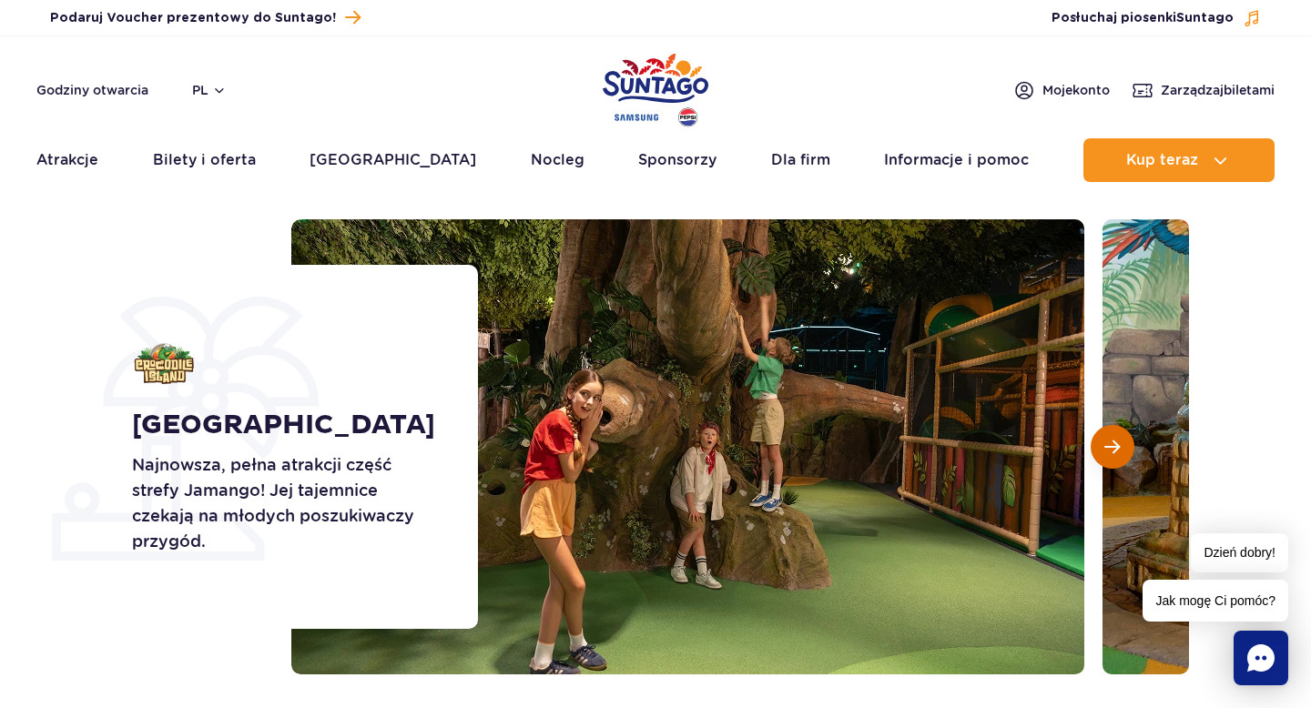
click at [1120, 443] on button "Następny slajd" at bounding box center [1113, 447] width 44 height 44
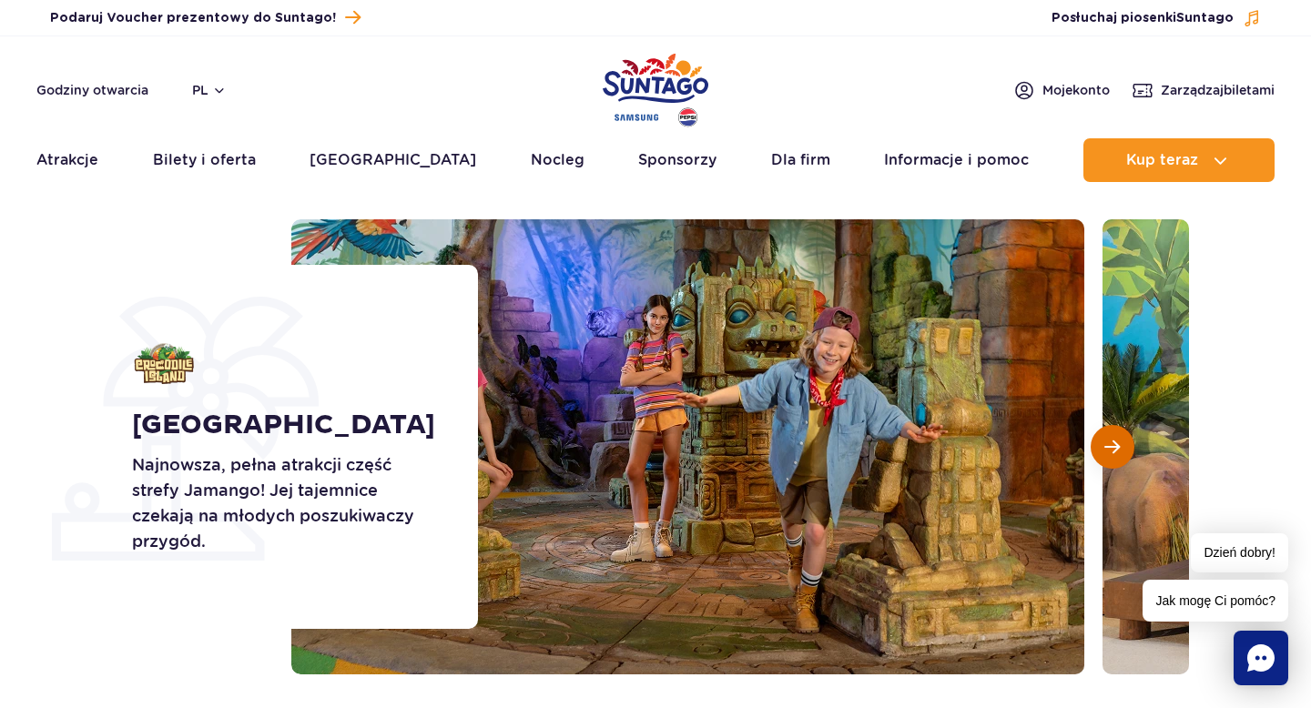
click at [1105, 443] on span "Następny slajd" at bounding box center [1112, 447] width 15 height 16
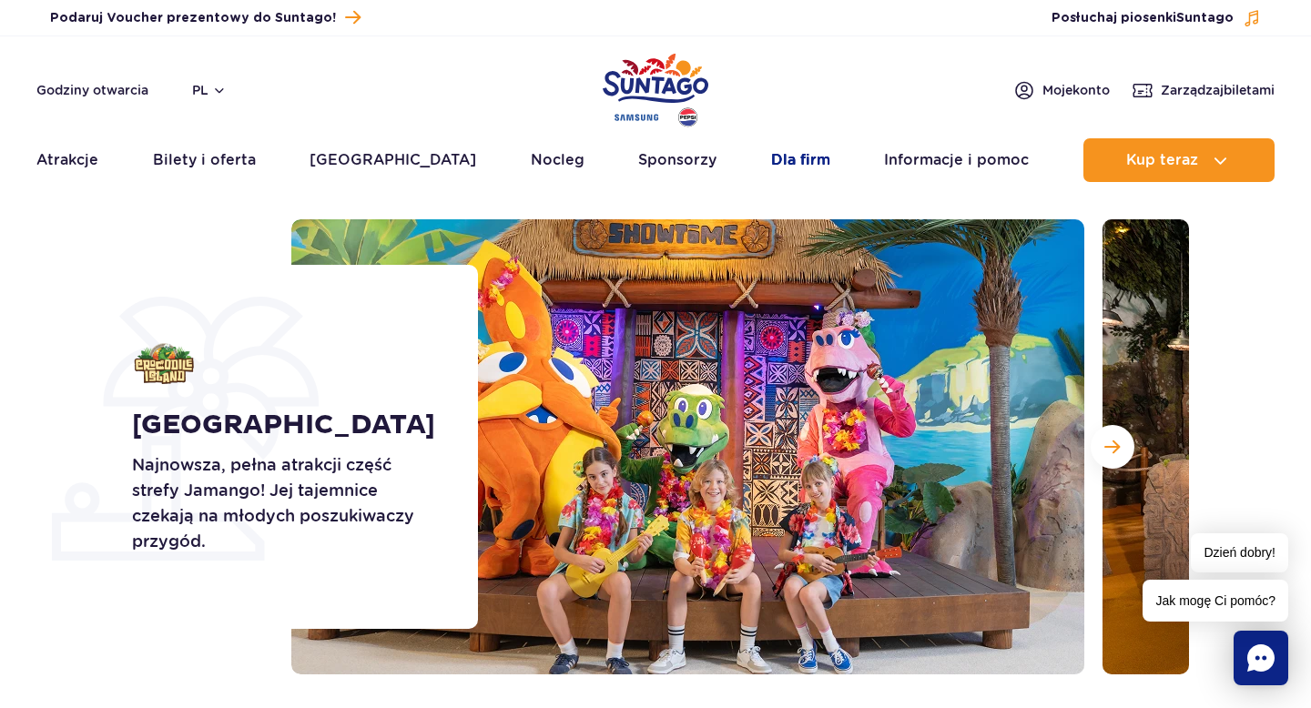
click at [772, 158] on link "Dla firm" at bounding box center [800, 160] width 59 height 44
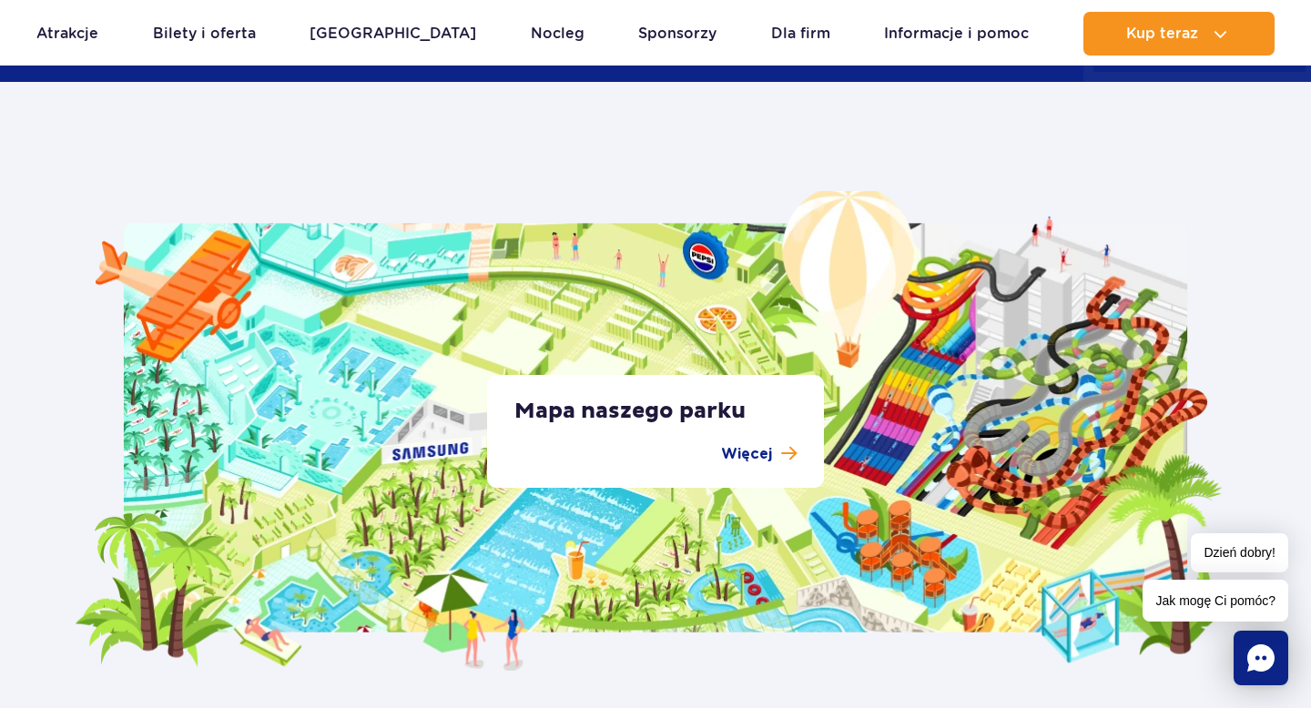
scroll to position [3309, 0]
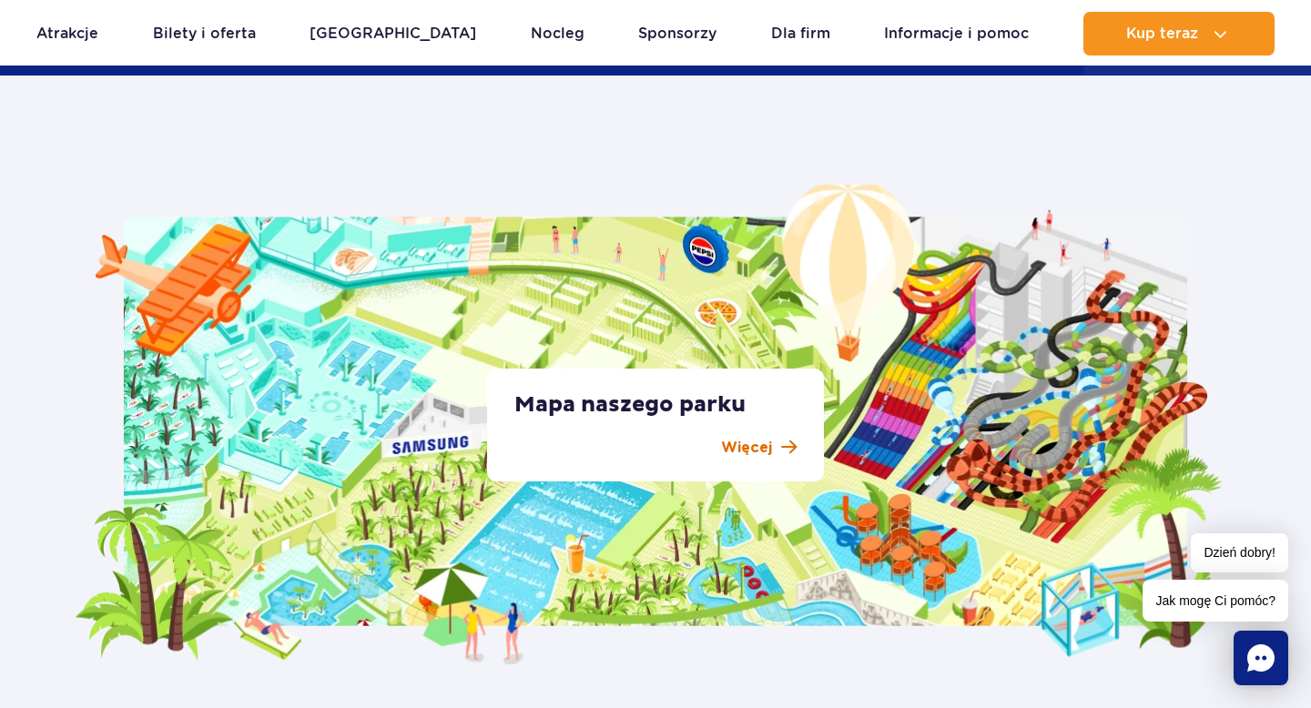
click at [766, 439] on p "Więcej" at bounding box center [746, 448] width 51 height 22
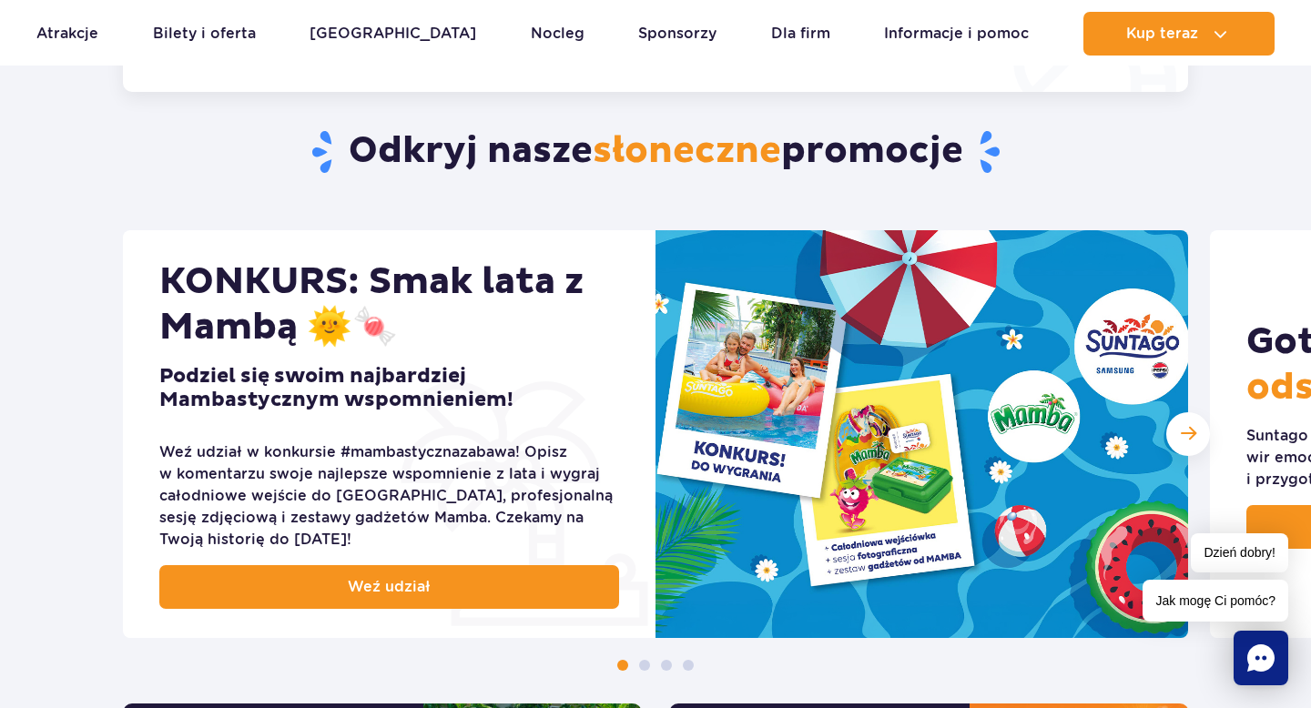
scroll to position [619, 0]
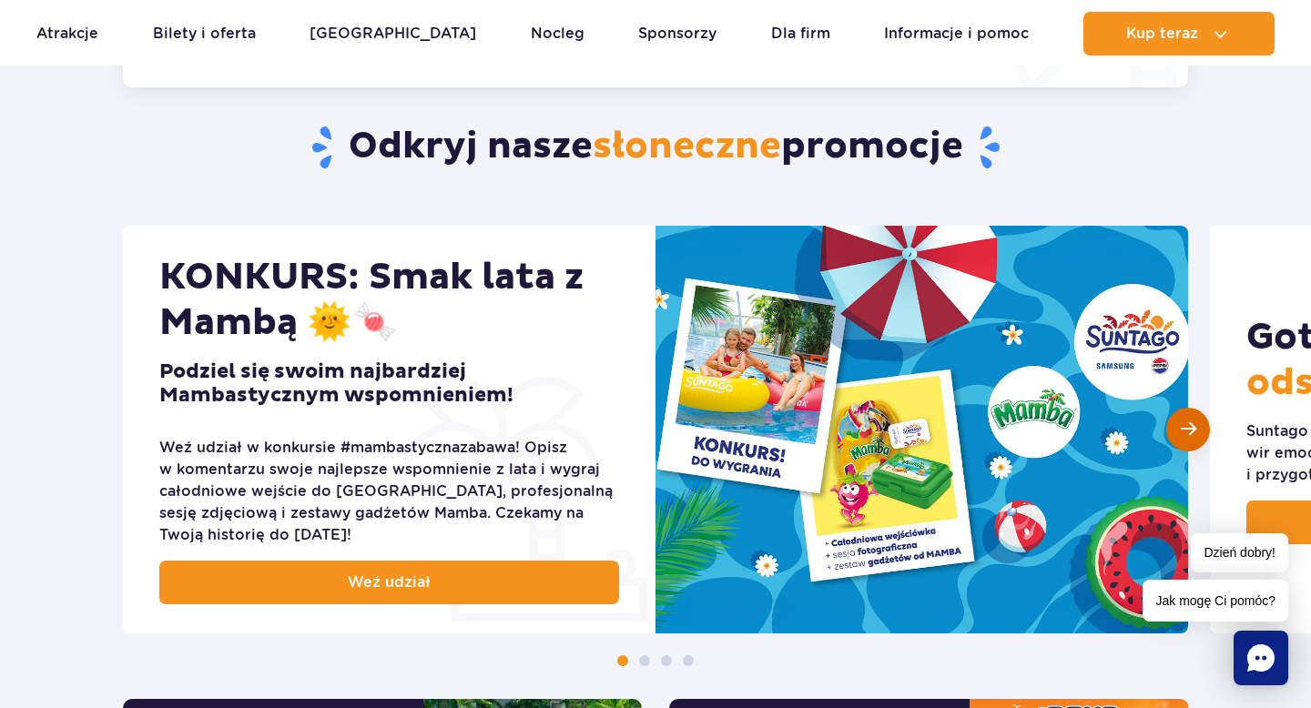
click at [1187, 437] on span "Następny slajd" at bounding box center [1188, 429] width 15 height 17
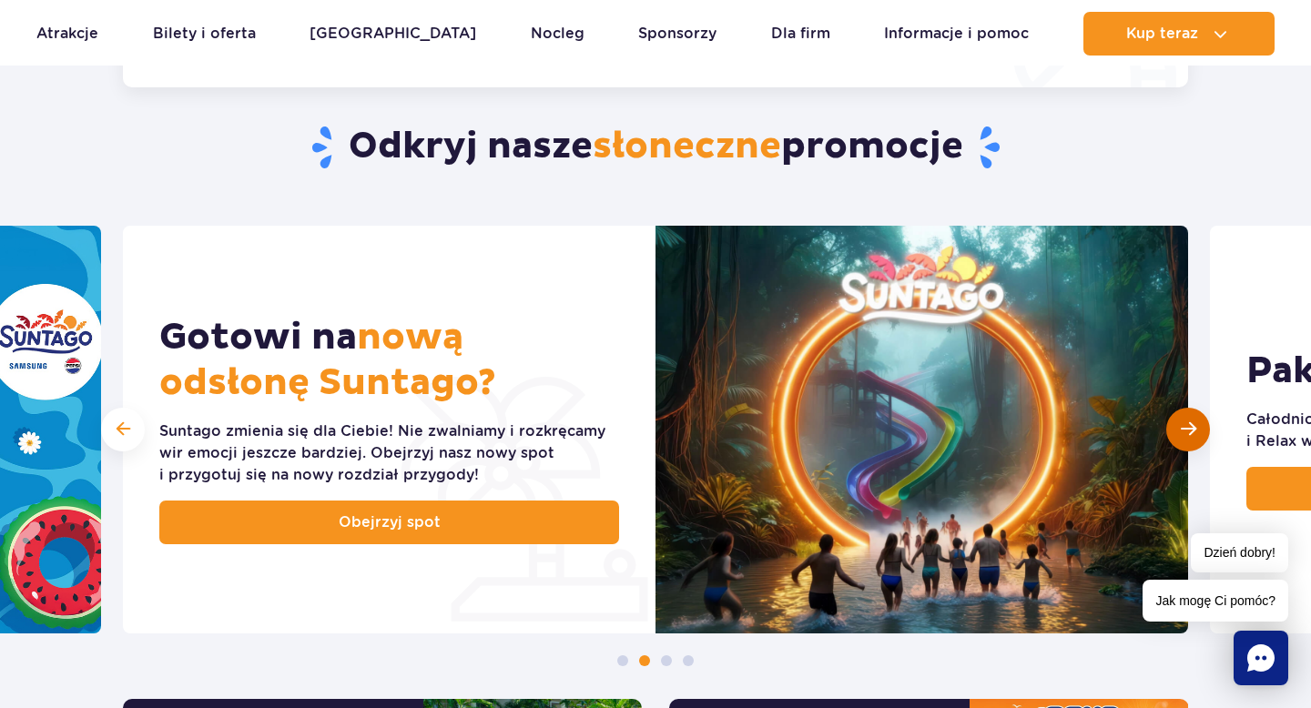
click at [1192, 431] on span "Następny slajd" at bounding box center [1188, 429] width 15 height 17
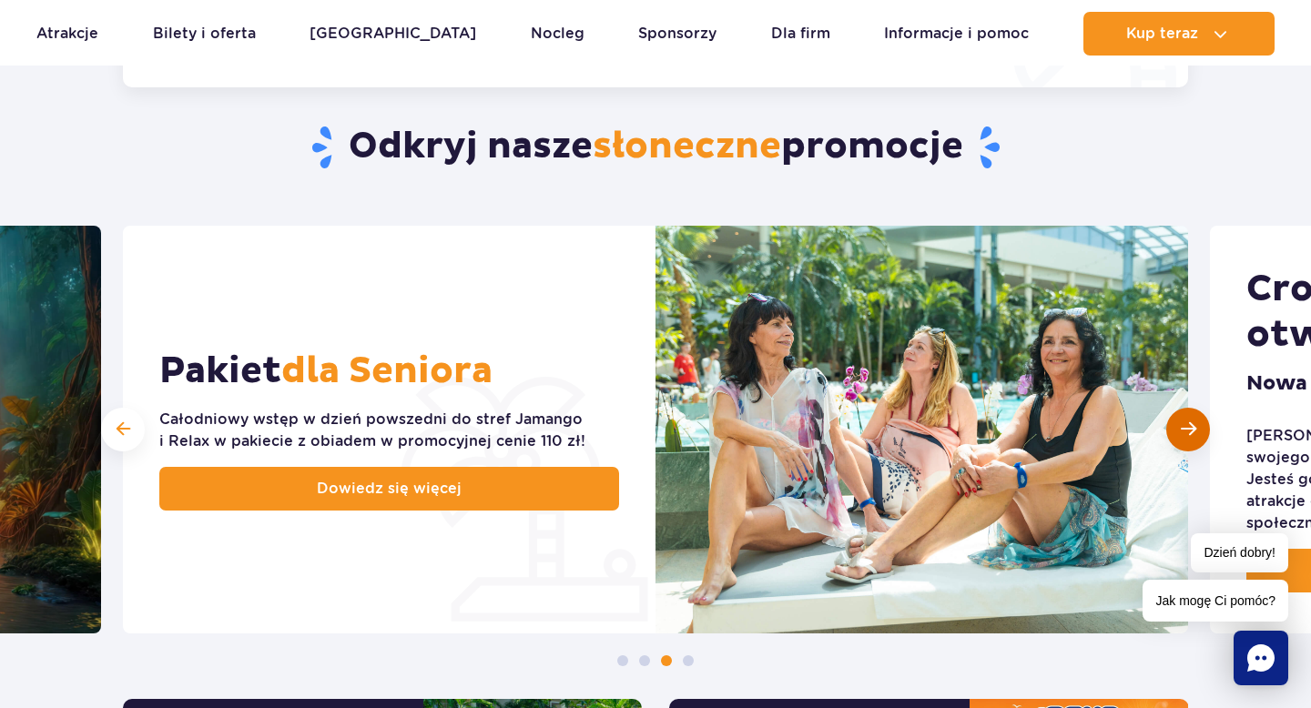
click at [1190, 428] on span "Następny slajd" at bounding box center [1188, 429] width 15 height 17
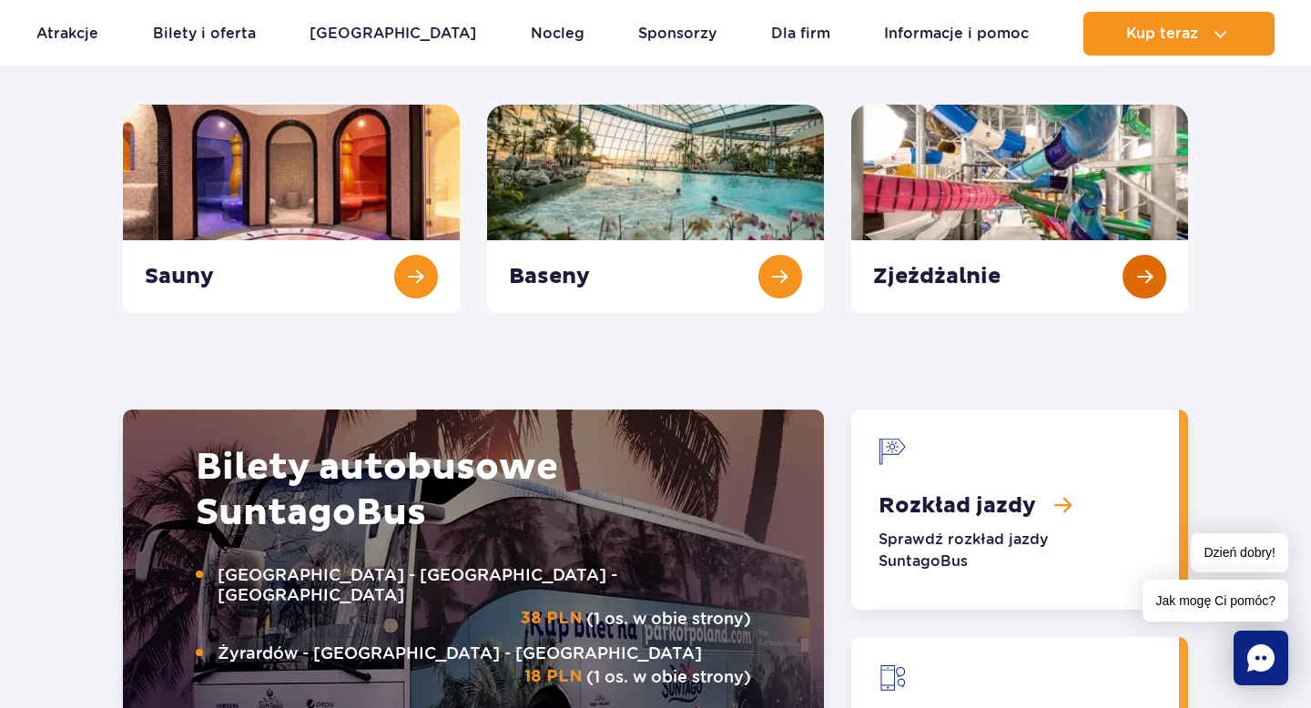
scroll to position [1818, 0]
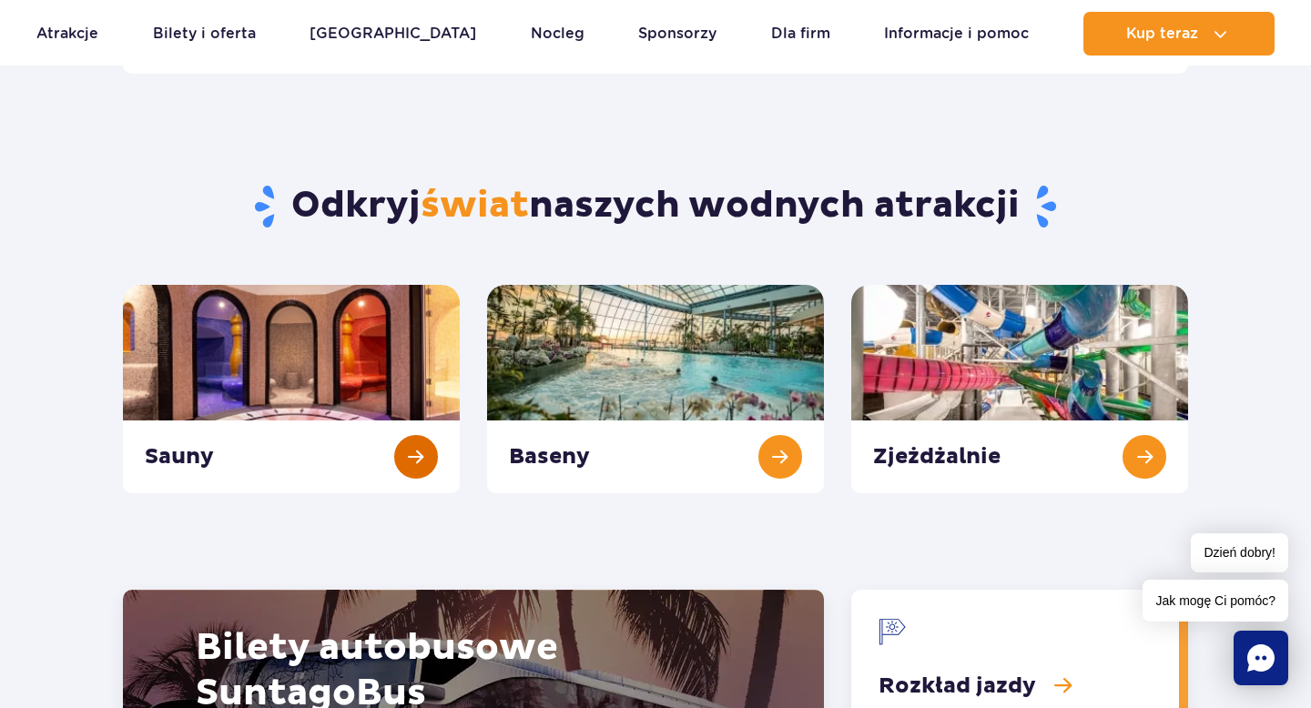
click at [415, 444] on link "Sauny" at bounding box center [291, 389] width 337 height 209
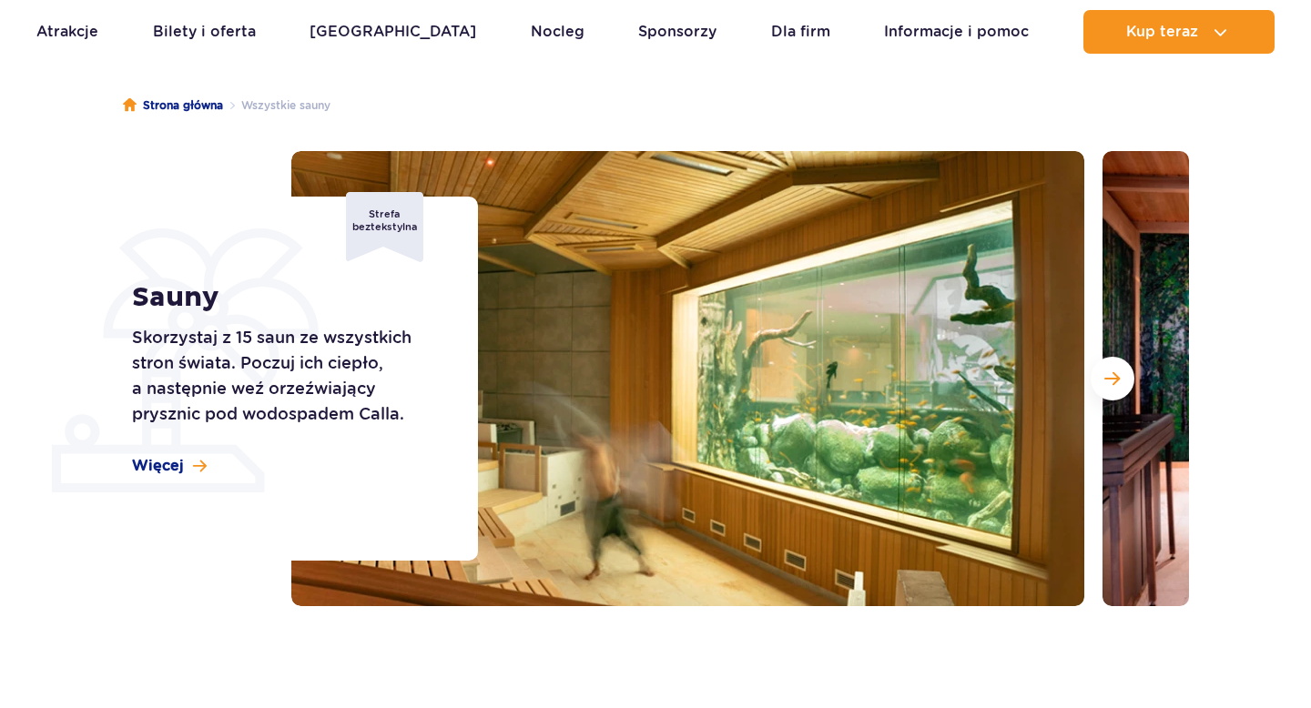
scroll to position [188, 0]
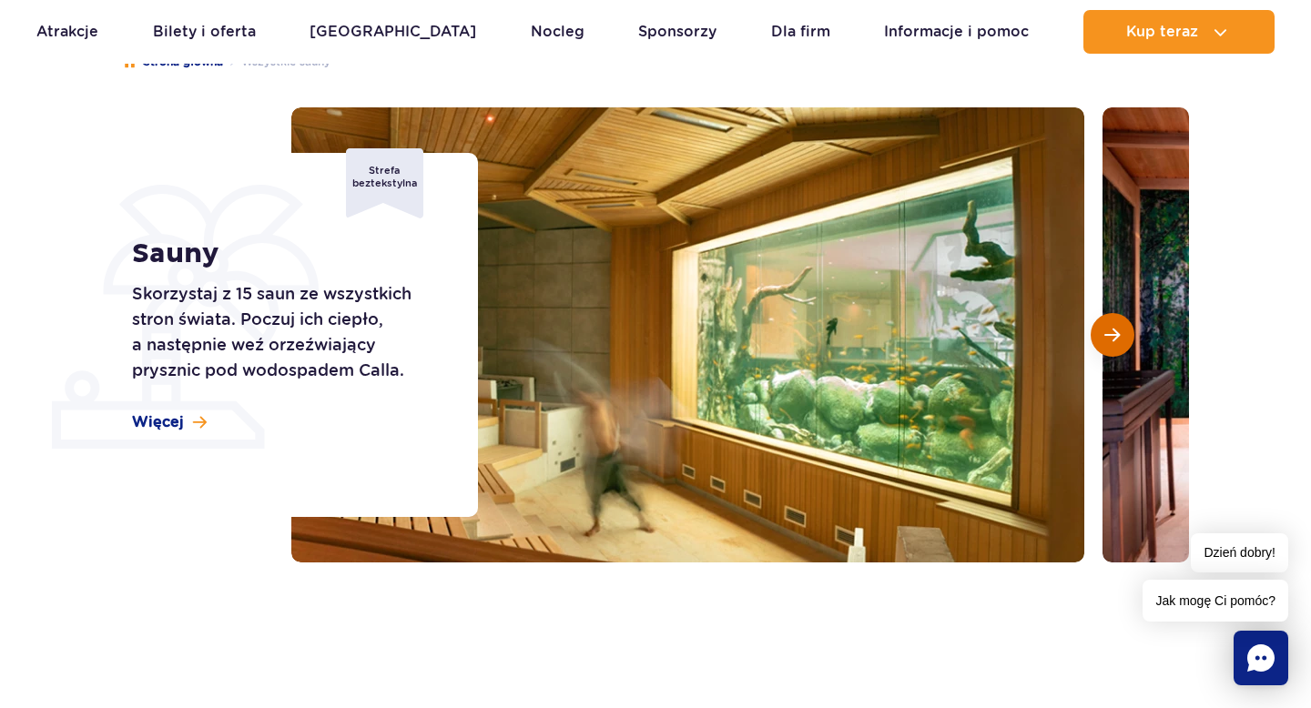
click at [1115, 333] on span "Następny slajd" at bounding box center [1112, 335] width 15 height 16
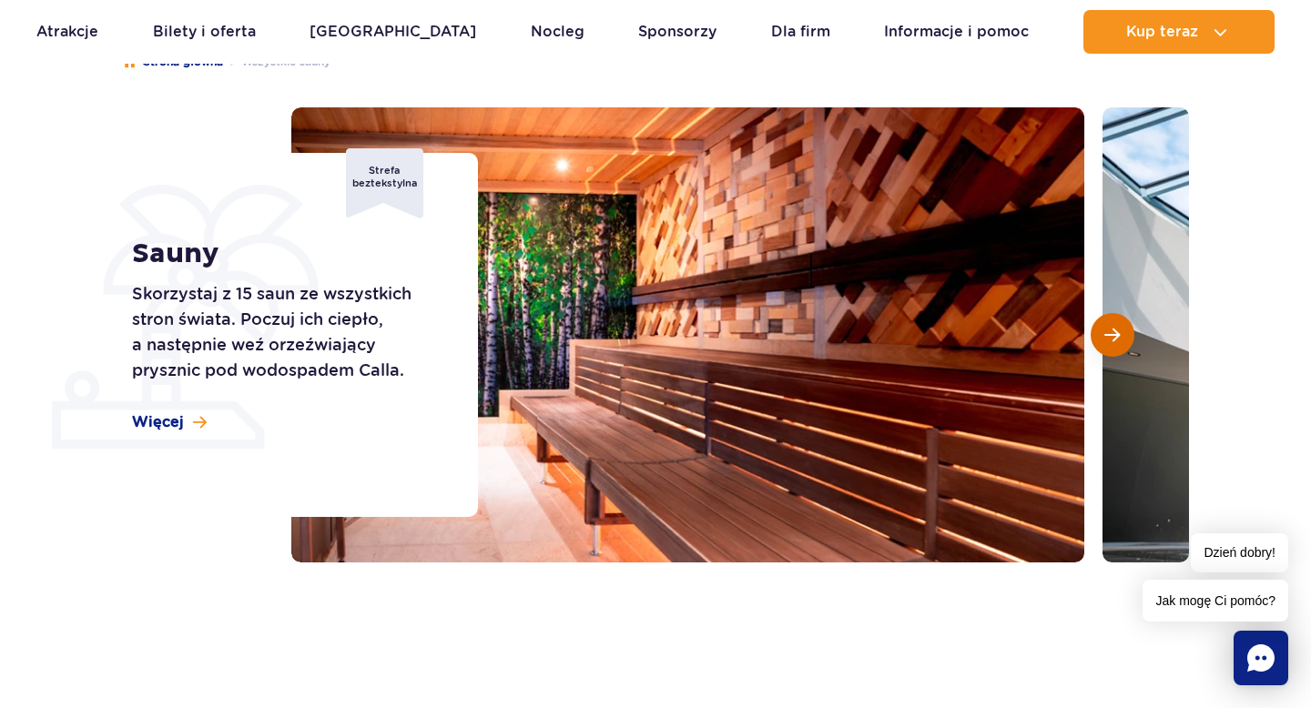
click at [1113, 331] on span "Następny slajd" at bounding box center [1112, 335] width 15 height 16
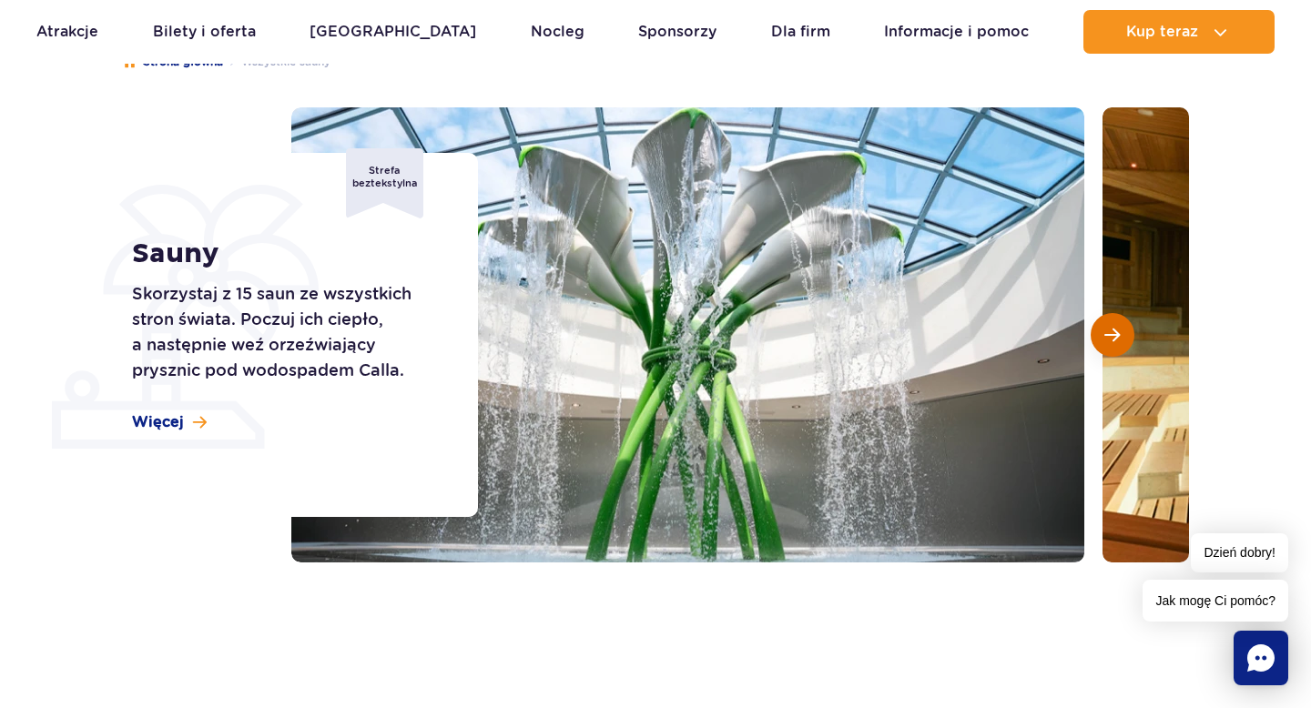
click at [1113, 331] on span "Następny slajd" at bounding box center [1112, 335] width 15 height 16
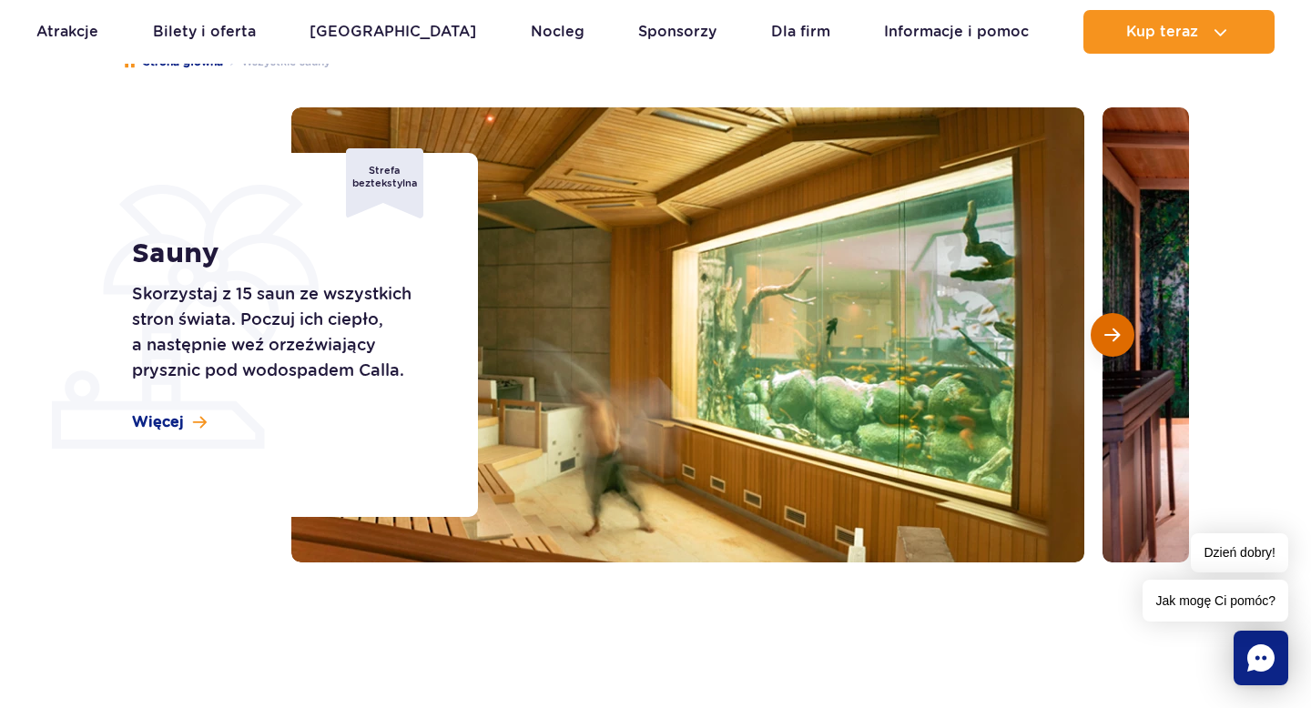
click at [1111, 331] on span "Następny slajd" at bounding box center [1112, 335] width 15 height 16
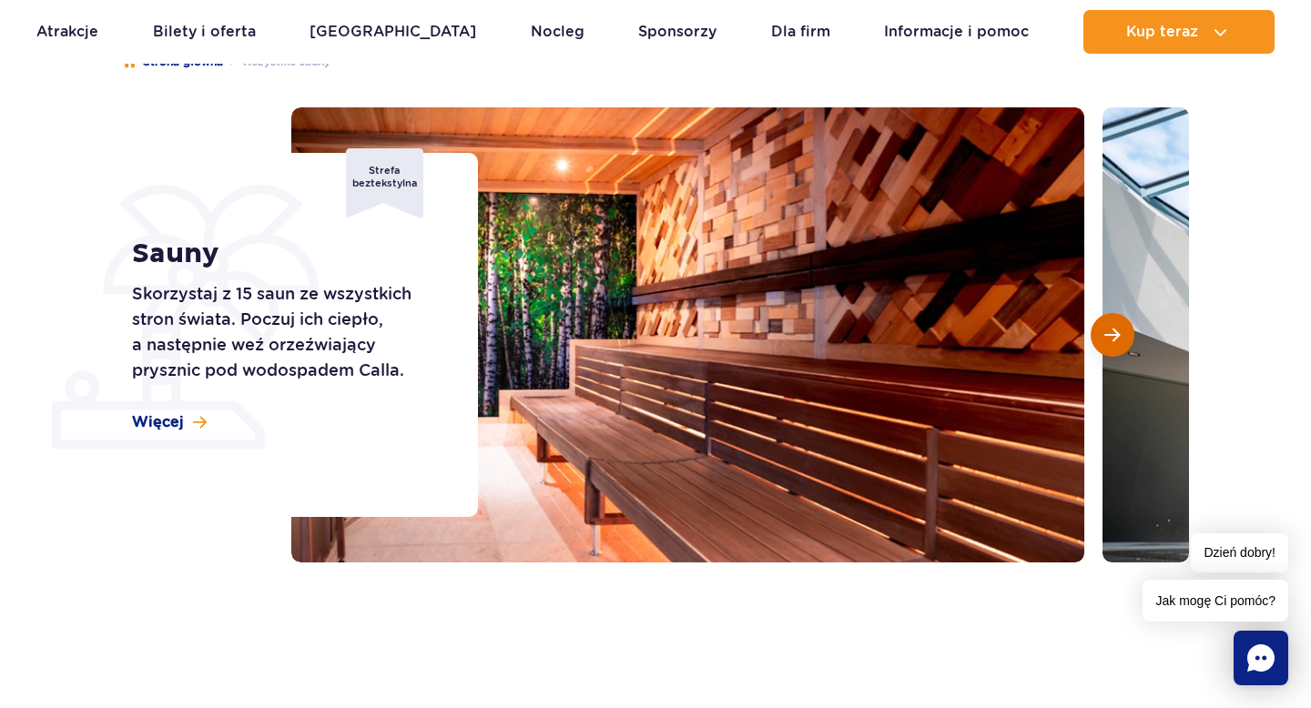
click at [1111, 331] on span "Następny slajd" at bounding box center [1112, 335] width 15 height 16
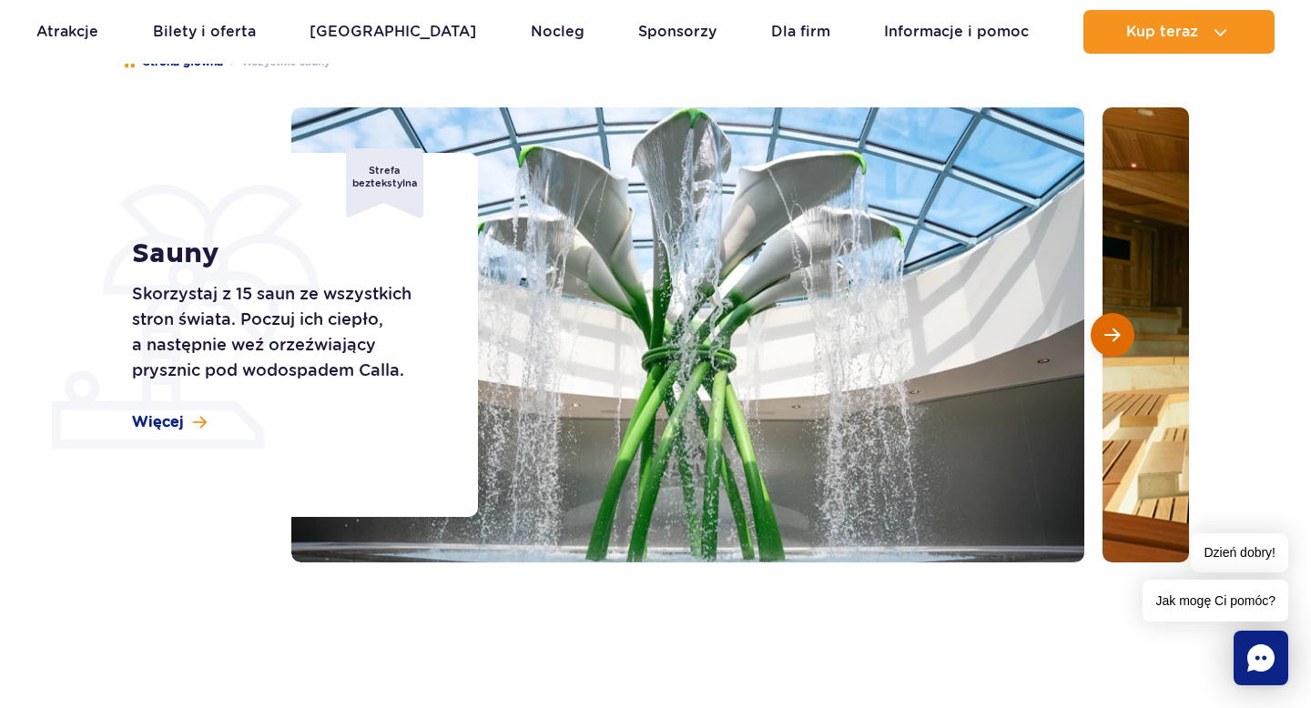
click at [1109, 330] on span "Następny slajd" at bounding box center [1112, 335] width 15 height 16
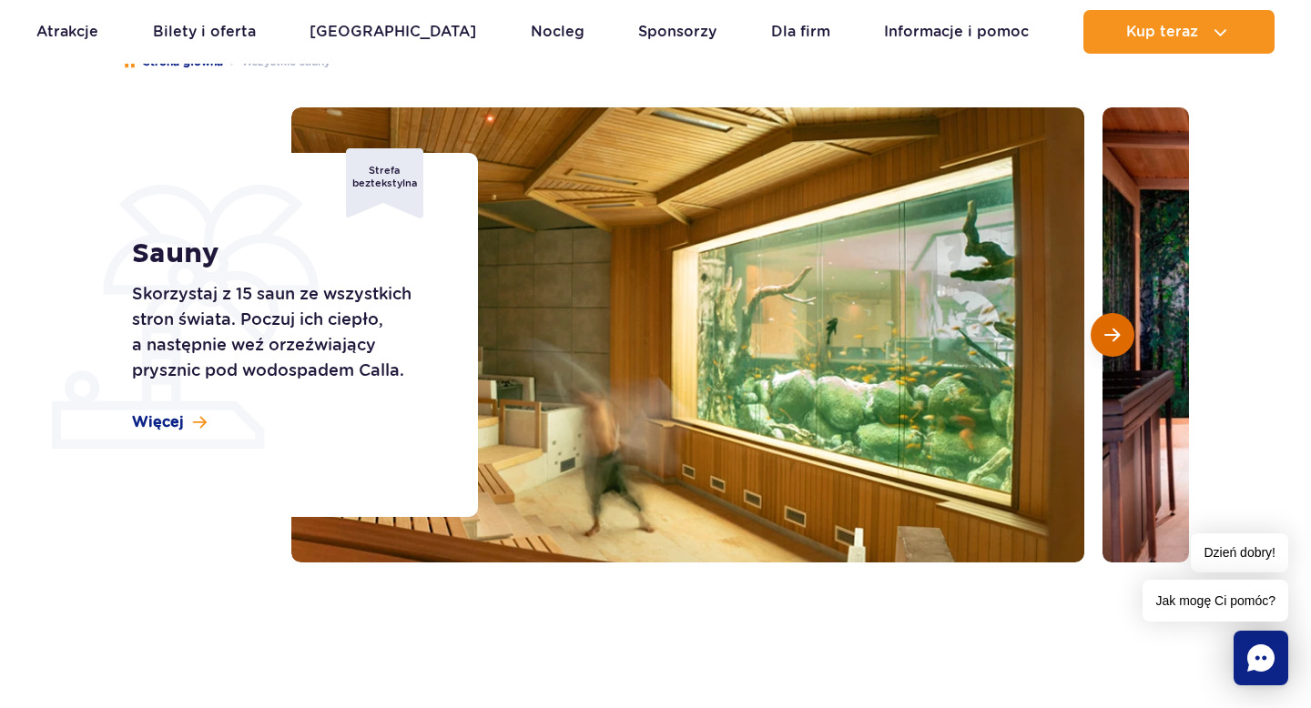
click at [1114, 331] on span "Następny slajd" at bounding box center [1112, 335] width 15 height 16
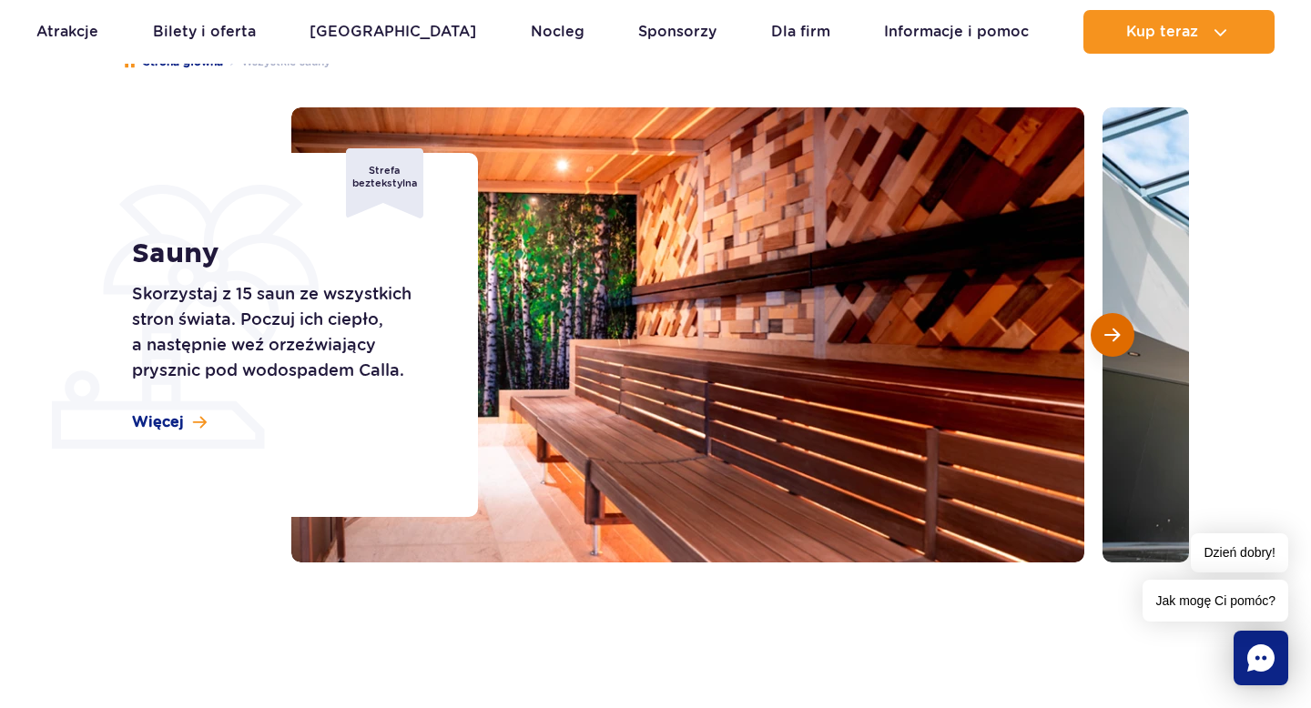
click at [1117, 332] on span "Następny slajd" at bounding box center [1112, 335] width 15 height 16
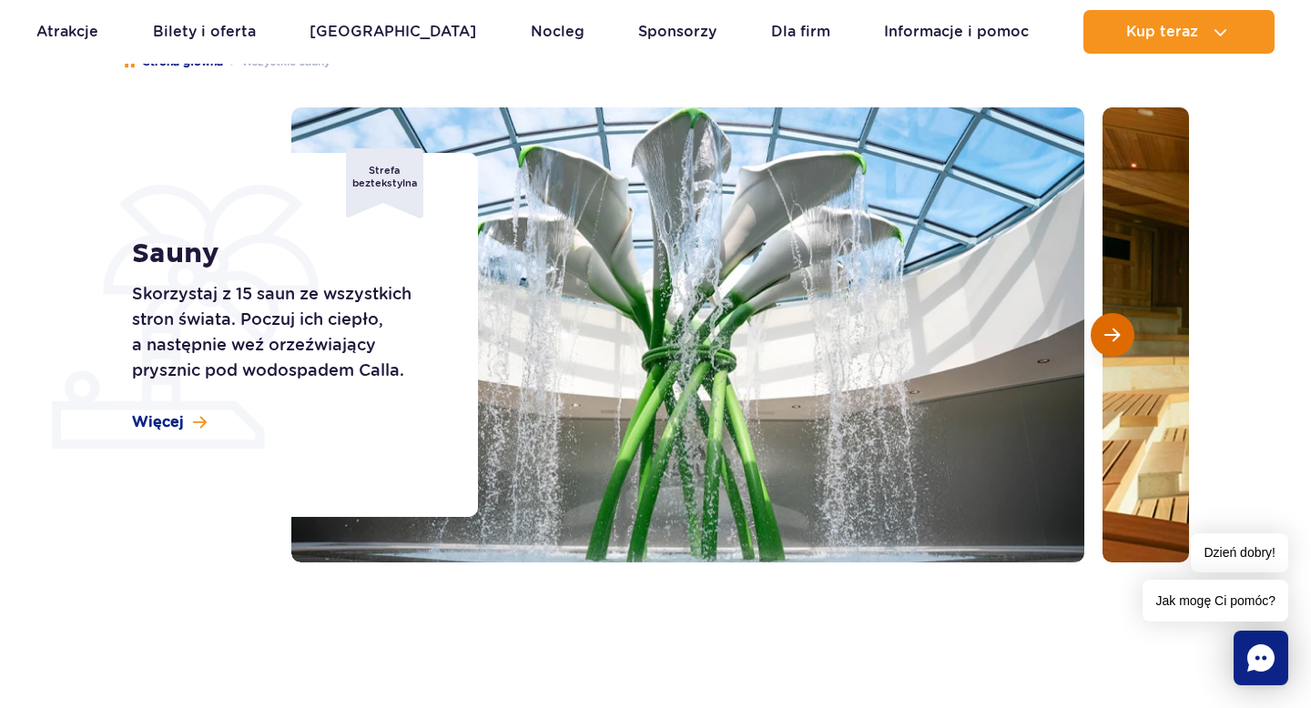
click at [1117, 332] on span "Następny slajd" at bounding box center [1112, 335] width 15 height 16
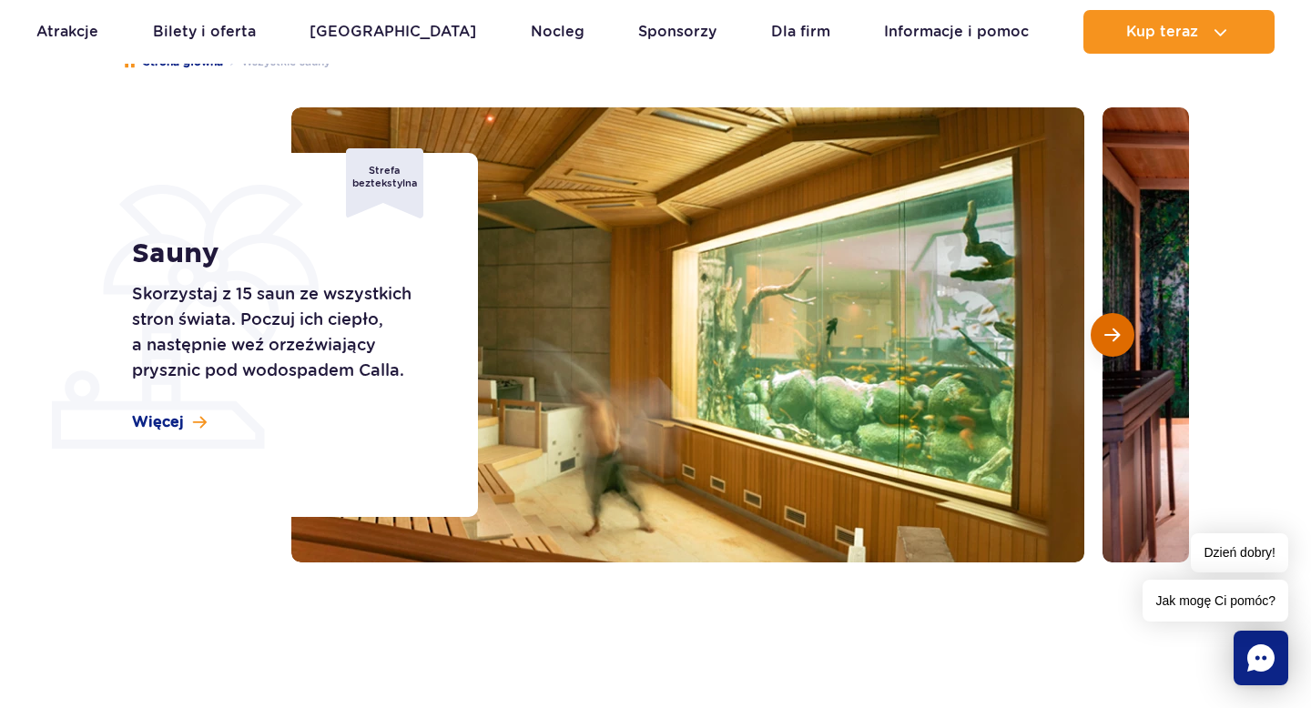
click at [1117, 332] on span "Następny slajd" at bounding box center [1112, 335] width 15 height 16
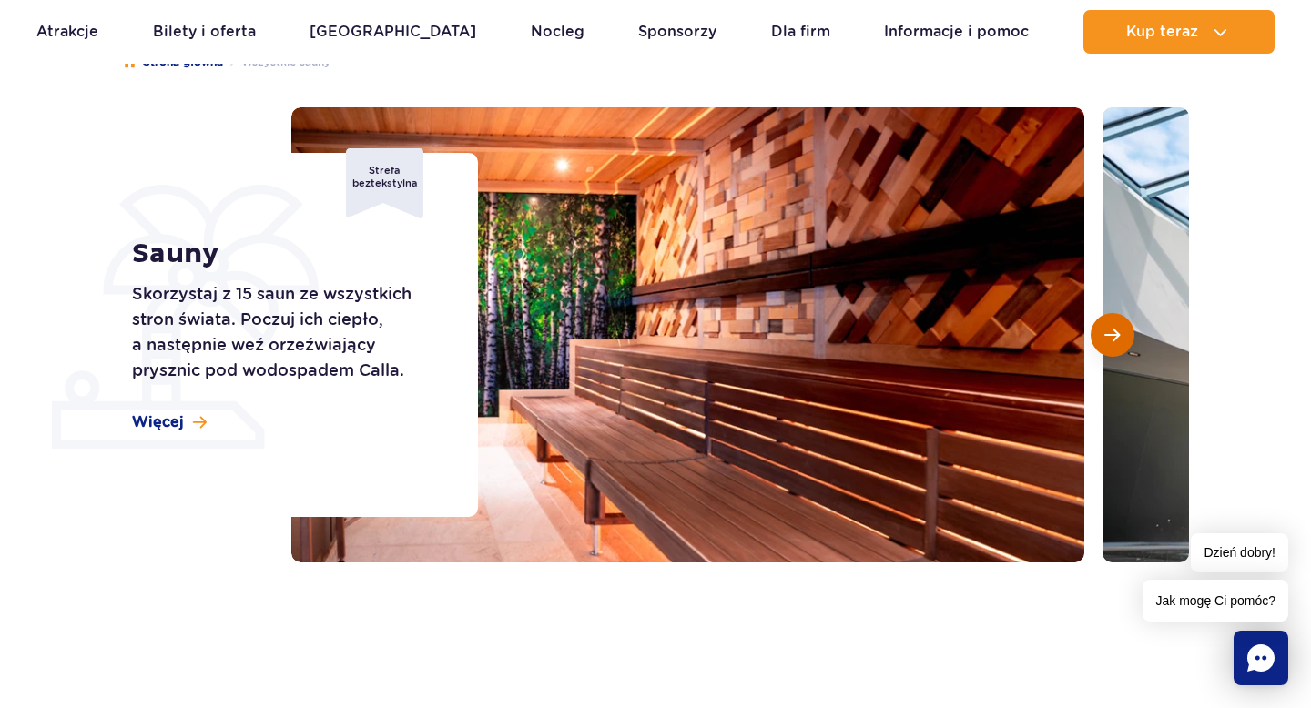
click at [1117, 333] on span "Następny slajd" at bounding box center [1112, 335] width 15 height 16
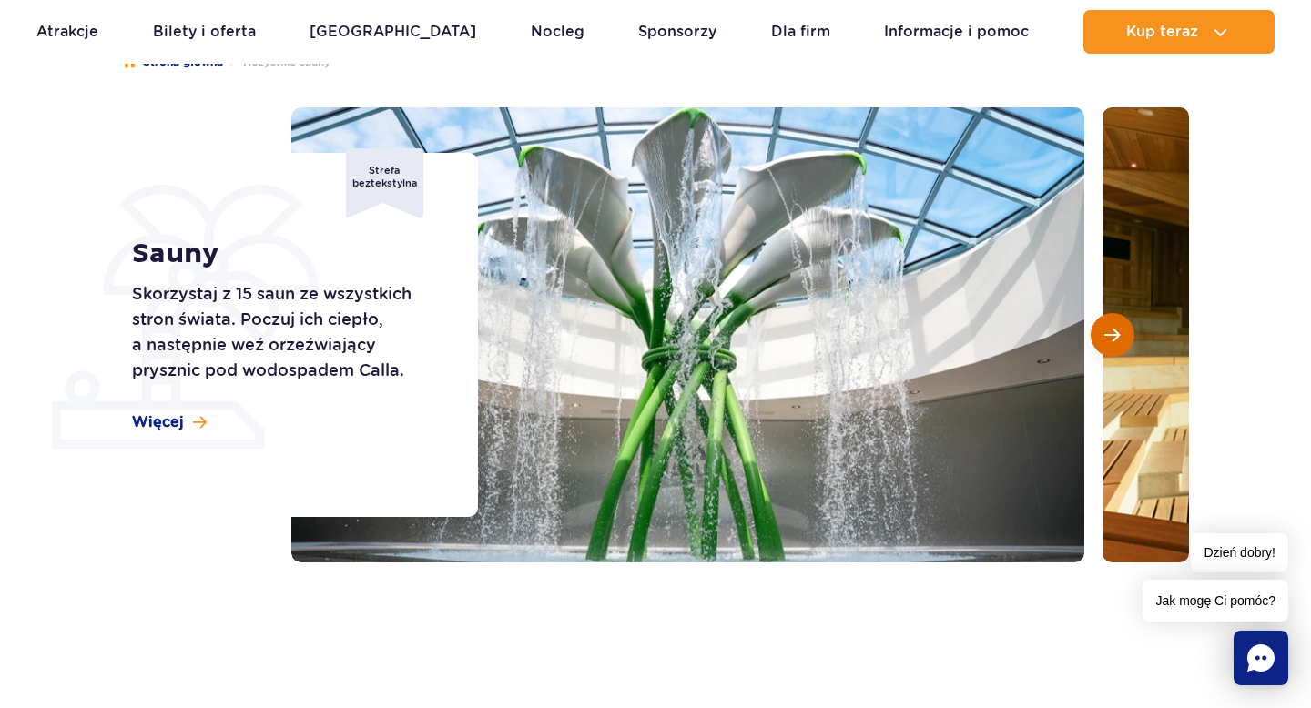
click at [1105, 331] on span "Następny slajd" at bounding box center [1112, 335] width 15 height 16
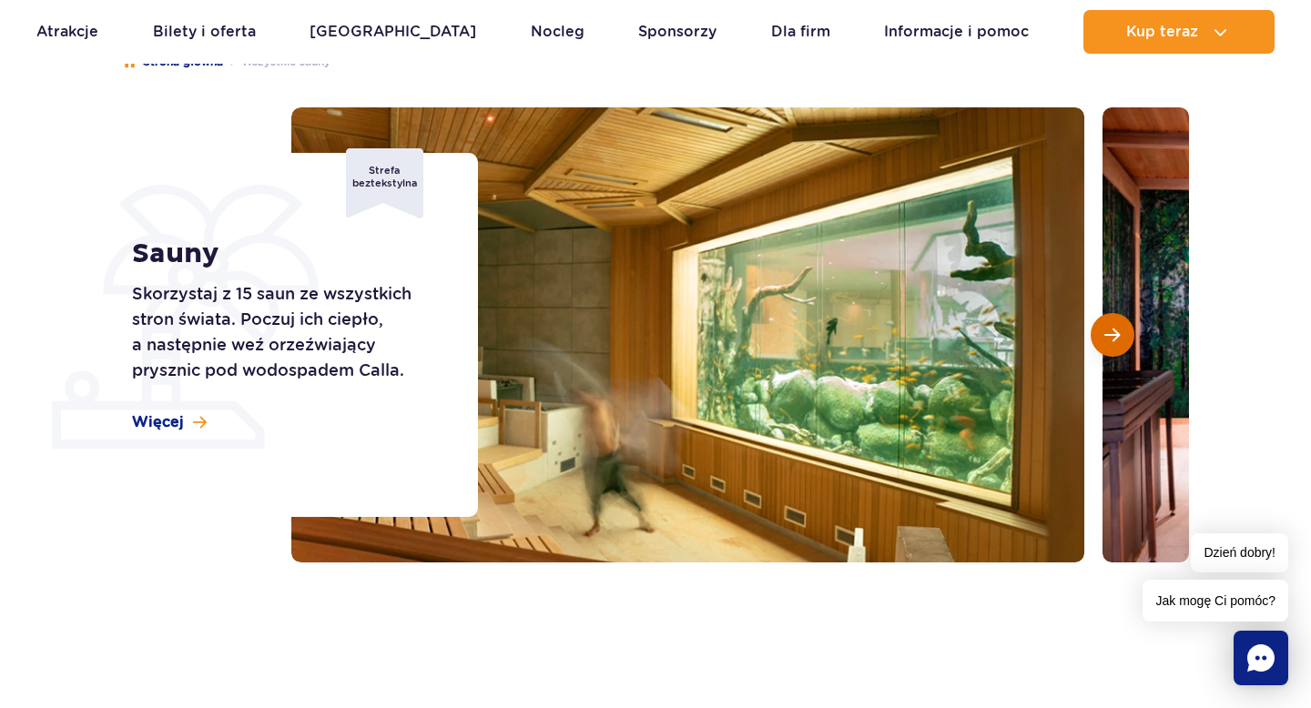
click at [1105, 331] on span "Następny slajd" at bounding box center [1112, 335] width 15 height 16
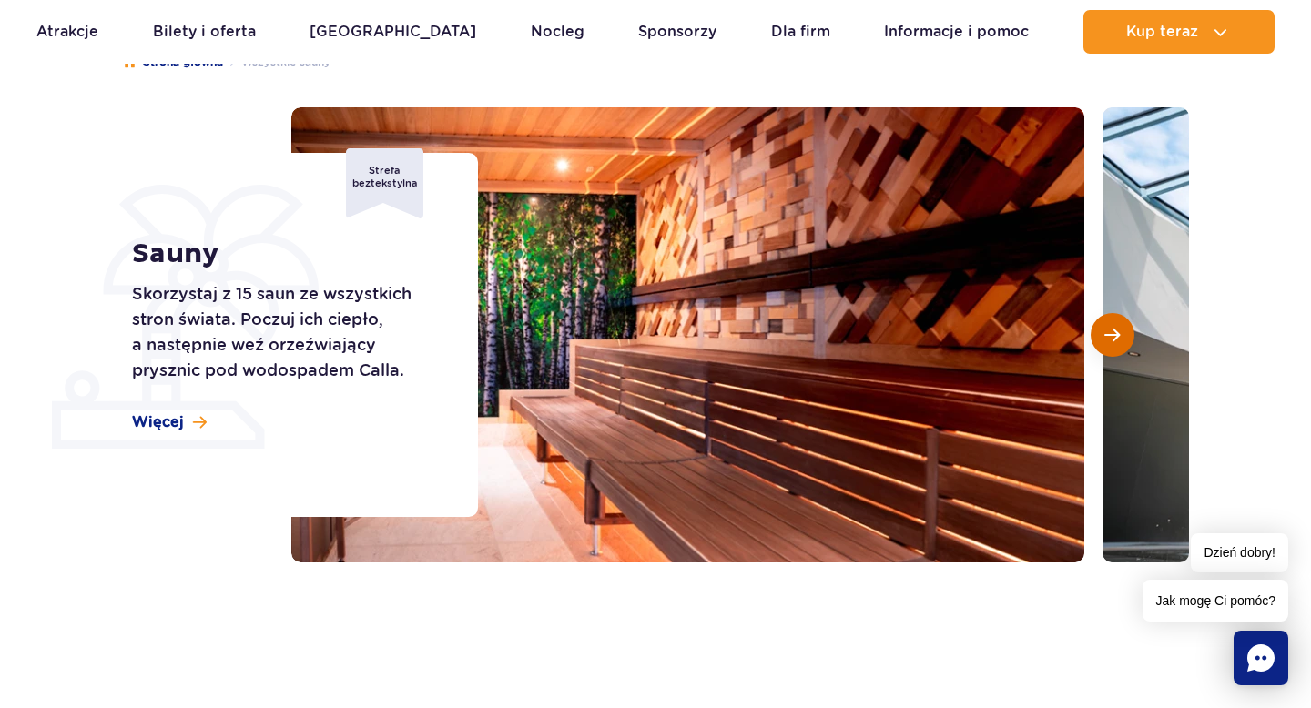
click at [1105, 331] on span "Następny slajd" at bounding box center [1112, 335] width 15 height 16
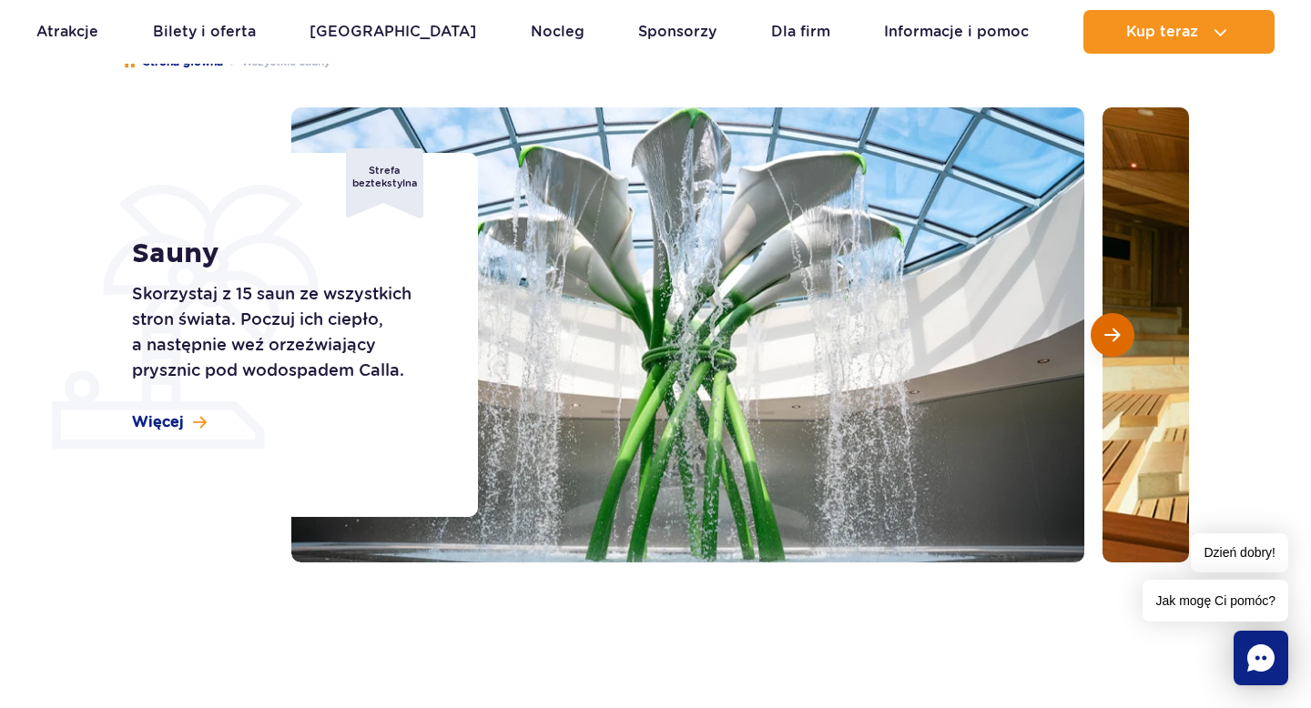
click at [1105, 331] on span "Następny slajd" at bounding box center [1112, 335] width 15 height 16
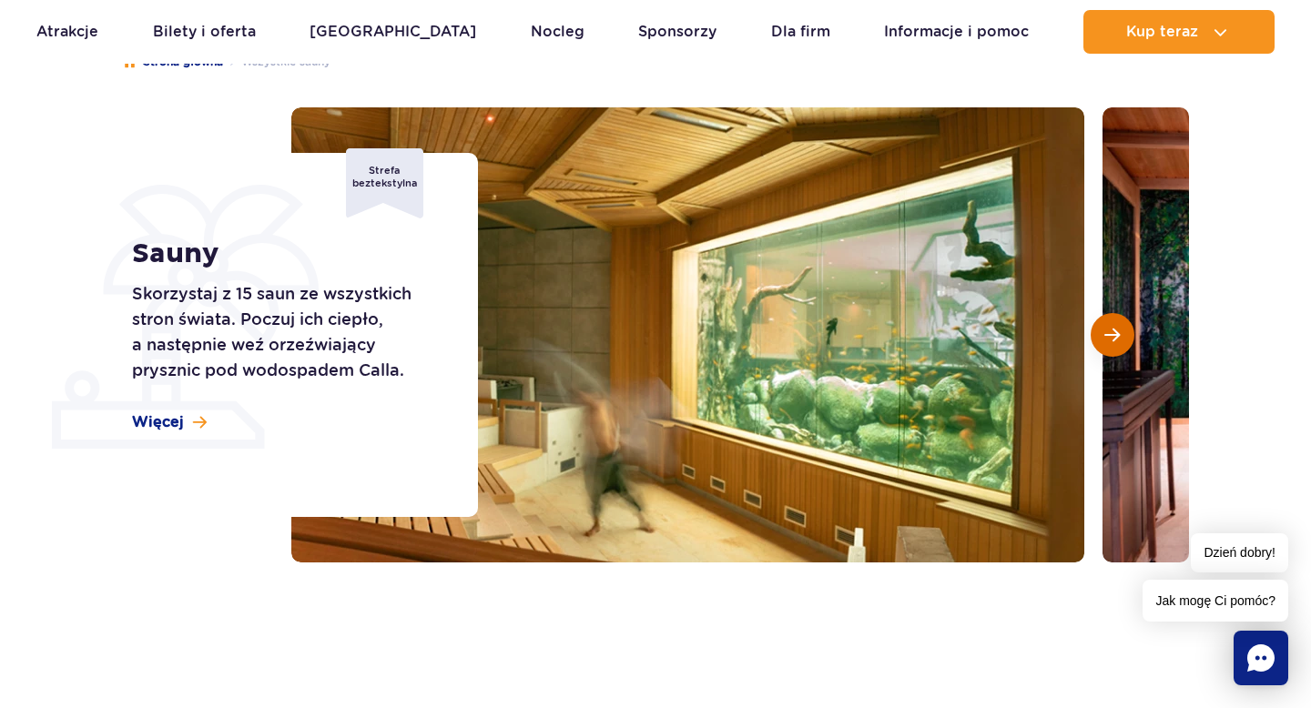
click at [1105, 331] on span "Następny slajd" at bounding box center [1112, 335] width 15 height 16
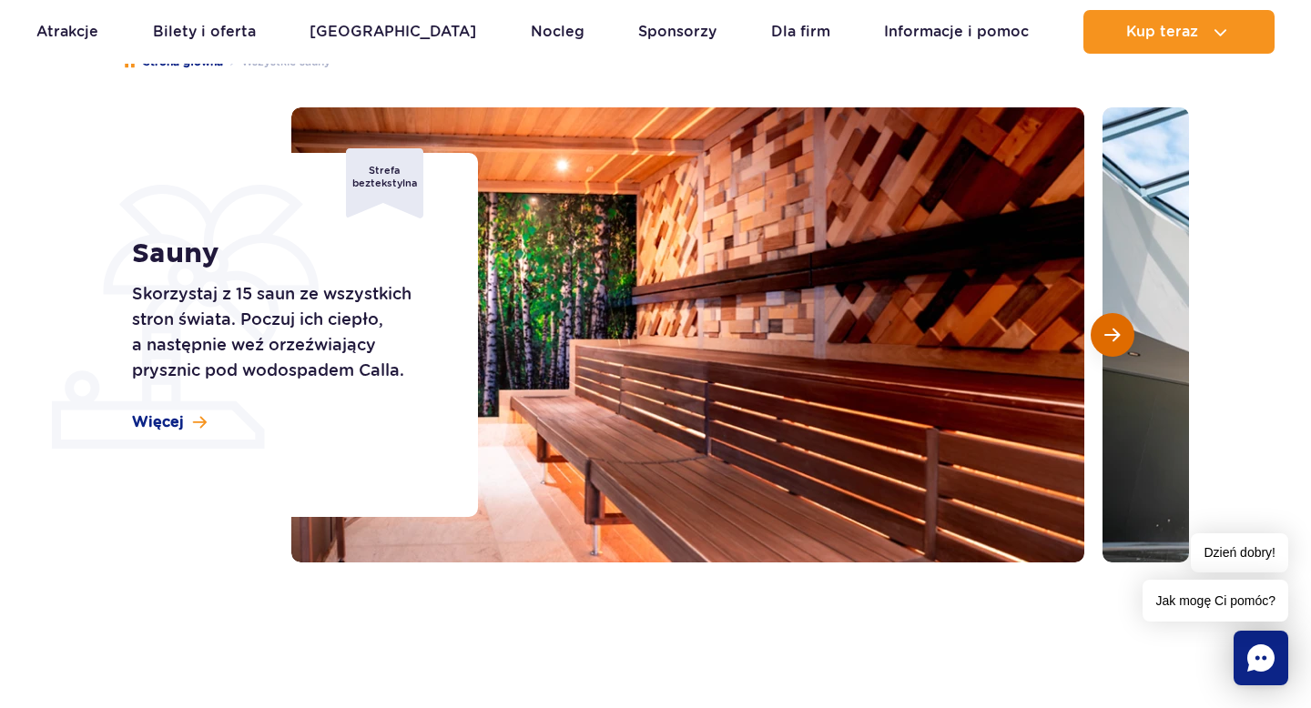
click at [1119, 332] on span "Następny slajd" at bounding box center [1112, 335] width 15 height 16
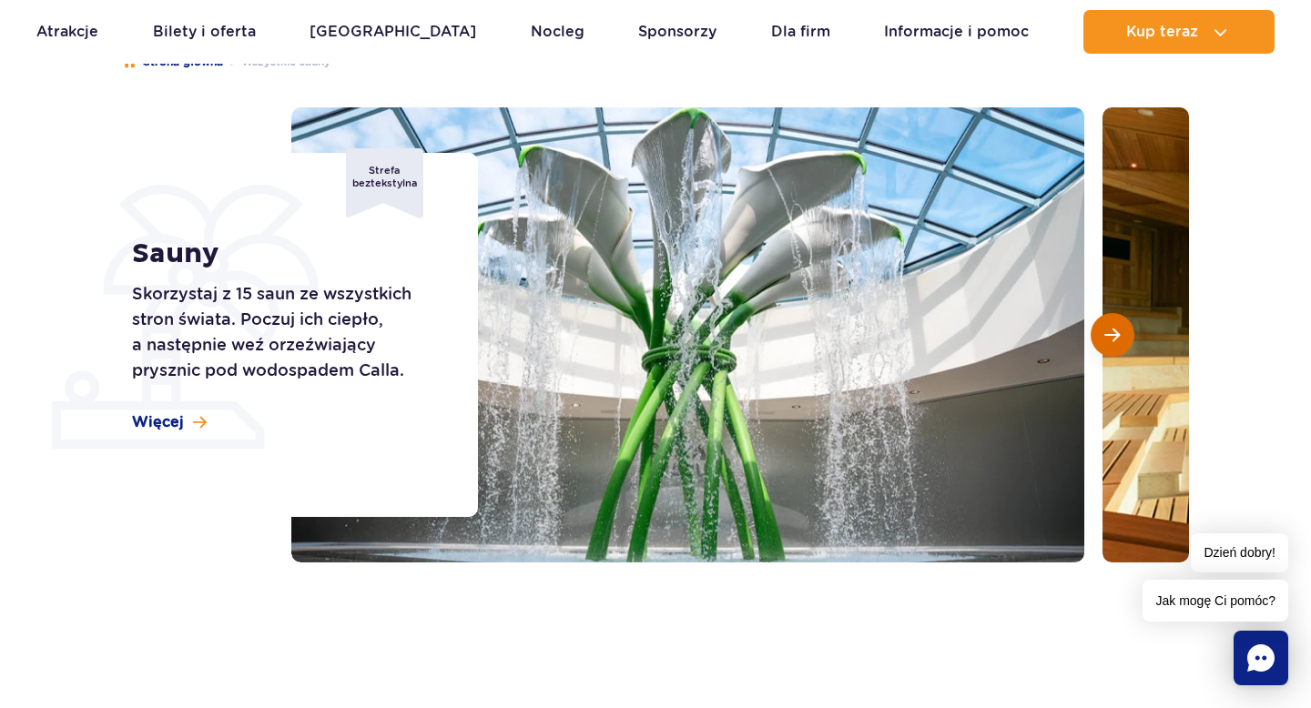
click at [1115, 332] on span "Następny slajd" at bounding box center [1112, 335] width 15 height 16
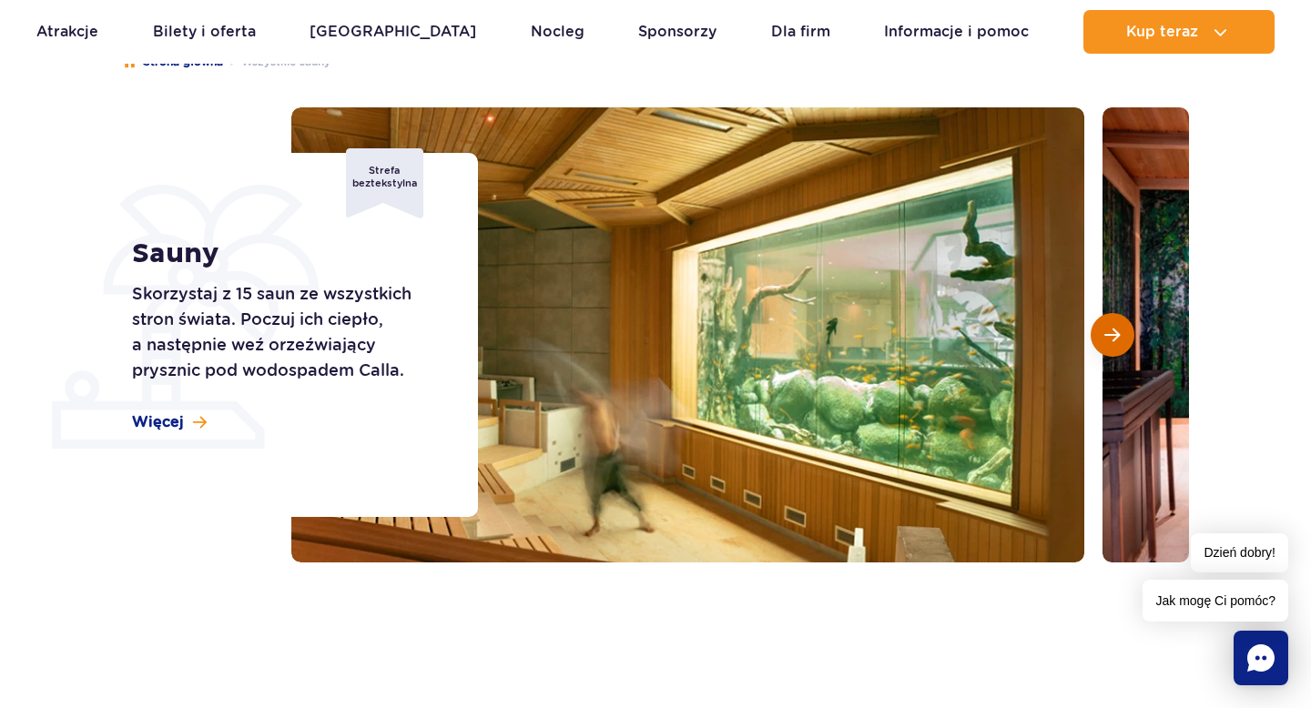
click at [1115, 332] on span "Następny slajd" at bounding box center [1112, 335] width 15 height 16
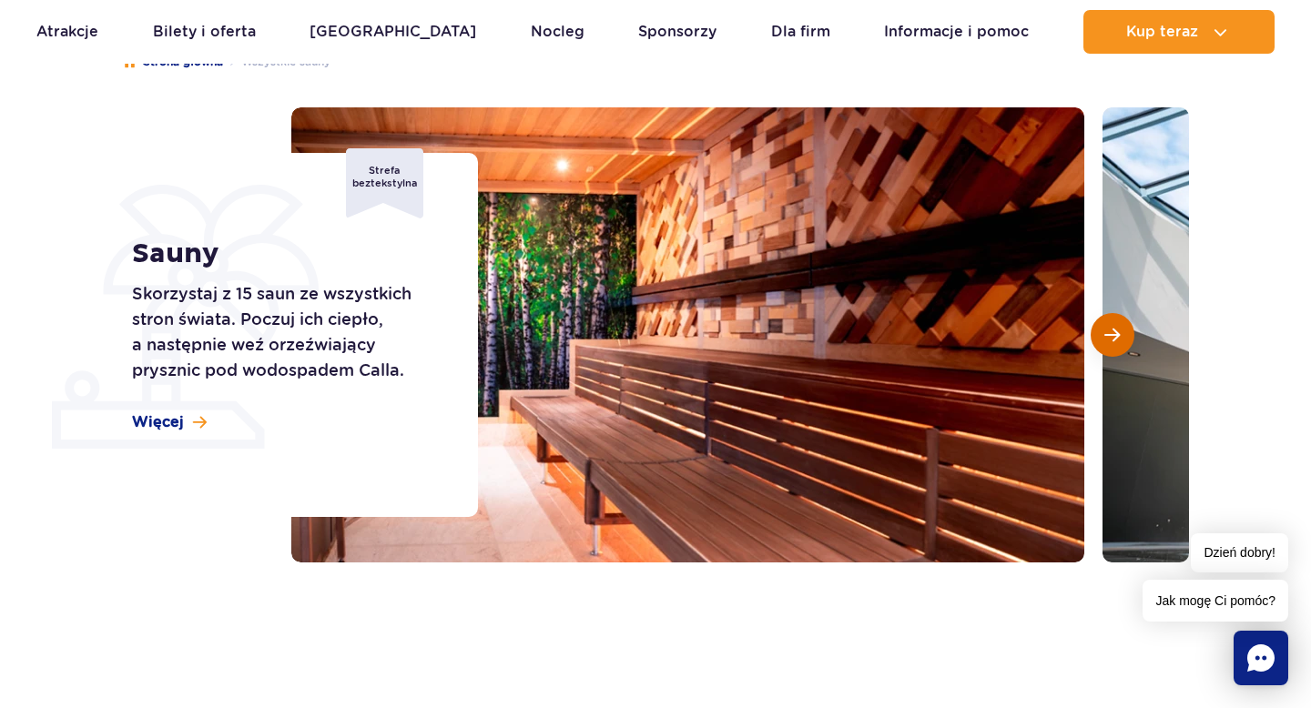
click at [1115, 332] on span "Następny slajd" at bounding box center [1112, 335] width 15 height 16
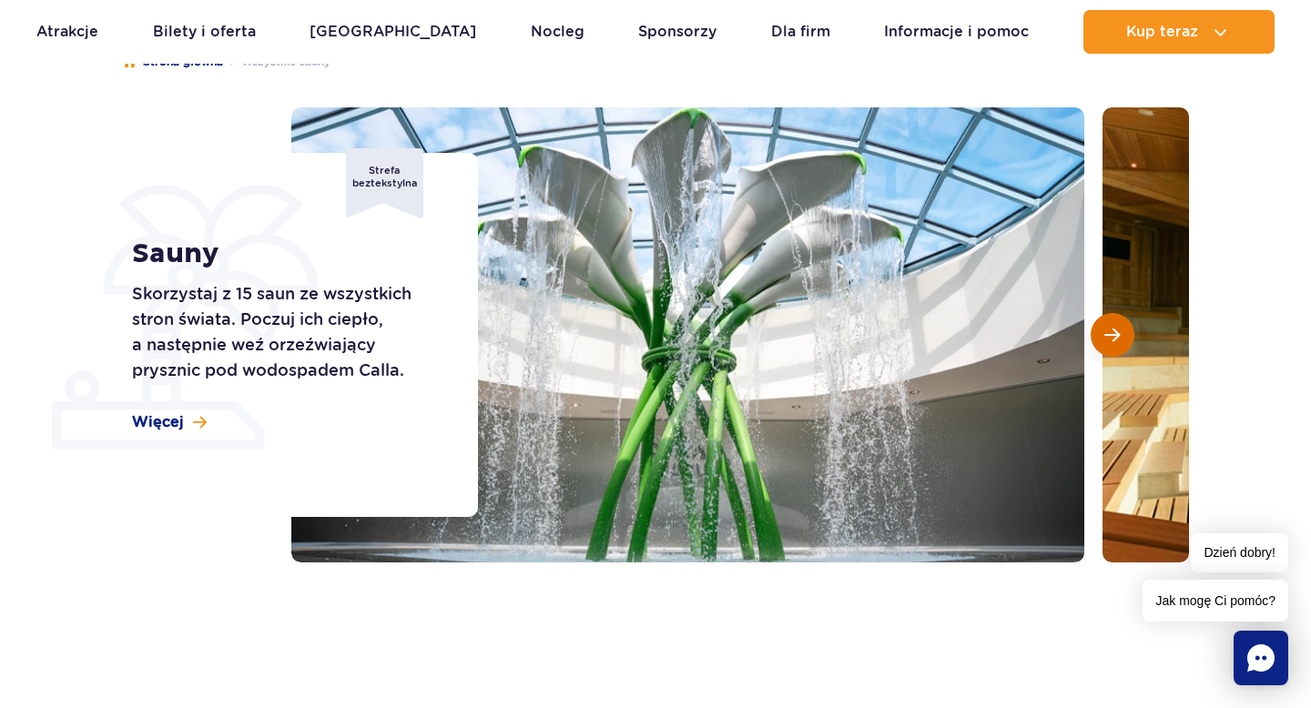
click at [1115, 332] on span "Następny slajd" at bounding box center [1112, 335] width 15 height 16
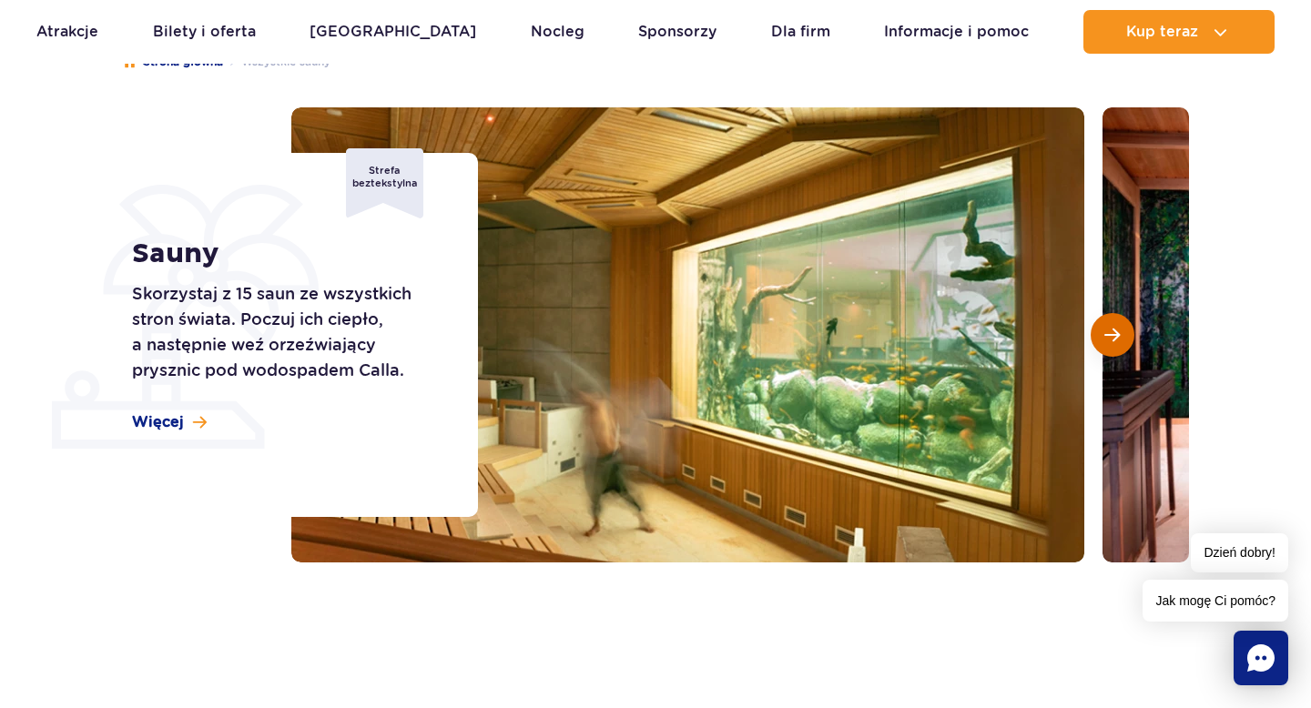
click at [1112, 333] on span "Następny slajd" at bounding box center [1112, 335] width 15 height 16
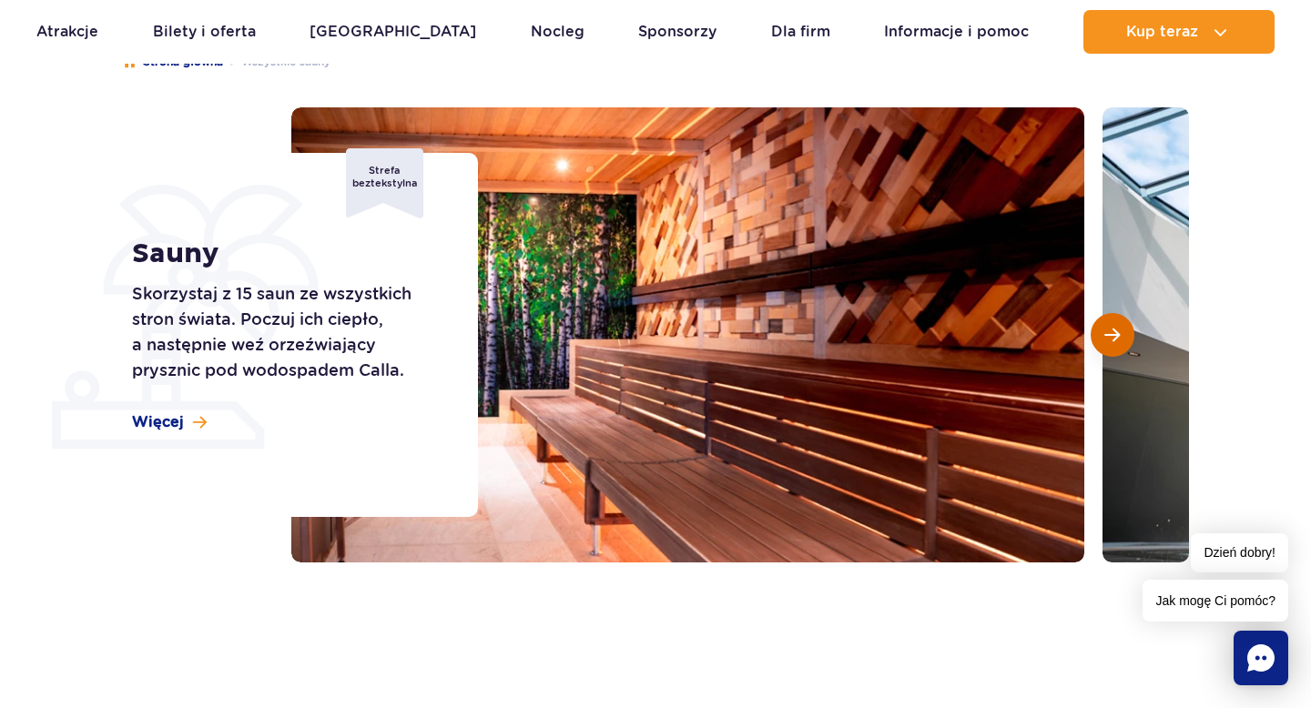
click at [1112, 333] on span "Następny slajd" at bounding box center [1112, 335] width 15 height 16
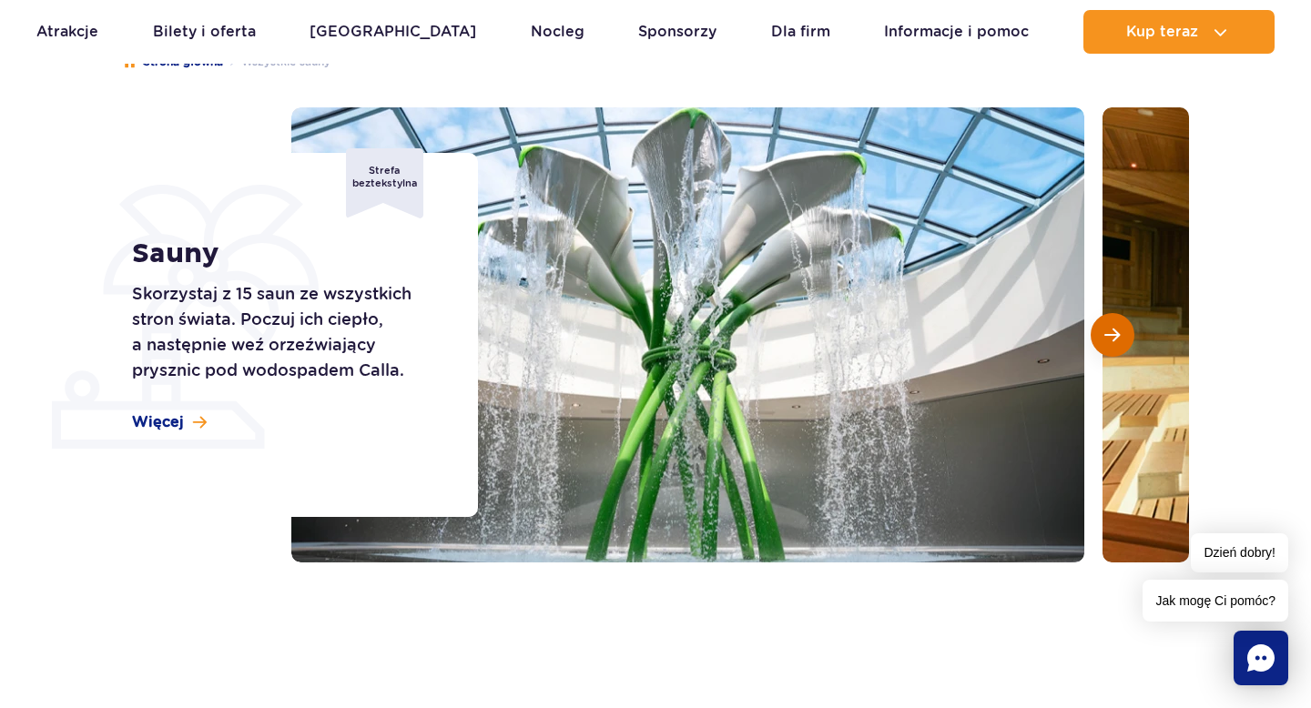
click at [1112, 333] on span "Następny slajd" at bounding box center [1112, 335] width 15 height 16
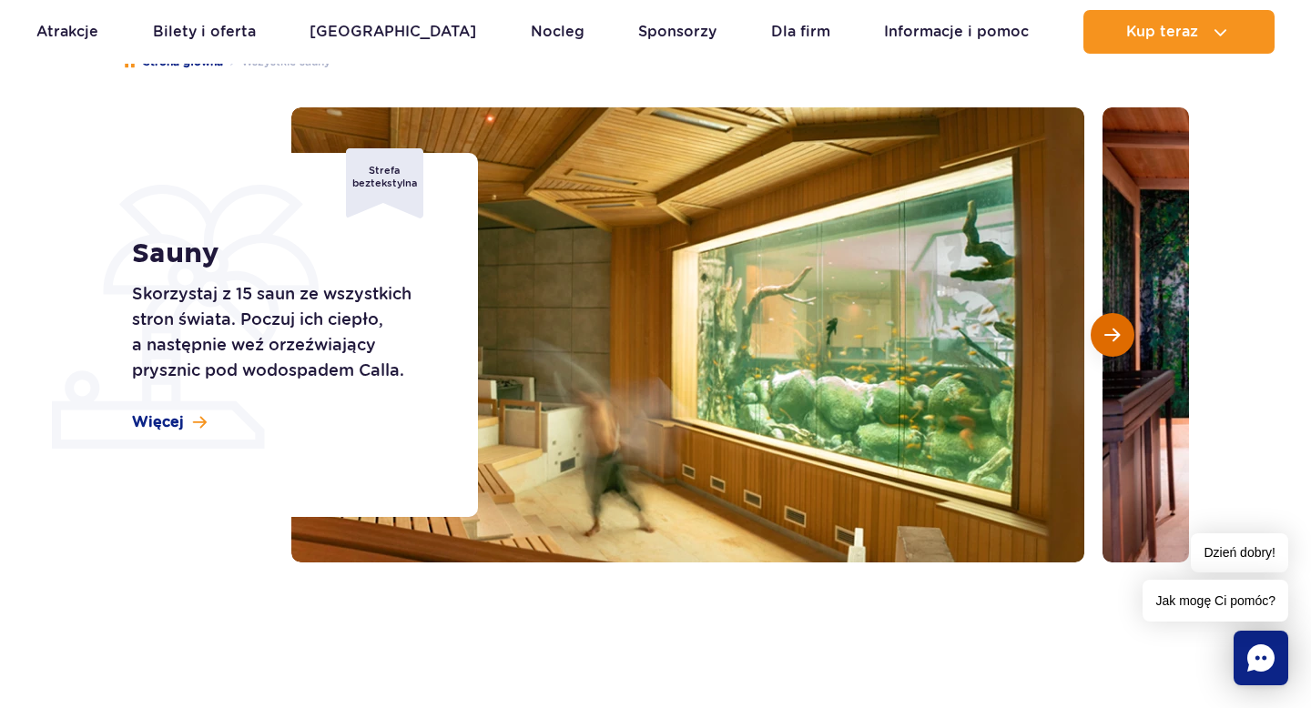
click at [1111, 333] on span "Następny slajd" at bounding box center [1112, 335] width 15 height 16
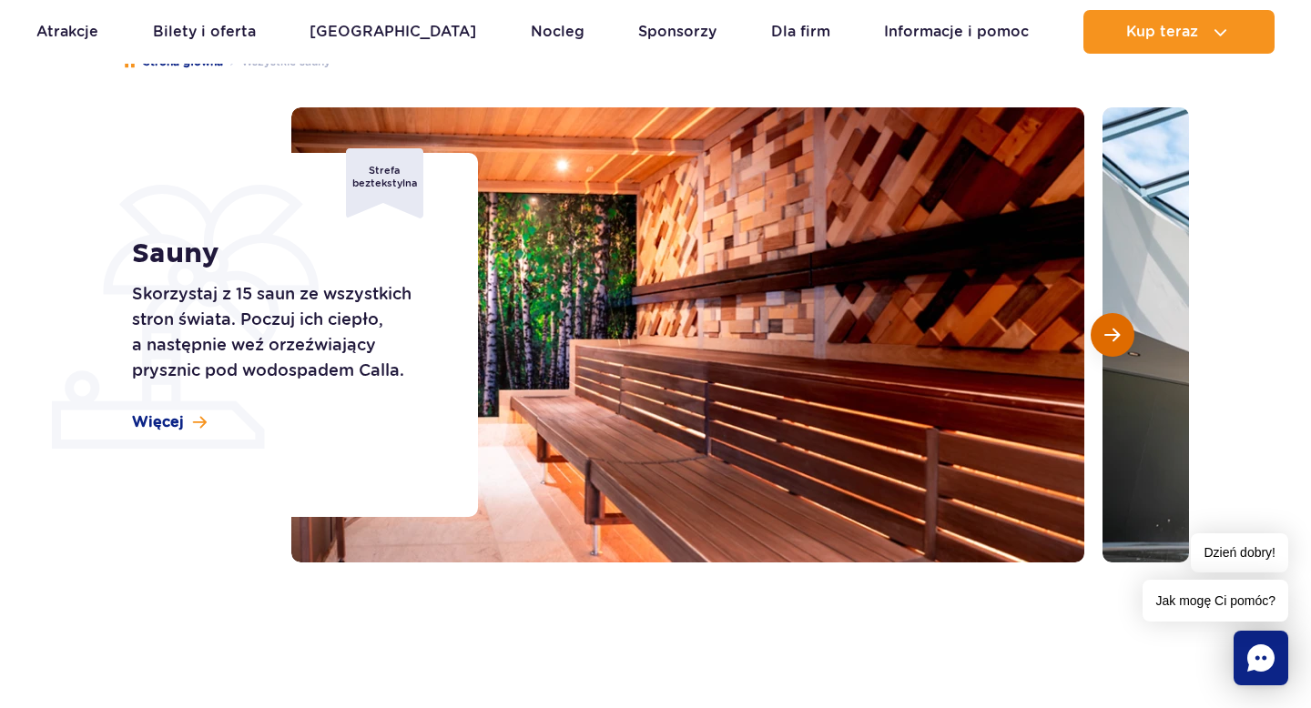
click at [1111, 333] on span "Następny slajd" at bounding box center [1112, 335] width 15 height 16
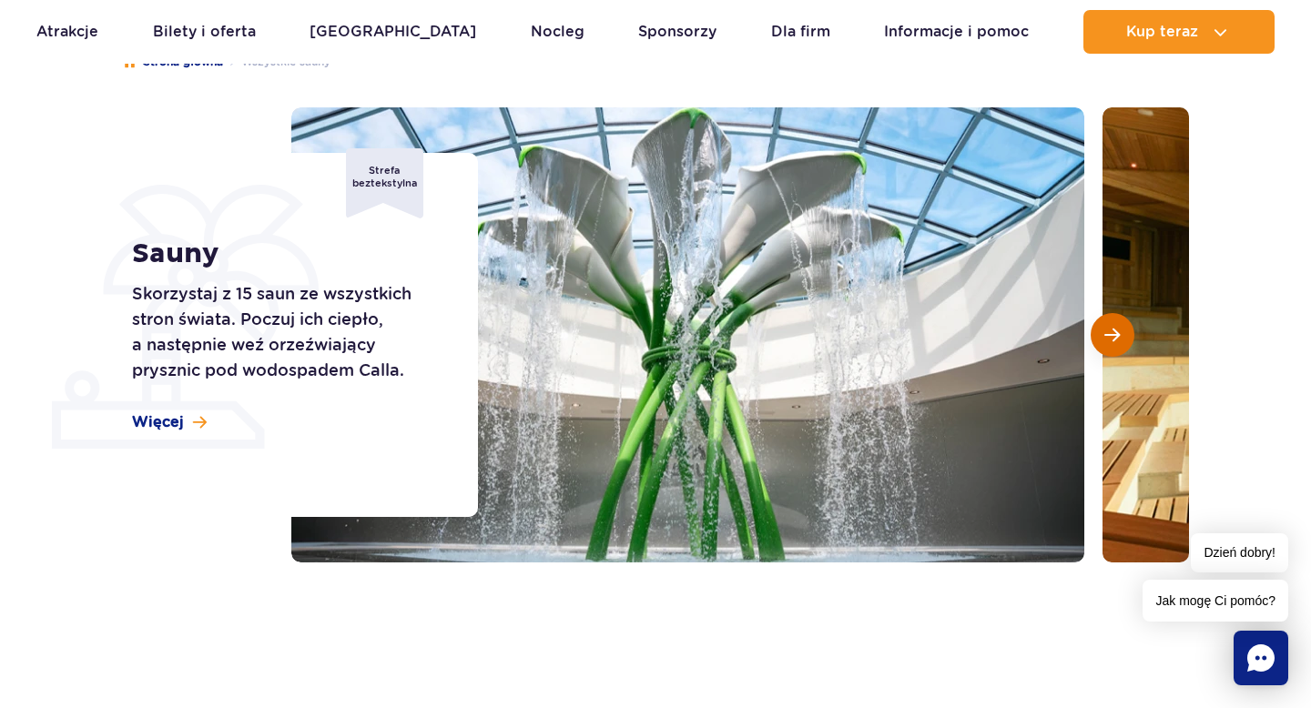
click at [1111, 333] on span "Następny slajd" at bounding box center [1112, 335] width 15 height 16
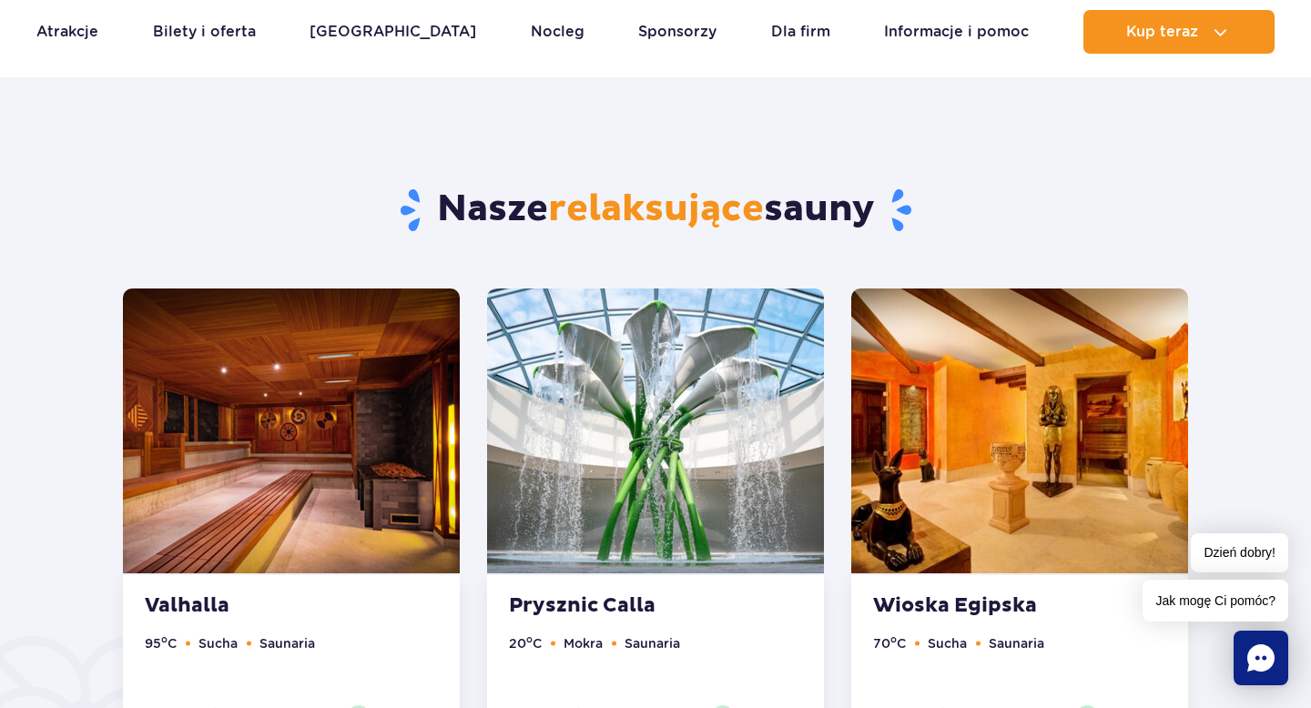
scroll to position [920, 0]
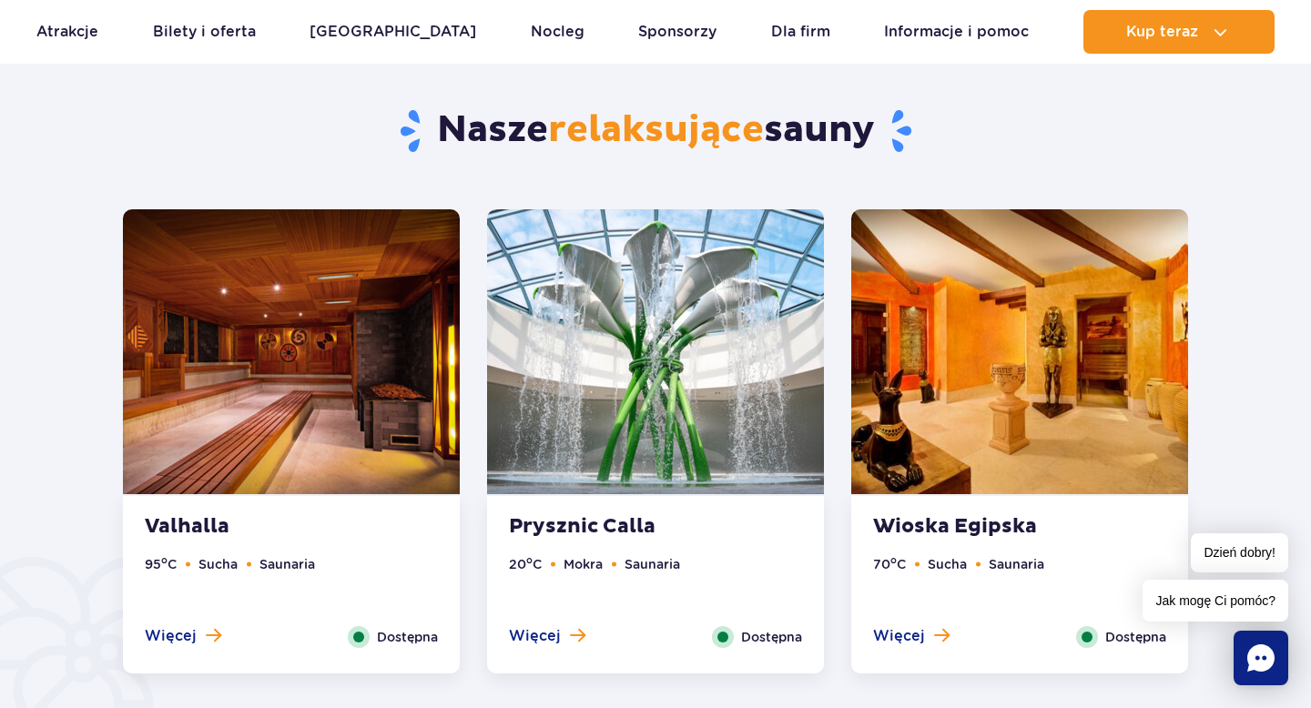
click at [360, 376] on img at bounding box center [291, 351] width 337 height 285
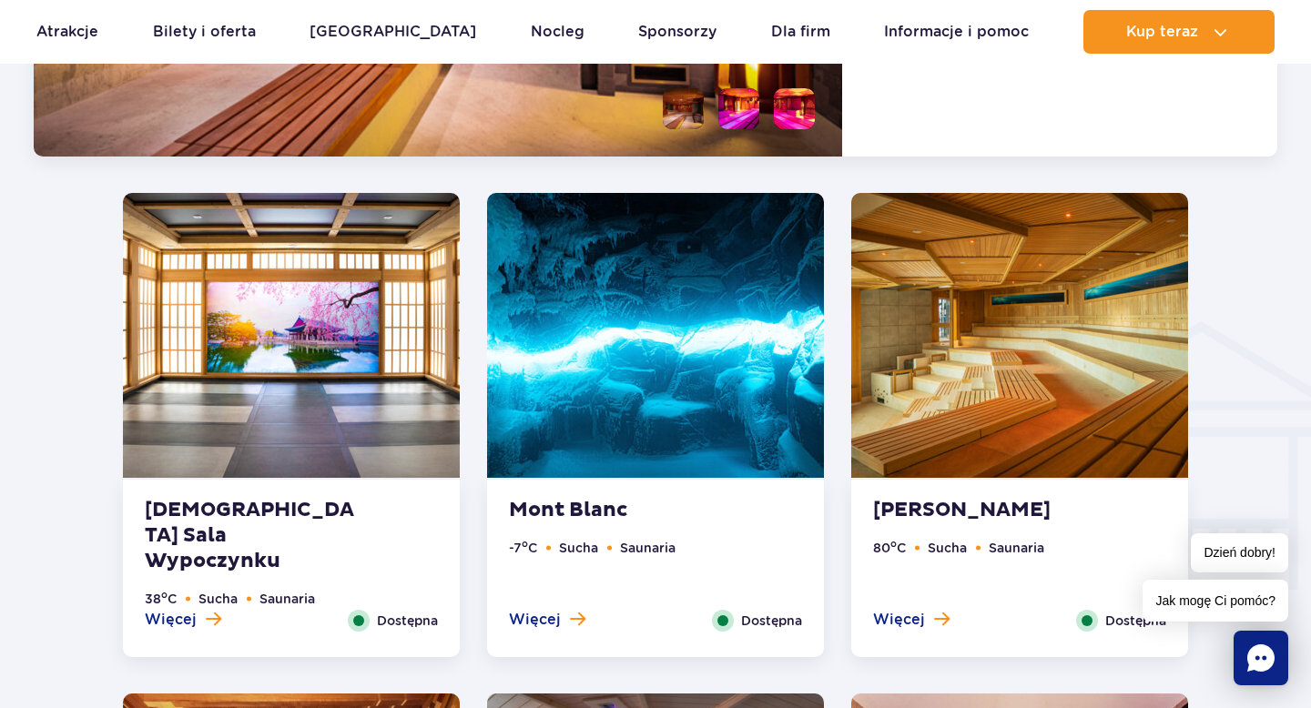
scroll to position [1987, 0]
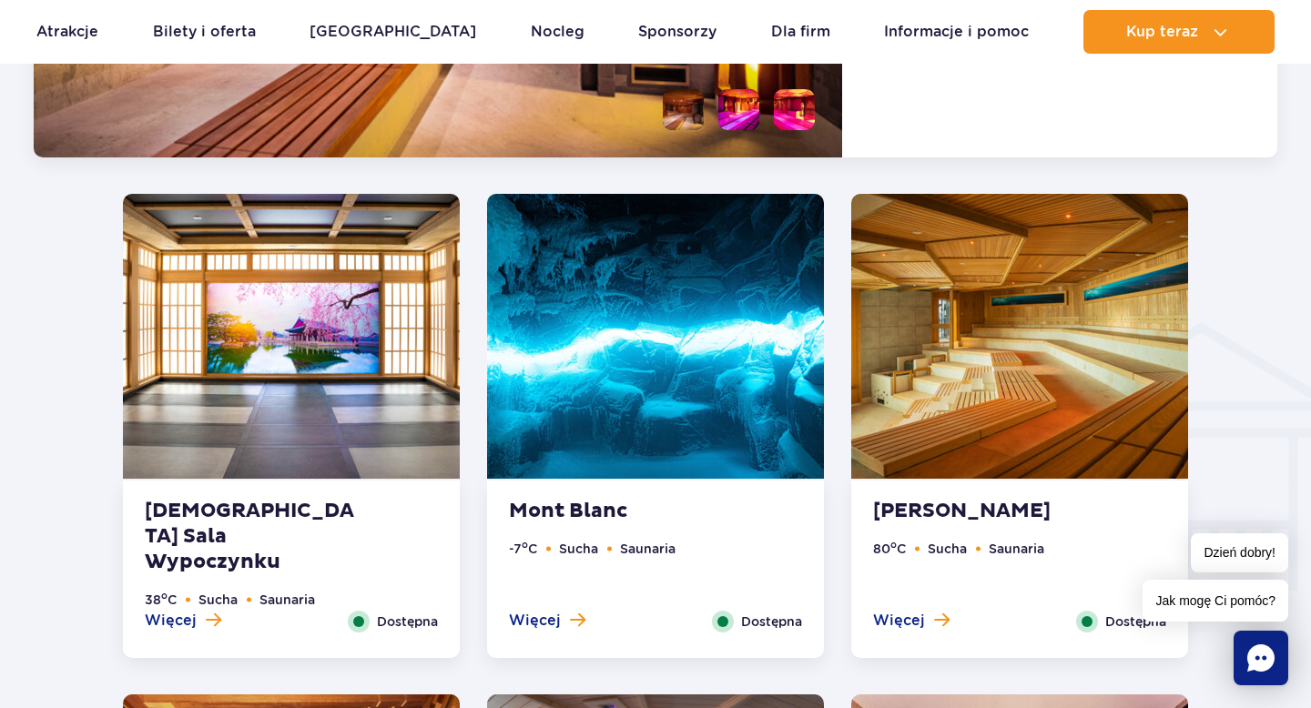
click at [667, 374] on img at bounding box center [655, 336] width 337 height 285
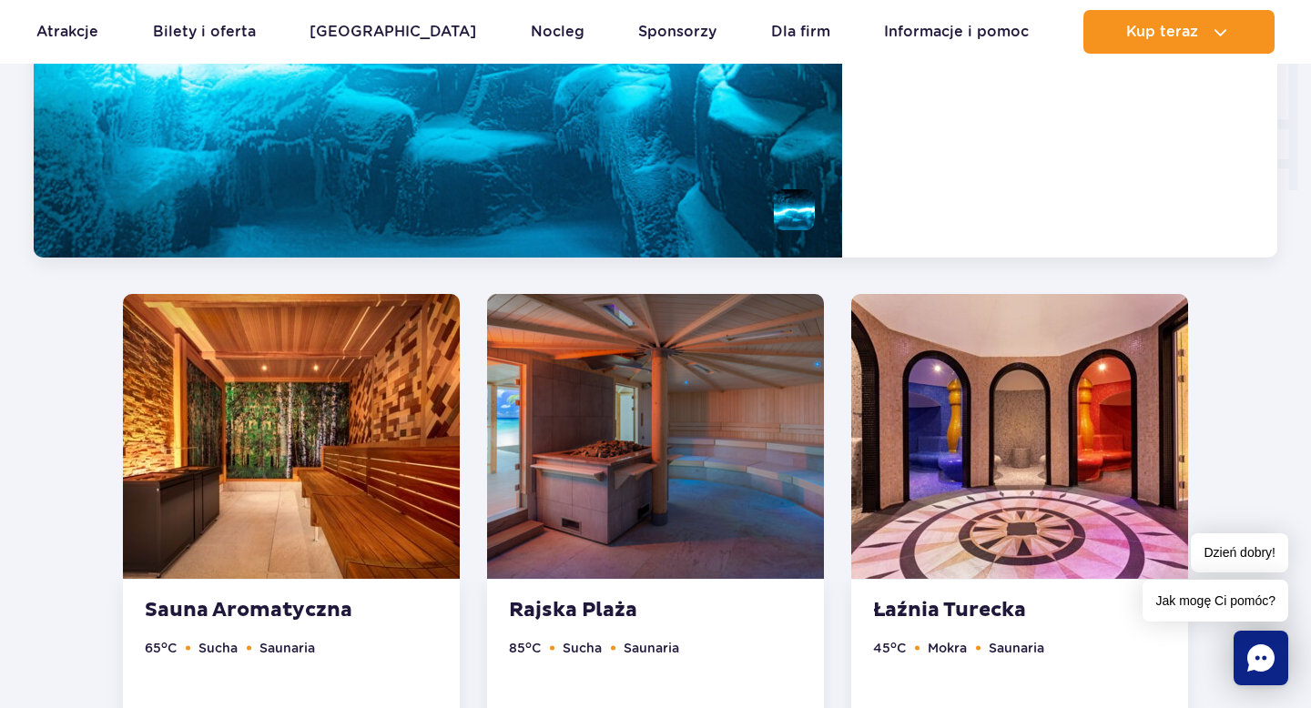
scroll to position [2384, 0]
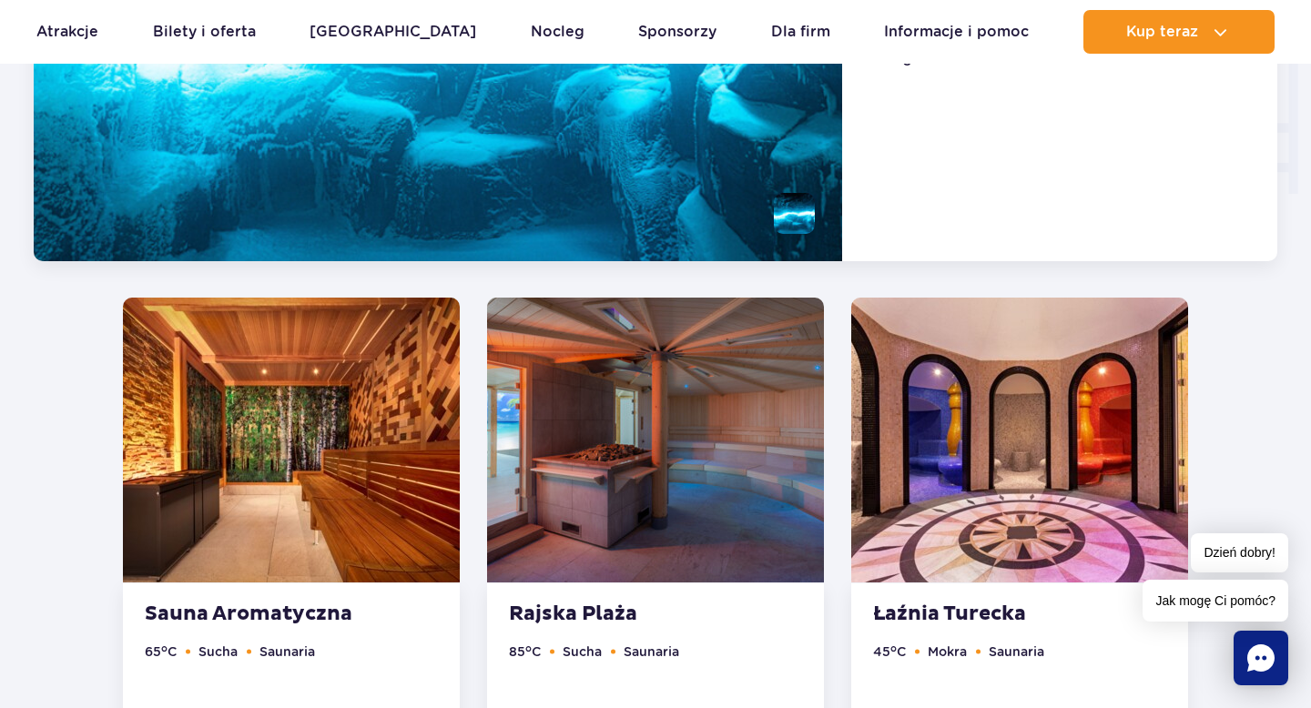
click at [280, 445] on img at bounding box center [291, 440] width 337 height 285
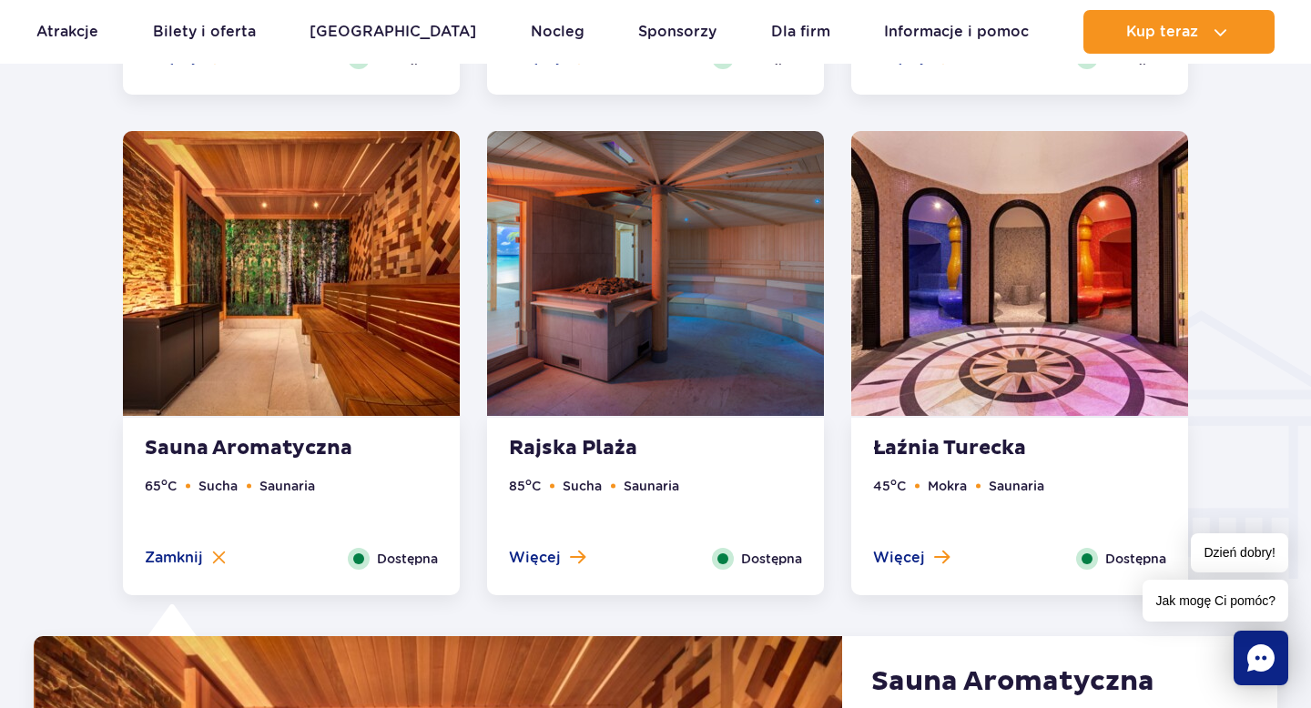
scroll to position [1998, 0]
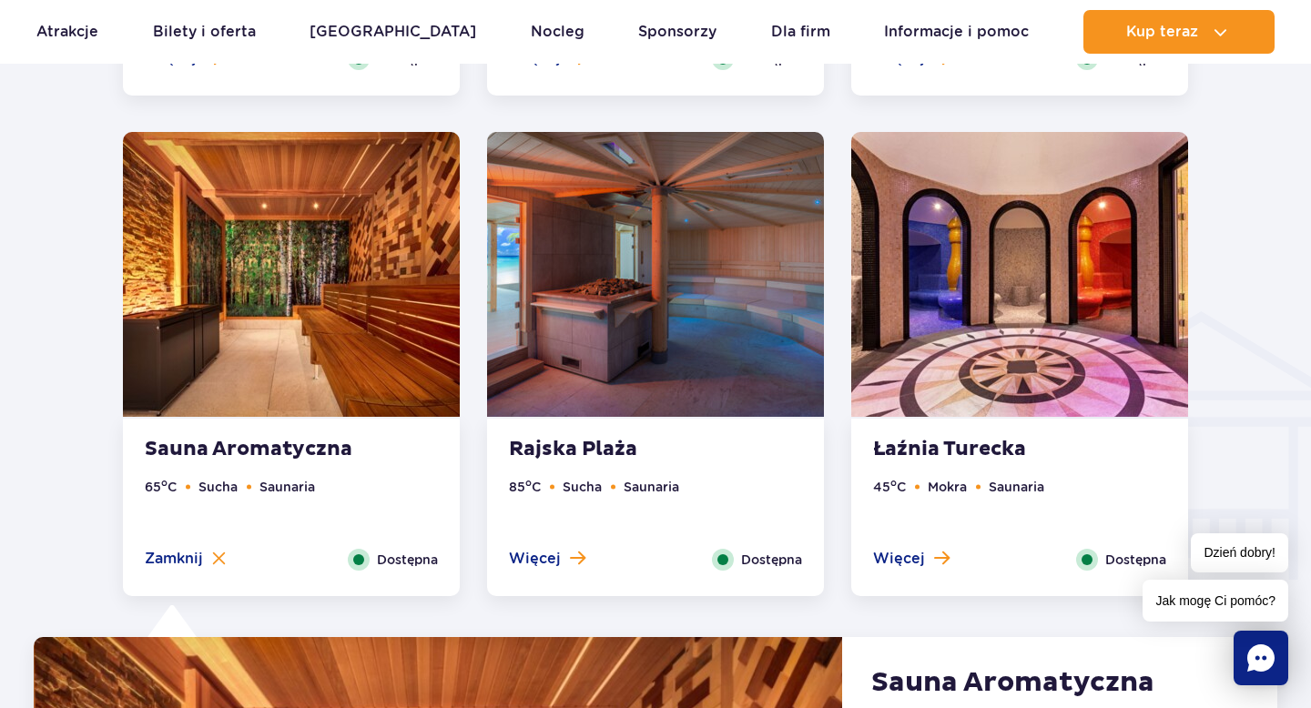
click at [1037, 348] on img at bounding box center [1019, 274] width 337 height 285
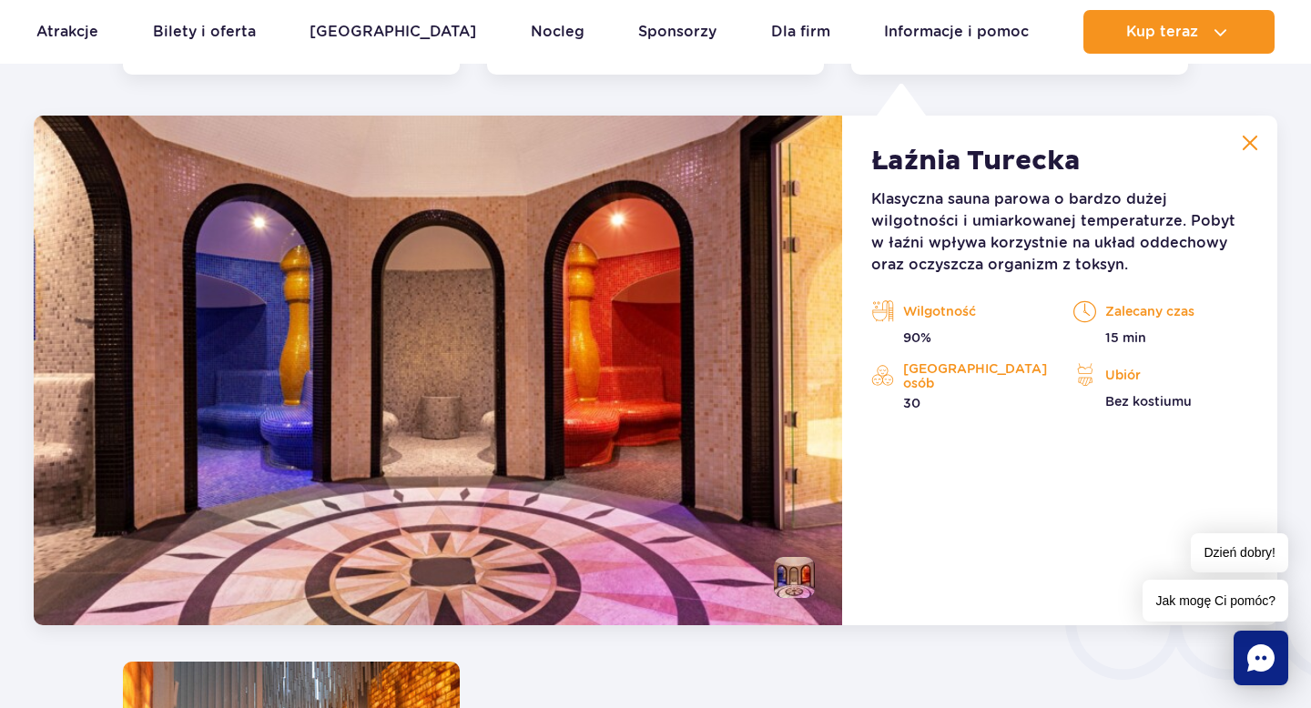
scroll to position [2526, 0]
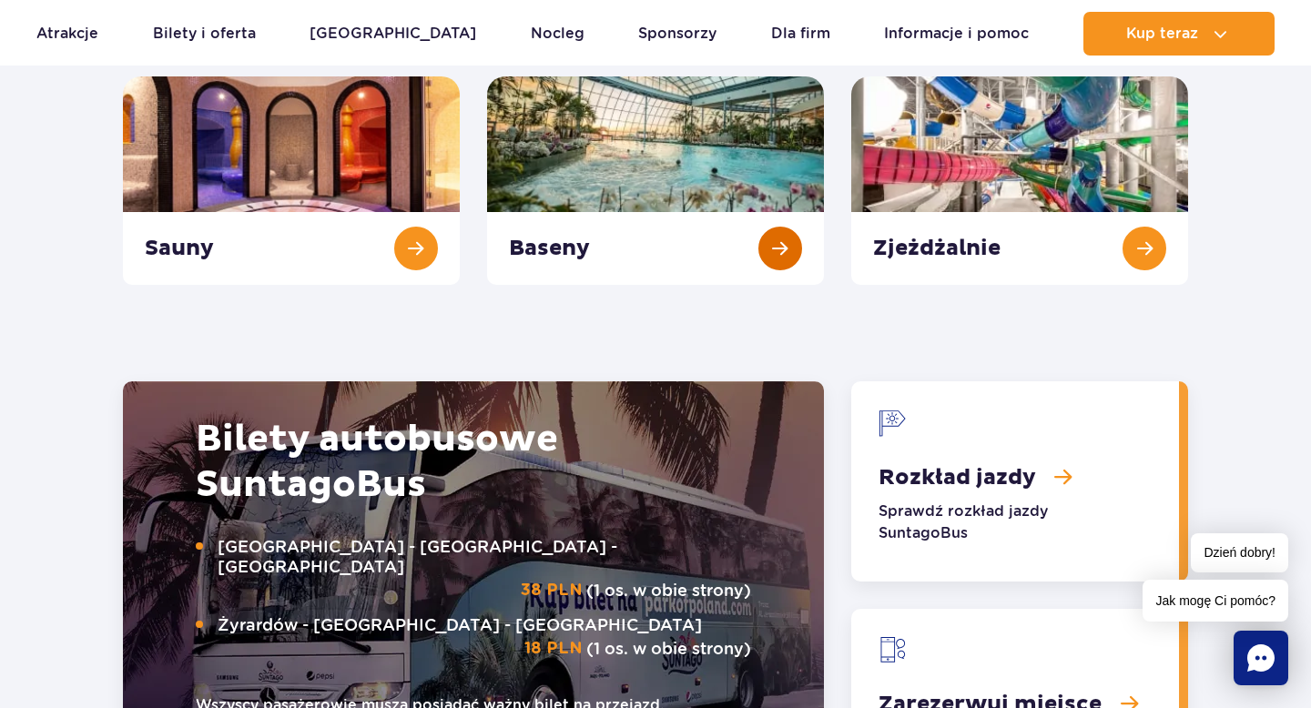
scroll to position [1845, 0]
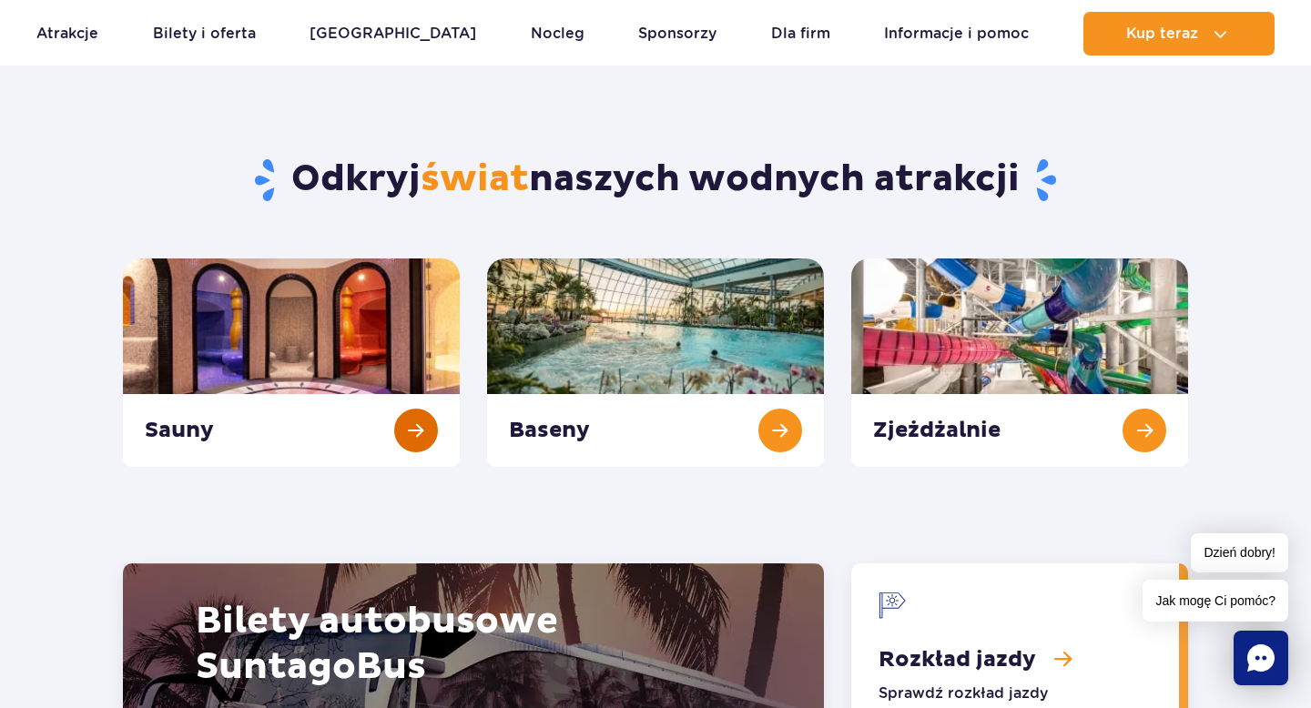
click at [417, 431] on link "Sauny" at bounding box center [291, 363] width 337 height 209
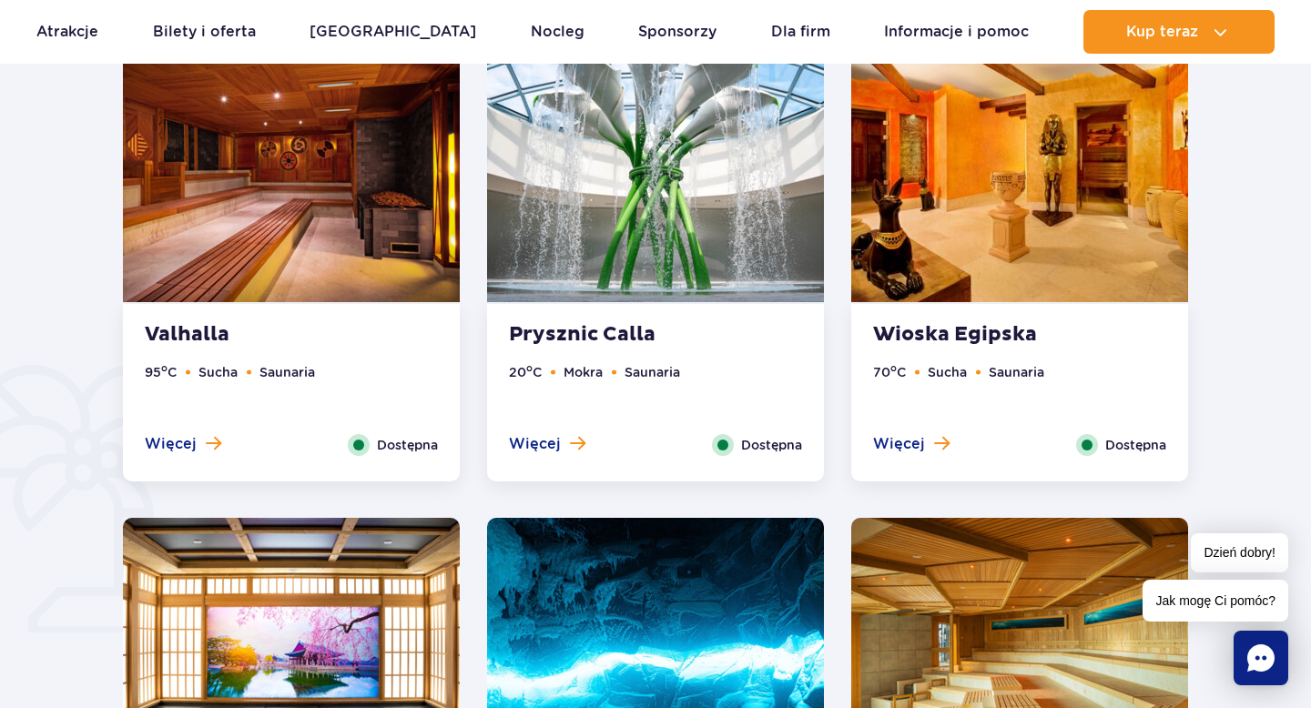
scroll to position [942, 0]
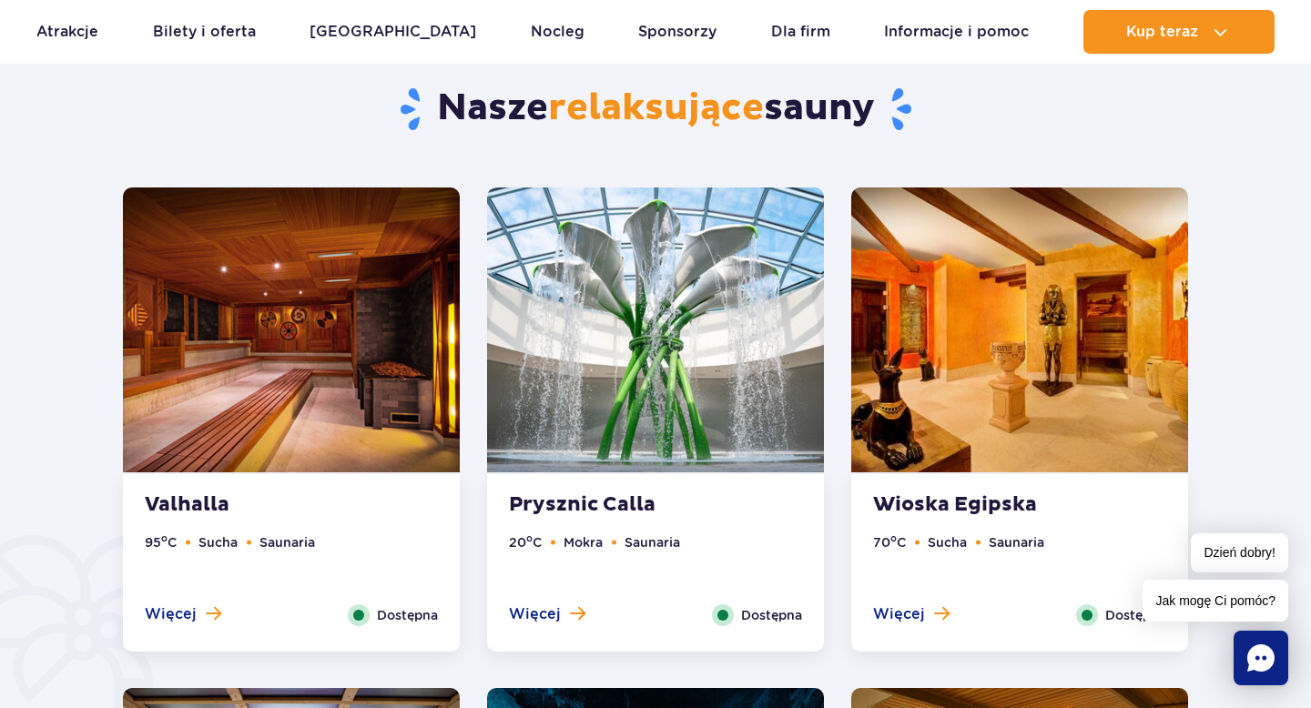
click at [324, 314] on img at bounding box center [291, 330] width 337 height 285
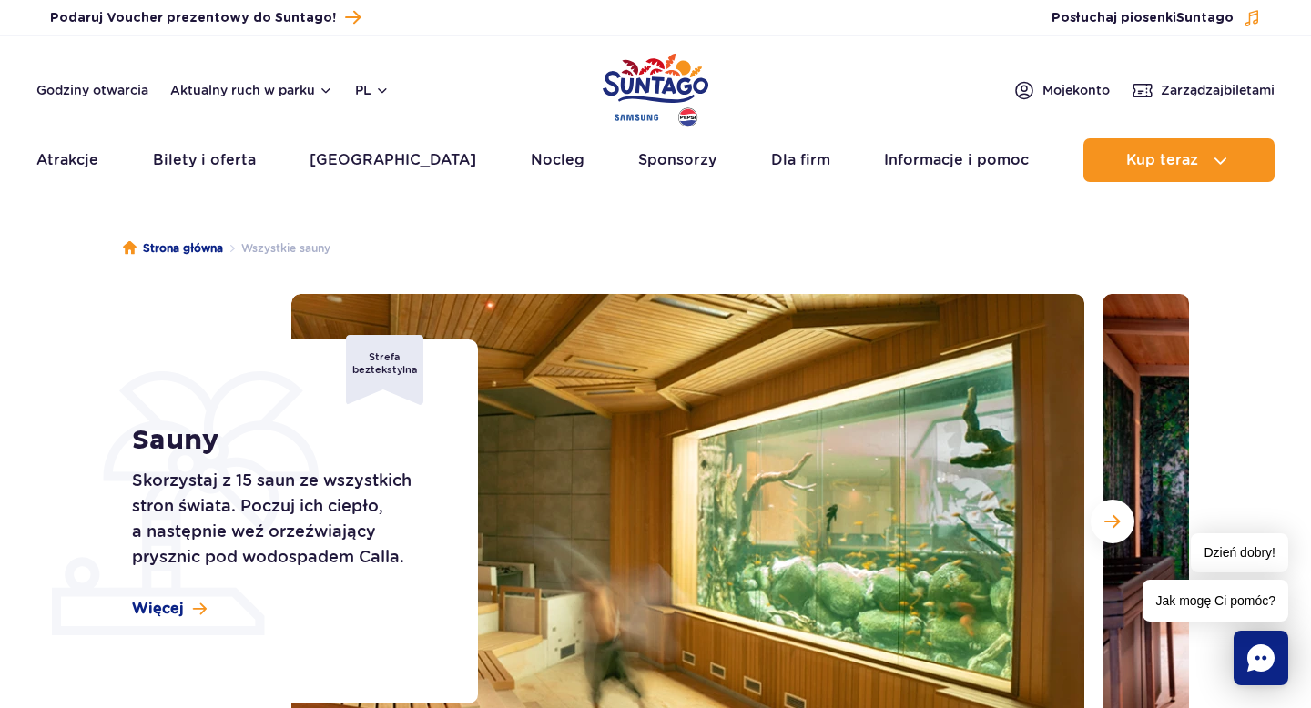
scroll to position [0, 0]
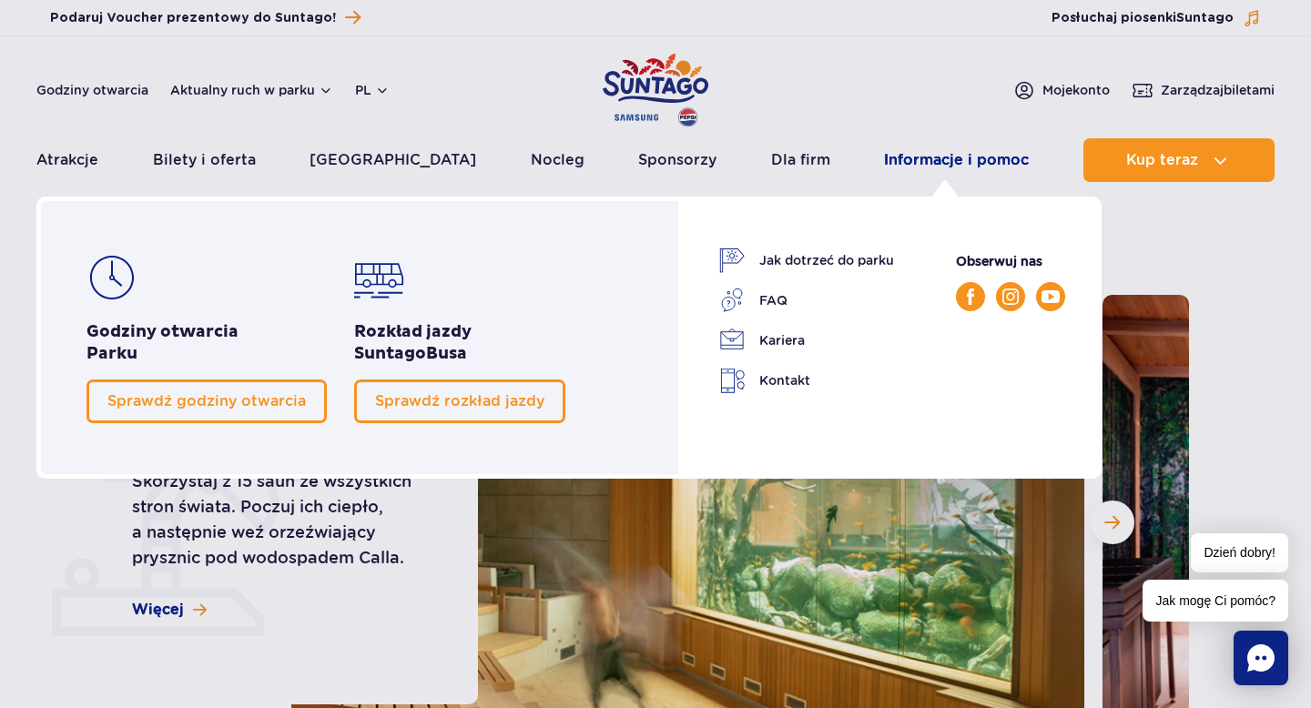
click at [921, 170] on link "Informacje i pomoc" at bounding box center [956, 160] width 145 height 44
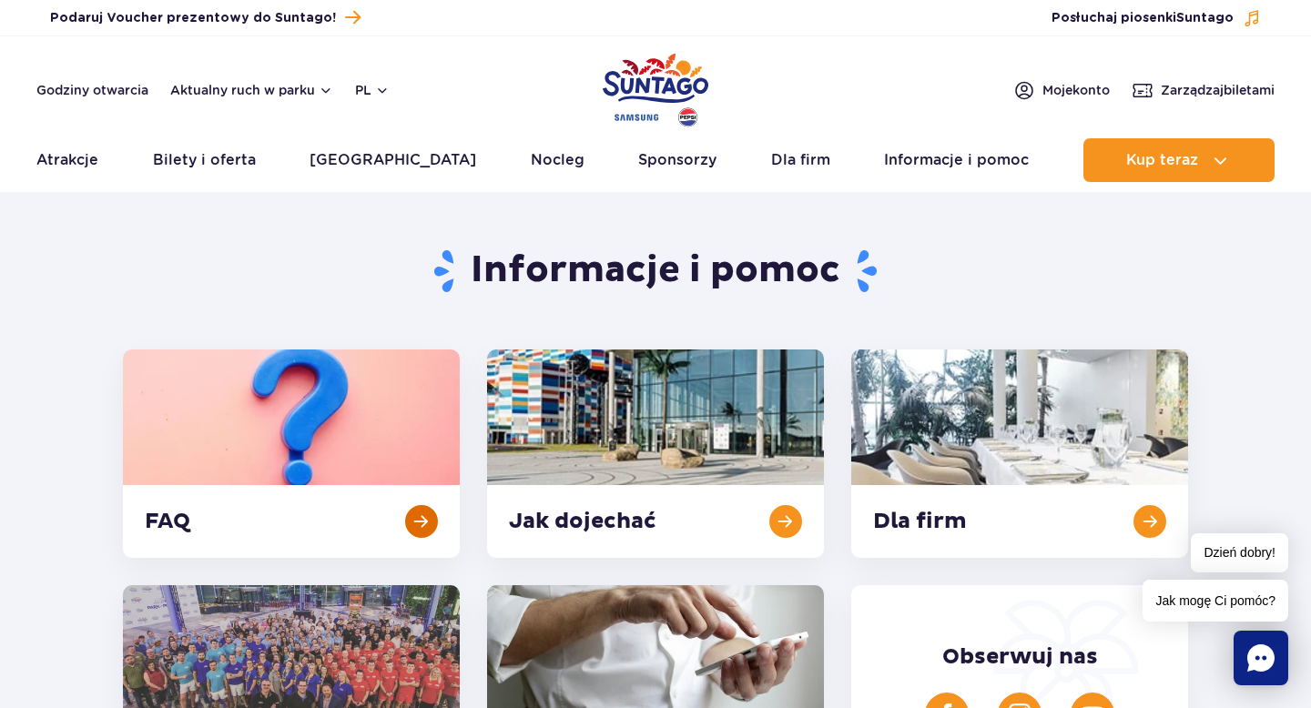
click at [334, 411] on link at bounding box center [291, 454] width 337 height 209
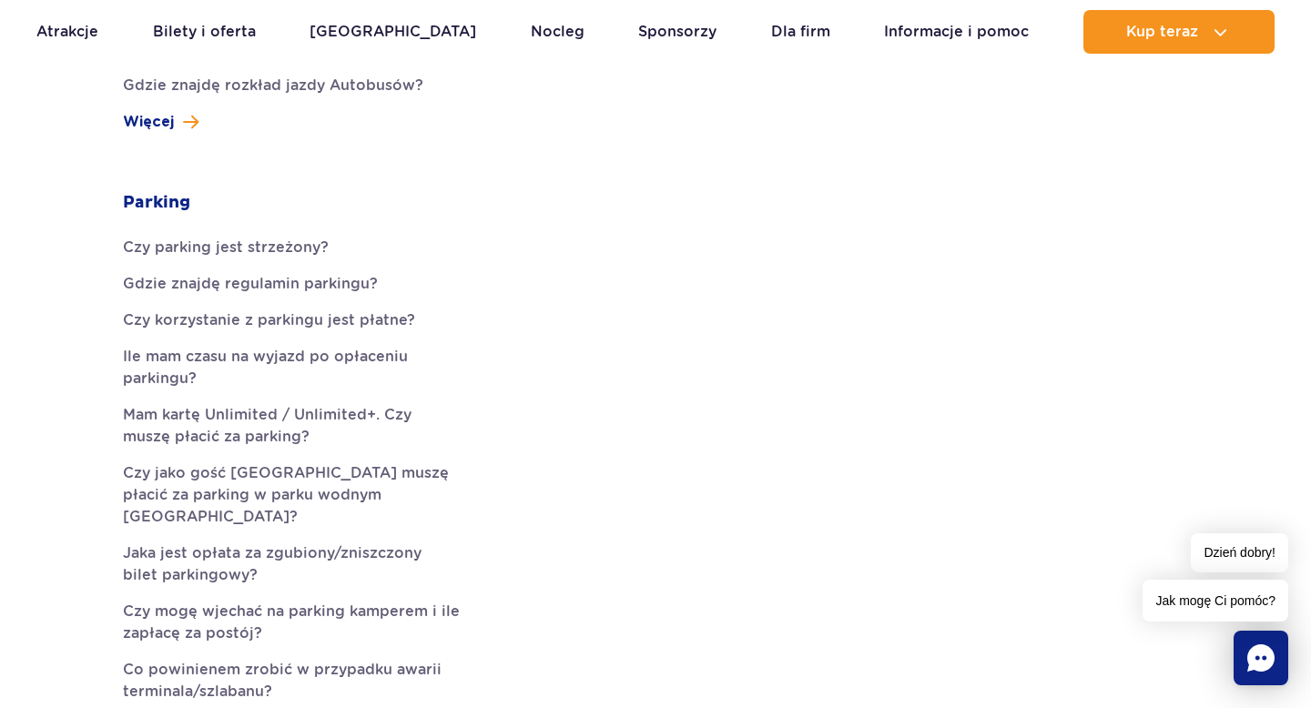
scroll to position [967, 0]
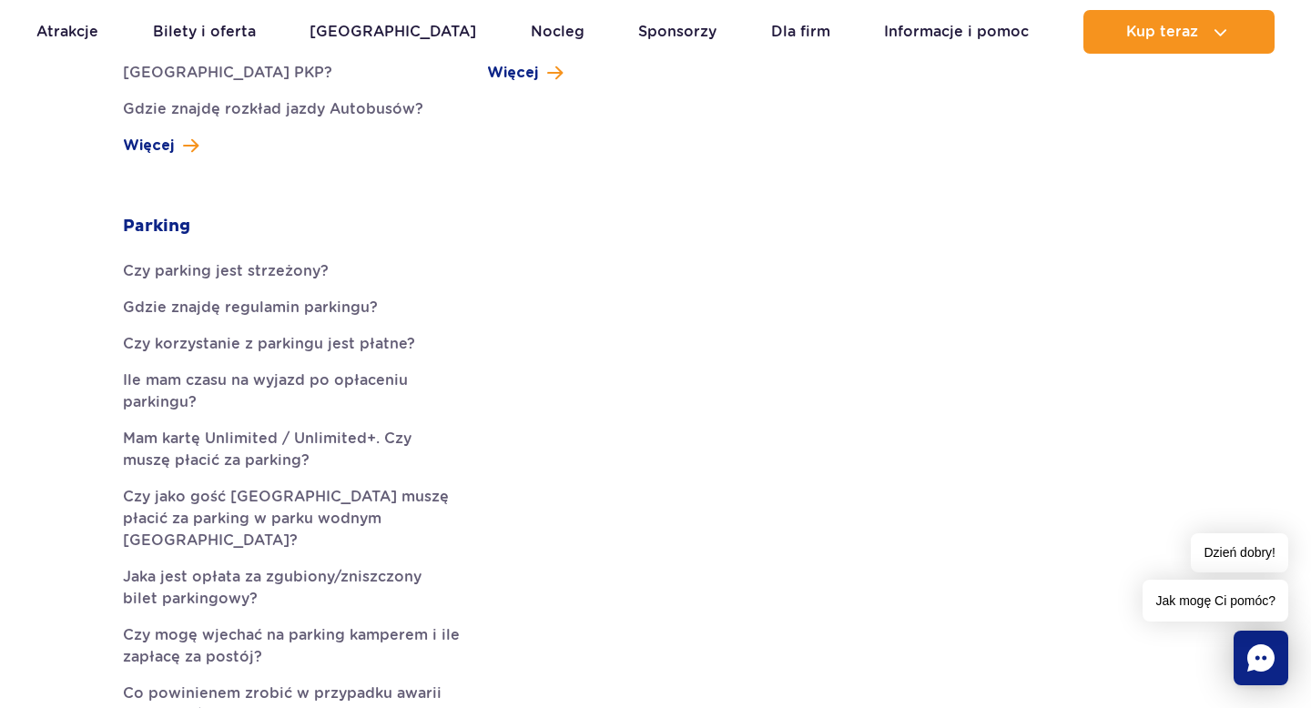
click at [171, 216] on strong "Parking" at bounding box center [156, 227] width 67 height 22
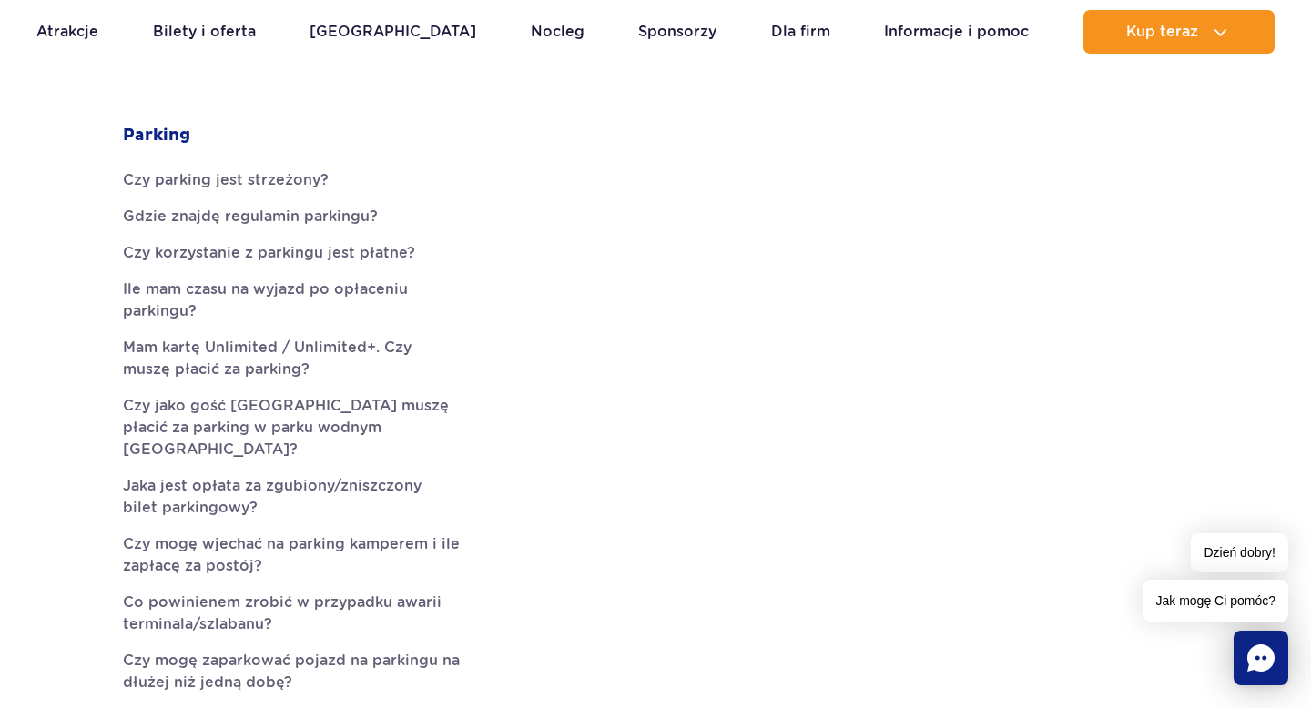
scroll to position [1056, 0]
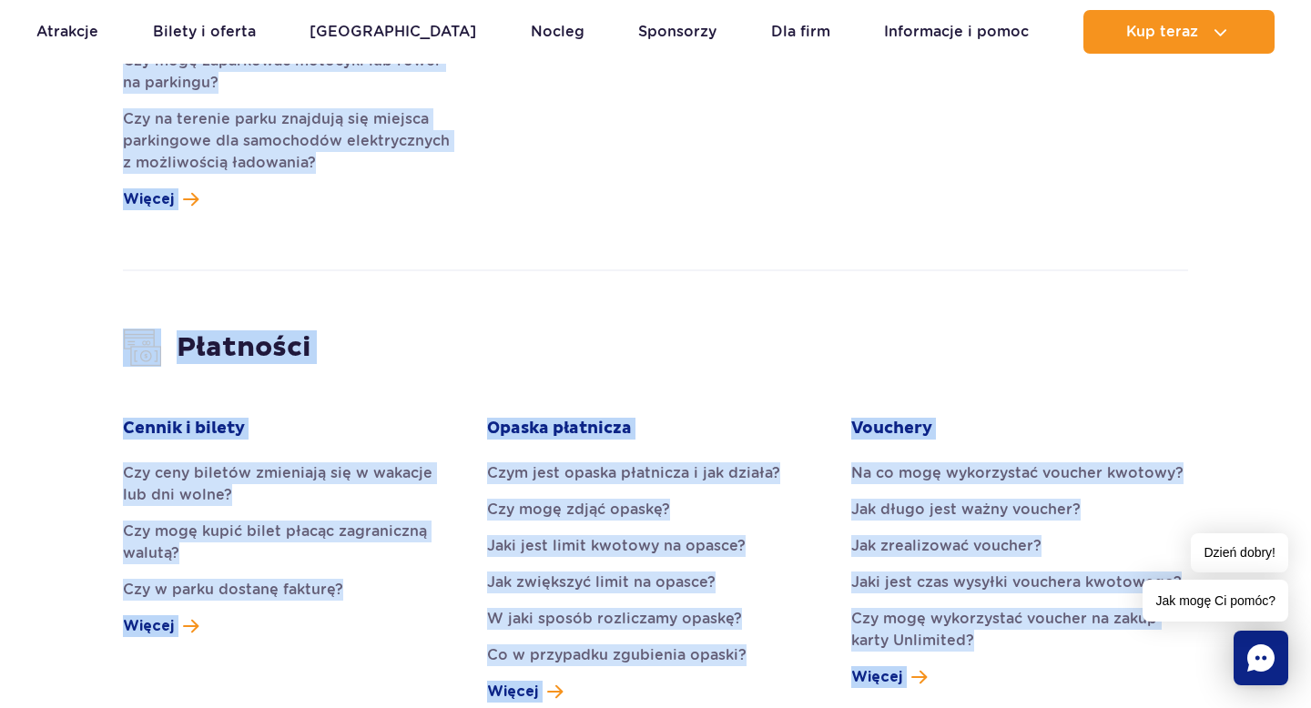
drag, startPoint x: 658, startPoint y: 176, endPoint x: 527, endPoint y: 708, distance: 547.7
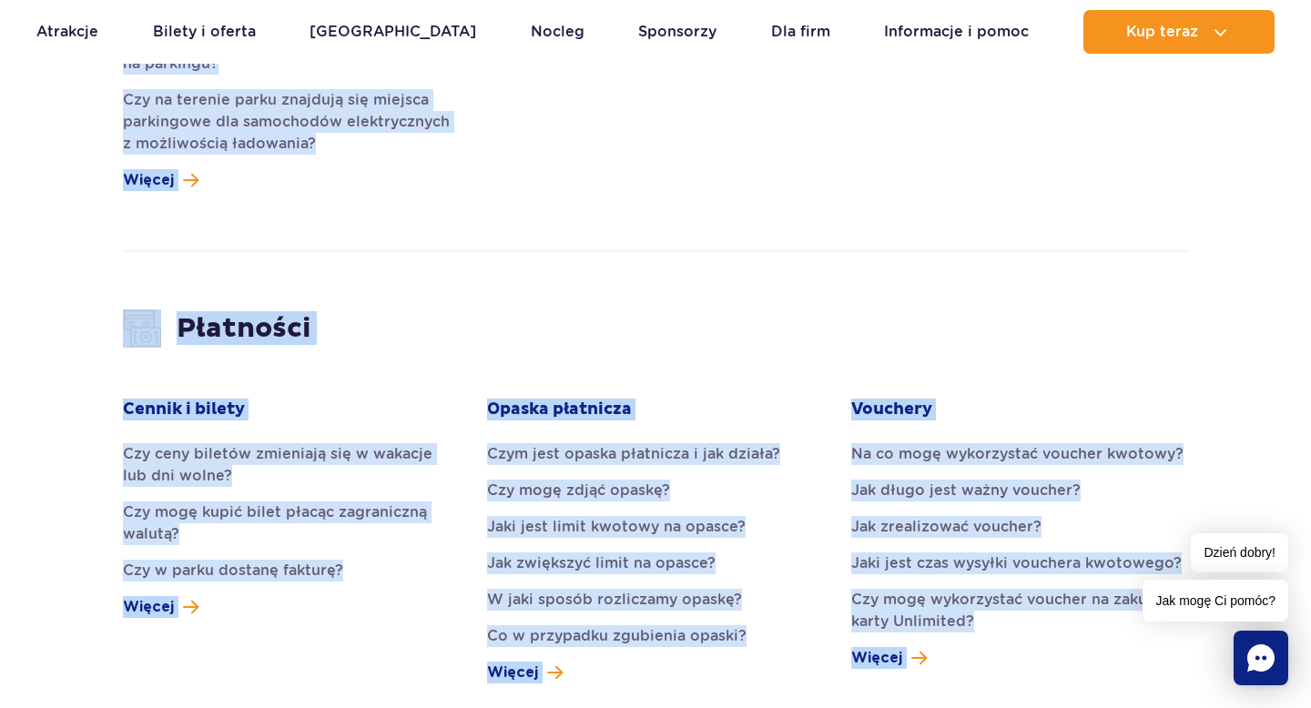
click at [685, 310] on h3 "Płatności" at bounding box center [656, 329] width 1066 height 38
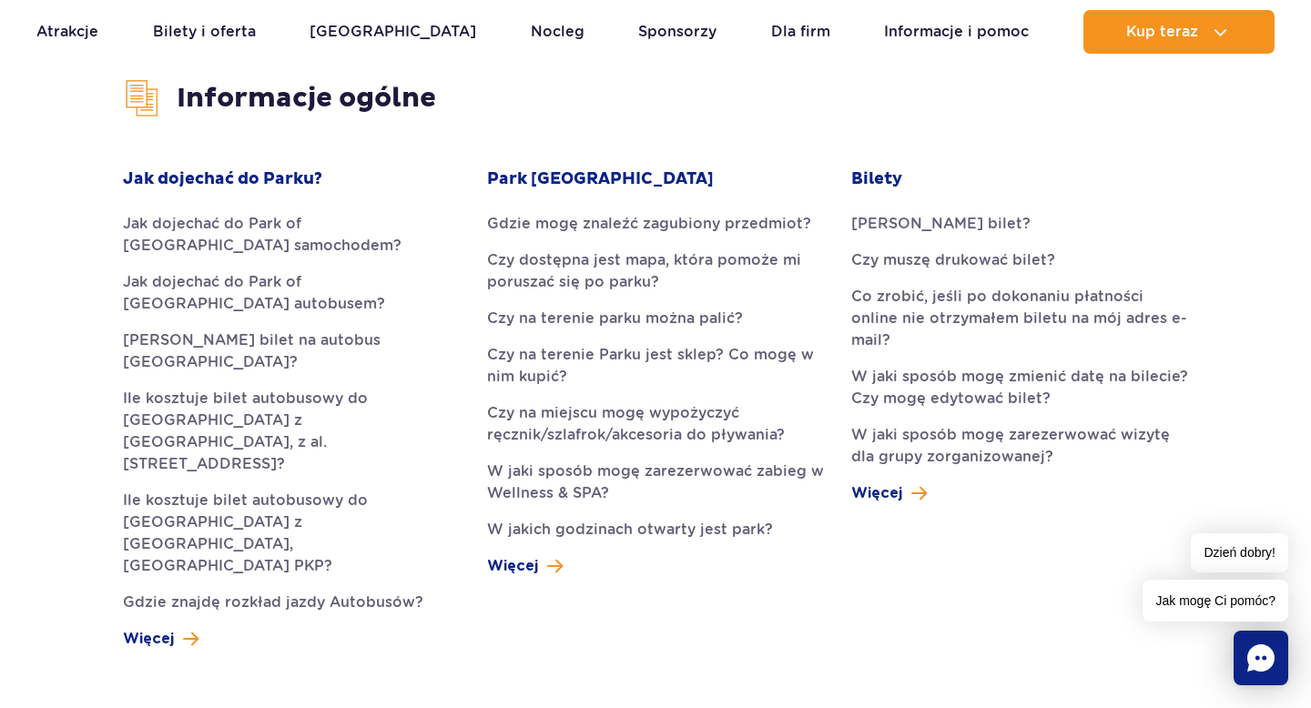
scroll to position [473, 0]
click at [592, 323] on link "Czy na terenie parku można palić?" at bounding box center [655, 320] width 337 height 22
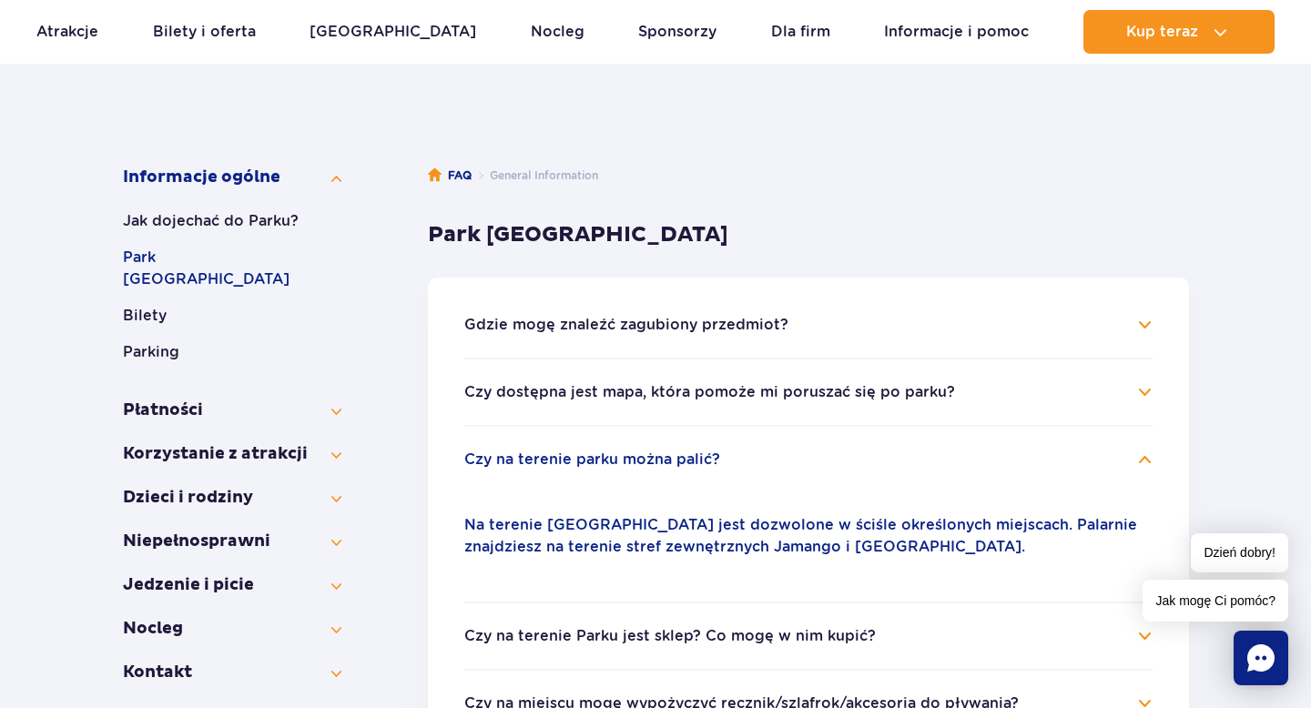
scroll to position [221, 0]
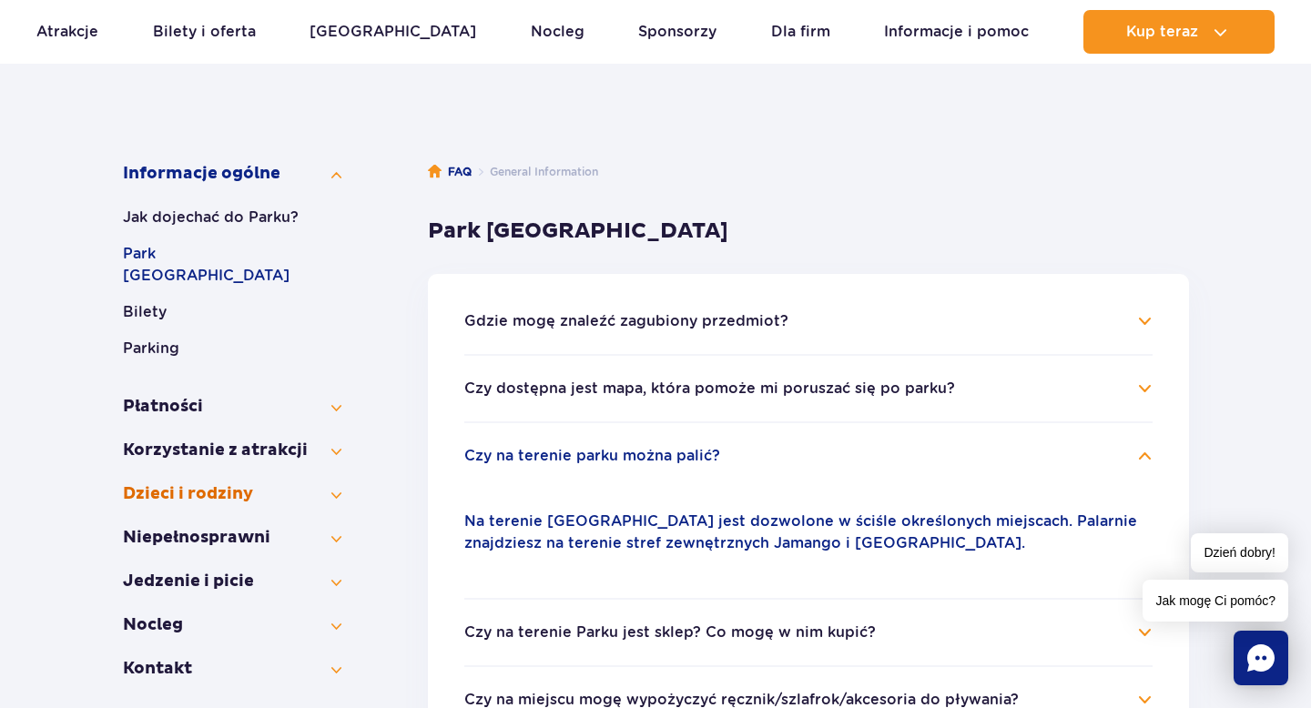
click at [218, 484] on button "Dzieci i rodziny" at bounding box center [232, 495] width 219 height 22
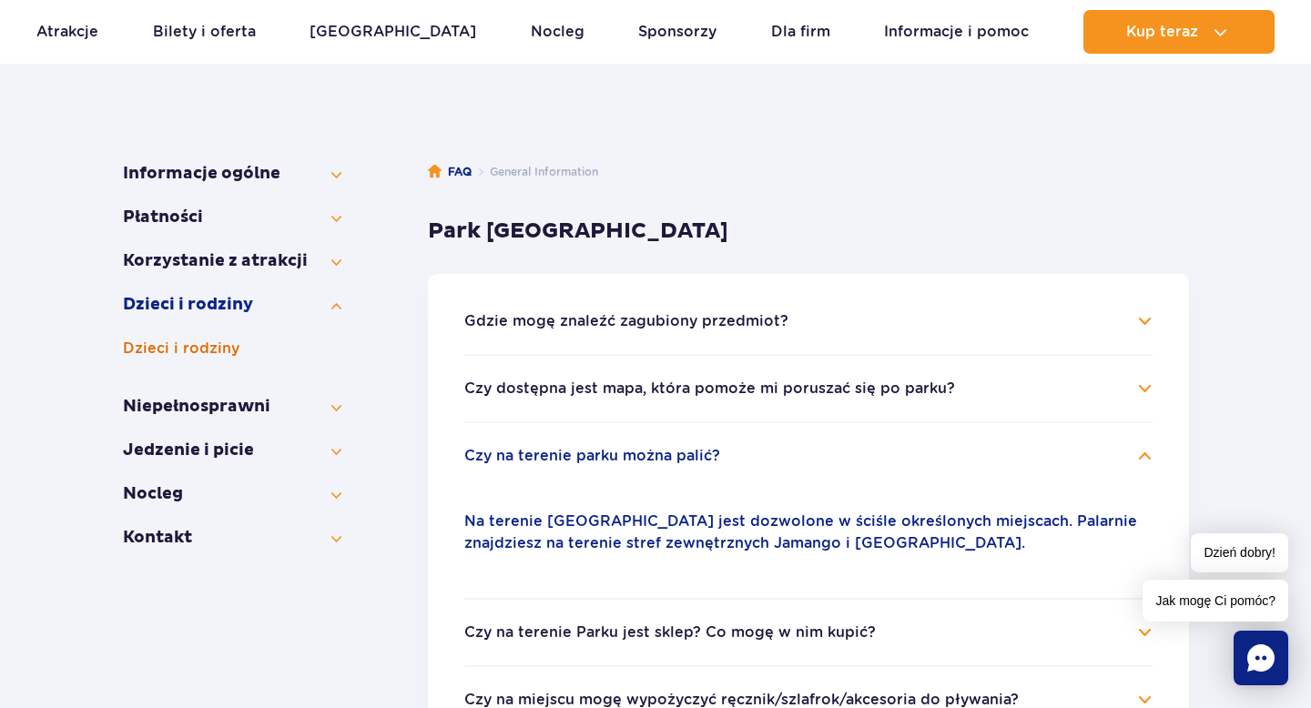
click at [196, 348] on button "Dzieci i rodziny" at bounding box center [232, 349] width 219 height 22
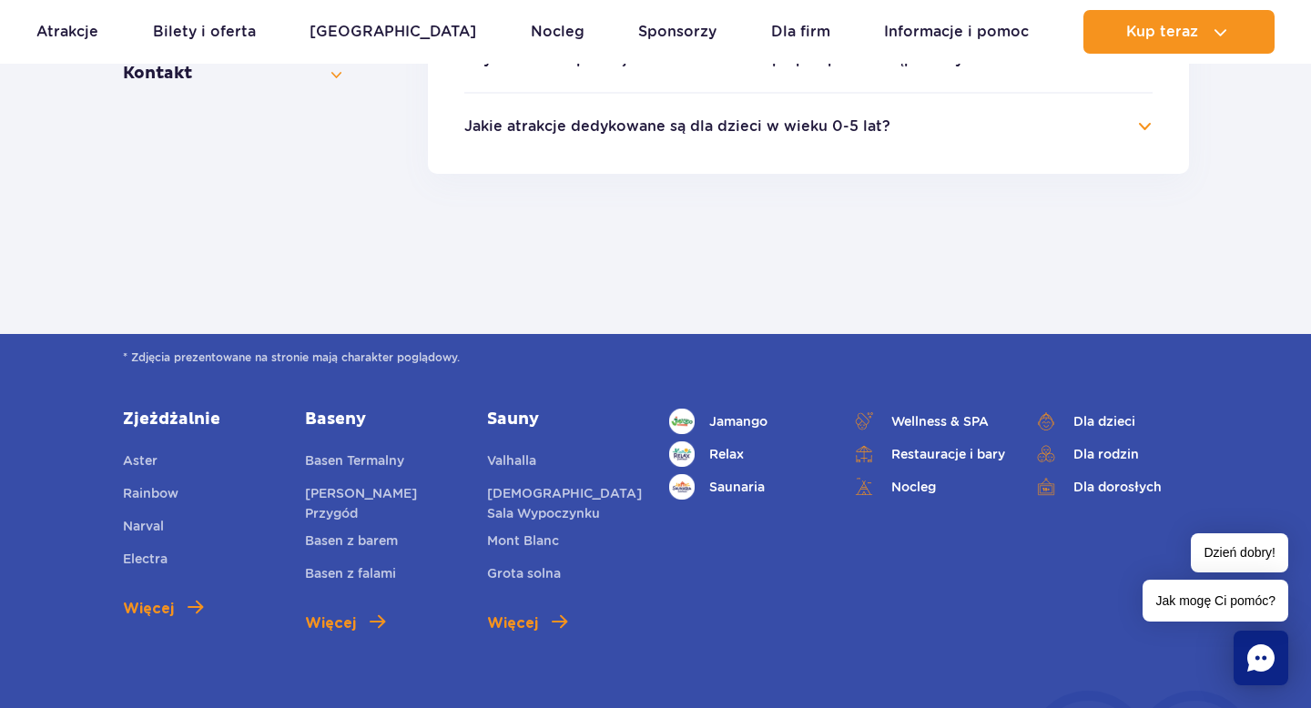
scroll to position [679, 0]
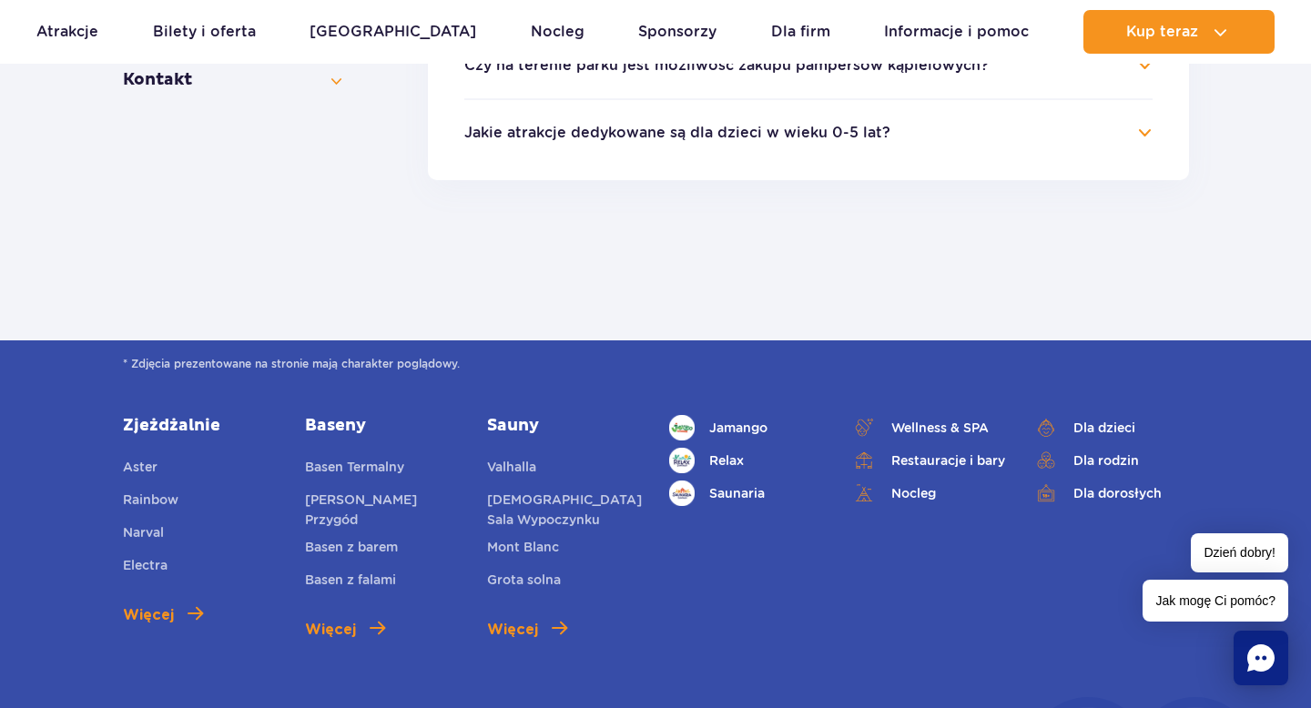
click at [731, 133] on button "Jakie atrakcje dedykowane są dla dzieci w wieku 0-5 lat?" at bounding box center [677, 133] width 426 height 16
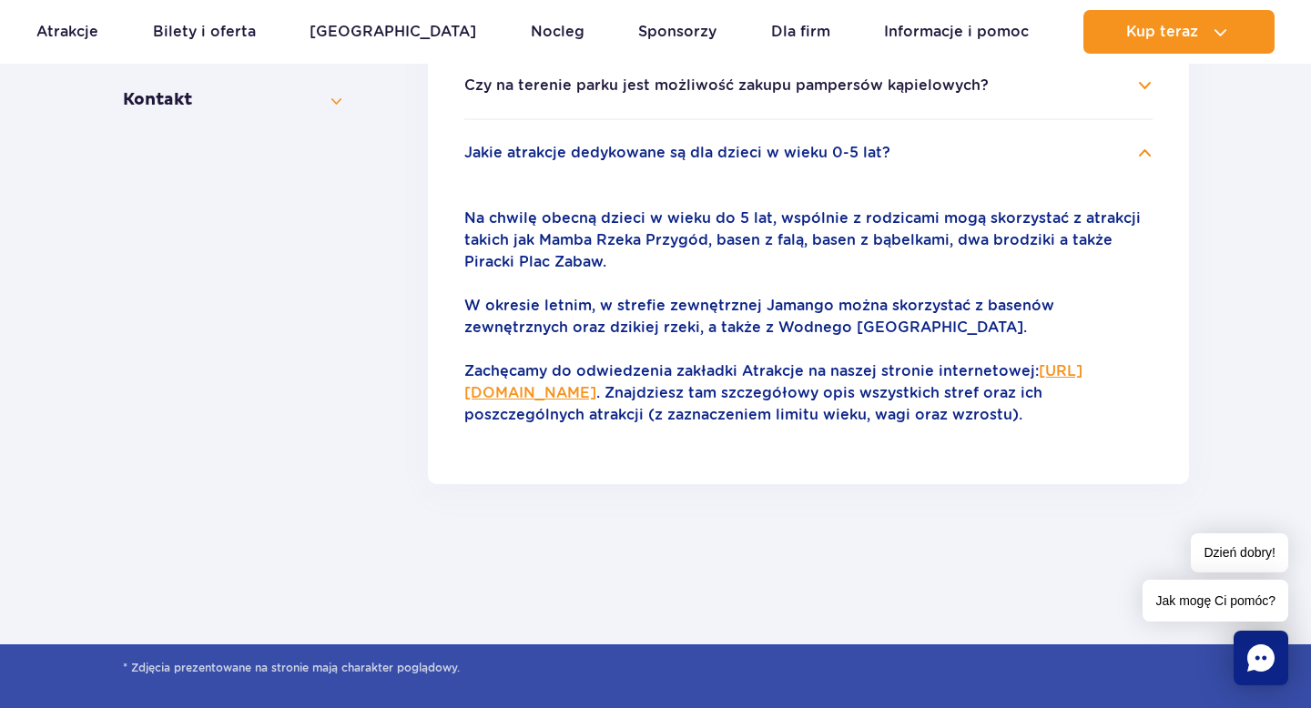
scroll to position [656, 0]
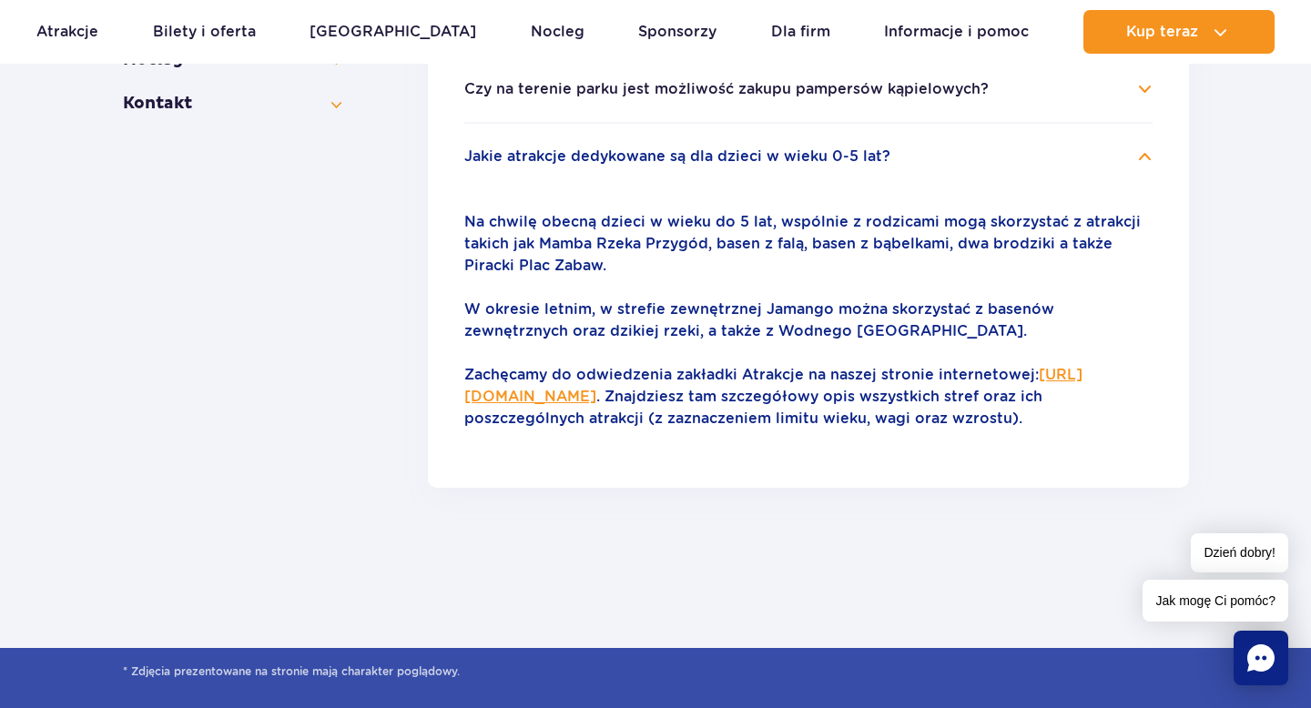
click at [1145, 151] on h4 "Jakie atrakcje dedykowane są dla dzieci w wieku 0-5 lat?" at bounding box center [808, 157] width 688 height 22
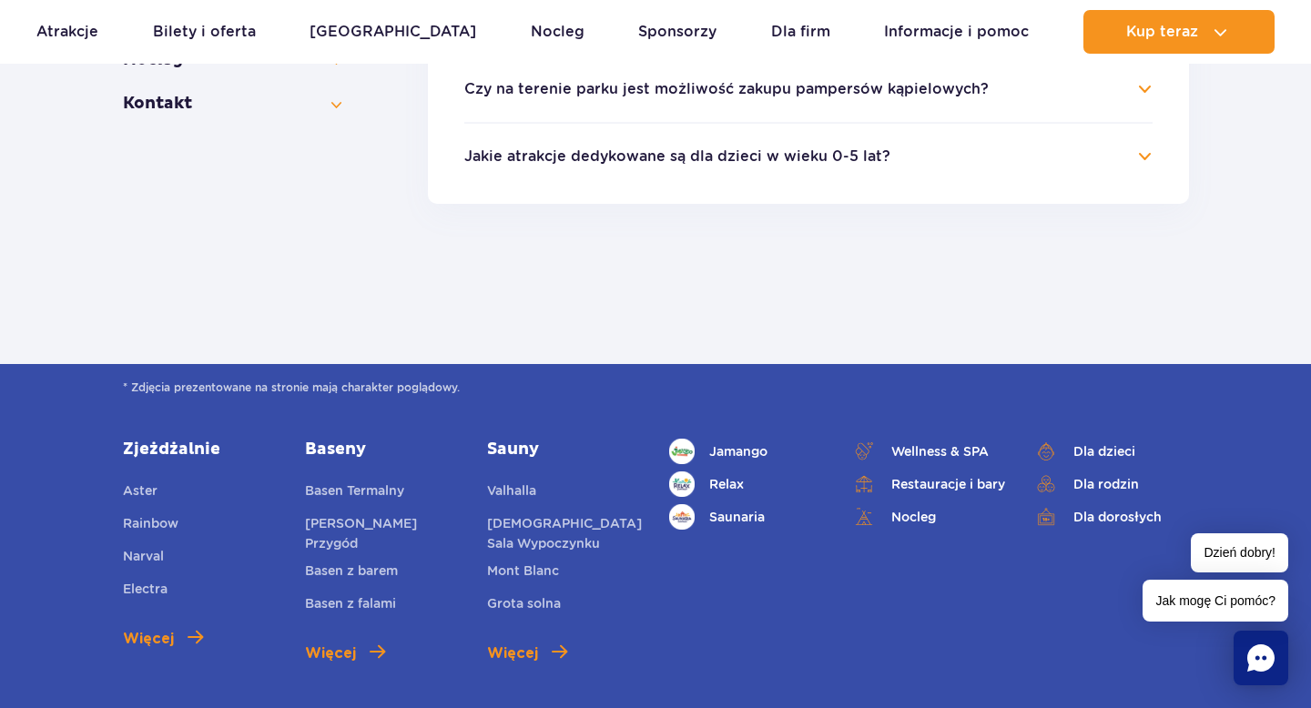
click at [1145, 151] on h4 "Jakie atrakcje dedykowane są dla dzieci w wieku 0-5 lat?" at bounding box center [808, 157] width 688 height 22
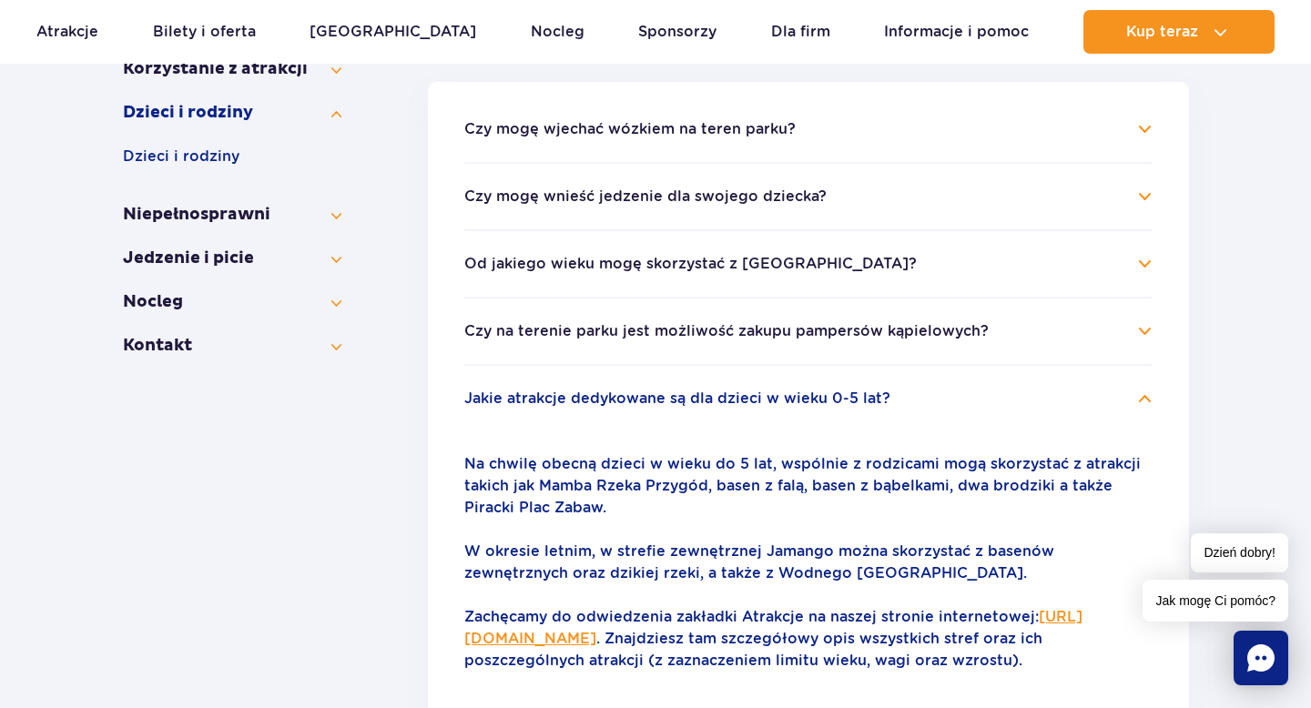
scroll to position [410, 0]
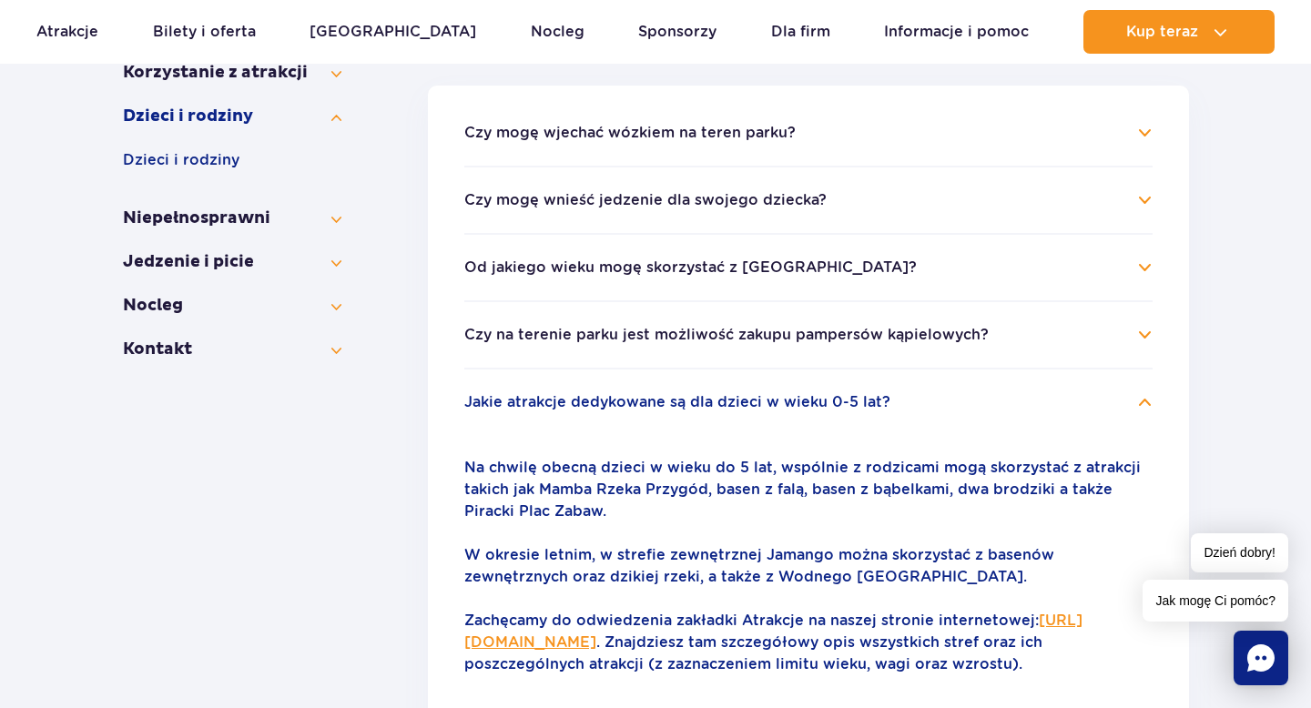
click at [1143, 404] on h4 "Jakie atrakcje dedykowane są dla dzieci w wieku 0-5 lat?" at bounding box center [808, 403] width 688 height 22
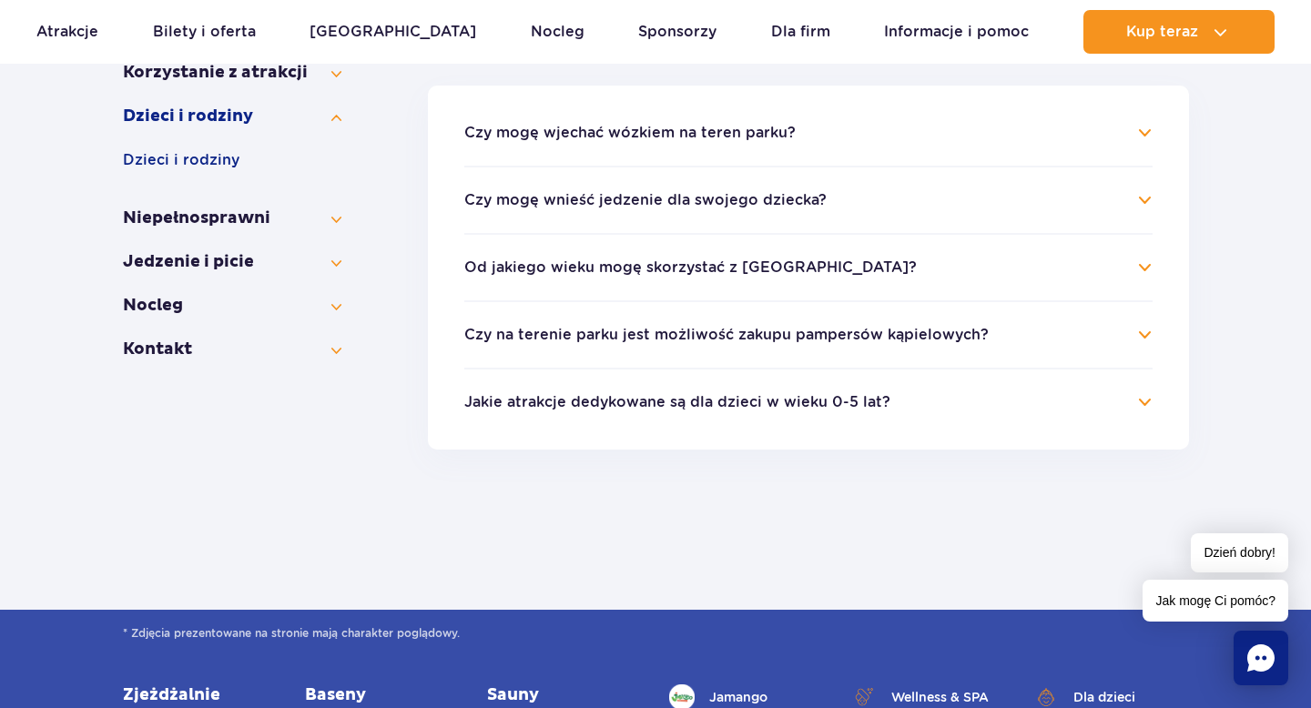
click at [1141, 331] on h4 "Czy na terenie parku jest możliwość zakupu pampersów kąpielowych?" at bounding box center [808, 335] width 688 height 22
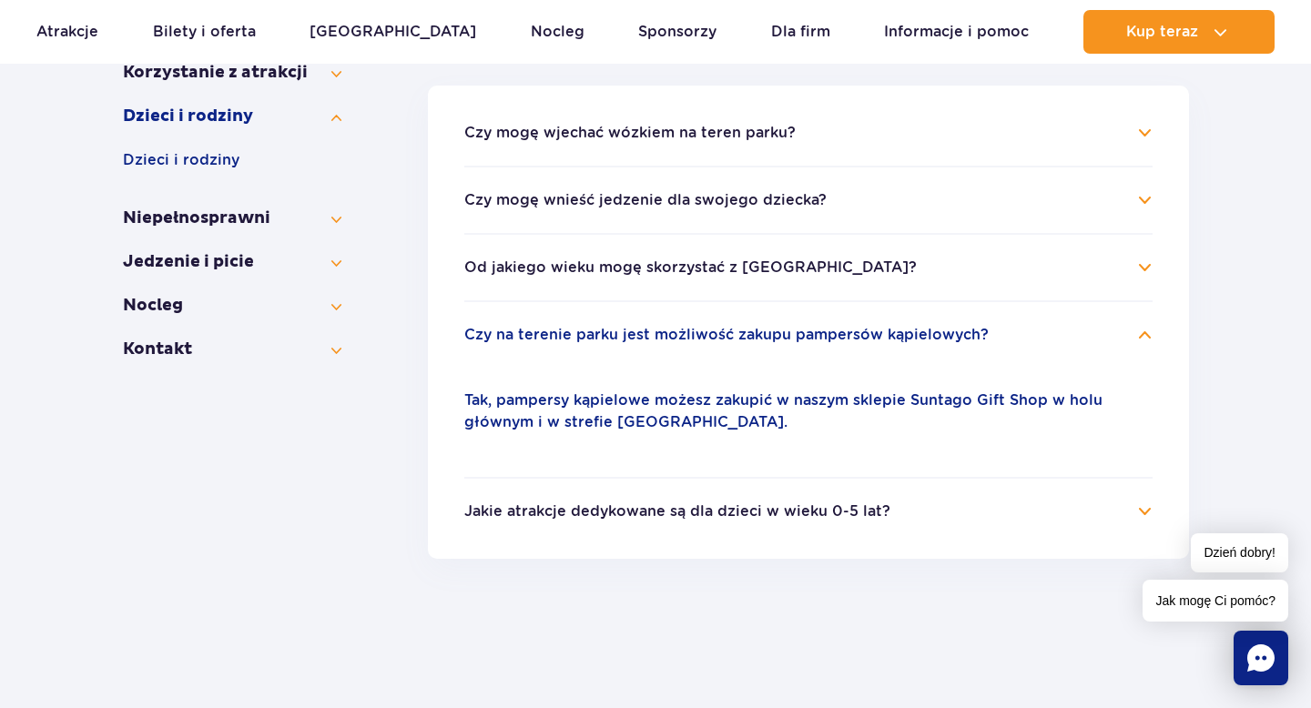
click at [1141, 331] on h4 "Czy na terenie parku jest możliwość zakupu pampersów kąpielowych?" at bounding box center [808, 335] width 688 height 22
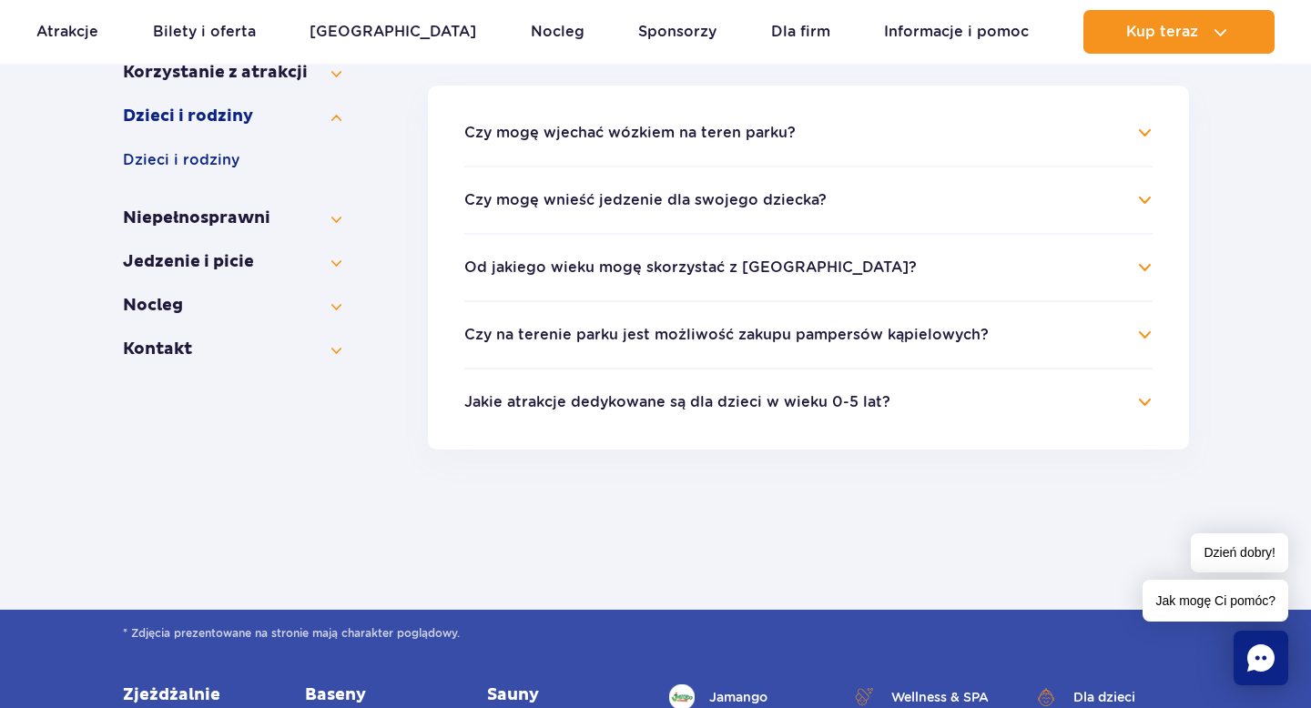
click at [1146, 264] on h4 "Od jakiego wieku mogę skorzystać z Suntago?" at bounding box center [808, 268] width 688 height 22
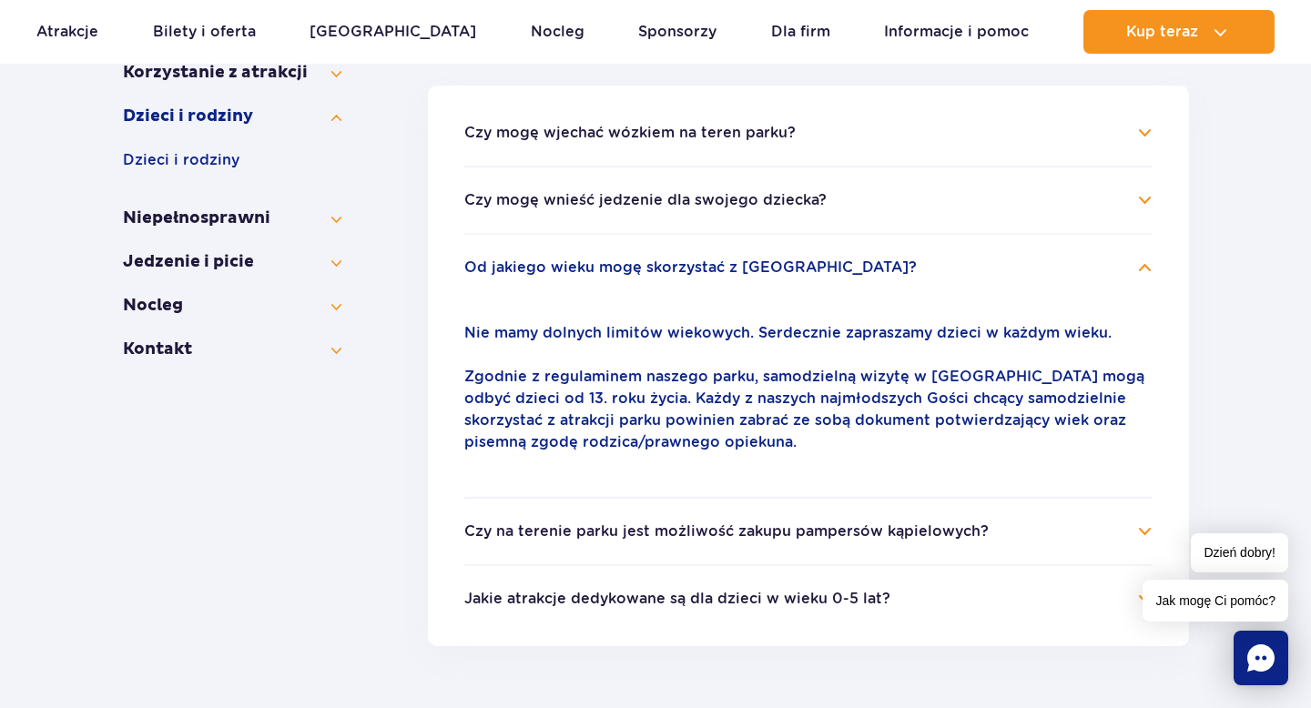
click at [1144, 266] on h4 "Od jakiego wieku mogę skorzystać z Suntago?" at bounding box center [808, 268] width 688 height 22
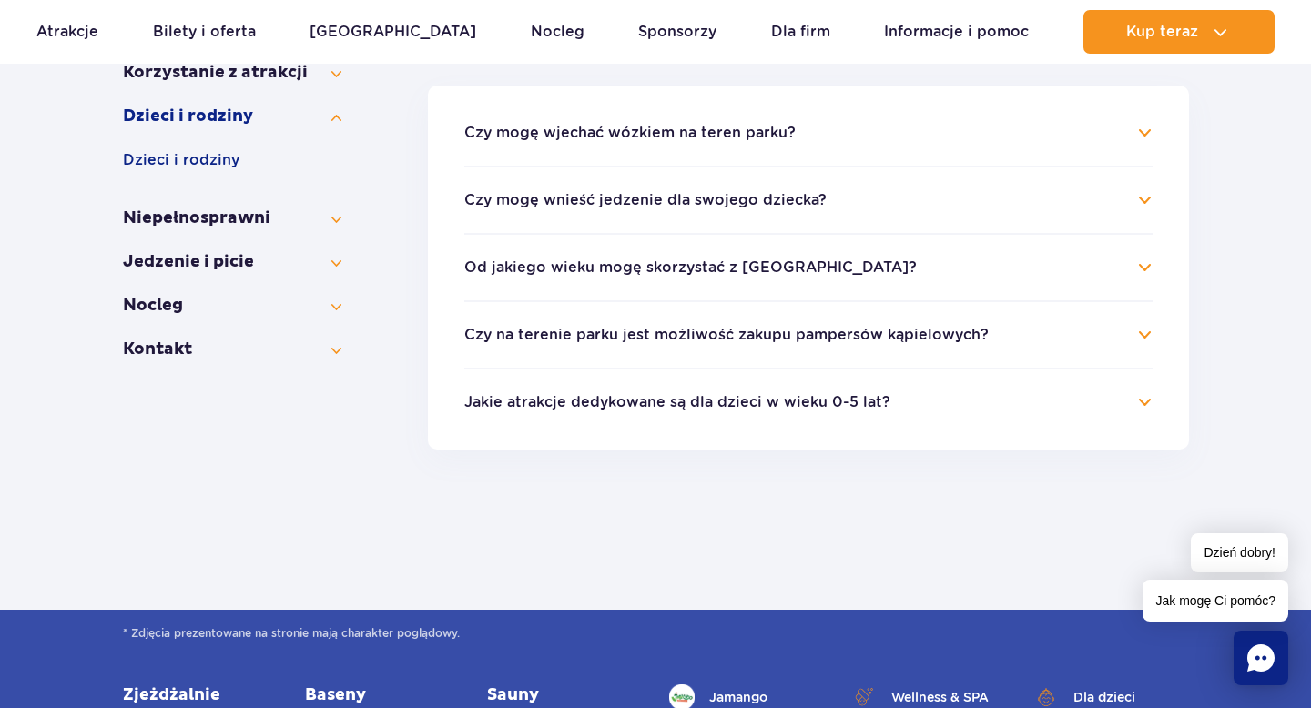
click at [1142, 337] on h4 "Czy na terenie parku jest możliwość zakupu pampersów kąpielowych?" at bounding box center [808, 335] width 688 height 22
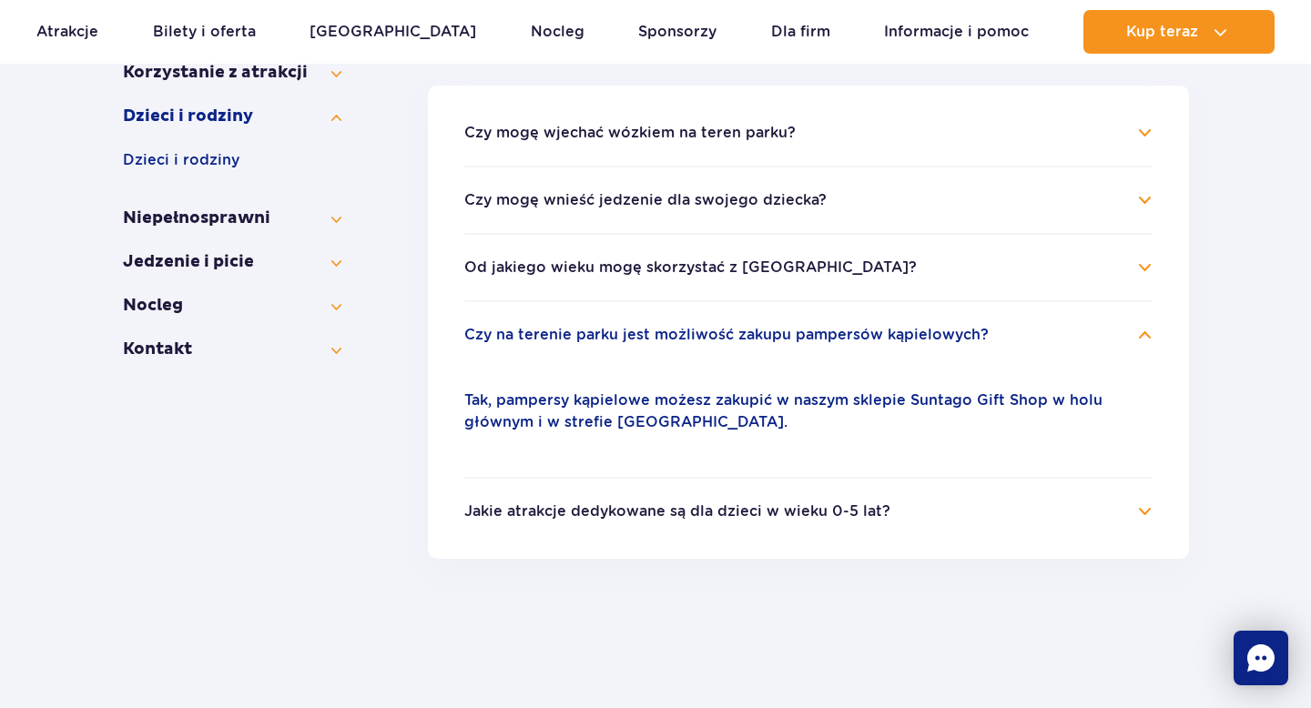
click at [1142, 337] on h4 "Czy na terenie parku jest możliwość zakupu pampersów kąpielowych?" at bounding box center [808, 335] width 688 height 22
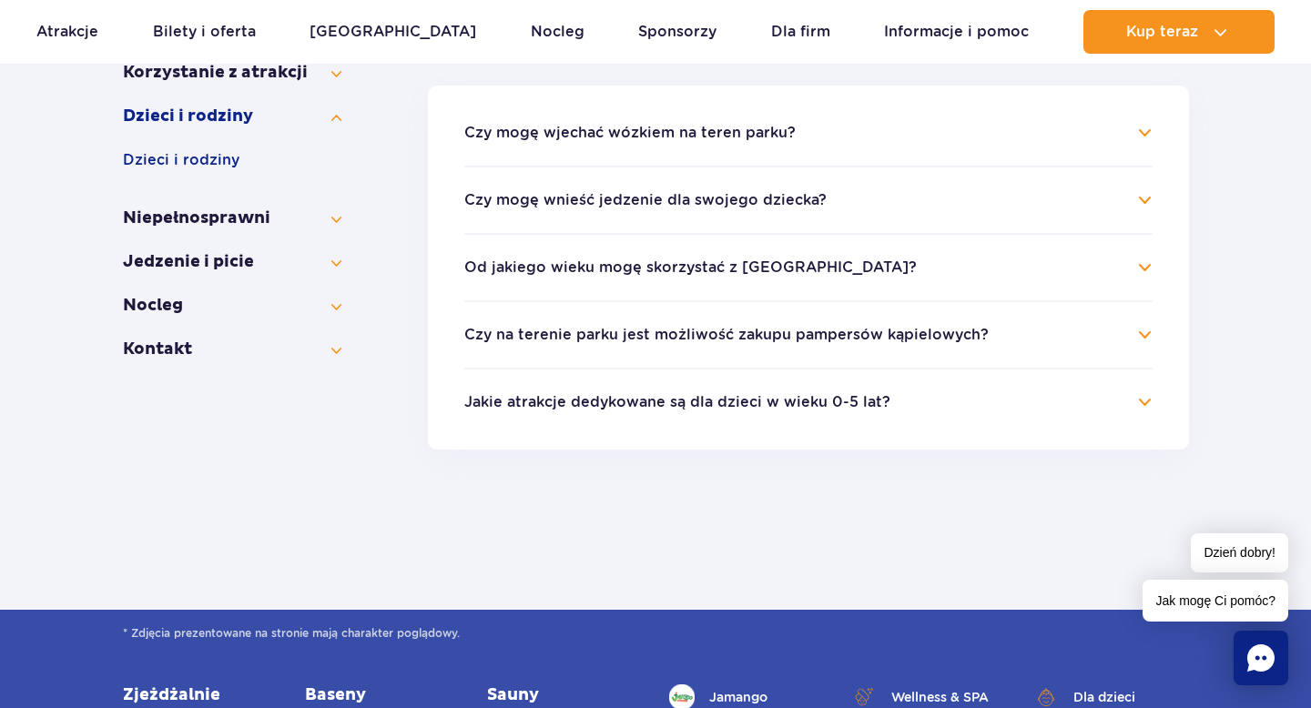
click at [1146, 265] on h4 "Od jakiego wieku mogę skorzystać z Suntago?" at bounding box center [808, 268] width 688 height 22
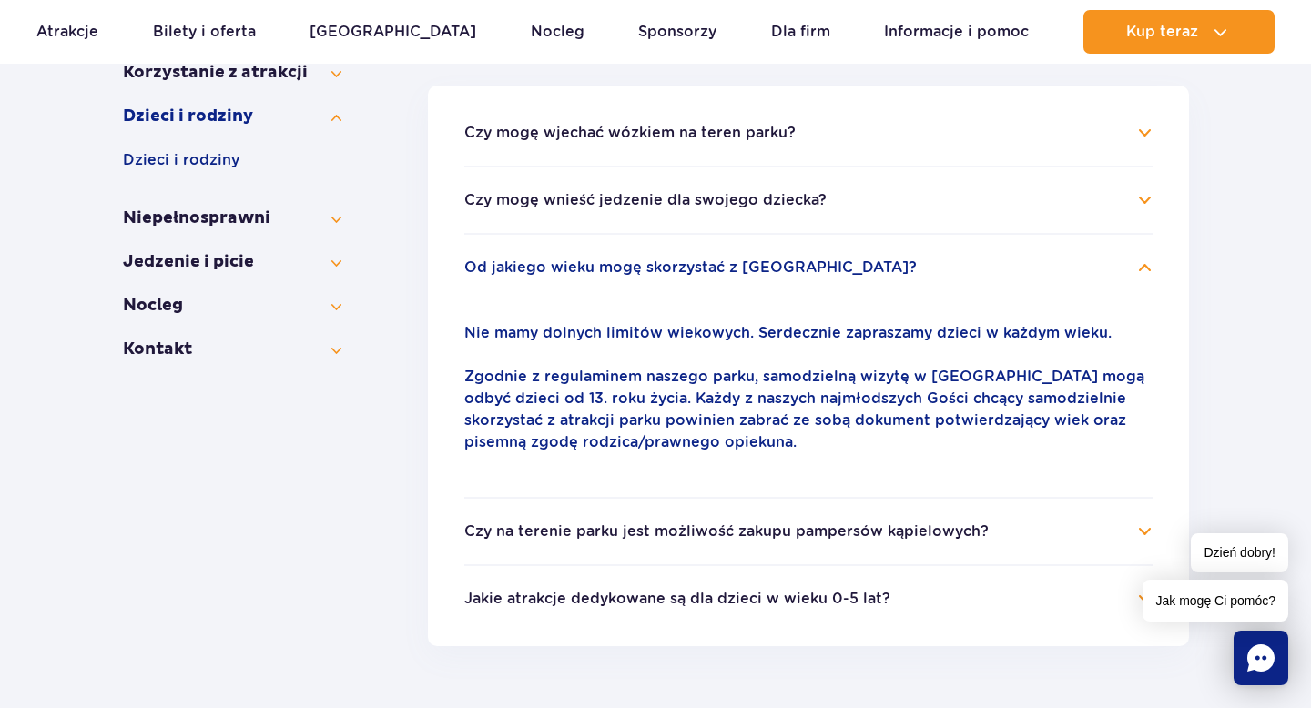
click at [1143, 265] on h4 "Od jakiego wieku mogę skorzystać z Suntago?" at bounding box center [808, 268] width 688 height 22
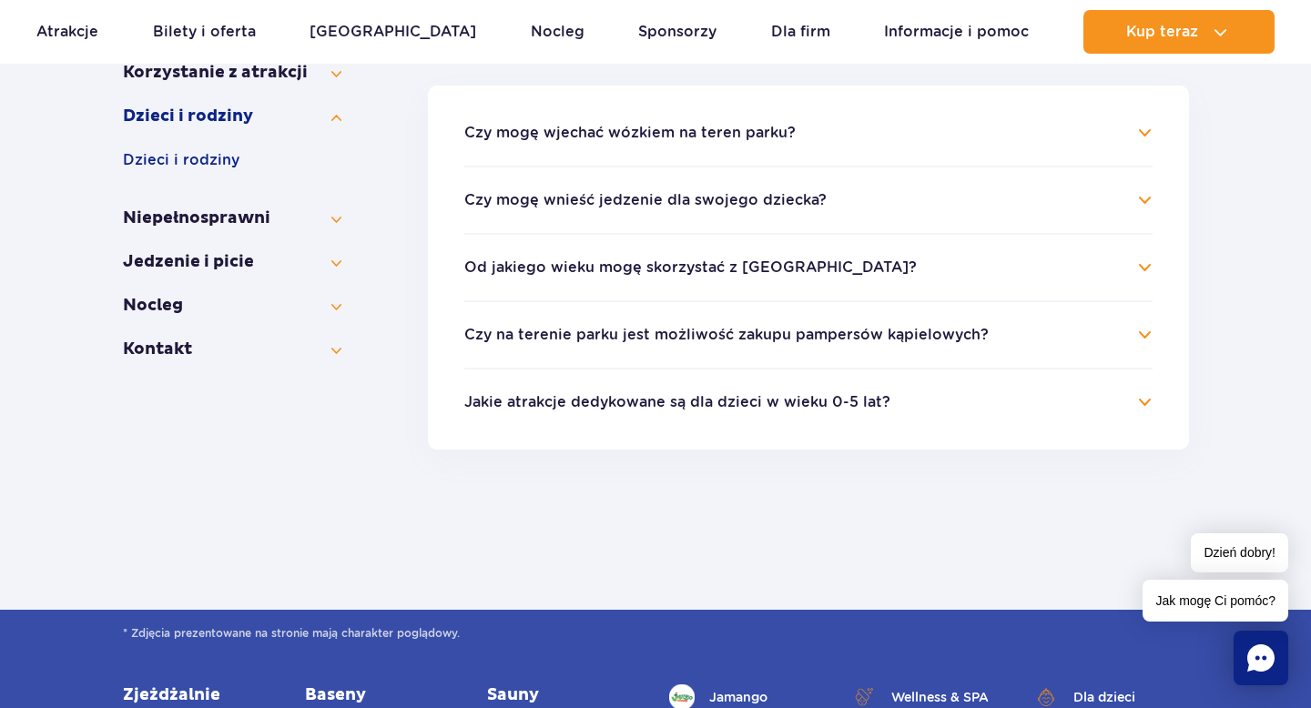
click at [1149, 199] on h4 "Czy mogę wnieść jedzenie dla swojego dziecka?" at bounding box center [808, 200] width 688 height 22
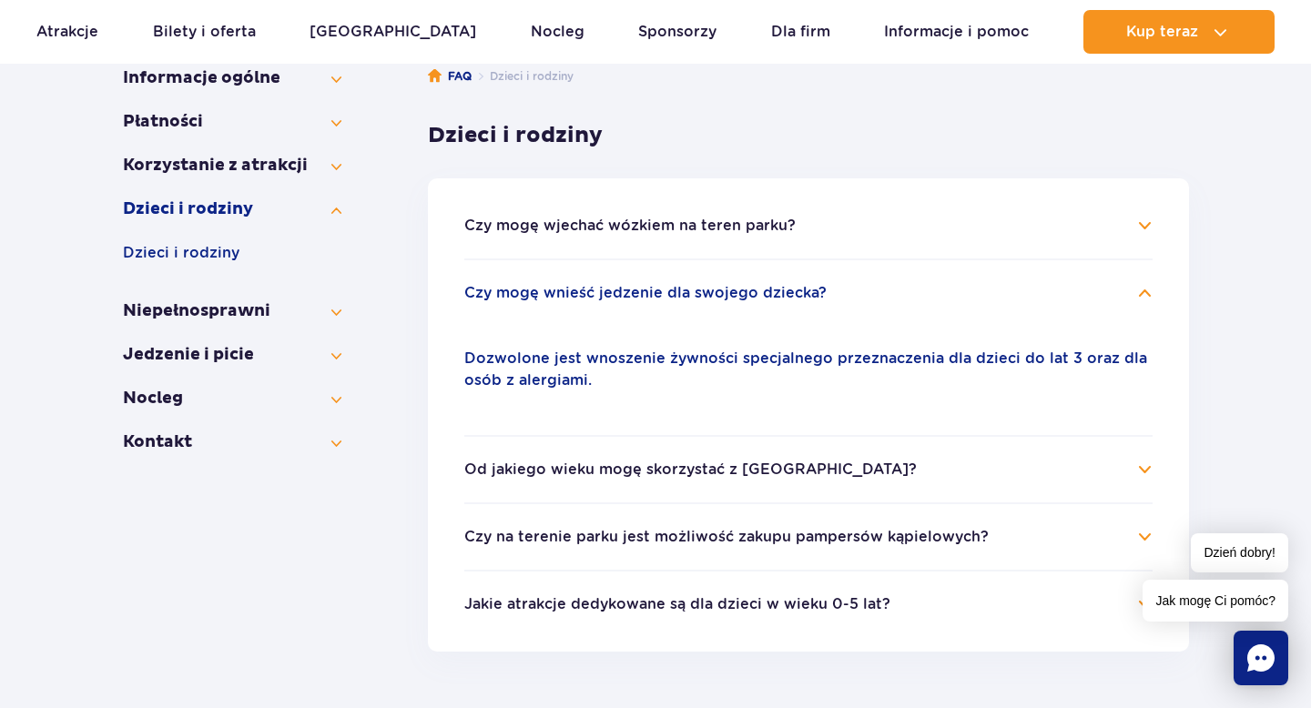
scroll to position [315, 0]
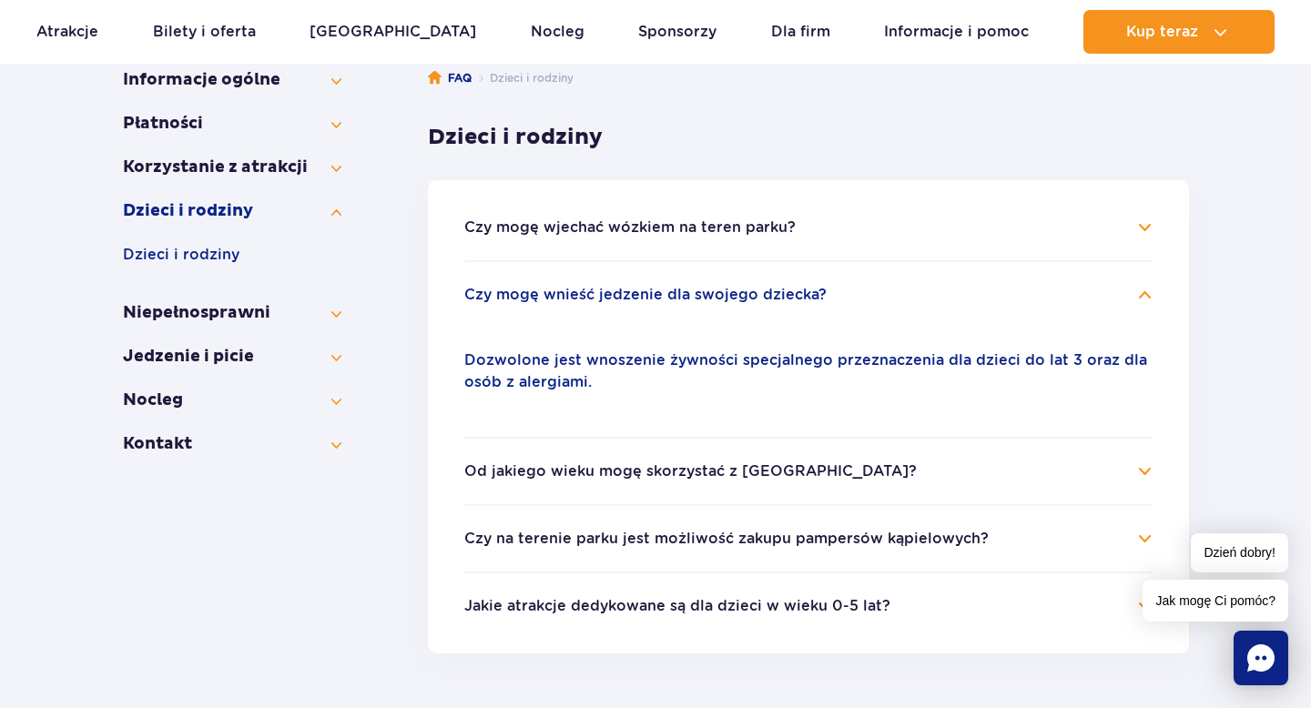
click at [1146, 228] on h4 "Czy mogę wjechać wózkiem na teren parku?" at bounding box center [808, 228] width 688 height 22
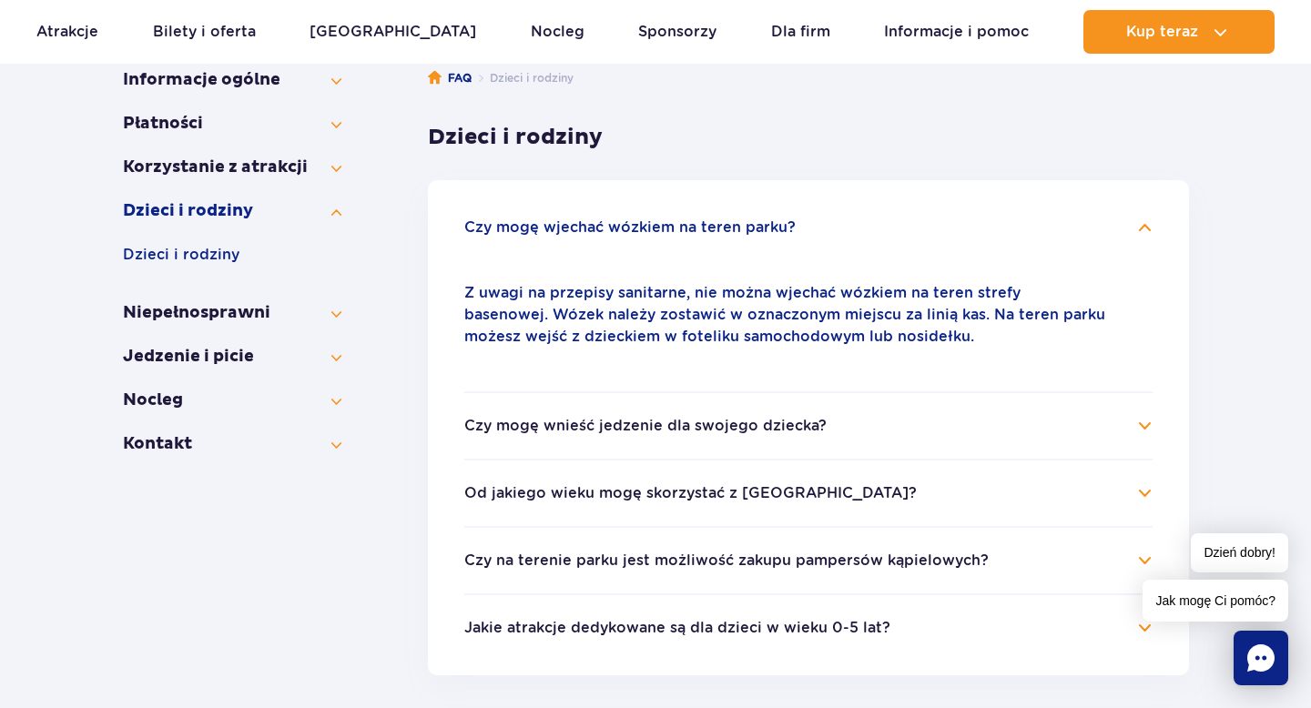
click at [1146, 233] on h4 "Czy mogę wjechać wózkiem na teren parku?" at bounding box center [808, 228] width 688 height 22
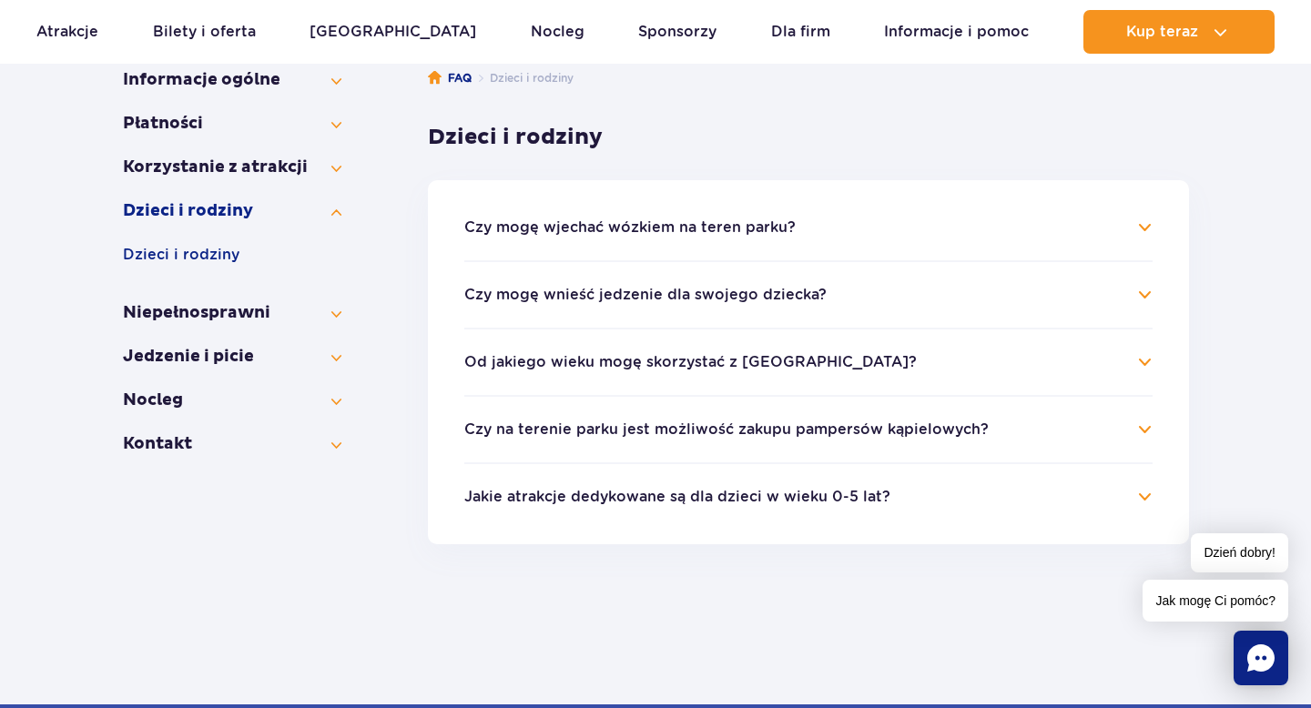
click at [1149, 295] on h4 "Czy mogę wnieść jedzenie dla swojego dziecka?" at bounding box center [808, 295] width 688 height 22
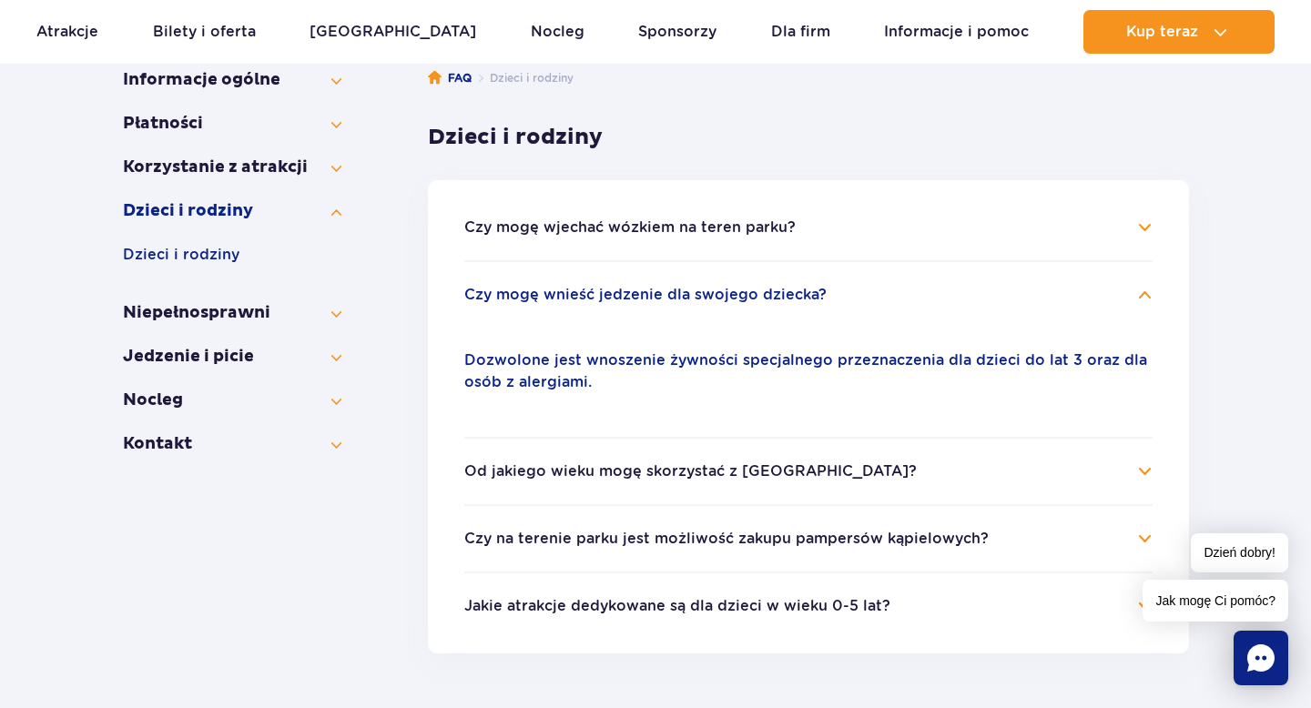
click at [1149, 295] on h4 "Czy mogę wnieść jedzenie dla swojego dziecka?" at bounding box center [808, 295] width 688 height 22
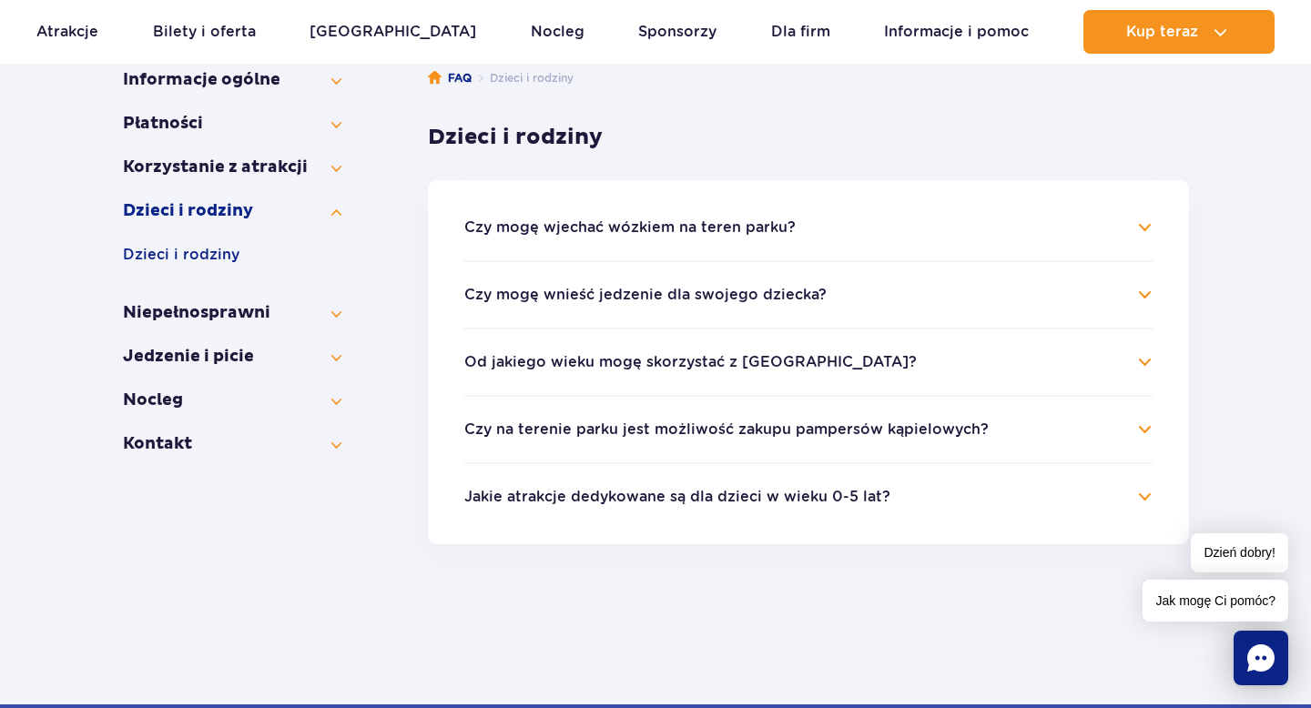
click at [1146, 361] on h4 "Od jakiego wieku mogę skorzystać z Suntago?" at bounding box center [808, 362] width 688 height 22
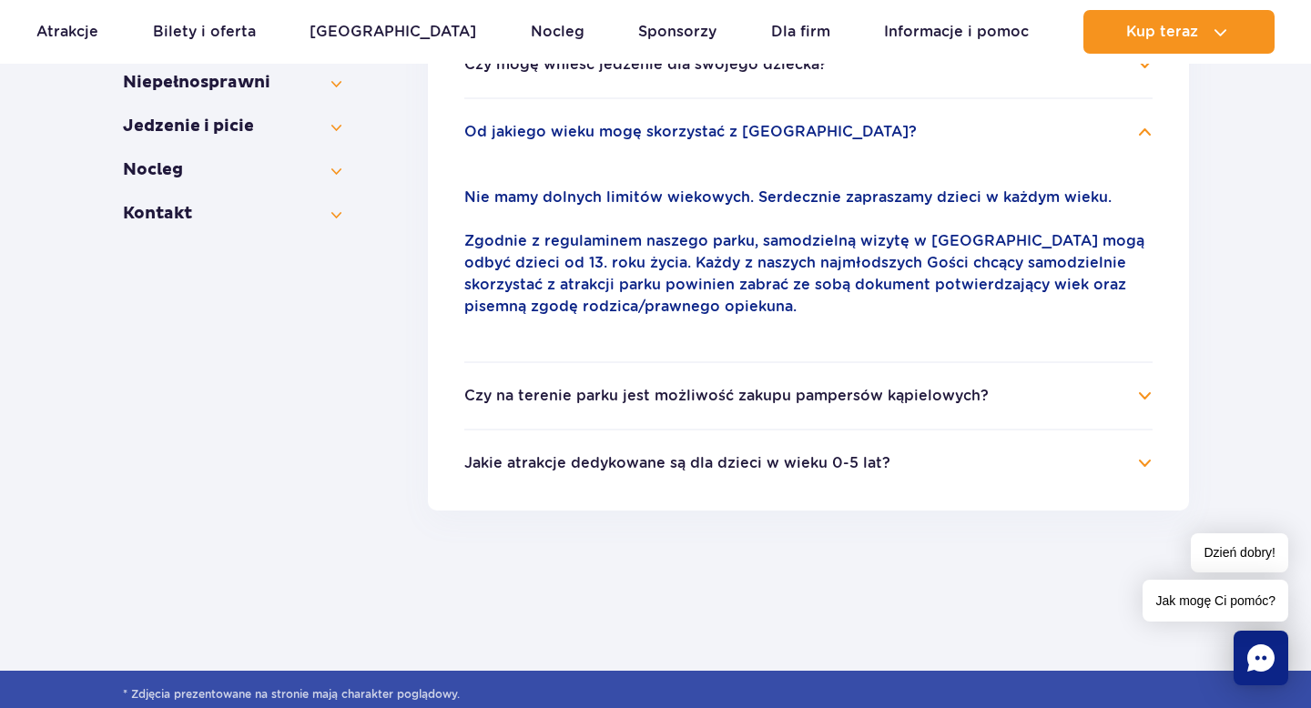
scroll to position [551, 0]
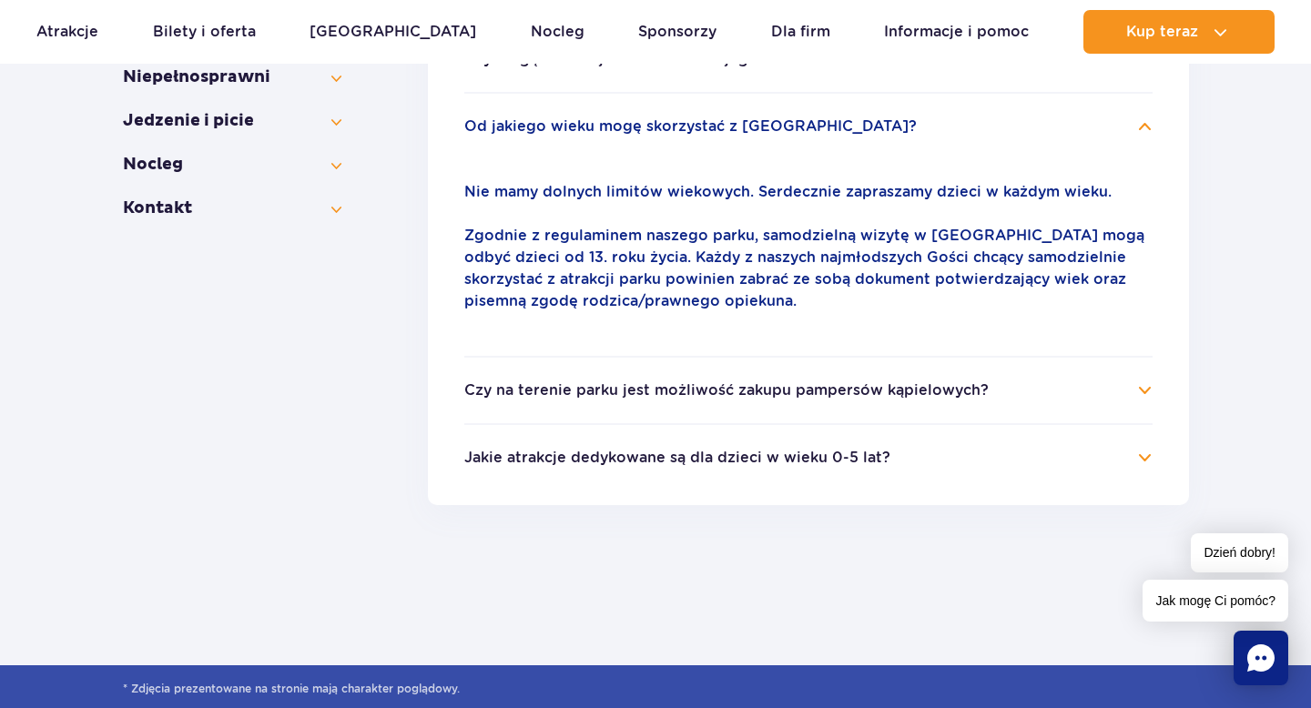
click at [1146, 394] on h4 "Czy na terenie parku jest możliwość zakupu pampersów kąpielowych?" at bounding box center [808, 391] width 688 height 22
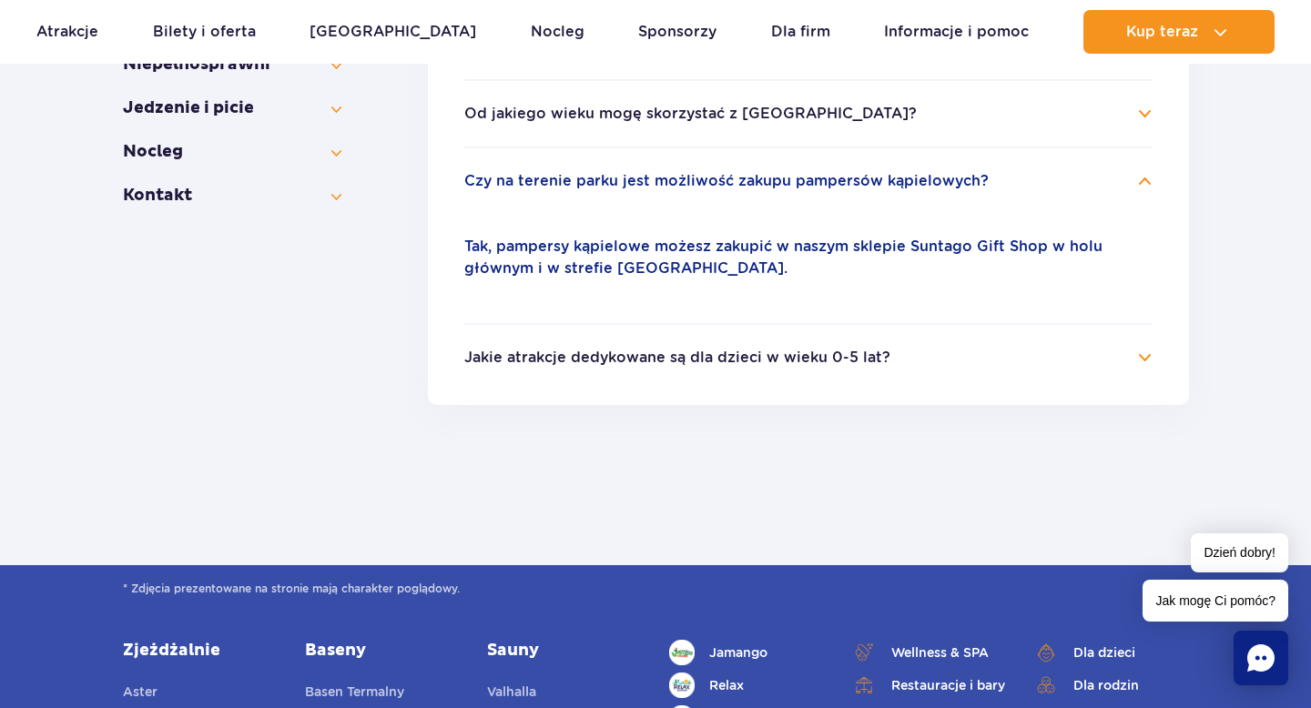
scroll to position [576, 0]
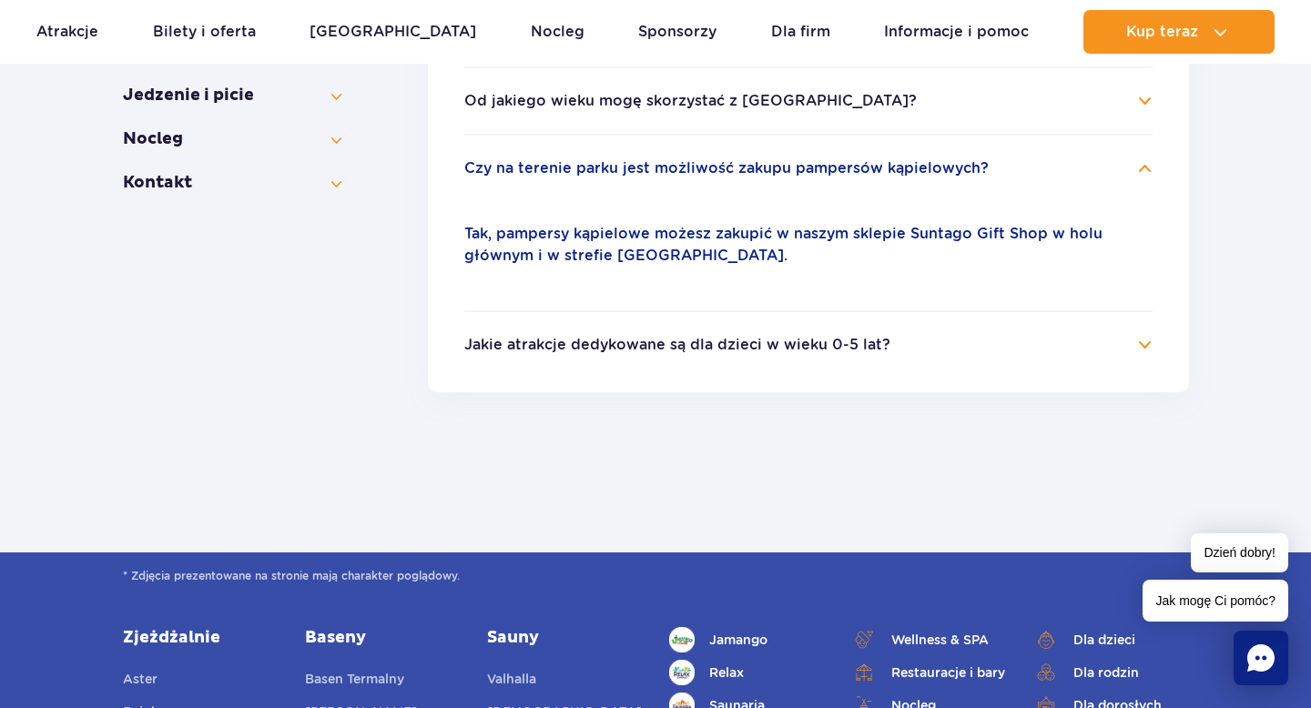
click at [1144, 346] on h4 "Jakie atrakcje dedykowane są dla dzieci w wieku 0-5 lat?" at bounding box center [808, 345] width 688 height 22
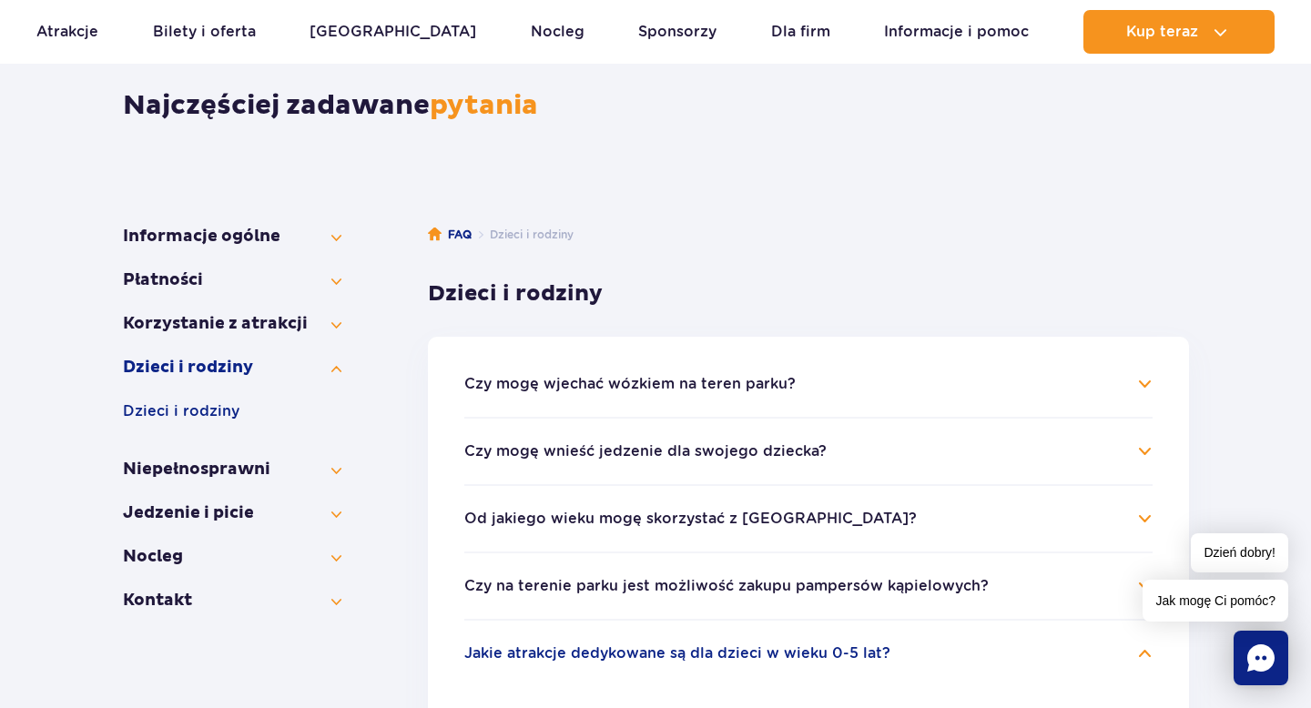
scroll to position [158, 0]
click at [224, 476] on button "Niepełno­sprawni" at bounding box center [232, 471] width 219 height 22
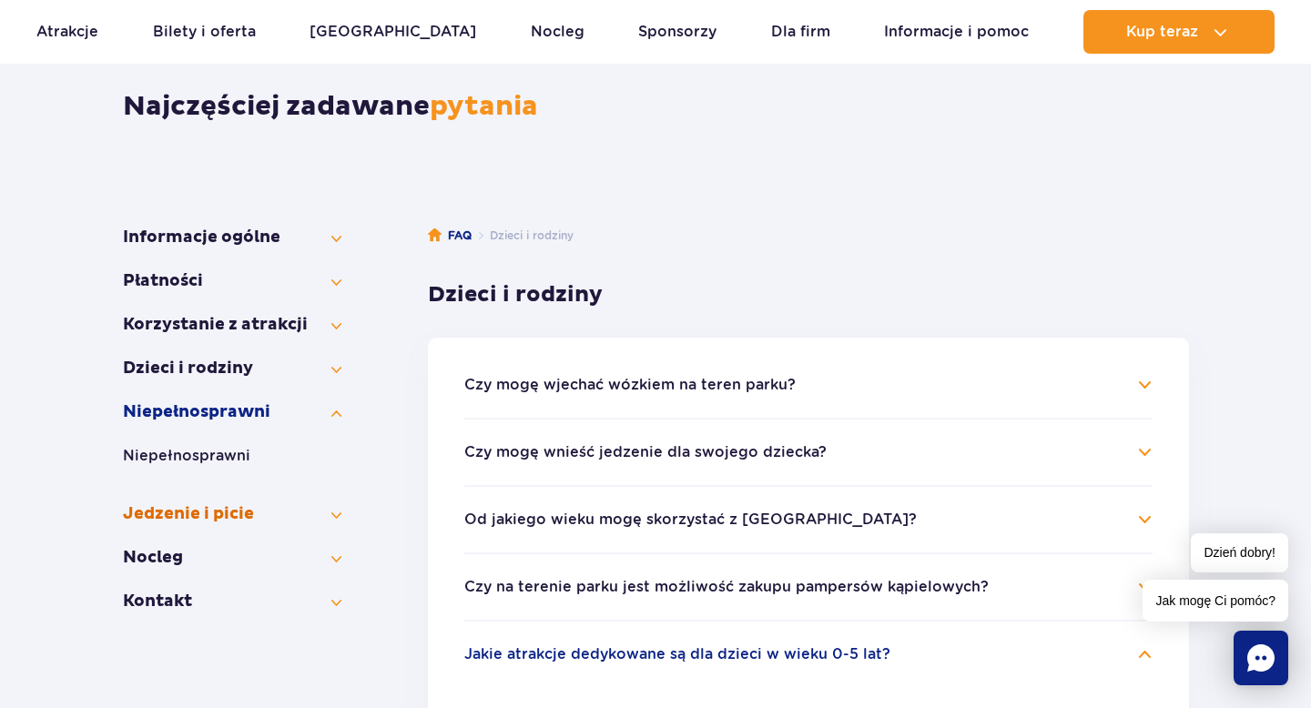
click at [214, 512] on button "Jedzenie i picie" at bounding box center [232, 515] width 219 height 22
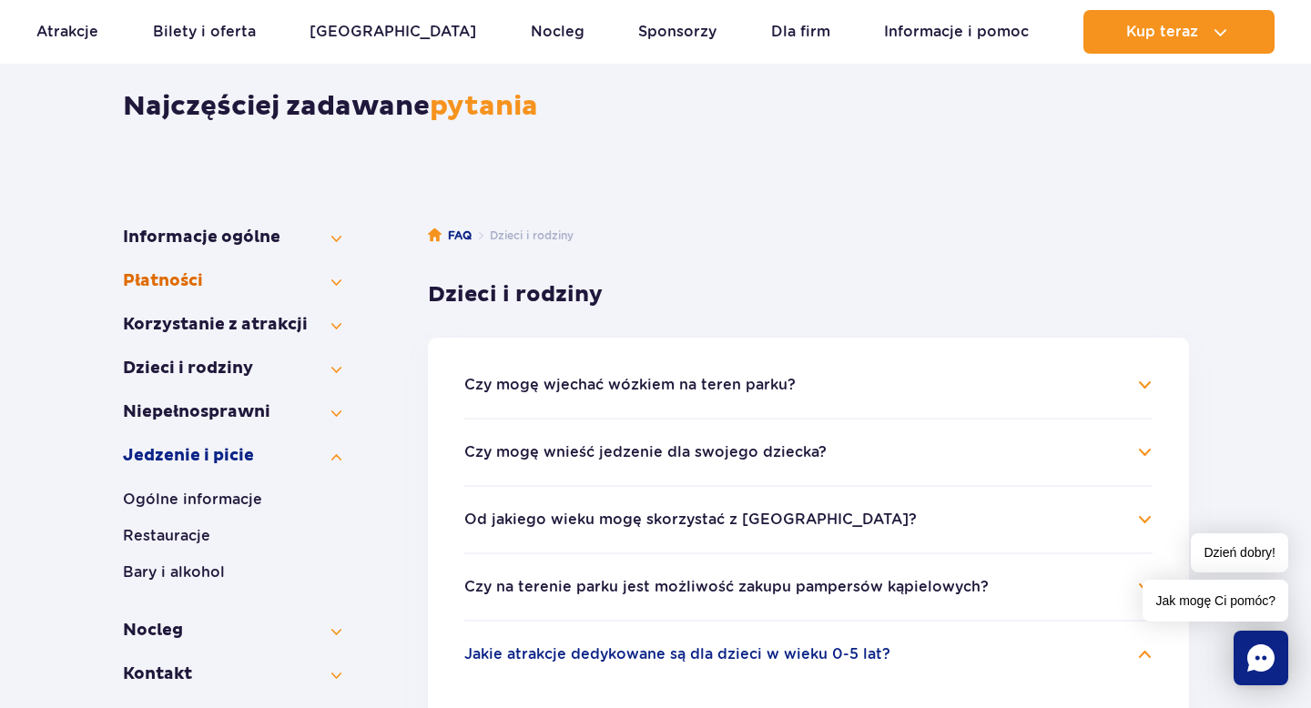
click at [187, 281] on button "Płatności" at bounding box center [232, 281] width 219 height 22
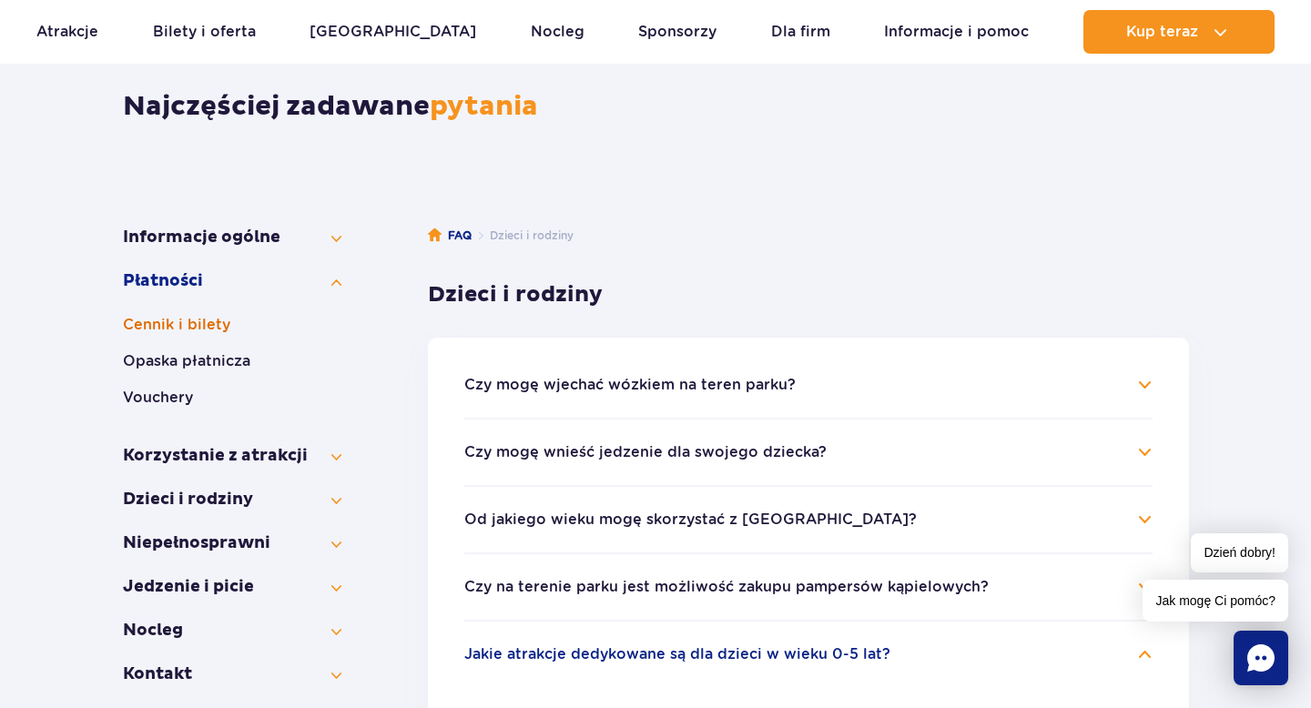
click at [179, 321] on button "Cennik i bilety" at bounding box center [232, 325] width 219 height 22
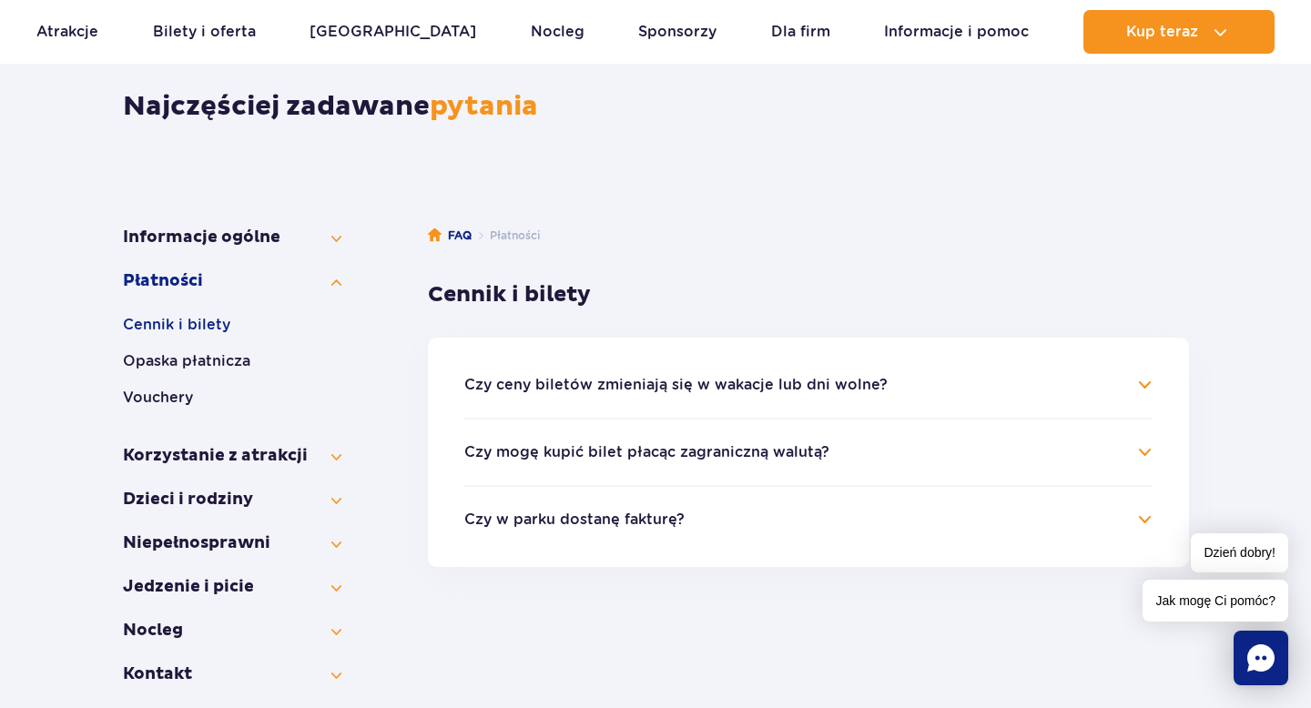
click at [647, 382] on button "Czy ceny biletów zmieniają się w wakacje lub dni wolne?" at bounding box center [675, 385] width 423 height 16
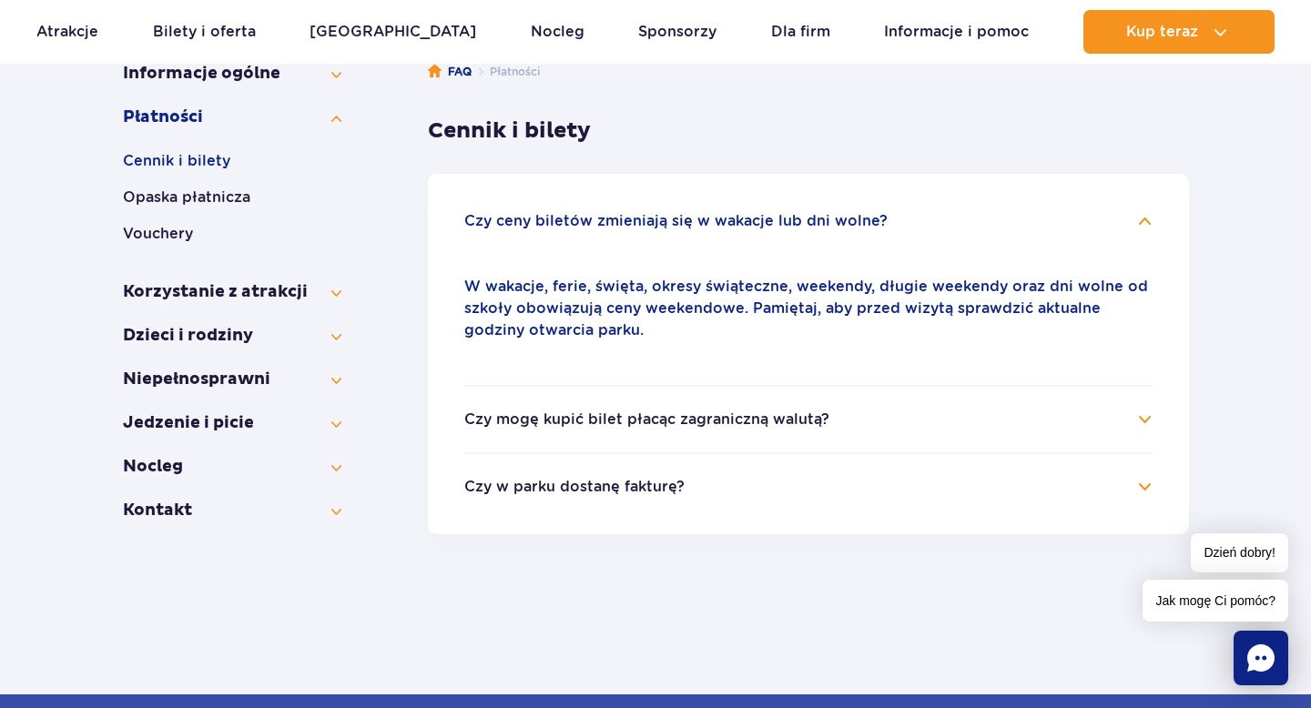
scroll to position [322, 0]
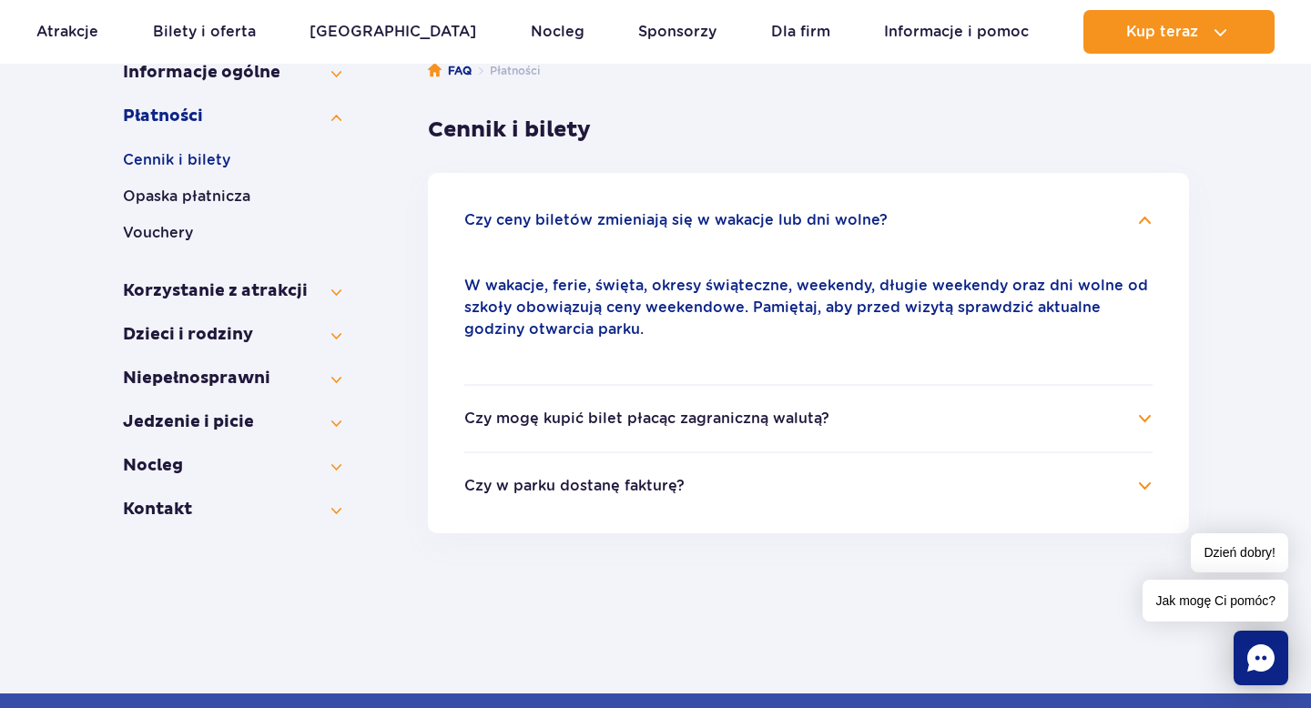
click at [638, 488] on button "Czy w parku dostanę fakturę?" at bounding box center [574, 486] width 220 height 16
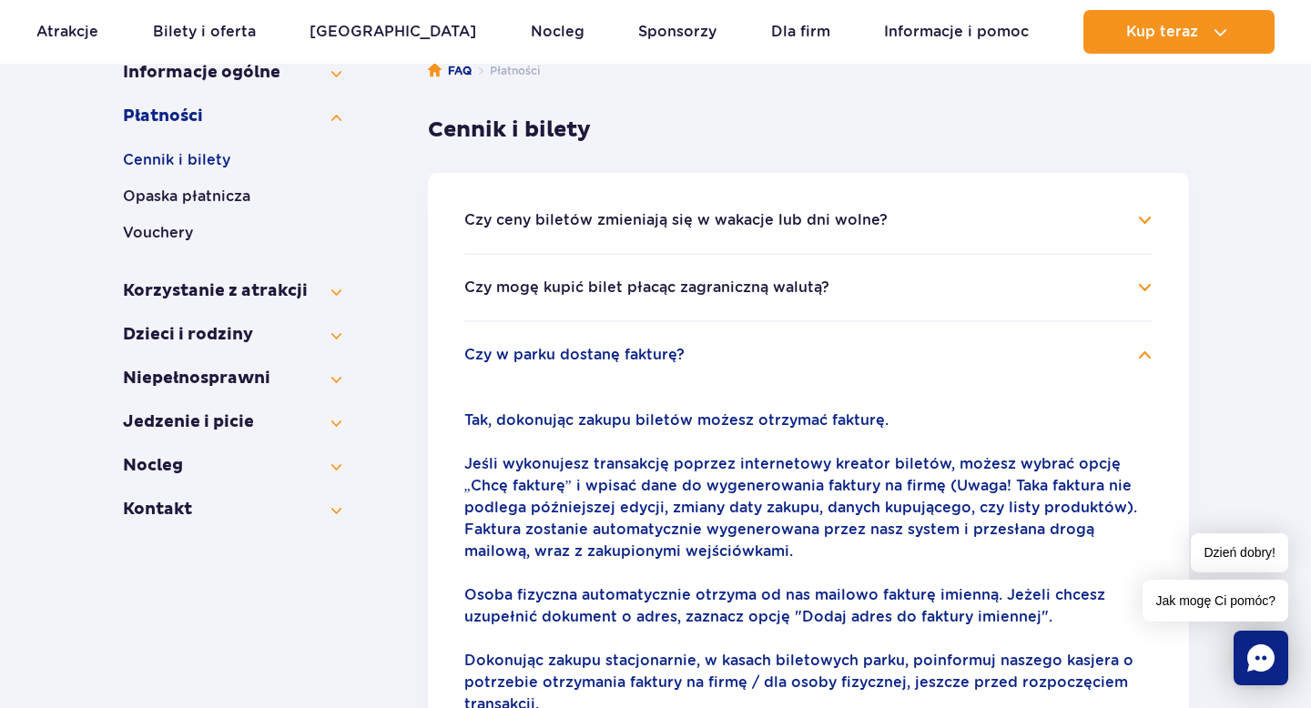
click at [626, 347] on button "Czy w parku dostanę fakturę?" at bounding box center [574, 355] width 220 height 16
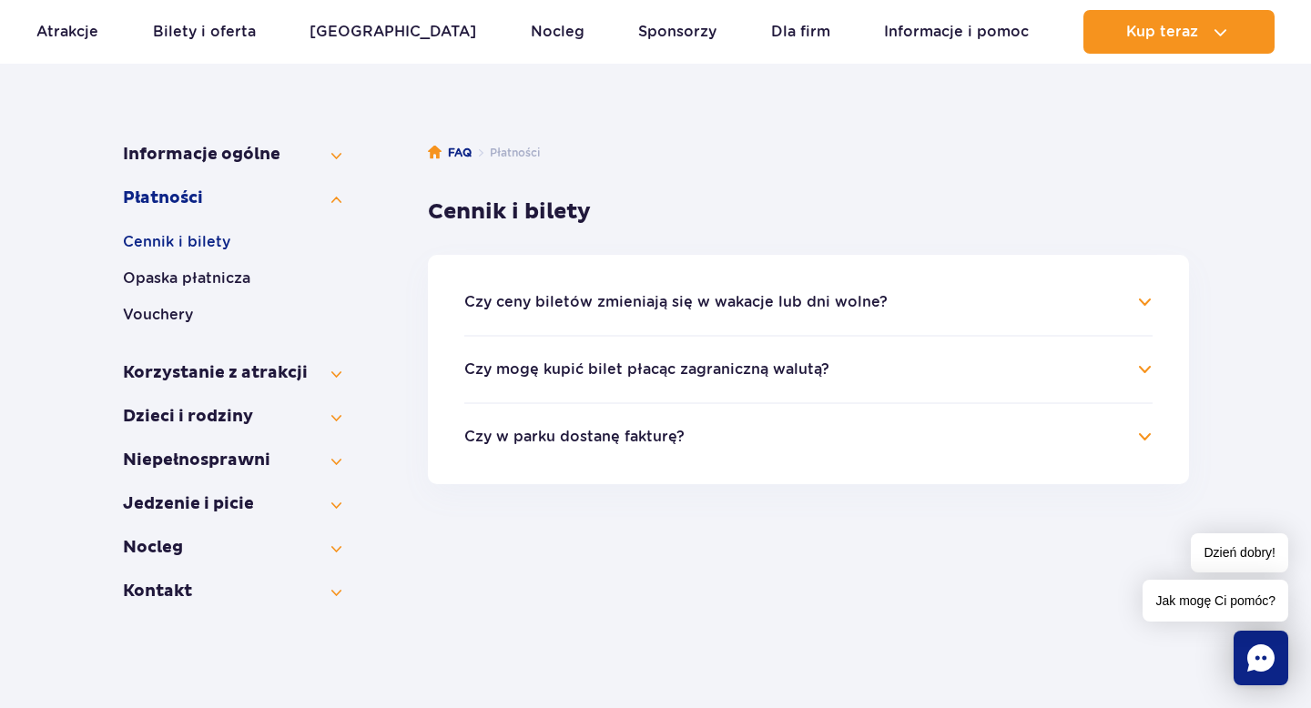
scroll to position [238, 0]
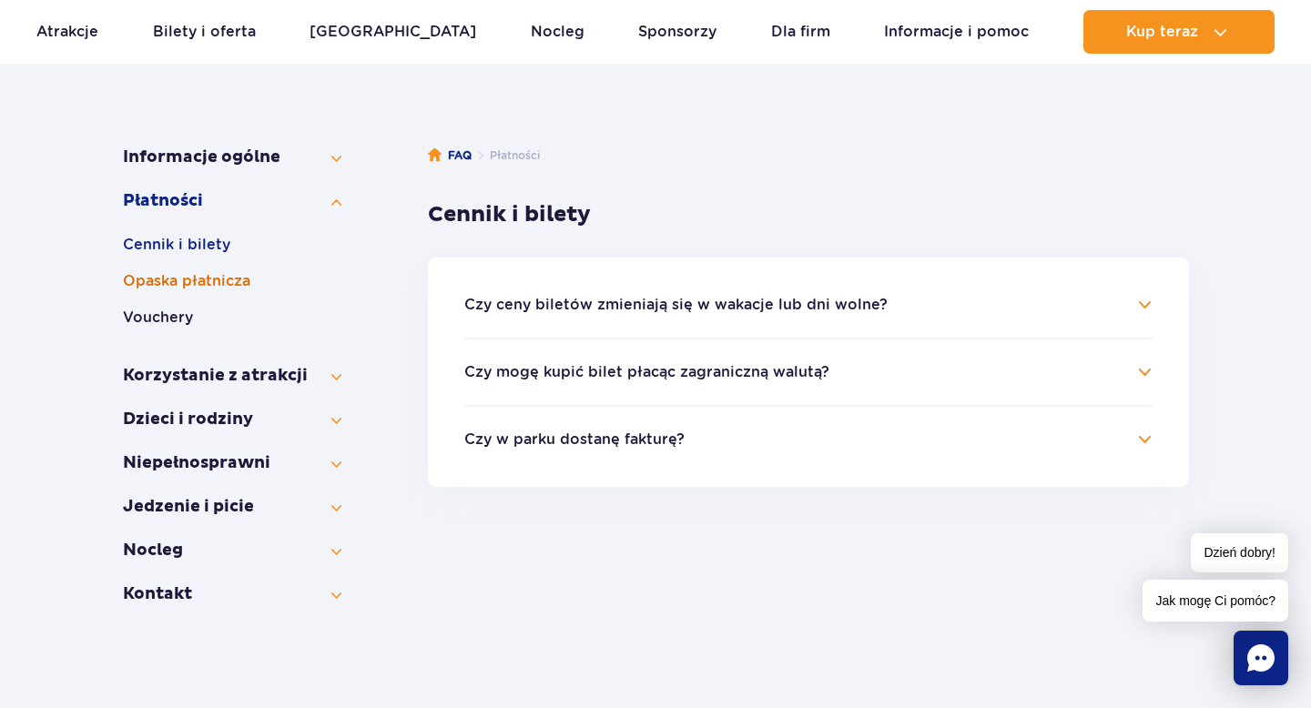
click at [179, 280] on button "Opaska płatnicza" at bounding box center [232, 281] width 219 height 22
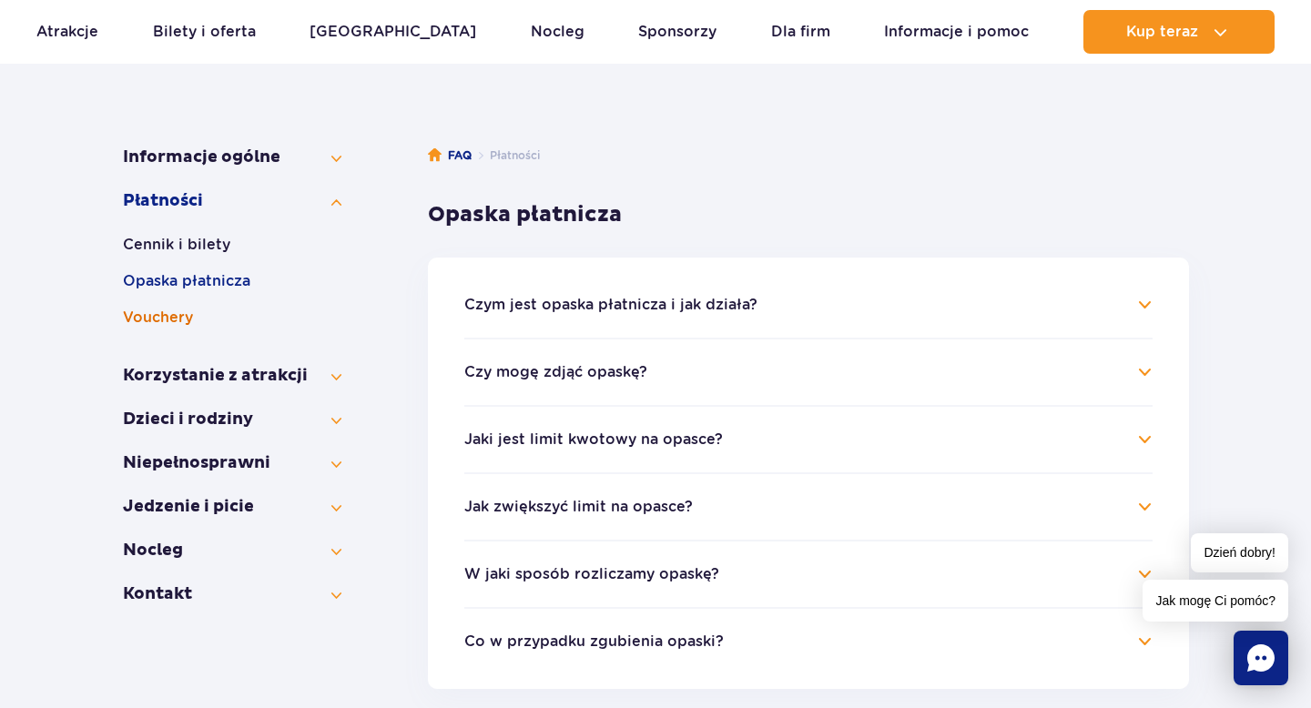
click at [167, 310] on button "Vouchery" at bounding box center [232, 318] width 219 height 22
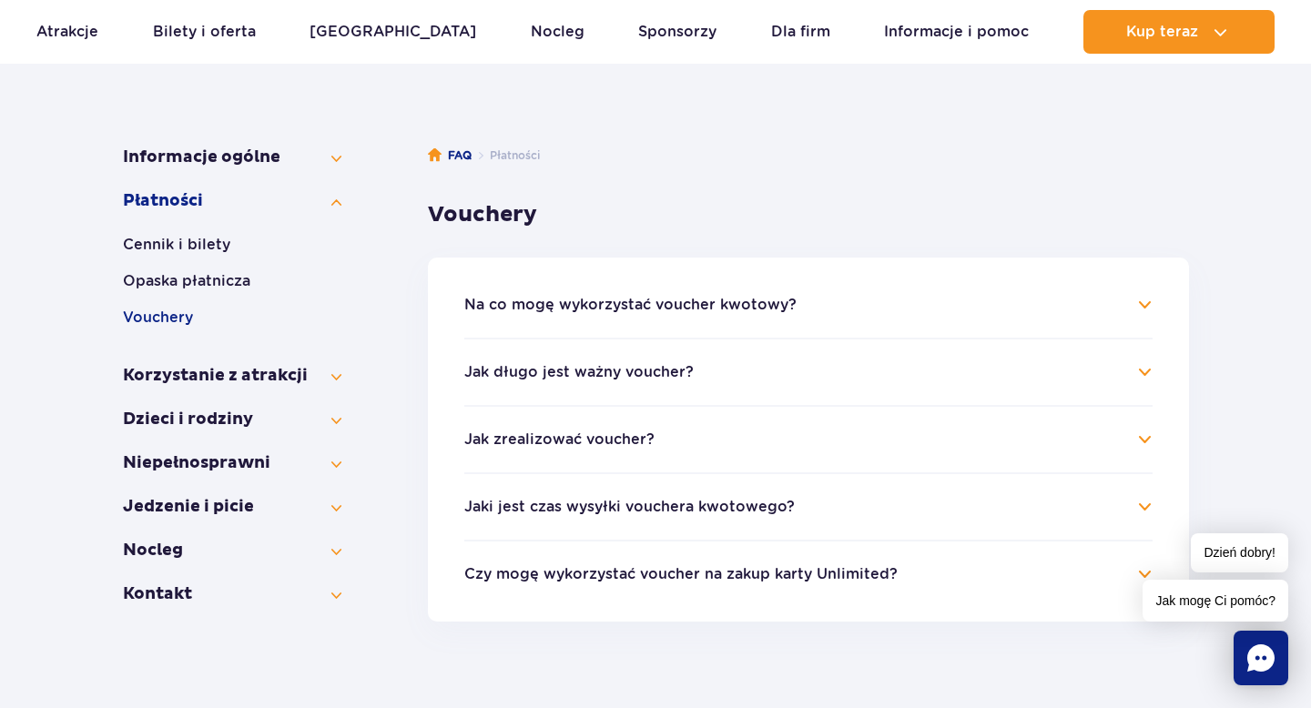
click at [681, 319] on li "Na co mogę wykorzystać voucher kwotowy? Voucher kwotowy możesz wykorzystać na p…" at bounding box center [808, 316] width 688 height 44
click at [698, 310] on button "Na co mogę wykorzystać voucher kwotowy?" at bounding box center [630, 305] width 332 height 16
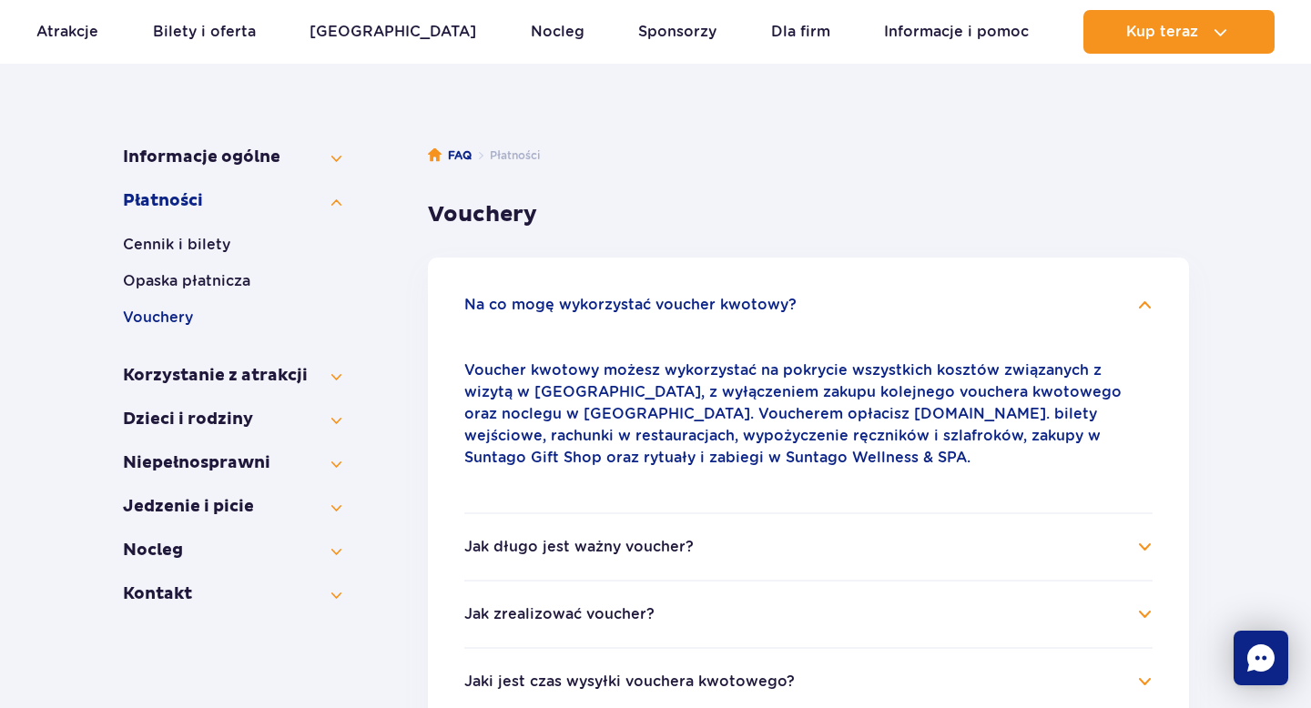
click at [698, 310] on button "Na co mogę wykorzystać voucher kwotowy?" at bounding box center [630, 305] width 332 height 16
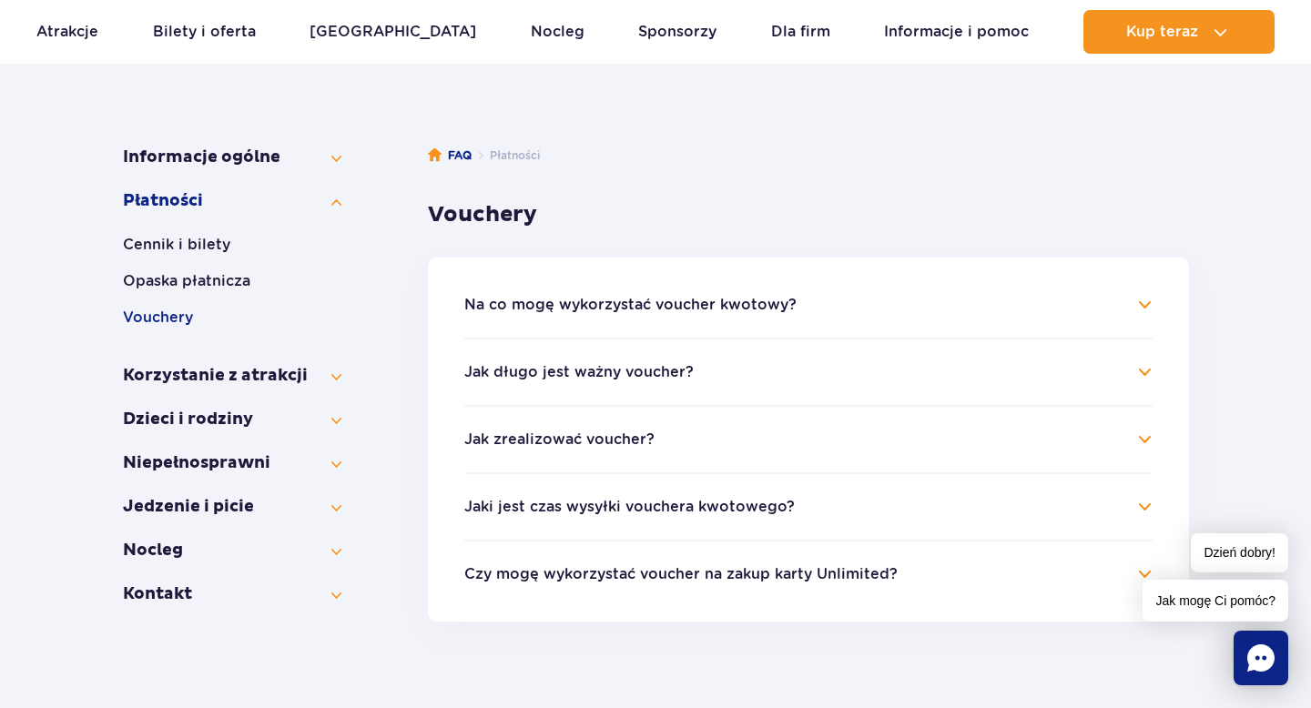
click at [648, 369] on button "Jak długo jest ważny voucher?" at bounding box center [578, 372] width 229 height 16
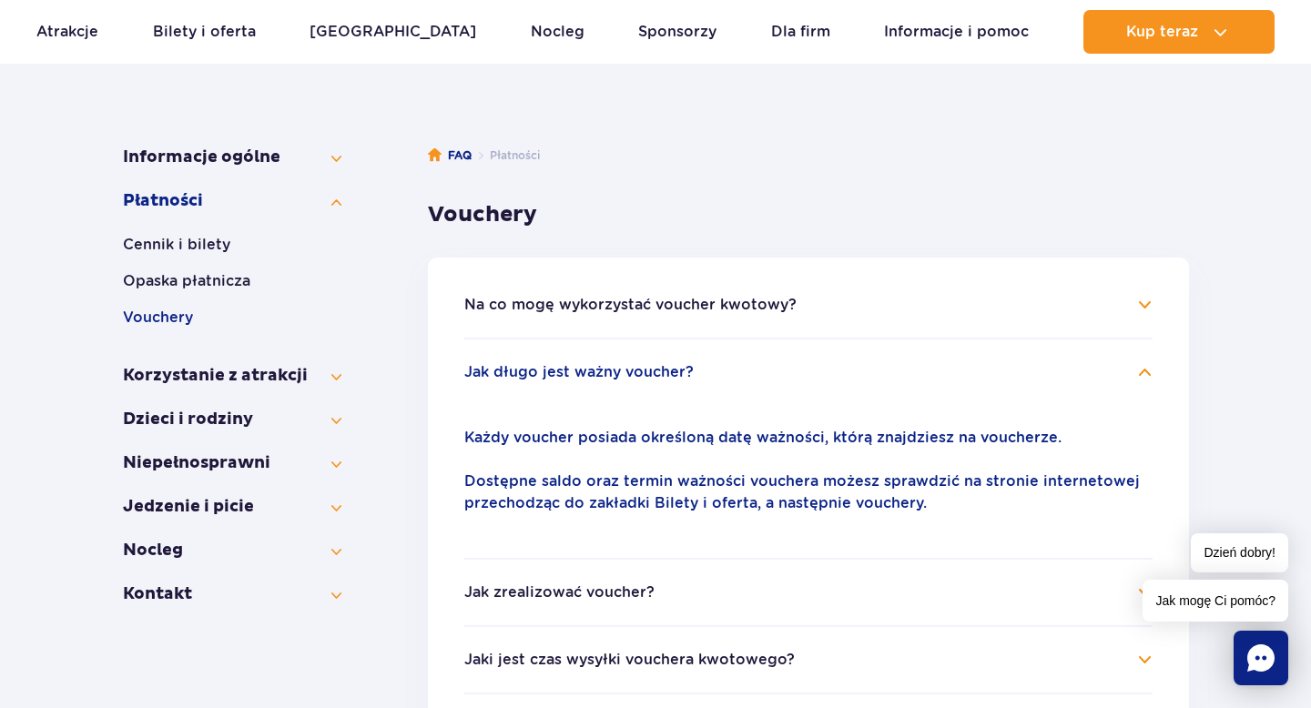
click at [648, 369] on button "Jak długo jest ważny voucher?" at bounding box center [578, 372] width 229 height 16
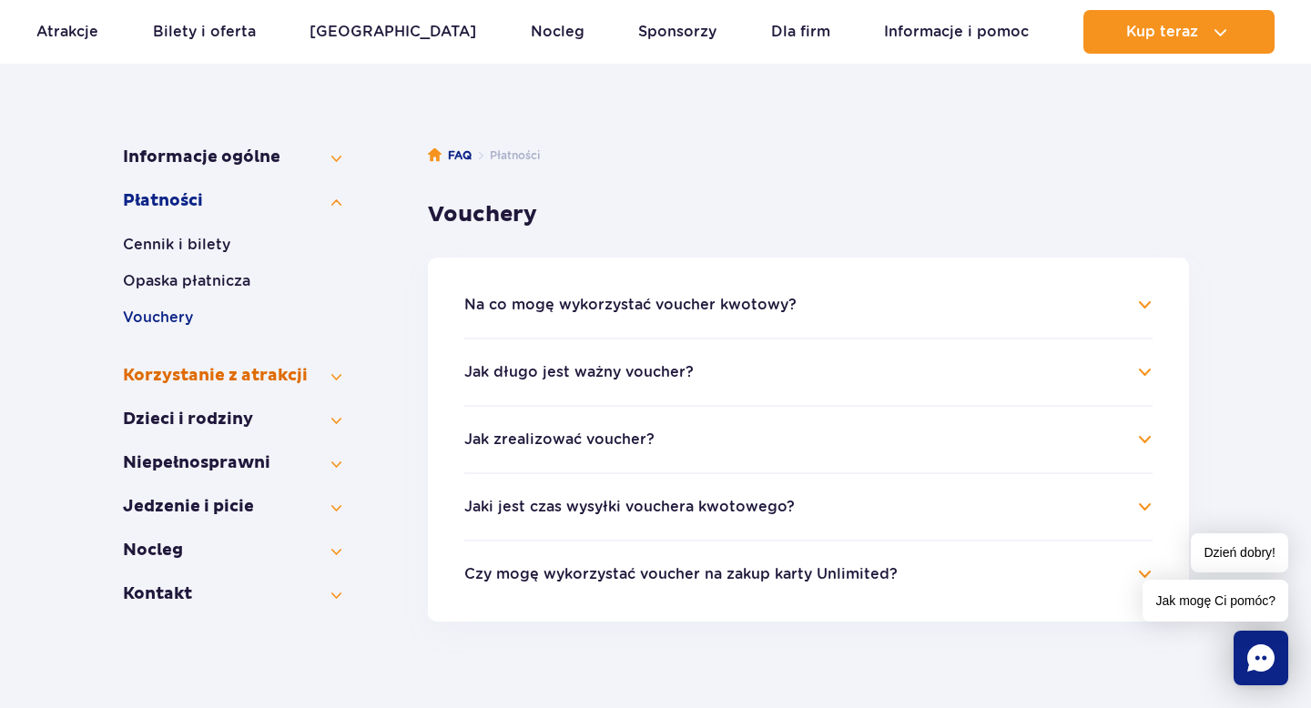
click at [322, 373] on button "Korzystanie z atrakcji" at bounding box center [232, 376] width 219 height 22
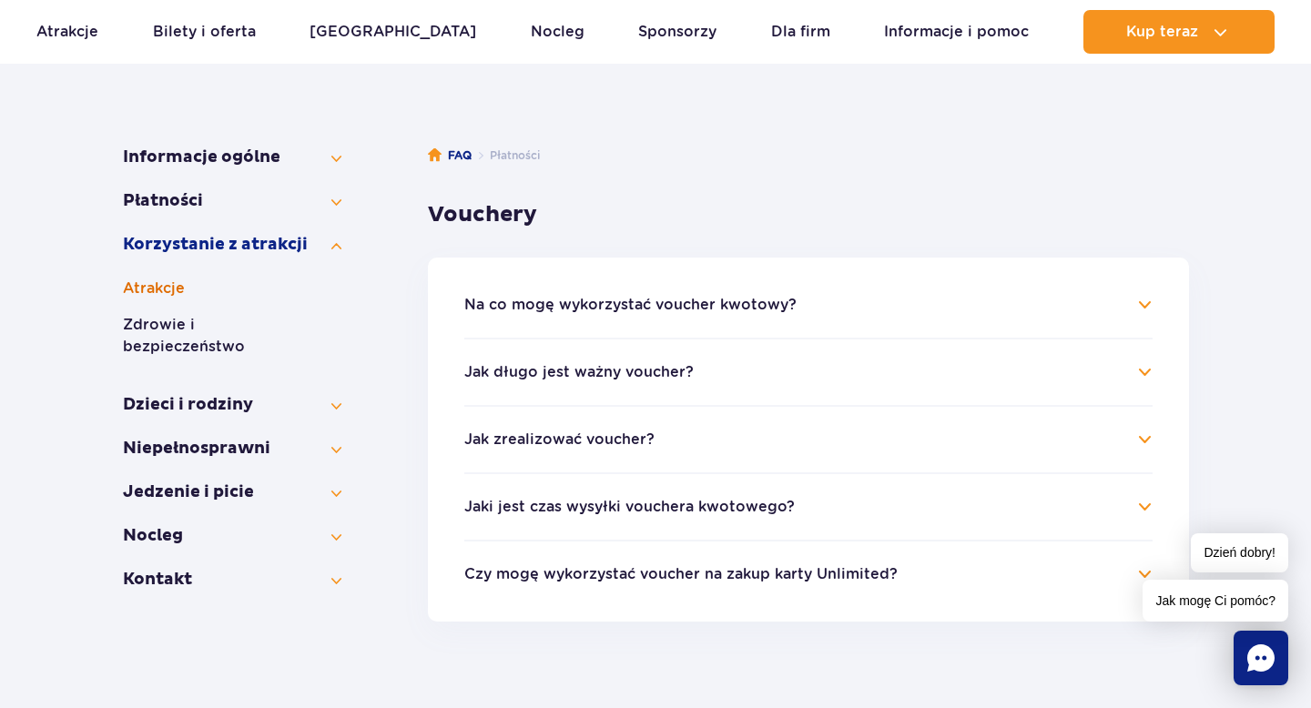
click at [161, 282] on button "Atrakcje" at bounding box center [232, 289] width 219 height 22
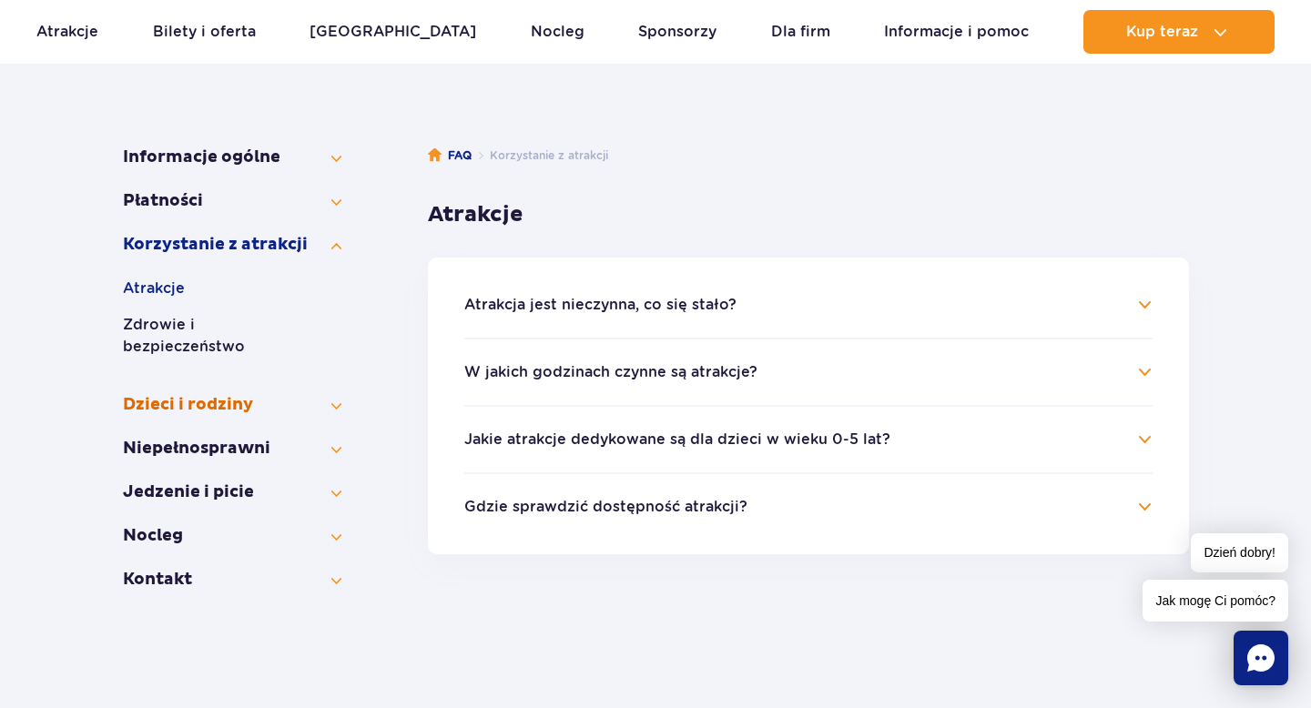
click at [212, 394] on button "Dzieci i rodziny" at bounding box center [232, 405] width 219 height 22
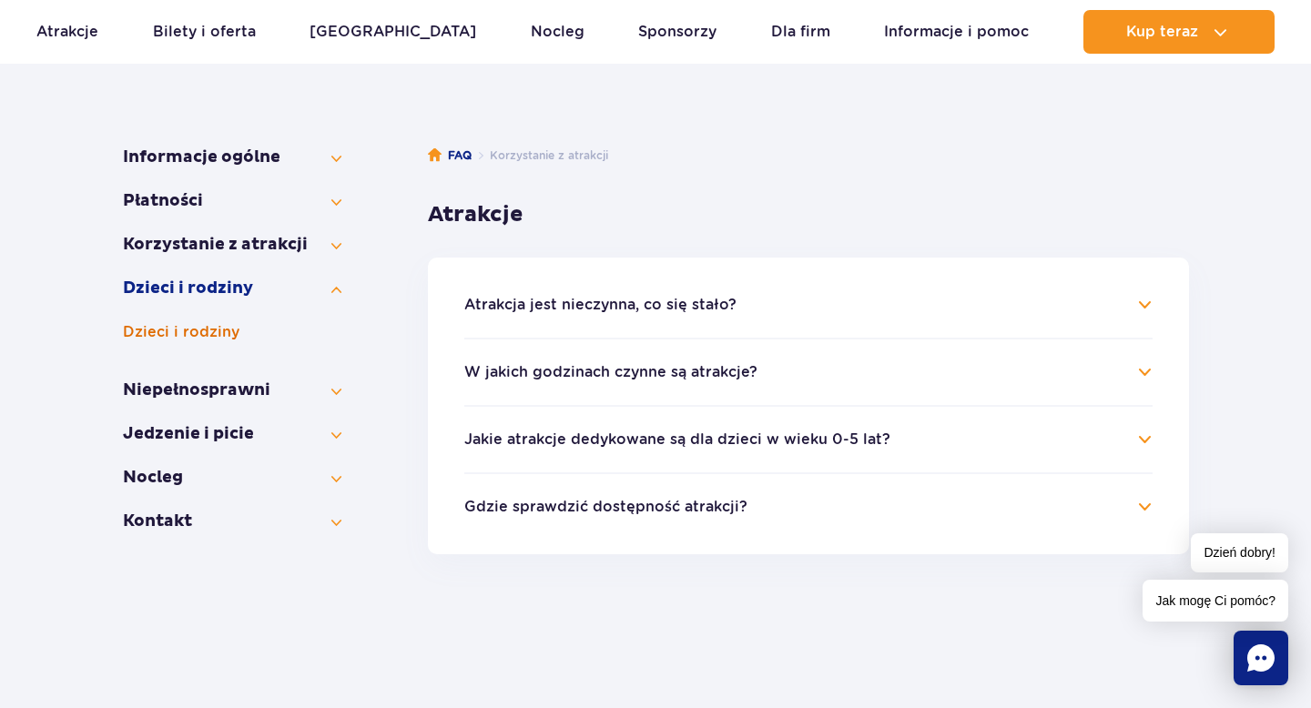
click at [203, 329] on button "Dzieci i rodziny" at bounding box center [232, 332] width 219 height 22
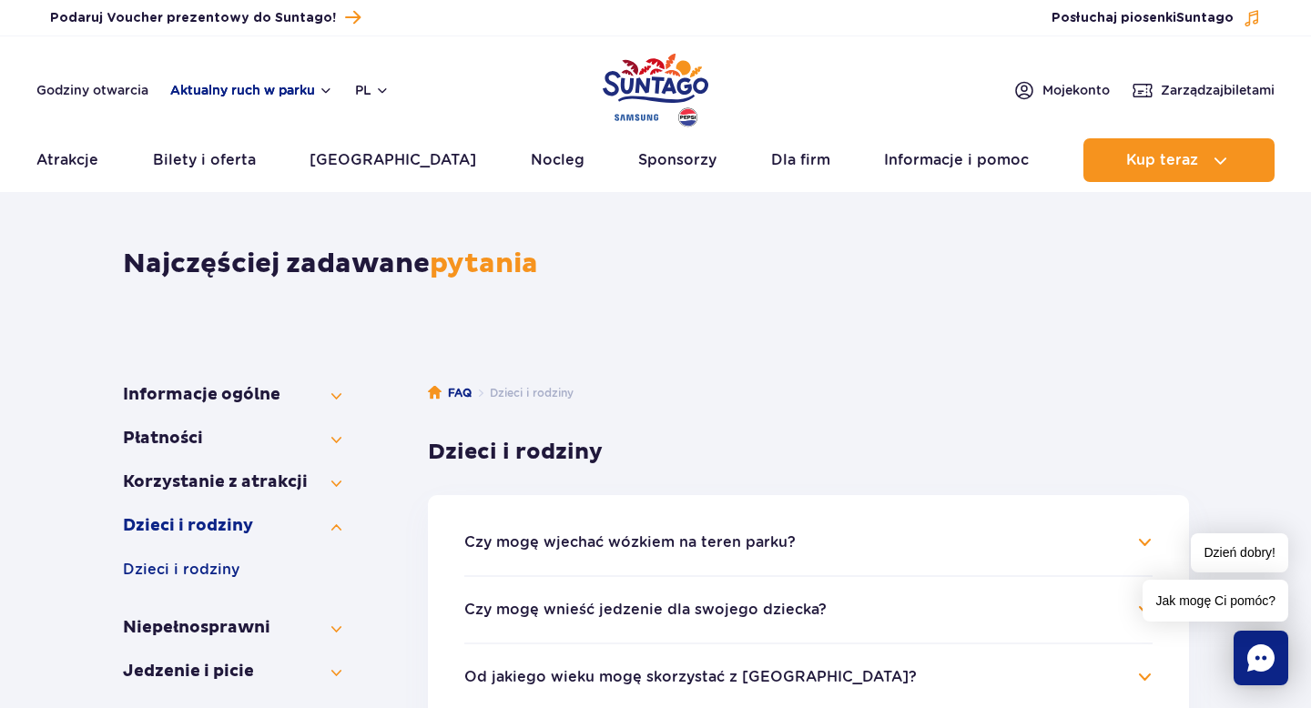
click at [232, 91] on button "Aktualny ruch w parku" at bounding box center [251, 90] width 163 height 15
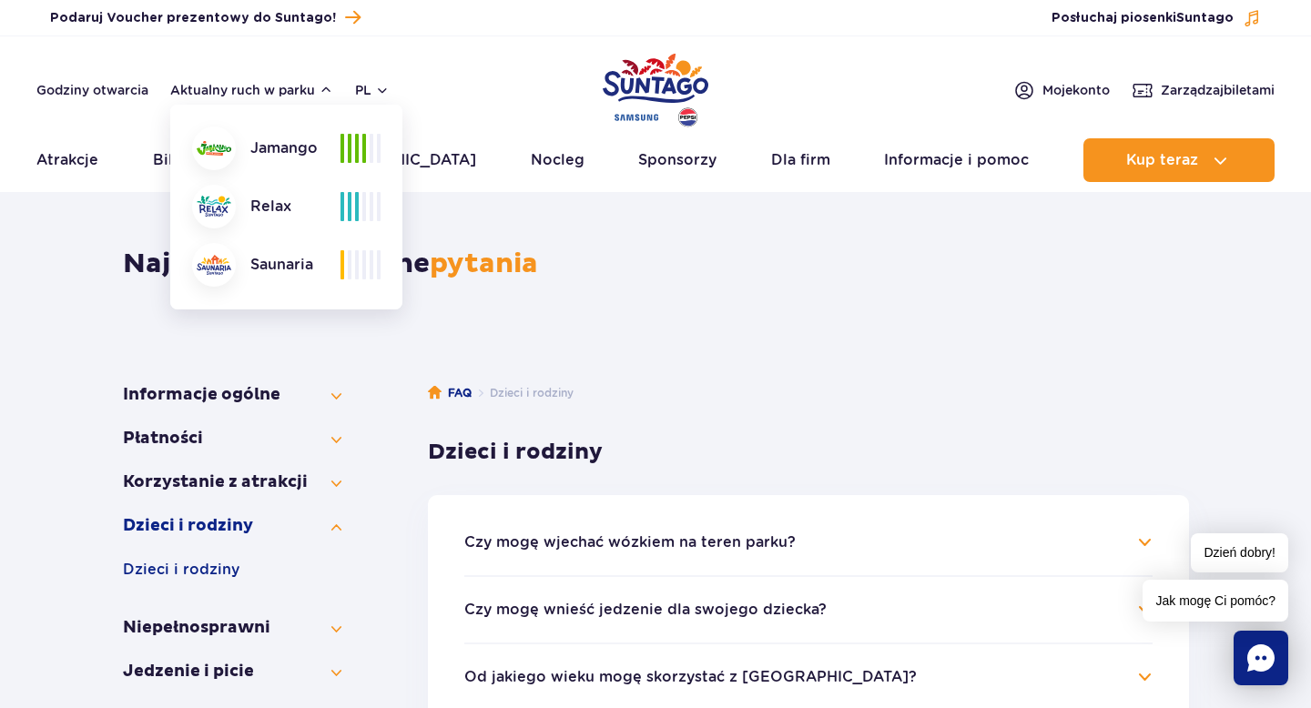
click at [362, 144] on span at bounding box center [364, 148] width 4 height 29
click at [382, 144] on div "Jamango Relax Saunaria" at bounding box center [286, 207] width 232 height 205
drag, startPoint x: 343, startPoint y: 267, endPoint x: 382, endPoint y: 268, distance: 38.3
click at [382, 268] on div "Jamango Relax Saunaria" at bounding box center [286, 207] width 232 height 205
click at [117, 86] on link "Godziny otwarcia" at bounding box center [92, 90] width 112 height 18
